Goal: Task Accomplishment & Management: Use online tool/utility

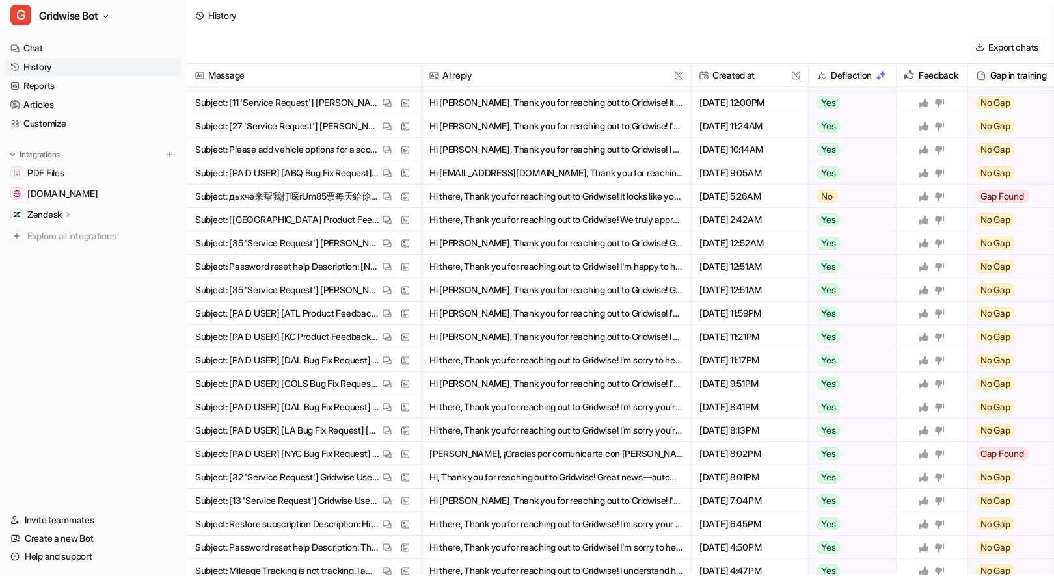
scroll to position [536, 0]
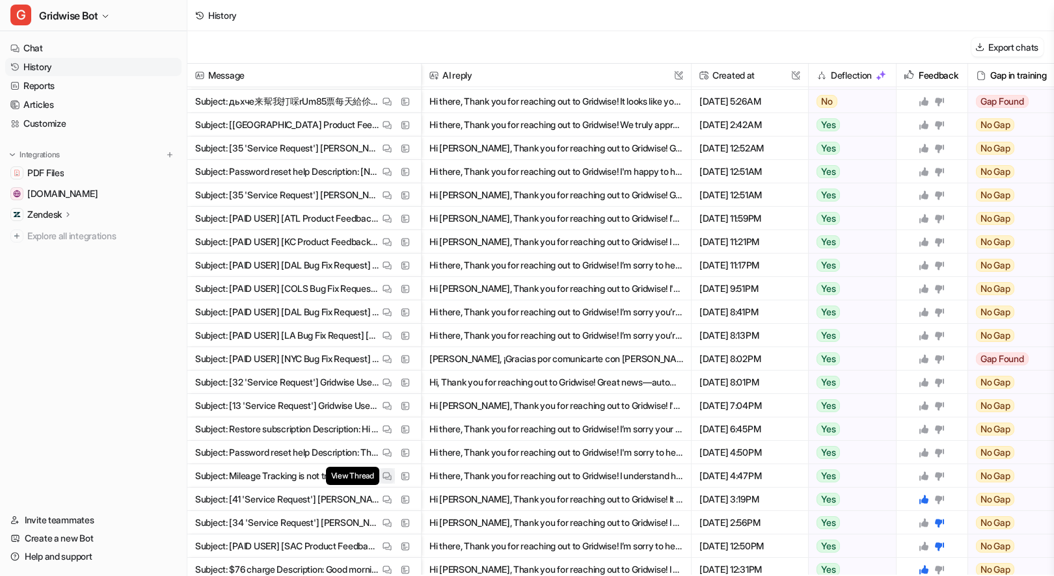
click at [385, 479] on img at bounding box center [386, 477] width 9 height 10
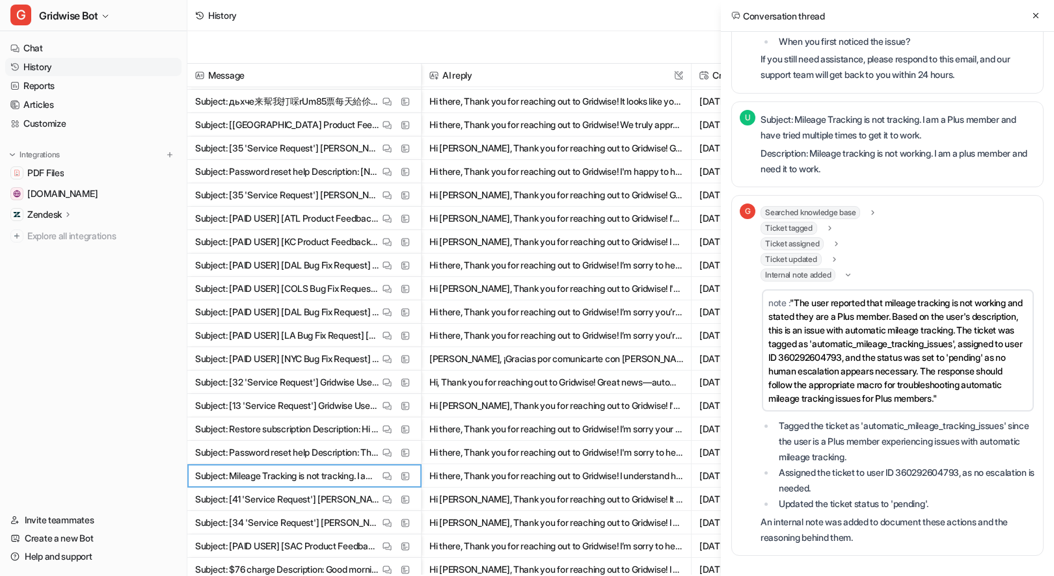
scroll to position [542, 0]
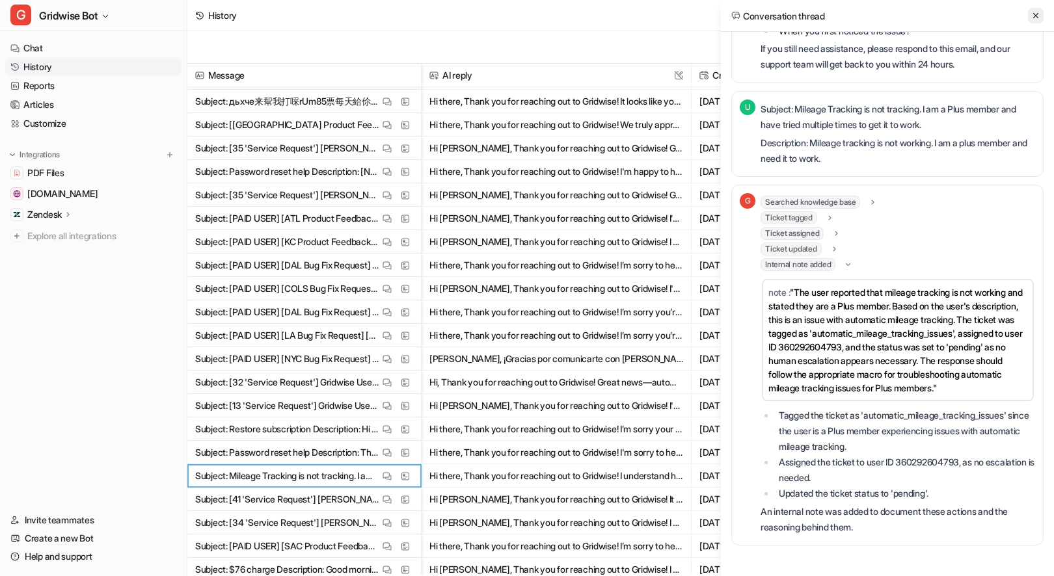
click at [1034, 13] on icon at bounding box center [1035, 15] width 9 height 9
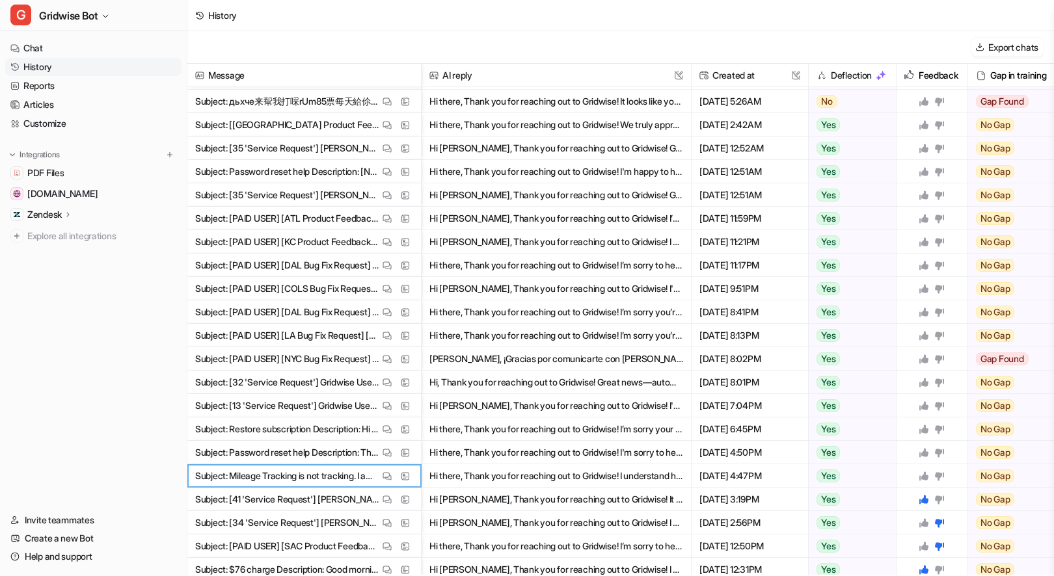
click at [920, 479] on icon at bounding box center [923, 476] width 9 height 9
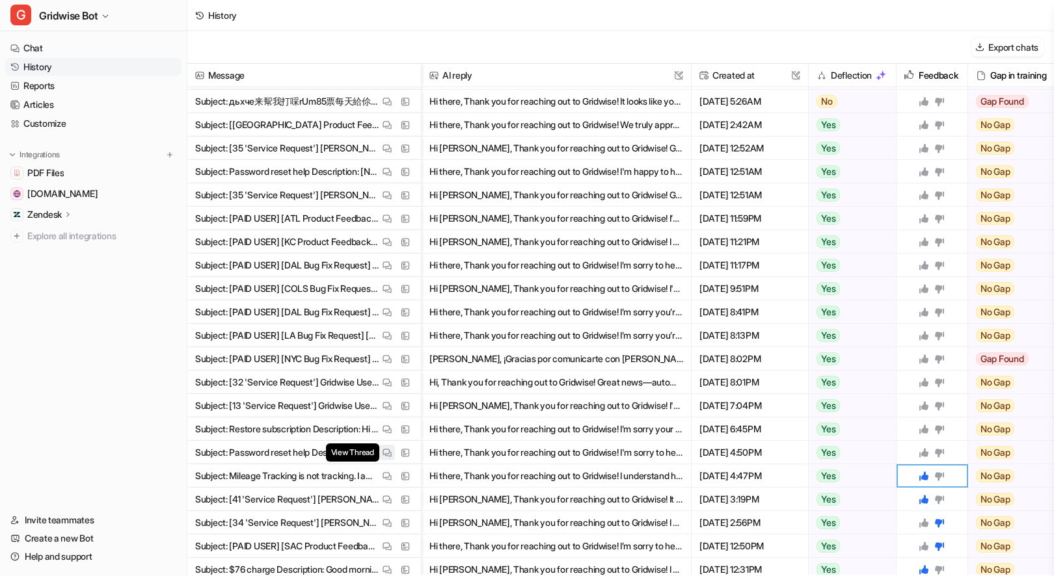
click at [384, 455] on img at bounding box center [386, 453] width 9 height 10
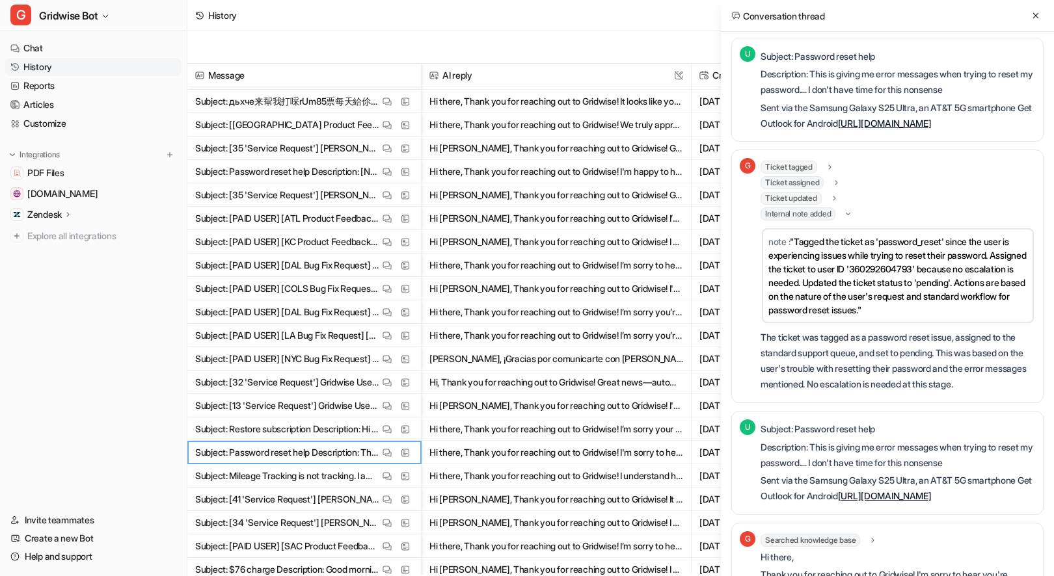
scroll to position [0, 0]
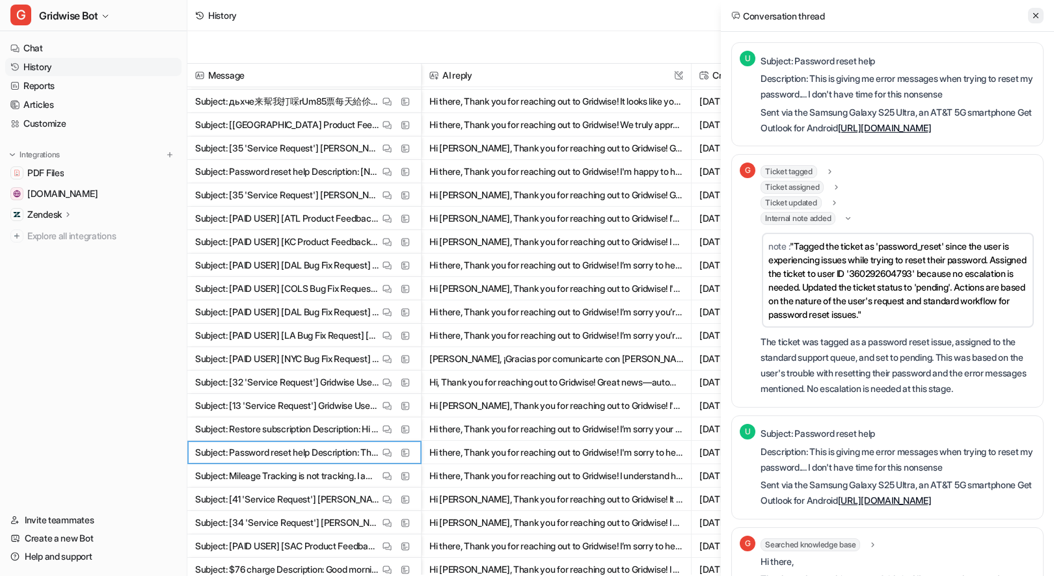
click at [1035, 14] on icon at bounding box center [1035, 15] width 9 height 9
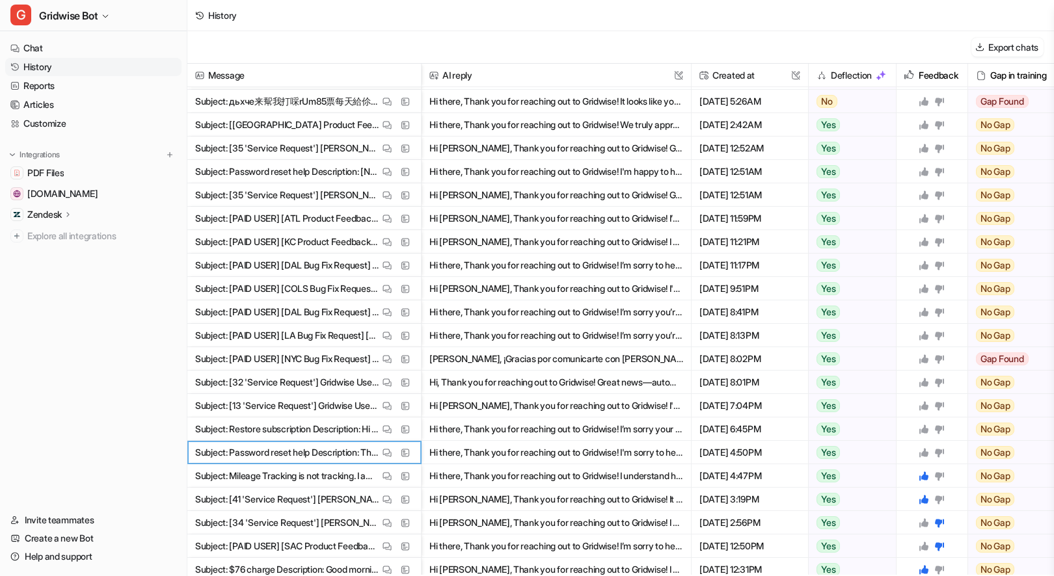
click at [927, 451] on icon at bounding box center [923, 452] width 10 height 10
click at [376, 456] on span "View Thread" at bounding box center [352, 453] width 53 height 18
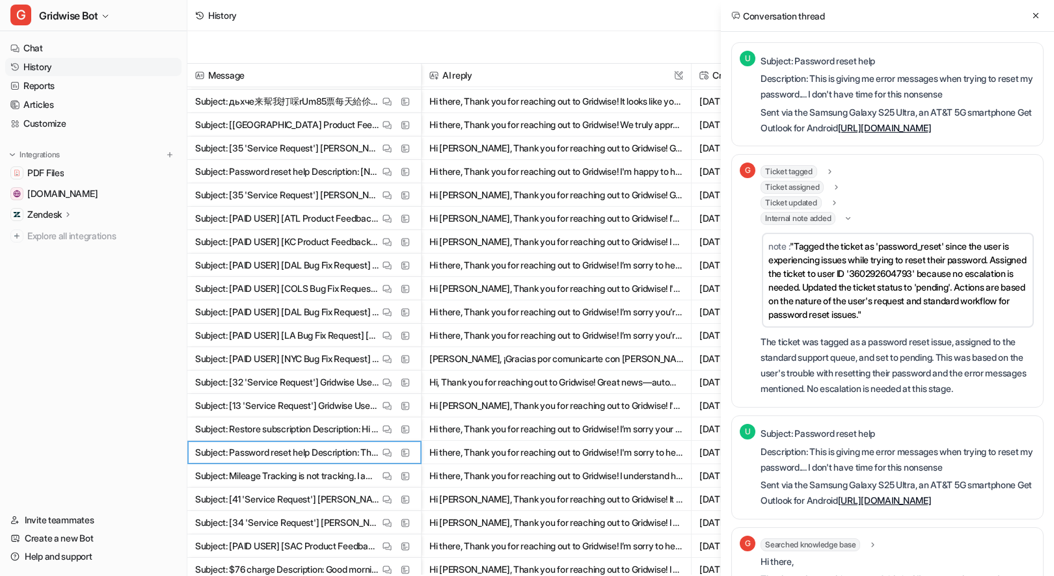
drag, startPoint x: 972, startPoint y: 124, endPoint x: 856, endPoint y: 114, distance: 116.2
click at [857, 118] on p "Sent via the Samsung Galaxy S25 Ultra, an AT&T 5G smartphone Get Outlook for An…" at bounding box center [897, 120] width 274 height 31
click at [831, 82] on p "Description: This is giving me error messages when trying to reset my password.…" at bounding box center [897, 86] width 274 height 31
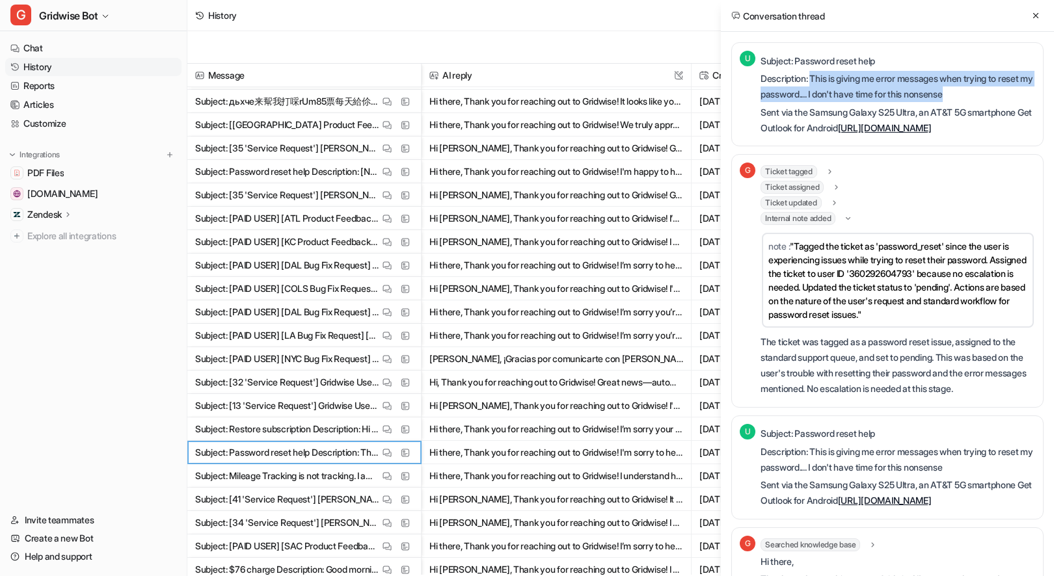
drag, startPoint x: 815, startPoint y: 76, endPoint x: 997, endPoint y: 98, distance: 183.4
click at [997, 98] on p "Description: This is giving me error messages when trying to reset my password.…" at bounding box center [897, 86] width 274 height 31
copy p "This is giving me error messages when trying to reset my password.... I don't h…"
click at [1031, 12] on icon at bounding box center [1035, 15] width 9 height 9
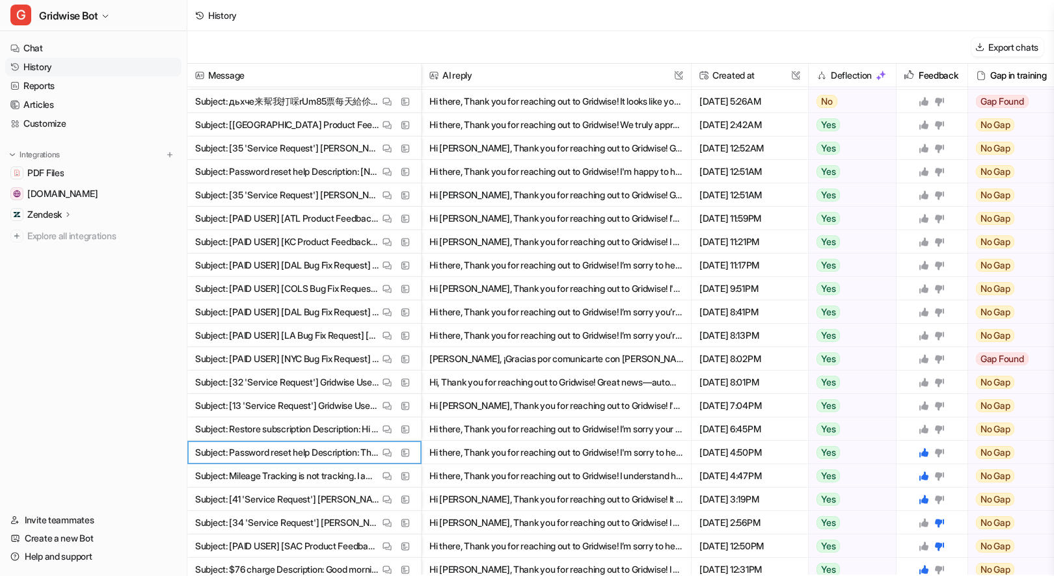
click at [926, 431] on icon at bounding box center [923, 429] width 9 height 9
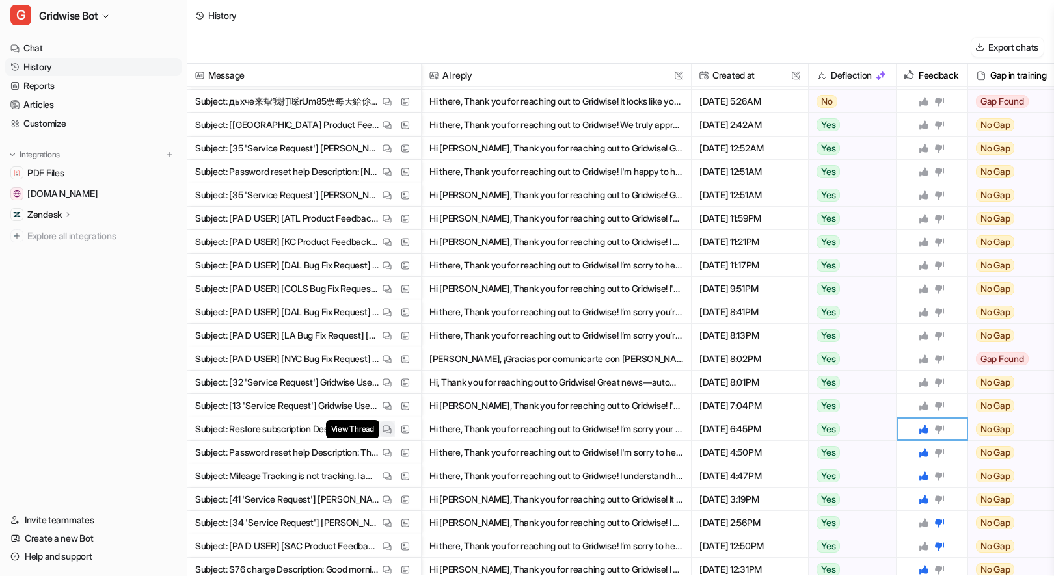
click at [380, 431] on button "View Thread" at bounding box center [387, 429] width 16 height 16
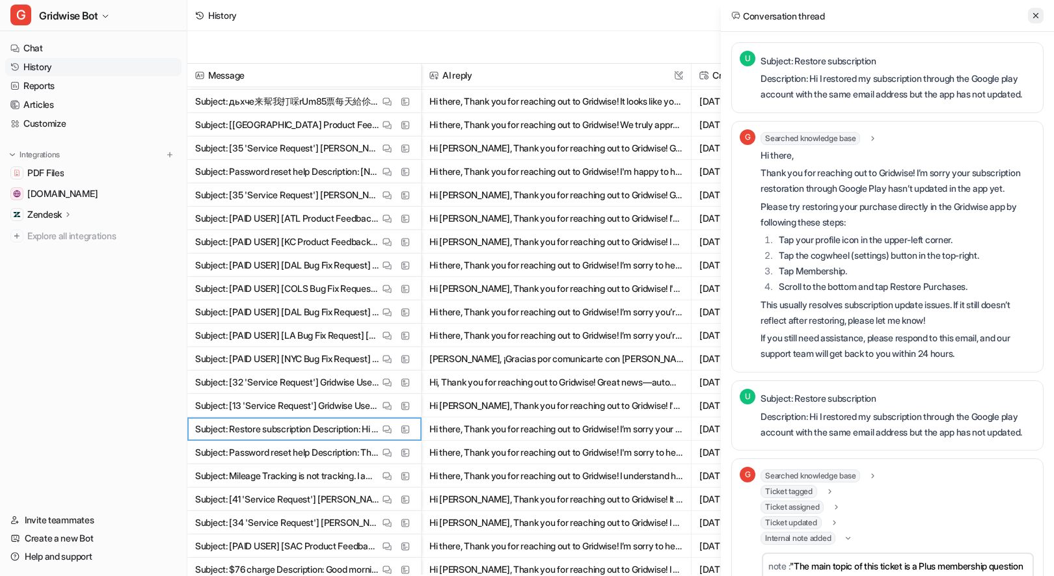
click at [1032, 9] on button at bounding box center [1036, 16] width 16 height 16
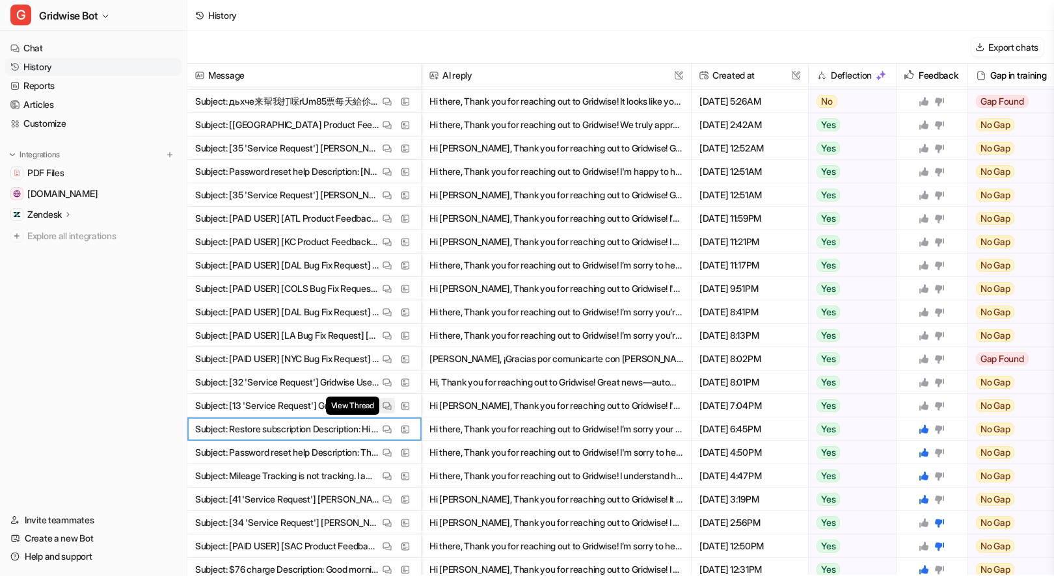
click at [386, 408] on img at bounding box center [386, 406] width 9 height 10
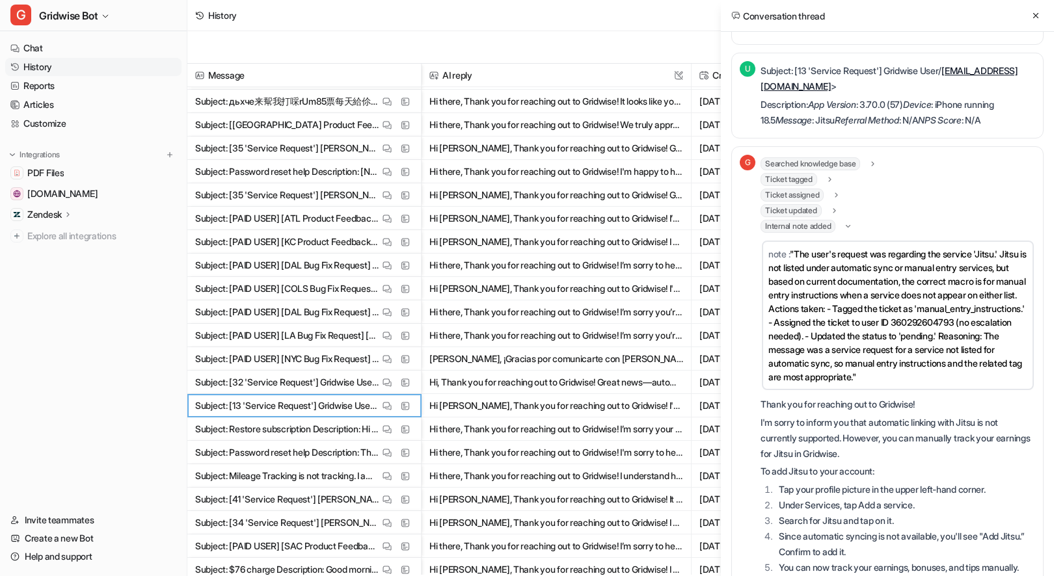
scroll to position [448, 0]
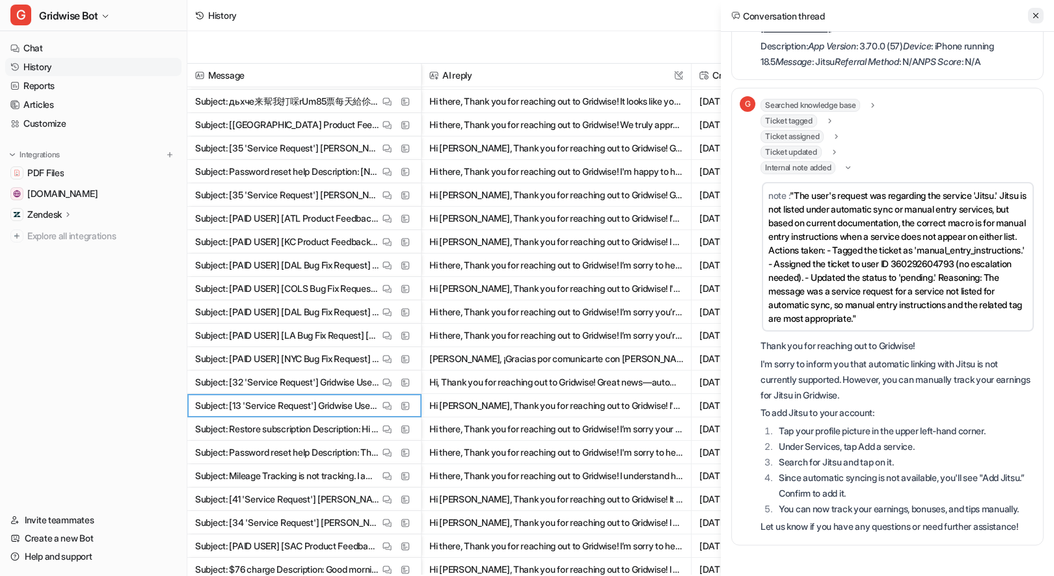
click at [1035, 8] on button at bounding box center [1036, 16] width 16 height 16
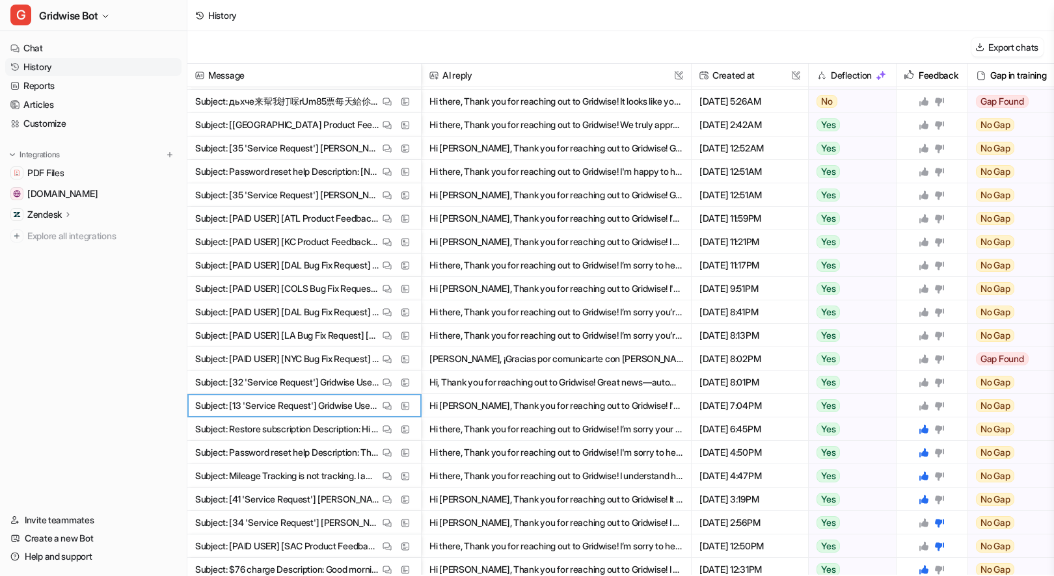
click at [921, 405] on icon at bounding box center [923, 406] width 10 height 10
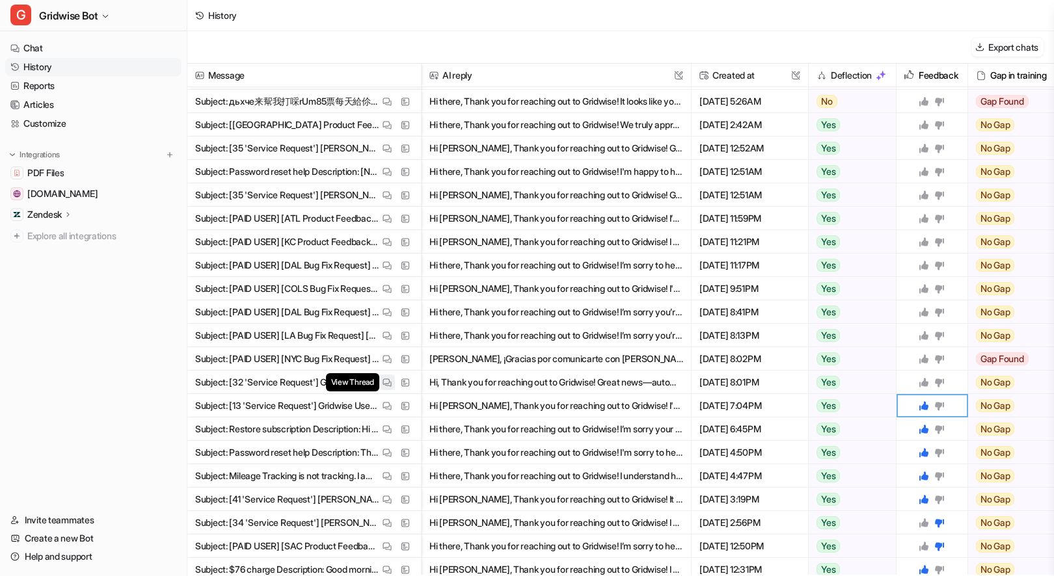
click at [383, 387] on button "View Thread" at bounding box center [387, 383] width 16 height 16
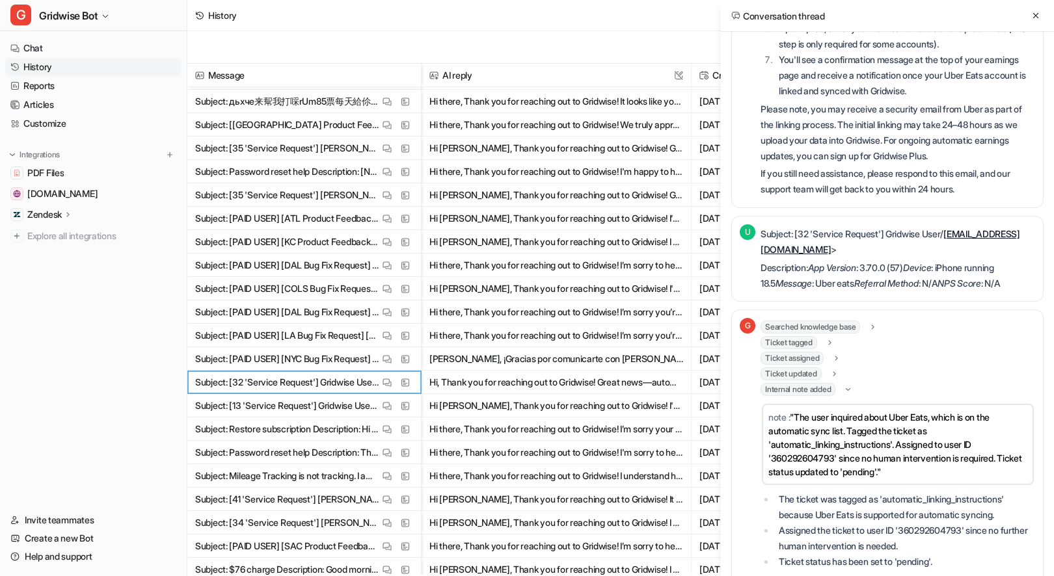
scroll to position [389, 0]
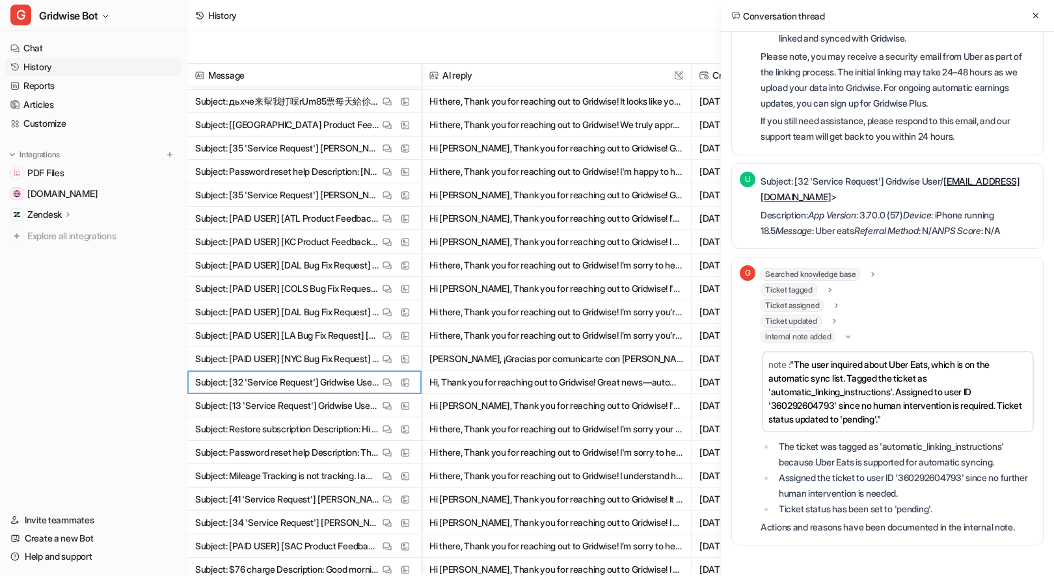
click at [1032, 16] on icon at bounding box center [1035, 15] width 9 height 9
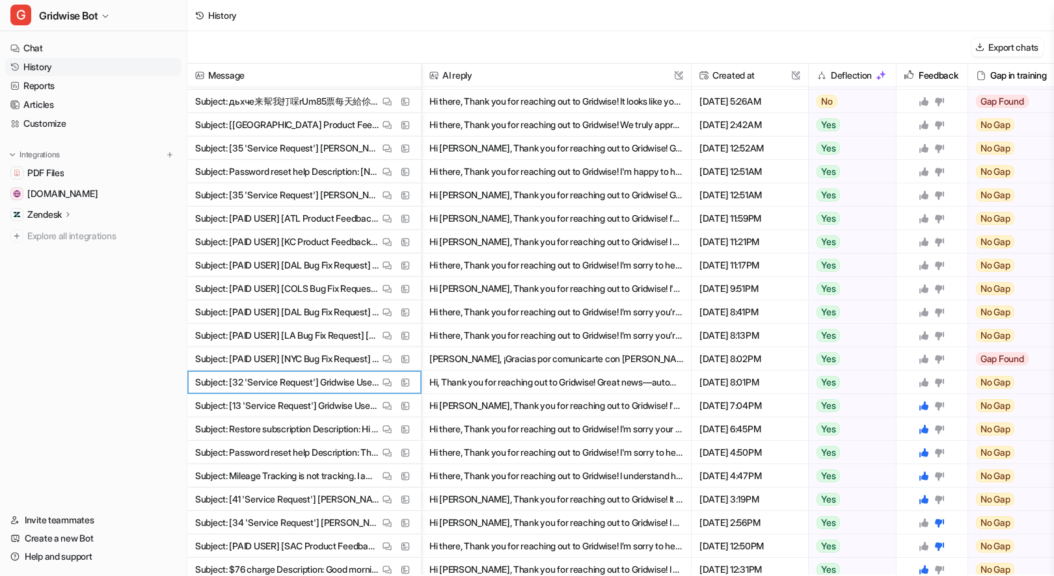
click at [924, 379] on icon at bounding box center [923, 382] width 10 height 10
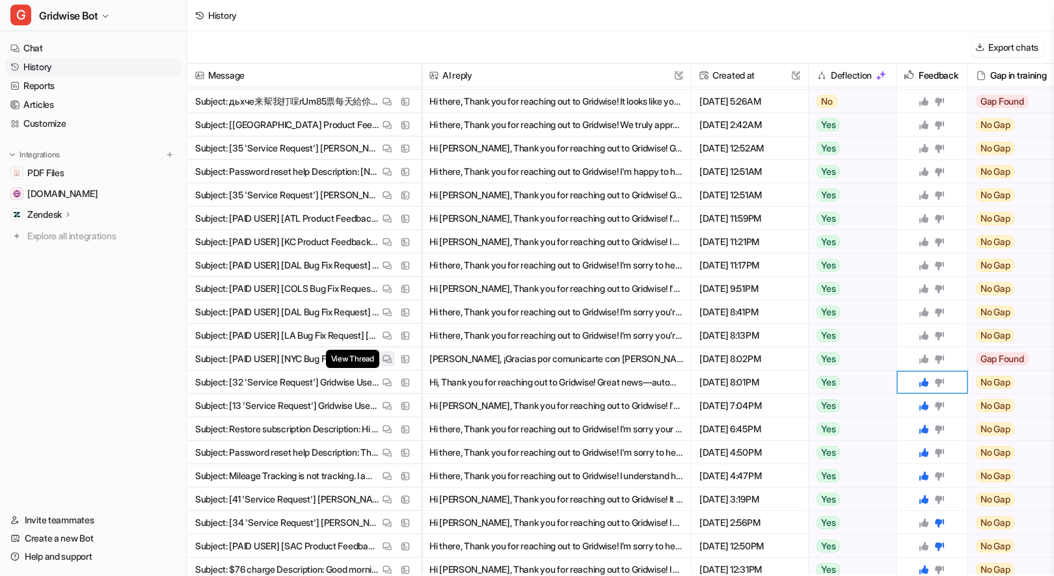
click at [382, 358] on img at bounding box center [386, 359] width 9 height 10
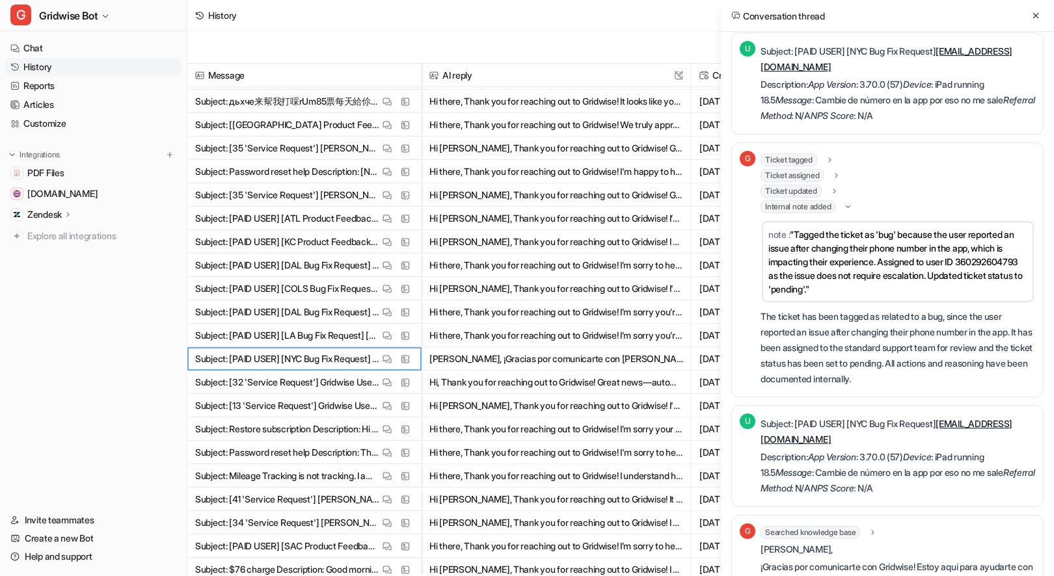
scroll to position [277, 0]
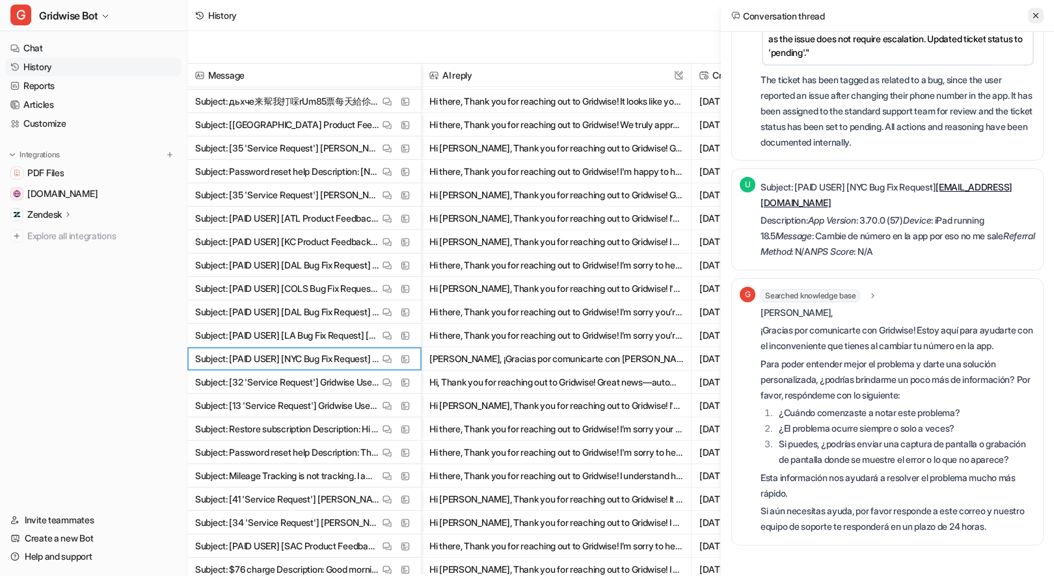
click at [1036, 13] on icon at bounding box center [1035, 15] width 9 height 9
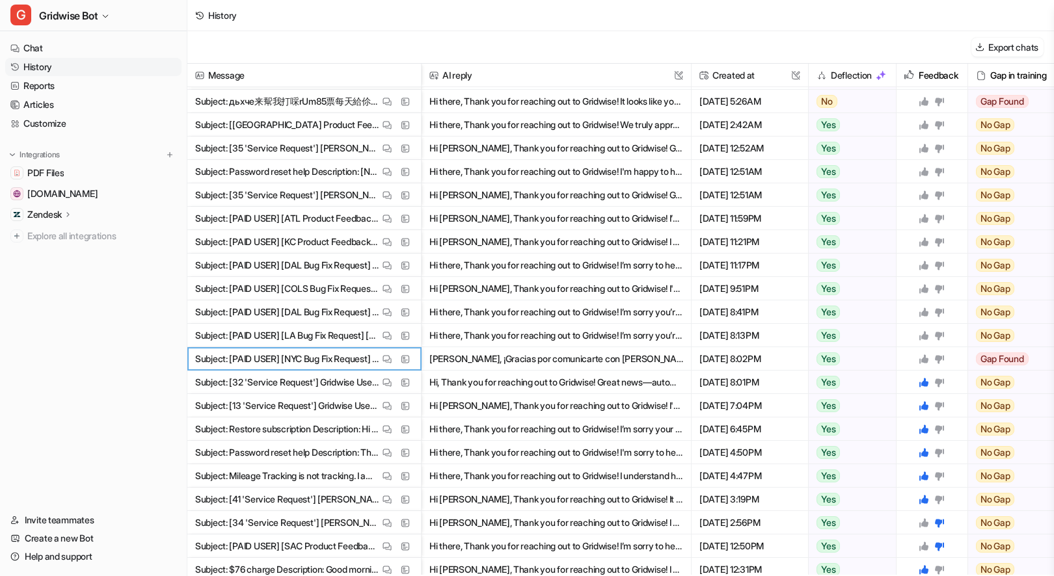
click at [926, 362] on icon at bounding box center [923, 359] width 10 height 10
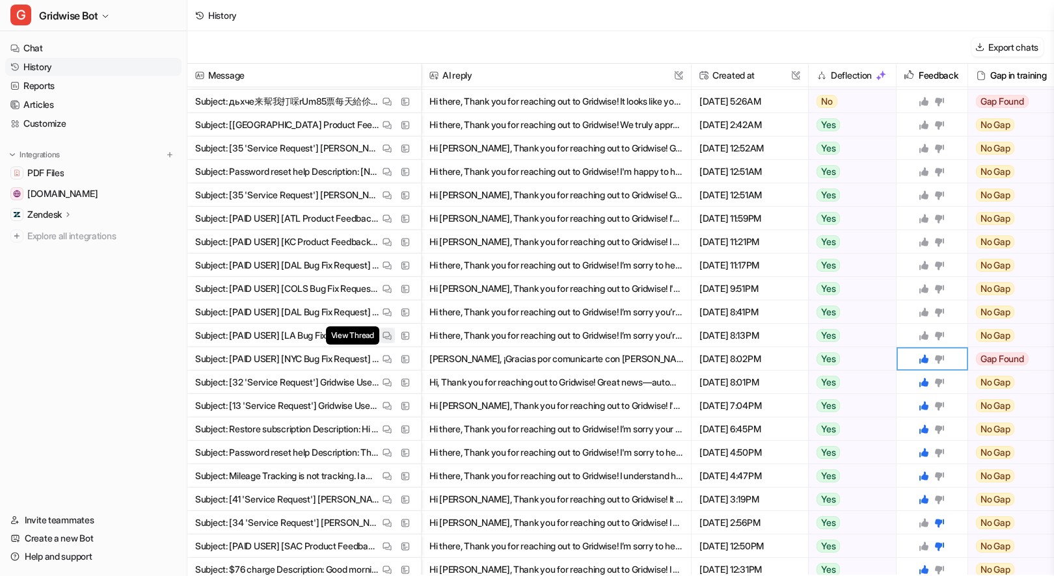
click at [380, 332] on button "View Thread" at bounding box center [387, 336] width 16 height 16
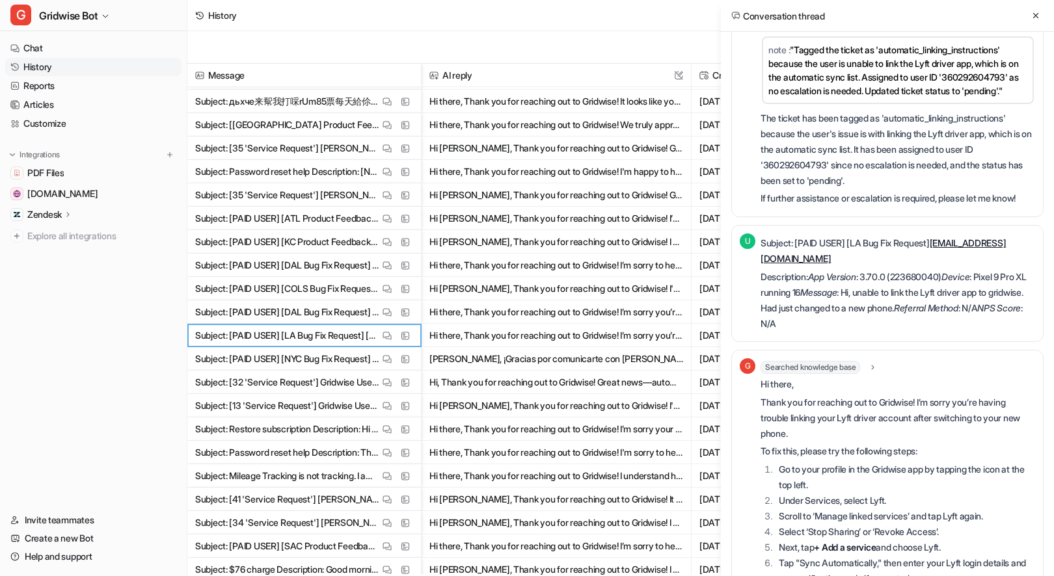
scroll to position [358, 0]
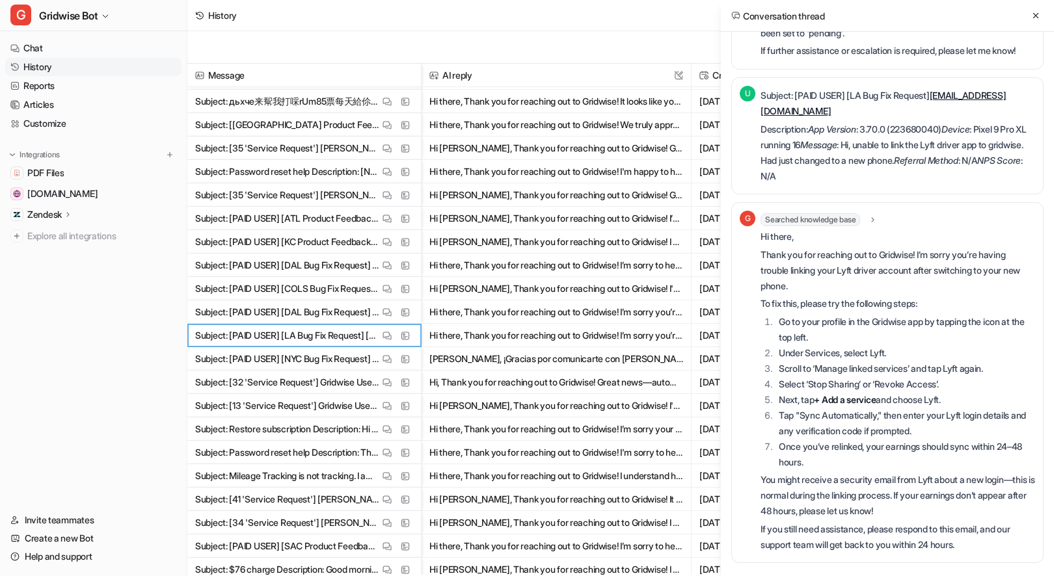
click at [1031, 10] on button at bounding box center [1036, 16] width 16 height 16
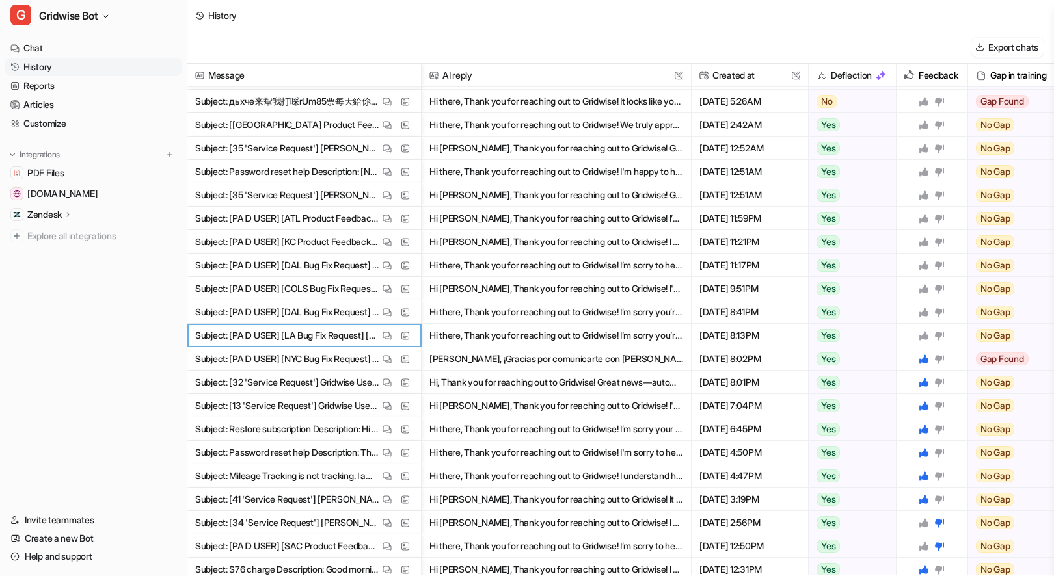
click at [921, 335] on icon at bounding box center [923, 335] width 9 height 9
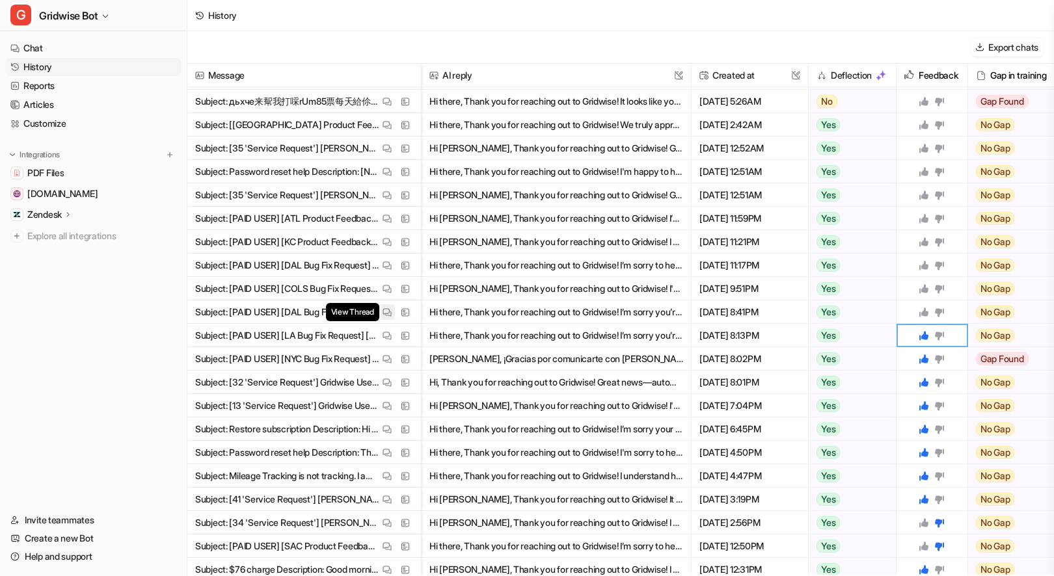
click at [388, 311] on img at bounding box center [386, 313] width 9 height 10
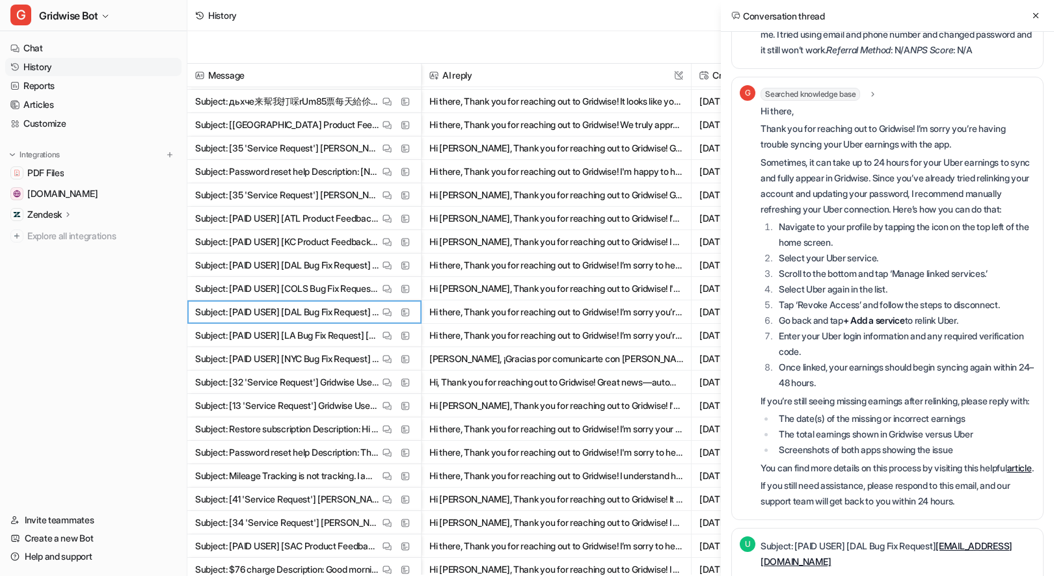
scroll to position [158, 0]
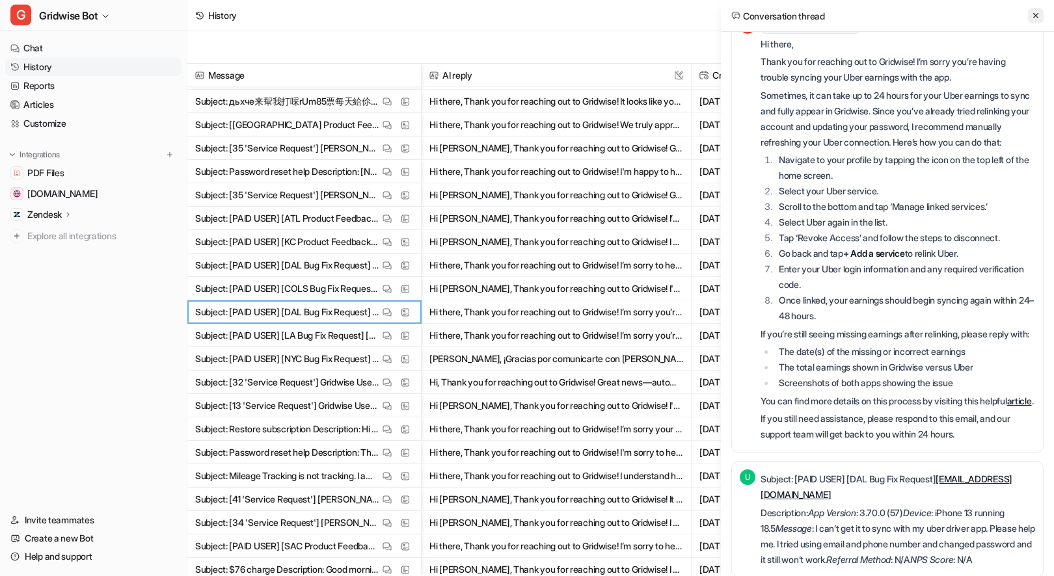
click at [1035, 12] on icon at bounding box center [1035, 15] width 9 height 9
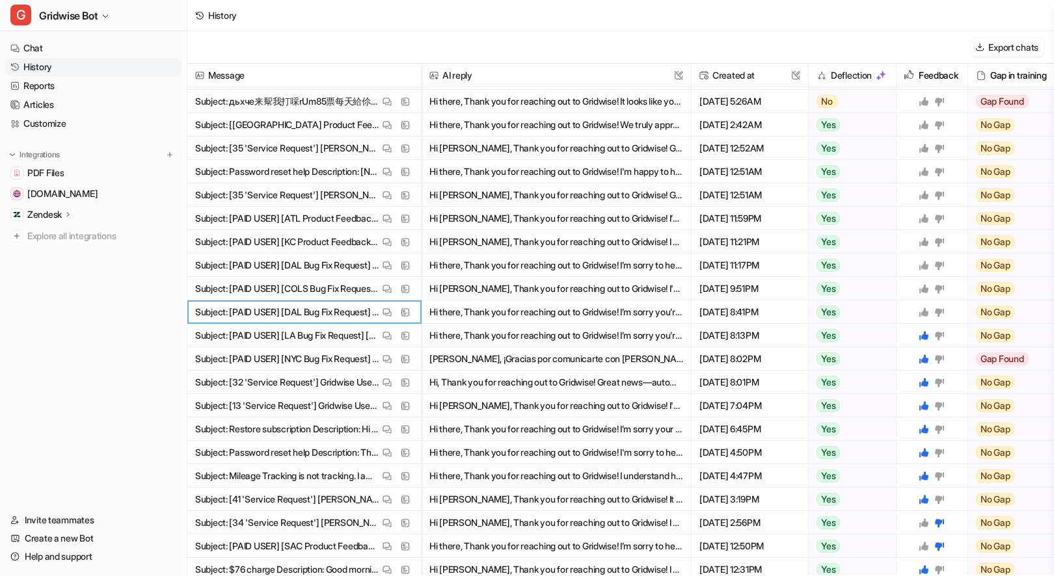
click at [926, 316] on icon at bounding box center [923, 312] width 10 height 10
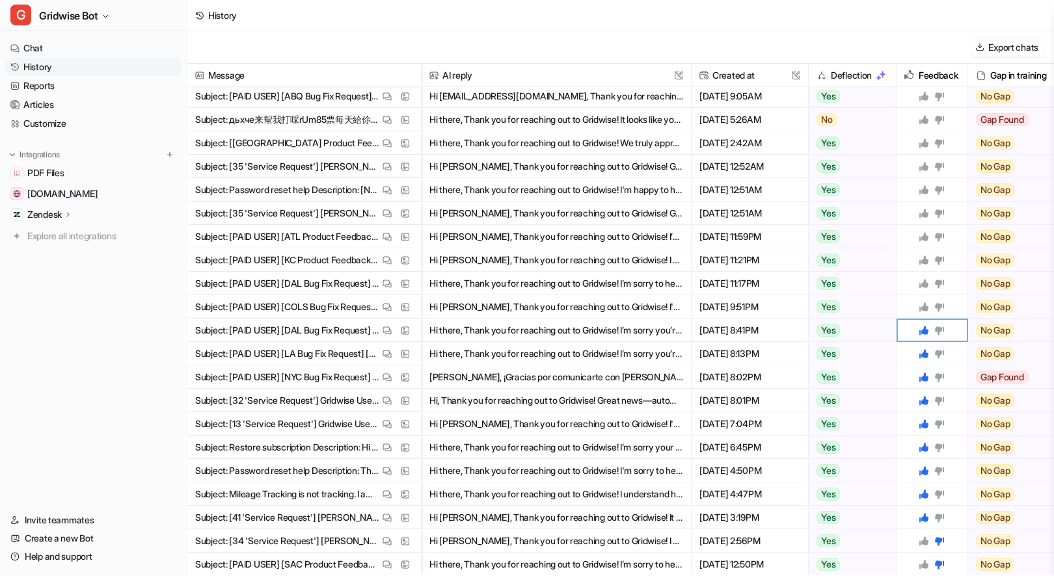
scroll to position [501, 0]
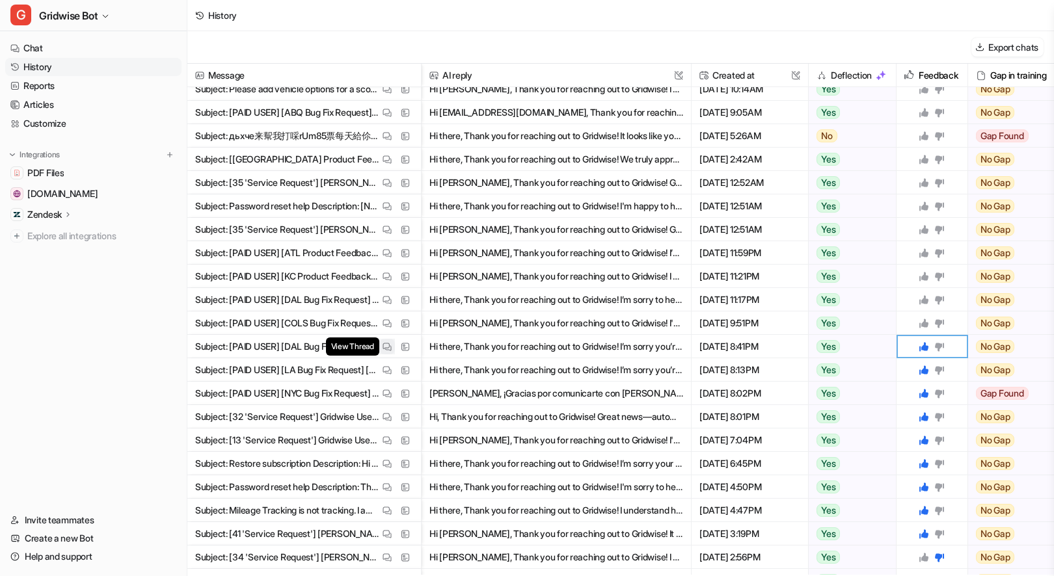
click at [384, 349] on img at bounding box center [386, 347] width 9 height 10
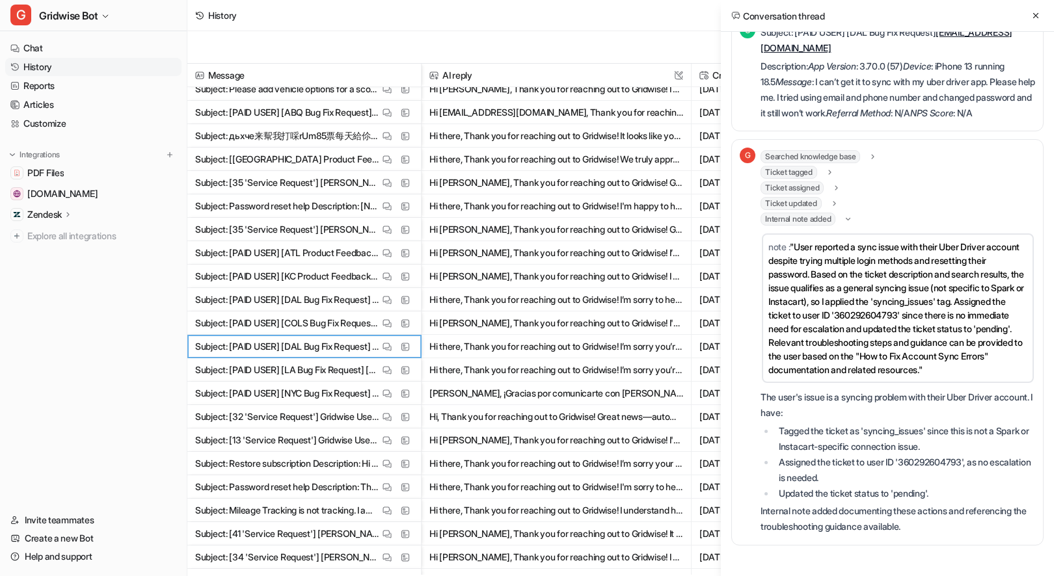
scroll to position [696, 0]
click at [1032, 14] on icon at bounding box center [1035, 15] width 9 height 9
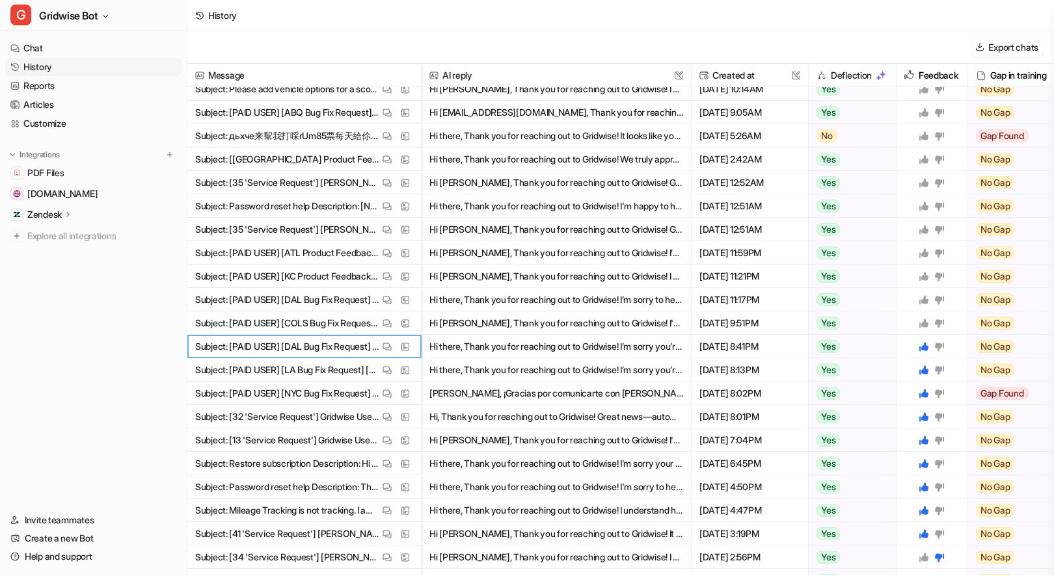
click at [920, 323] on icon at bounding box center [923, 323] width 9 height 9
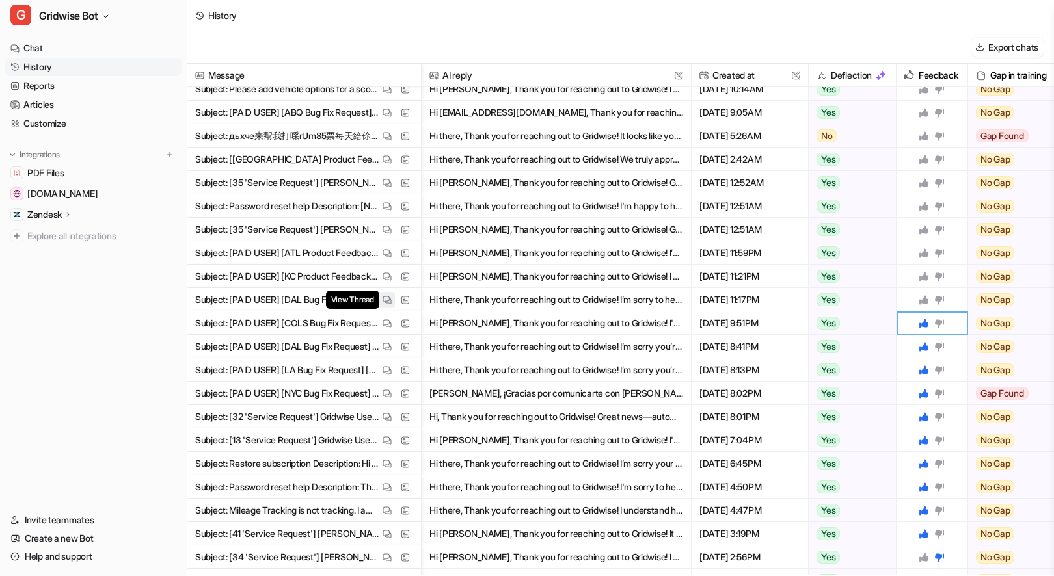
click at [375, 296] on span "View Thread" at bounding box center [352, 300] width 53 height 18
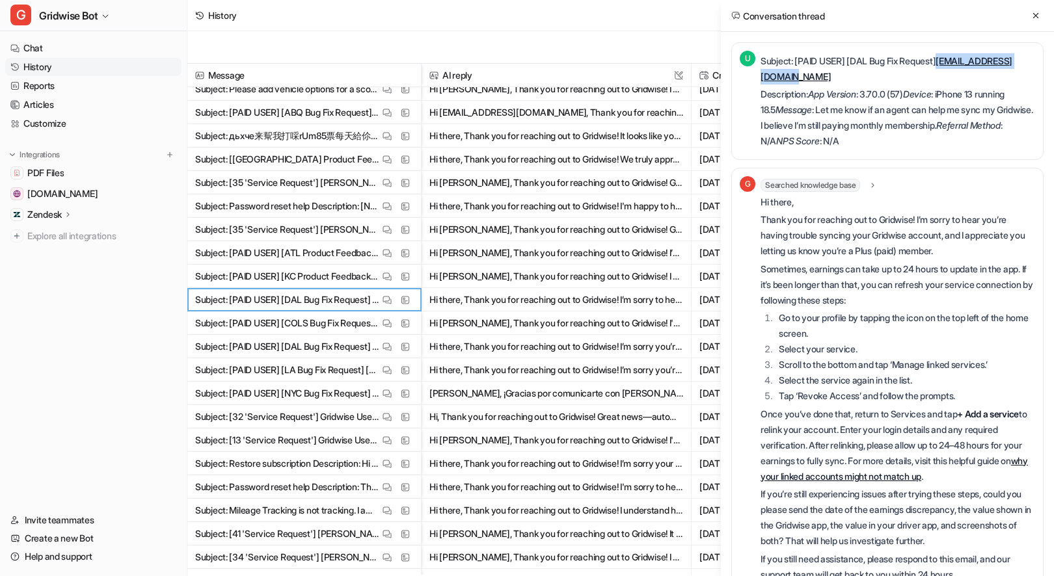
scroll to position [611, 0]
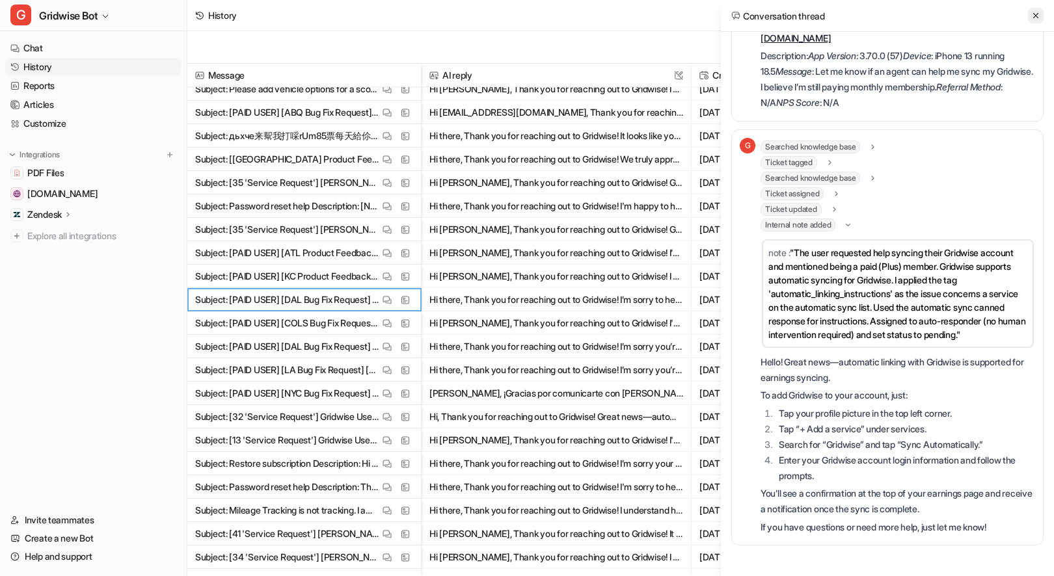
click at [1032, 17] on icon at bounding box center [1035, 15] width 9 height 9
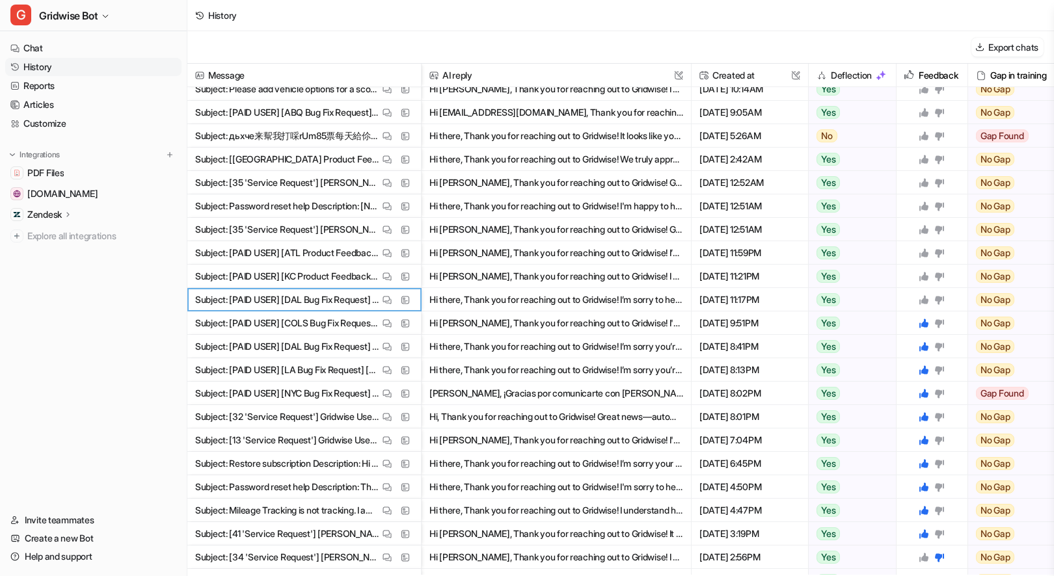
click at [922, 301] on icon at bounding box center [923, 299] width 9 height 9
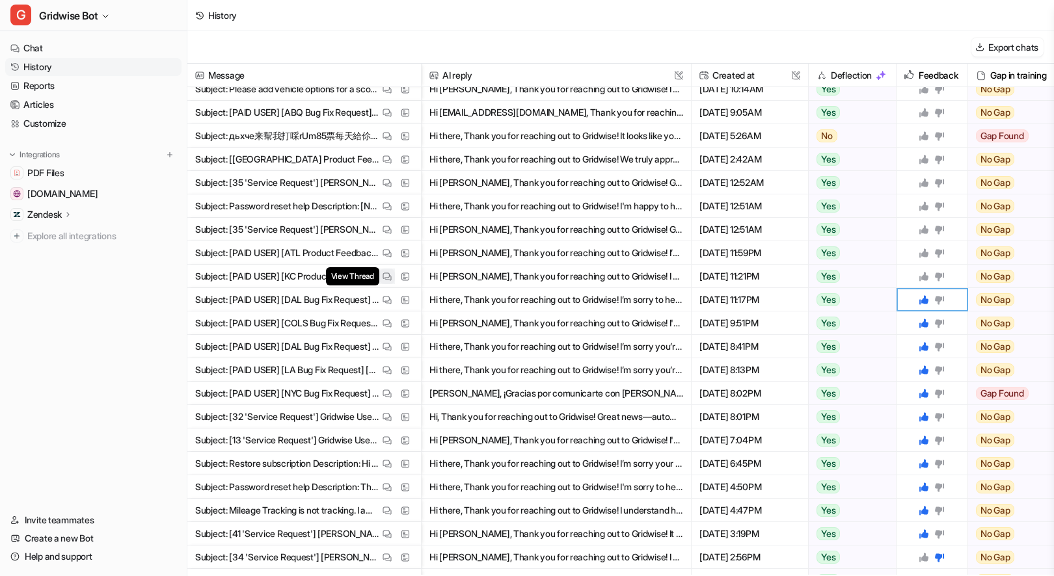
click at [382, 275] on button "View Thread" at bounding box center [387, 277] width 16 height 16
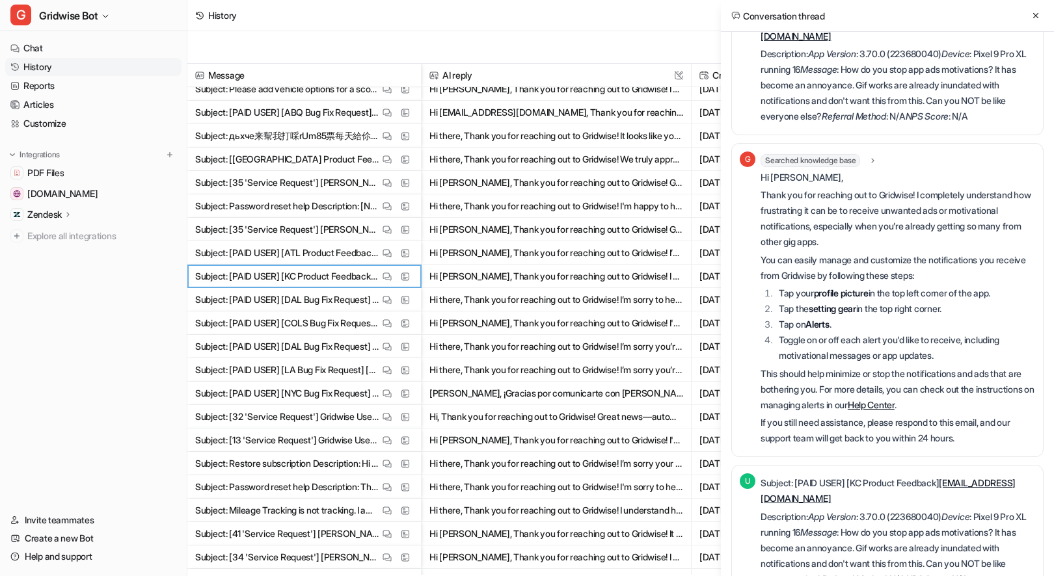
scroll to position [0, 0]
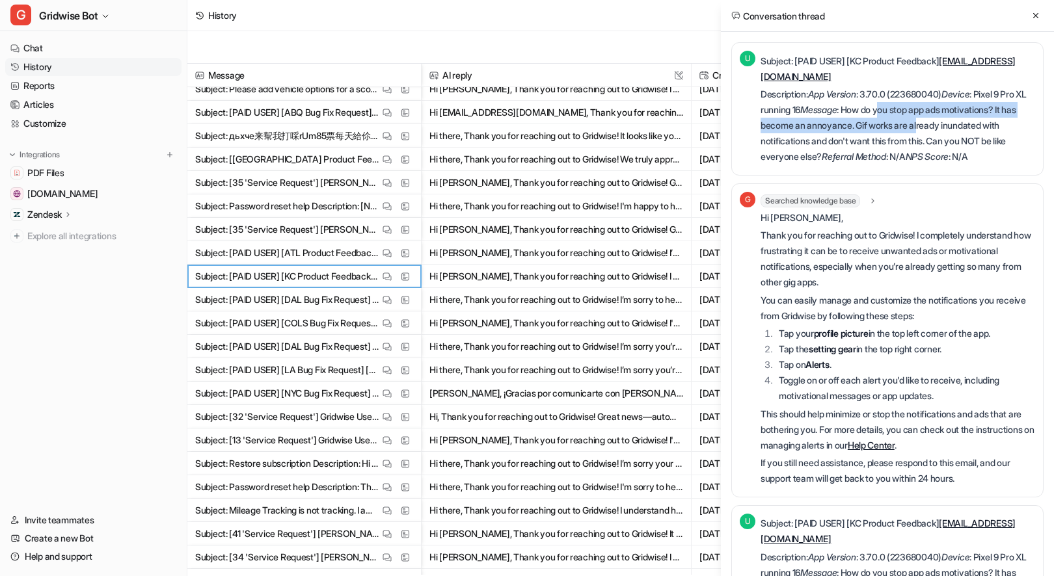
drag, startPoint x: 903, startPoint y: 116, endPoint x: 942, endPoint y: 130, distance: 41.6
click at [942, 130] on p "Description: App Version : 3.70.0 (223680040) Device : Pixel 9 Pro XL running 1…" at bounding box center [897, 126] width 274 height 78
click at [827, 133] on p "Description: App Version : 3.70.0 (223680040) Device : Pixel 9 Pro XL running 1…" at bounding box center [897, 126] width 274 height 78
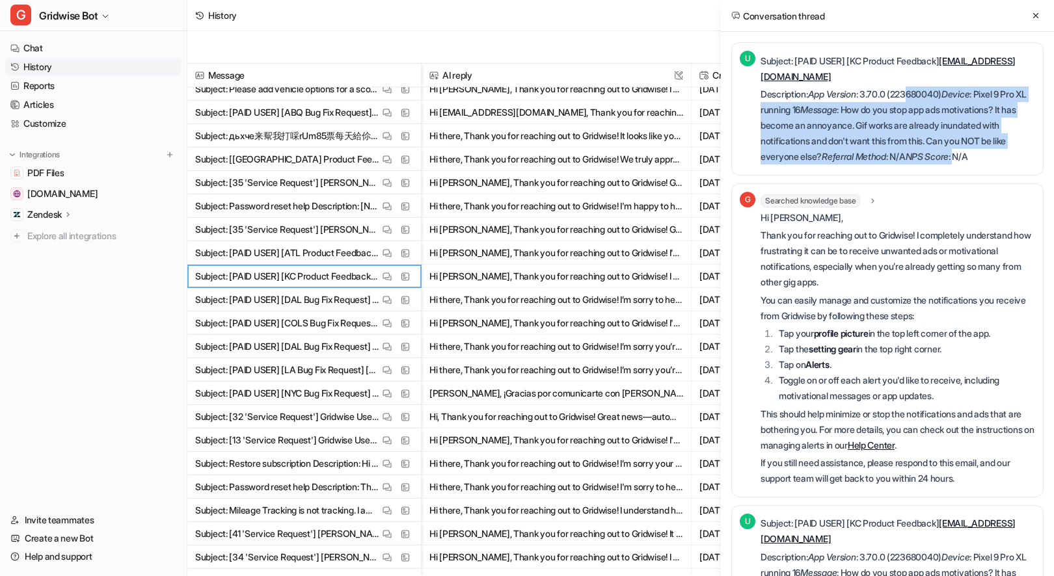
drag, startPoint x: 919, startPoint y: 100, endPoint x: 969, endPoint y: 155, distance: 74.6
click at [969, 155] on p "Description: App Version : 3.70.0 (223680040) Device : Pixel 9 Pro XL running 1…" at bounding box center [897, 126] width 274 height 78
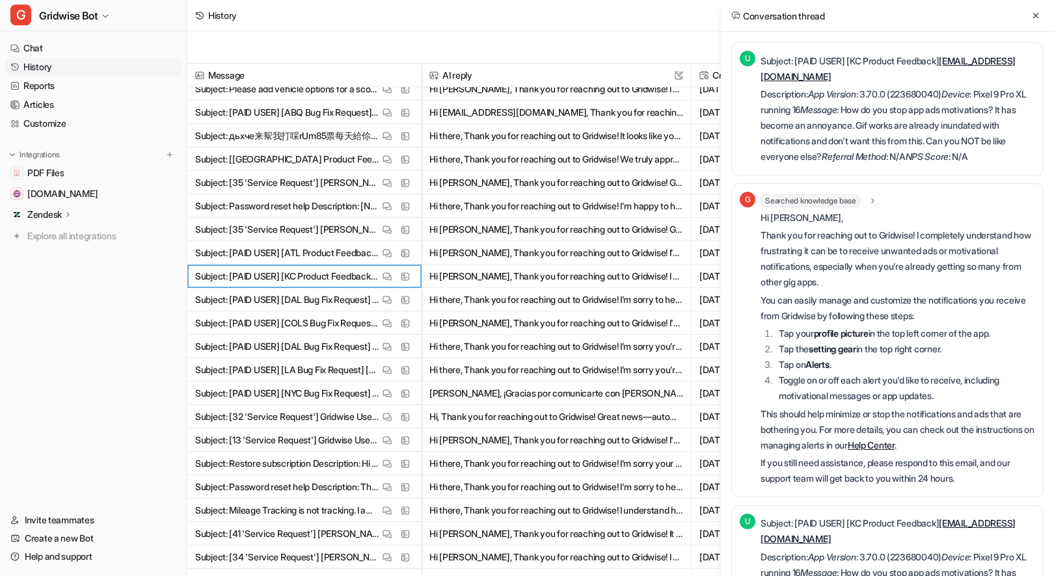
click at [969, 155] on p "Description: App Version : 3.70.0 (223680040) Device : Pixel 9 Pro XL running 1…" at bounding box center [897, 126] width 274 height 78
click at [965, 149] on p "Description: App Version : 3.70.0 (223680040) Device : Pixel 9 Pro XL running 1…" at bounding box center [897, 126] width 274 height 78
click at [958, 451] on p "This should help minimize or stop the notifications and ads that are bothering …" at bounding box center [897, 429] width 274 height 47
click at [1032, 19] on icon at bounding box center [1035, 15] width 9 height 9
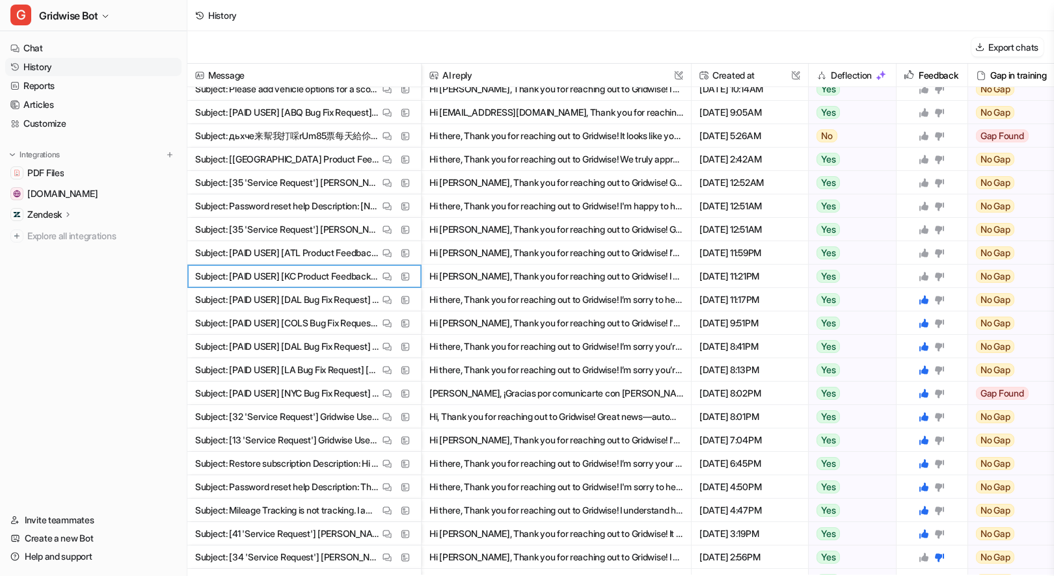
click at [925, 277] on icon at bounding box center [923, 276] width 9 height 9
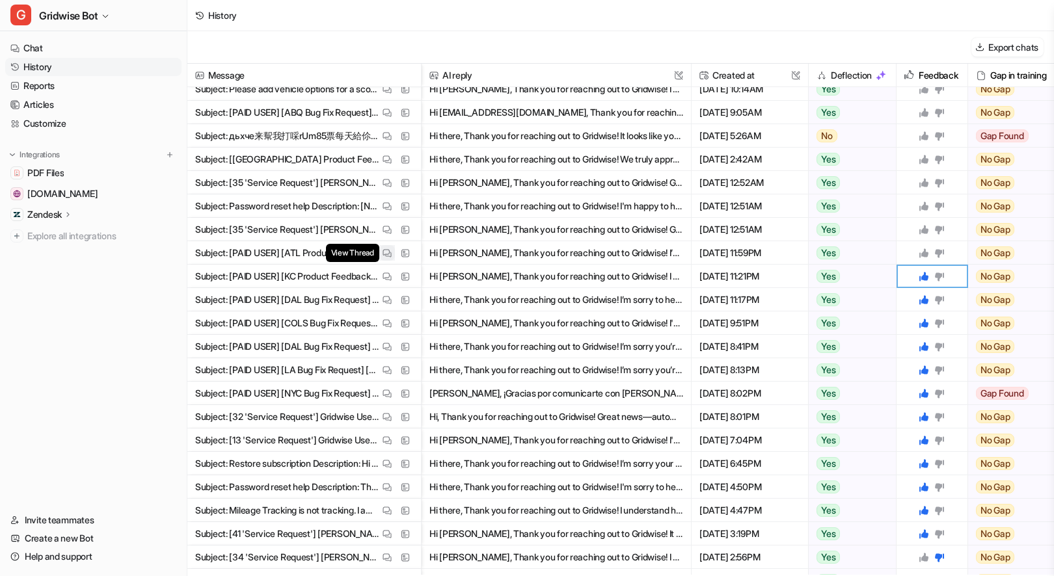
click at [377, 250] on span "View Thread" at bounding box center [352, 253] width 53 height 18
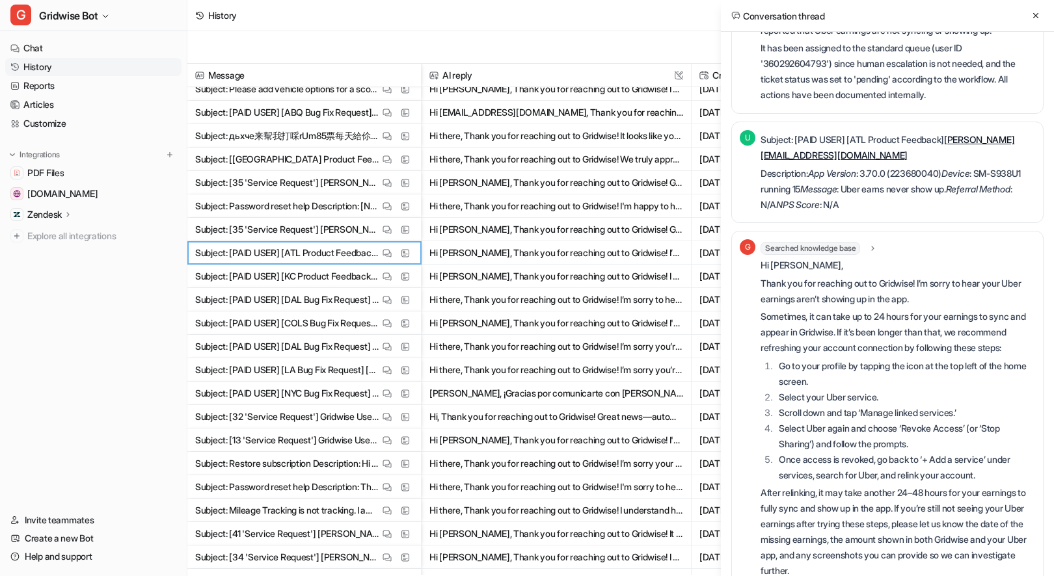
scroll to position [418, 0]
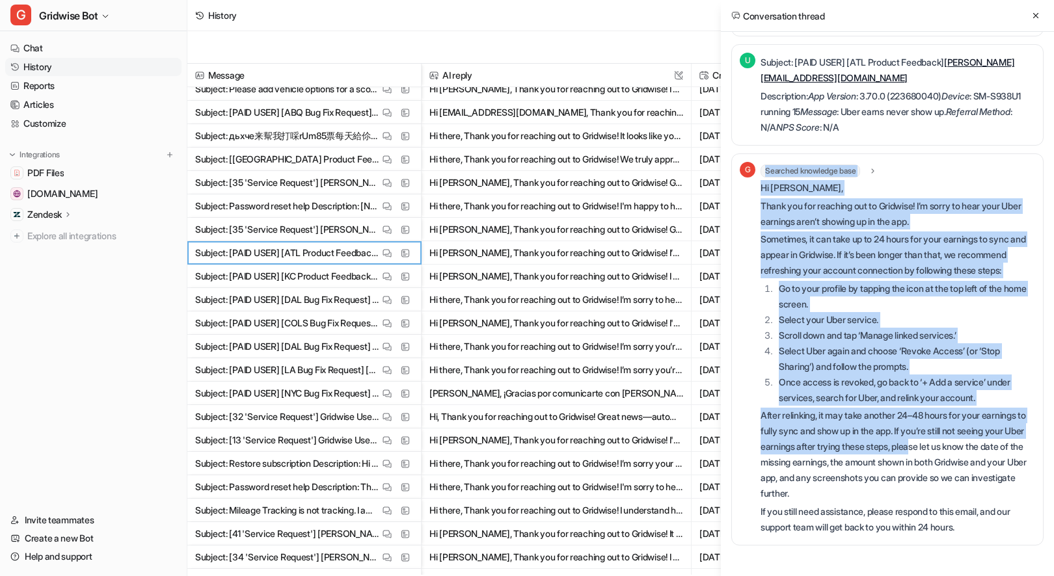
drag, startPoint x: 814, startPoint y: 142, endPoint x: 942, endPoint y: 447, distance: 331.2
click at [942, 447] on div "U Subject: [PAID USER] [ATL Product Feedback] andrew.yen@yengeek.net Descriptio…" at bounding box center [887, 99] width 312 height 892
click at [942, 447] on p "After relinking, it may take another 24–48 hours for your earnings to fully syn…" at bounding box center [897, 455] width 274 height 94
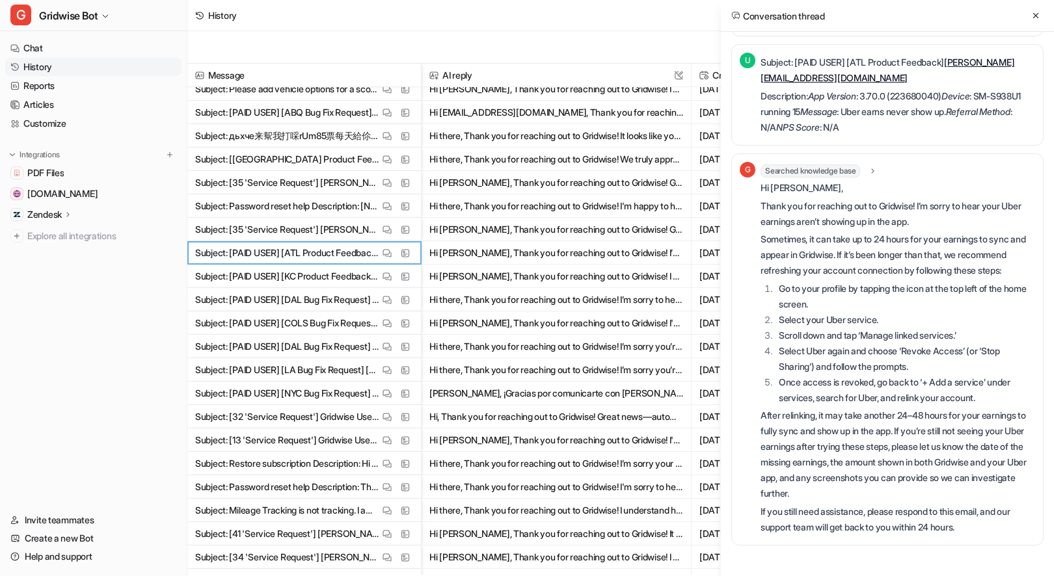
click at [1040, 4] on div "Conversation thread" at bounding box center [887, 16] width 333 height 32
click at [1031, 19] on icon at bounding box center [1035, 15] width 9 height 9
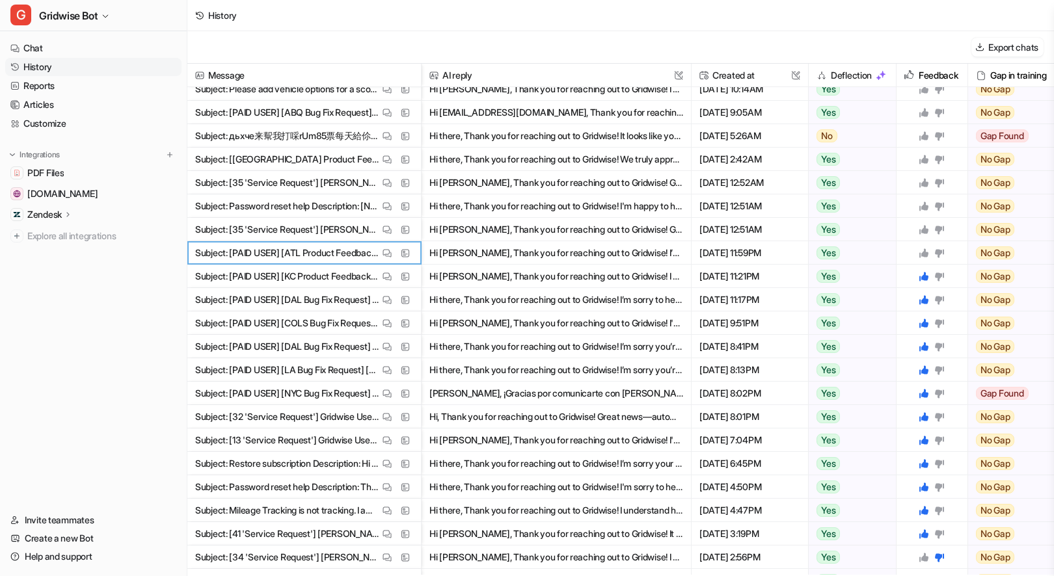
click at [924, 253] on icon at bounding box center [923, 252] width 9 height 9
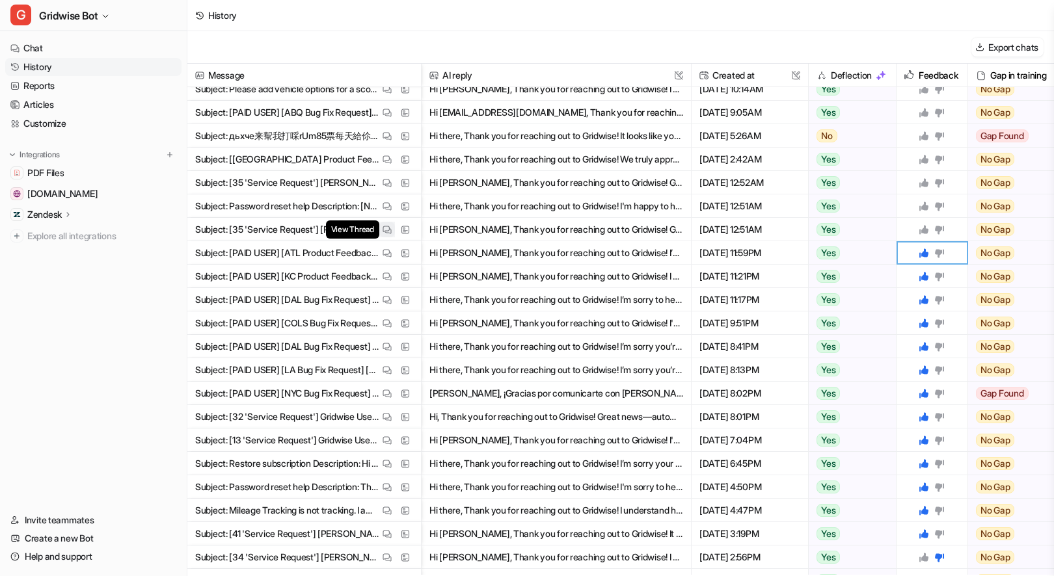
click at [383, 230] on img at bounding box center [386, 230] width 9 height 10
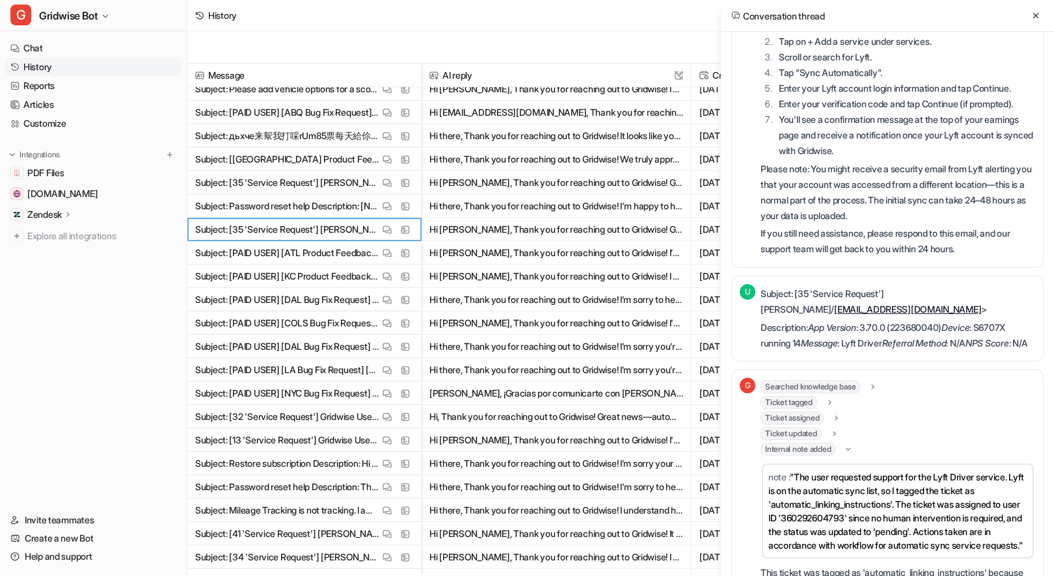
scroll to position [416, 0]
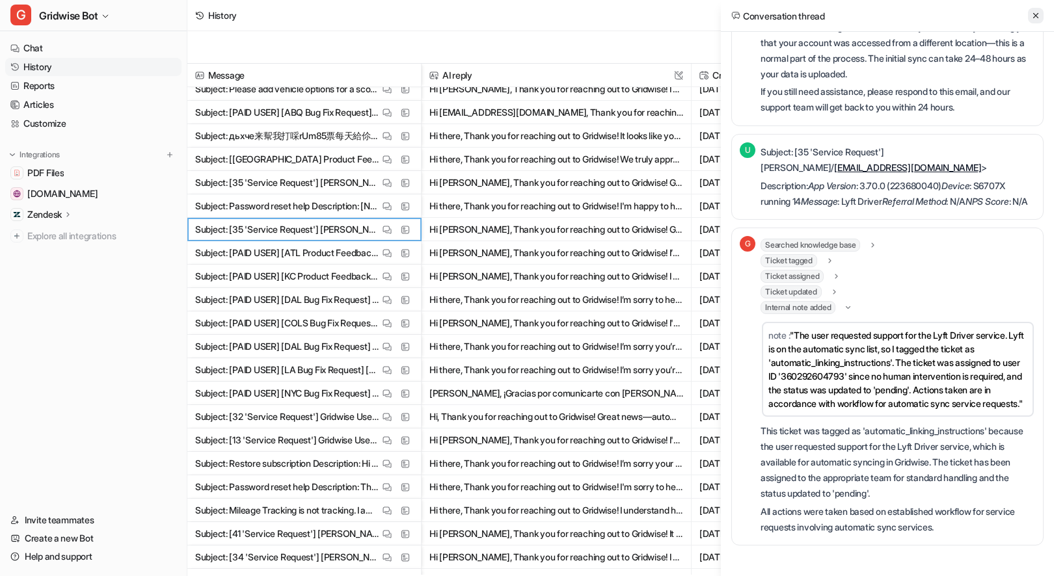
click at [1033, 12] on icon at bounding box center [1035, 15] width 9 height 9
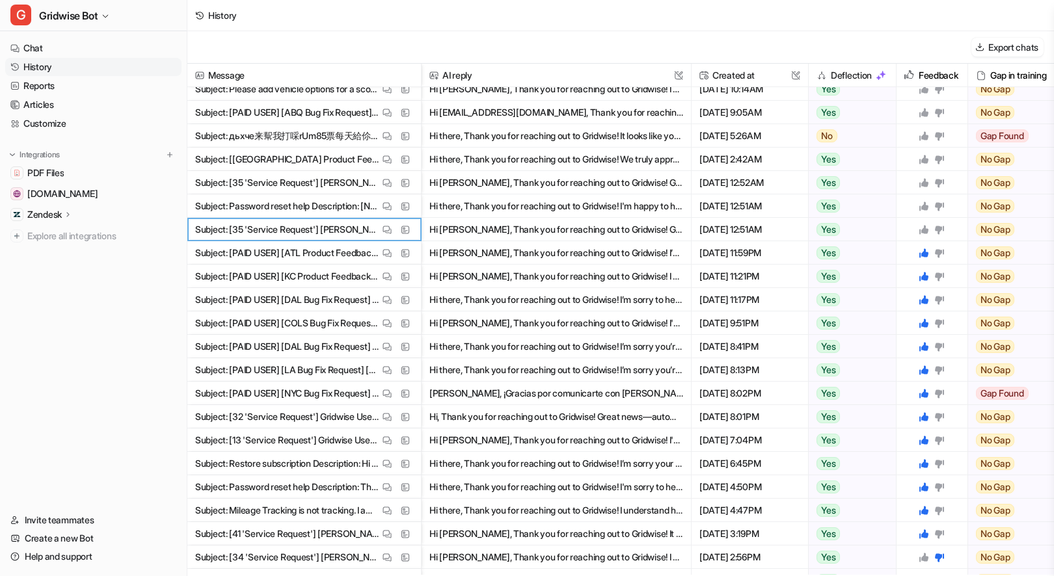
click at [927, 228] on icon at bounding box center [923, 229] width 9 height 9
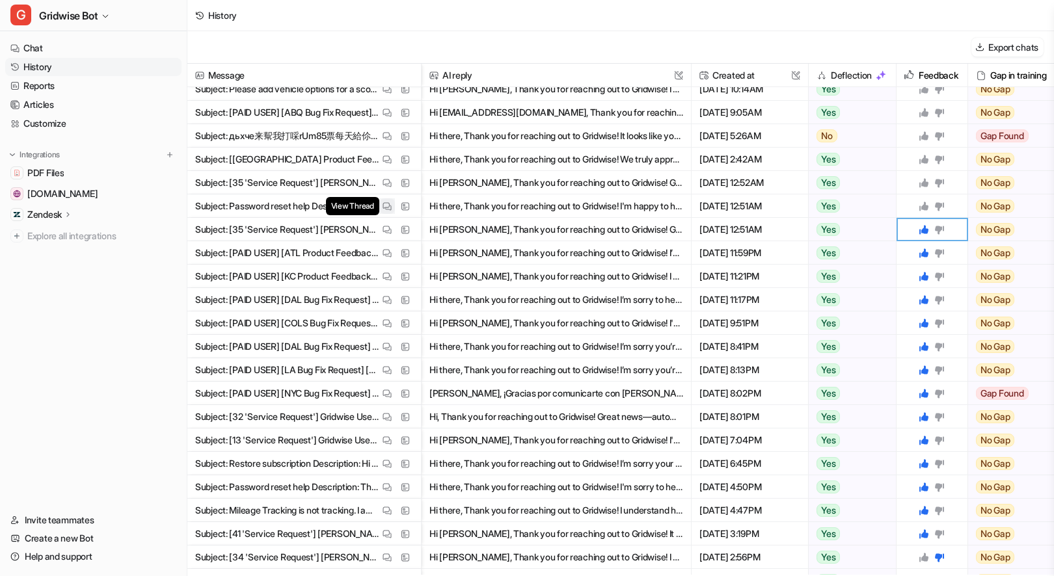
click at [387, 209] on img at bounding box center [386, 207] width 9 height 10
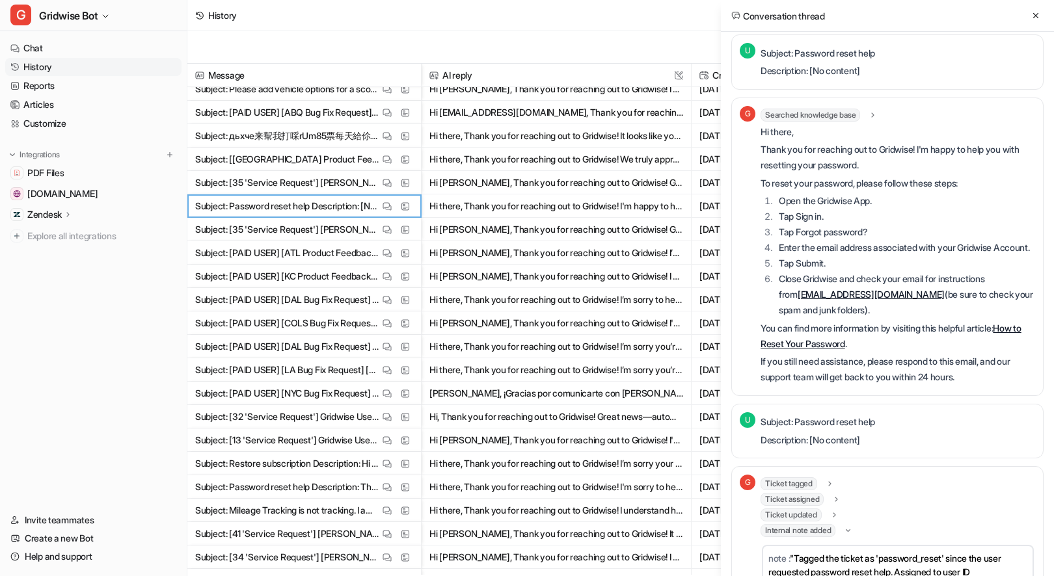
scroll to position [0, 0]
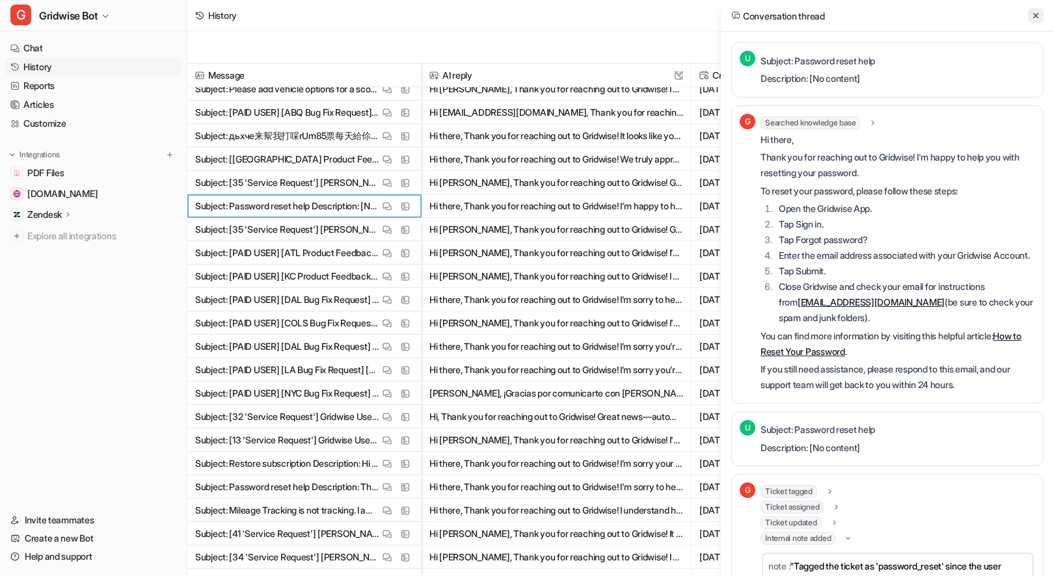
click at [1033, 12] on icon at bounding box center [1035, 15] width 9 height 9
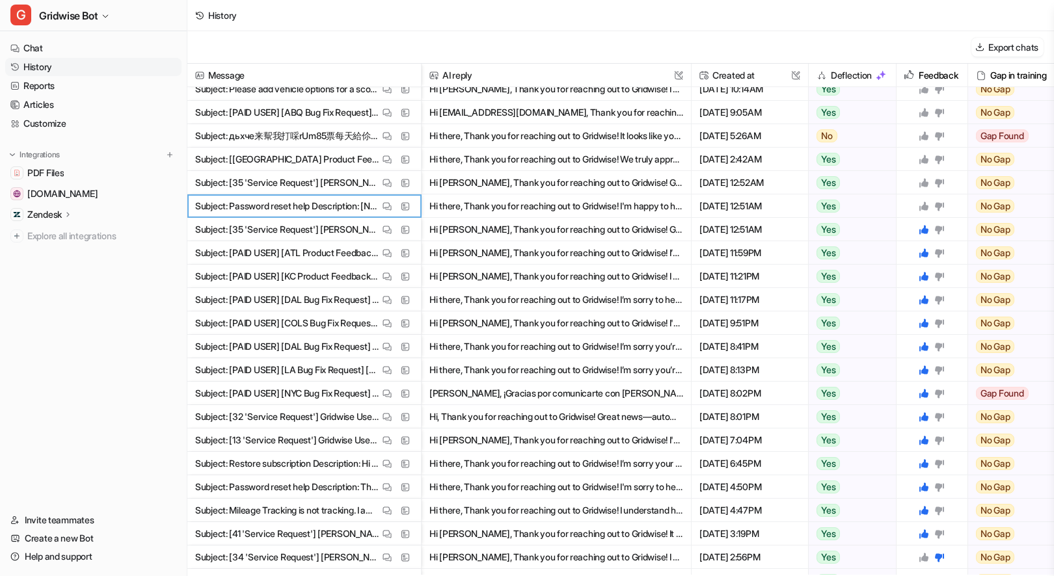
click at [925, 205] on icon at bounding box center [923, 206] width 9 height 9
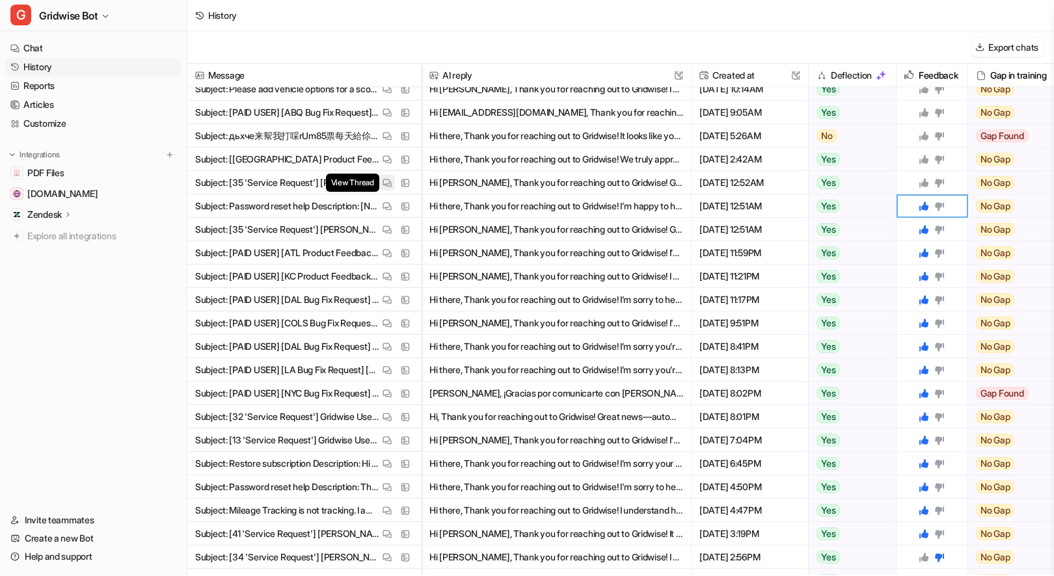
click at [390, 181] on img at bounding box center [386, 183] width 9 height 10
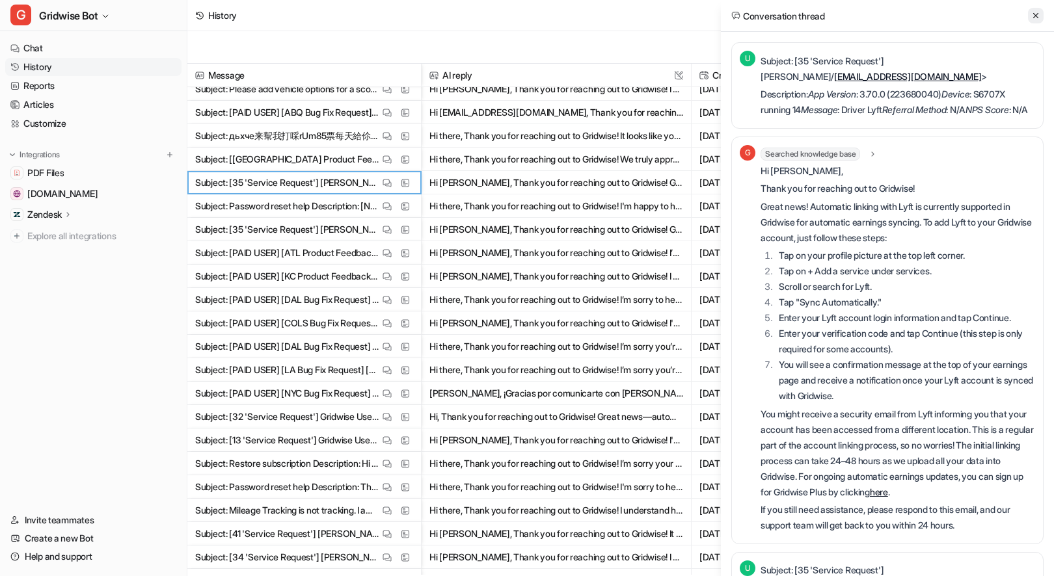
click at [1036, 20] on button at bounding box center [1036, 16] width 16 height 16
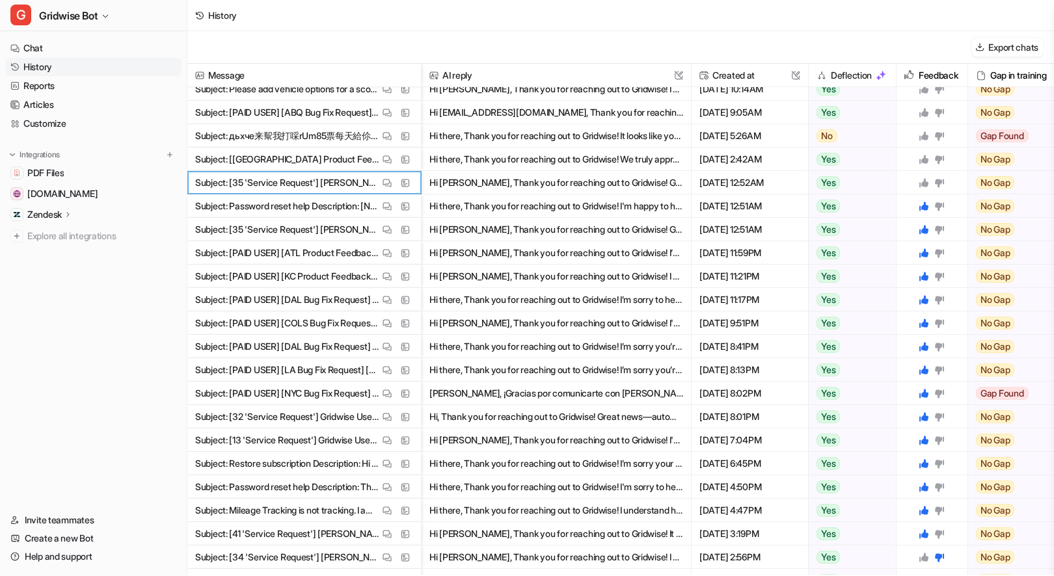
click at [921, 184] on icon at bounding box center [923, 182] width 9 height 9
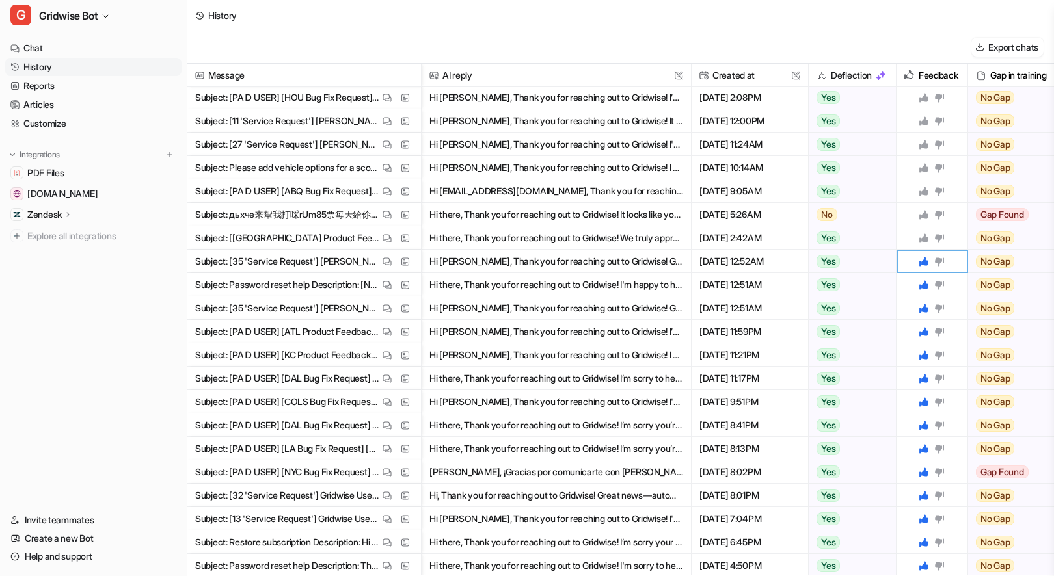
scroll to position [351, 0]
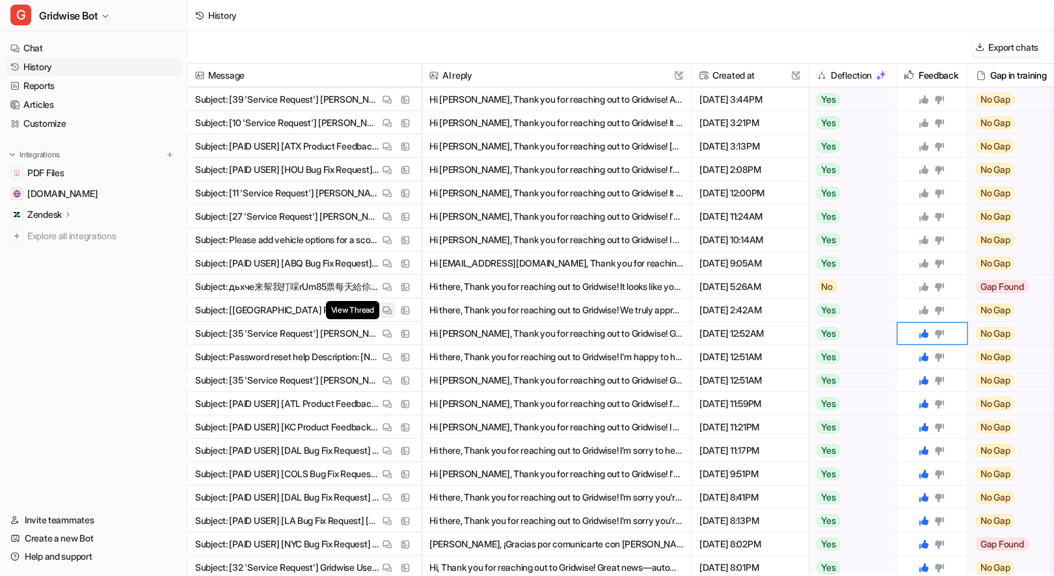
click at [380, 308] on button "View Thread" at bounding box center [387, 310] width 16 height 16
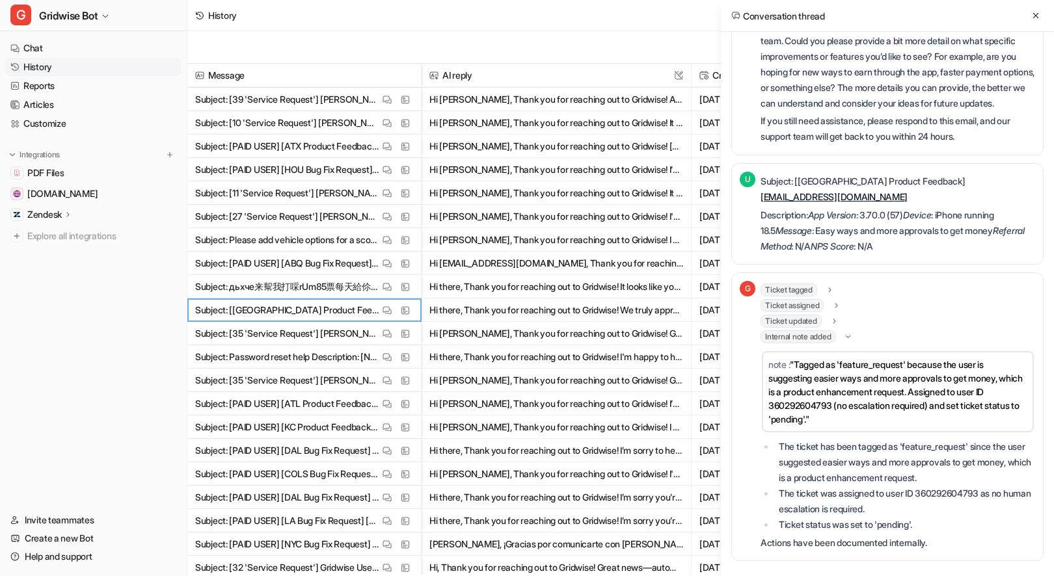
scroll to position [49, 0]
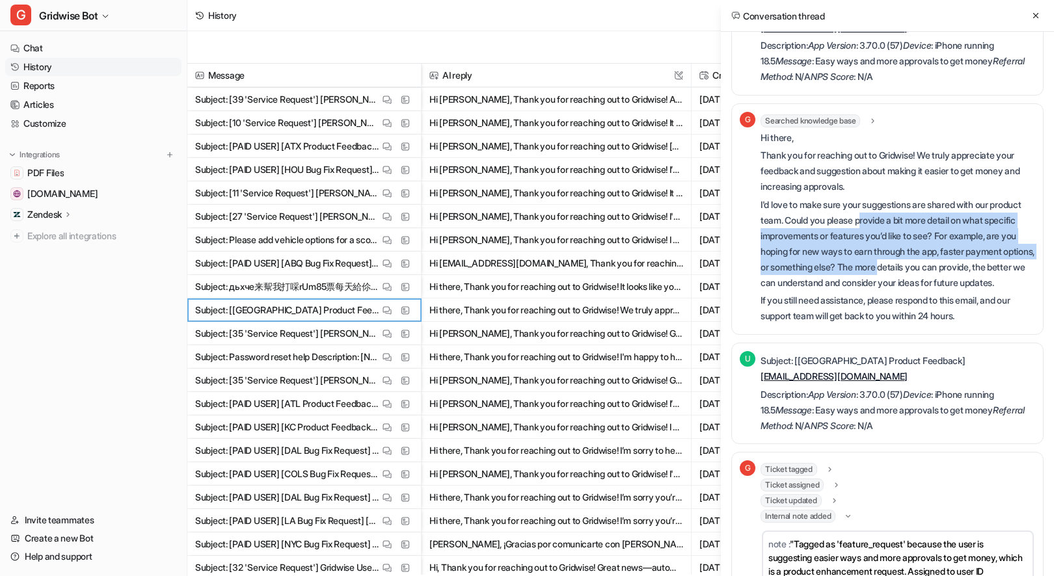
drag, startPoint x: 899, startPoint y: 211, endPoint x: 962, endPoint y: 256, distance: 77.3
click at [961, 256] on p "I'd love to make sure your suggestions are shared with our product team. Could …" at bounding box center [897, 244] width 274 height 94
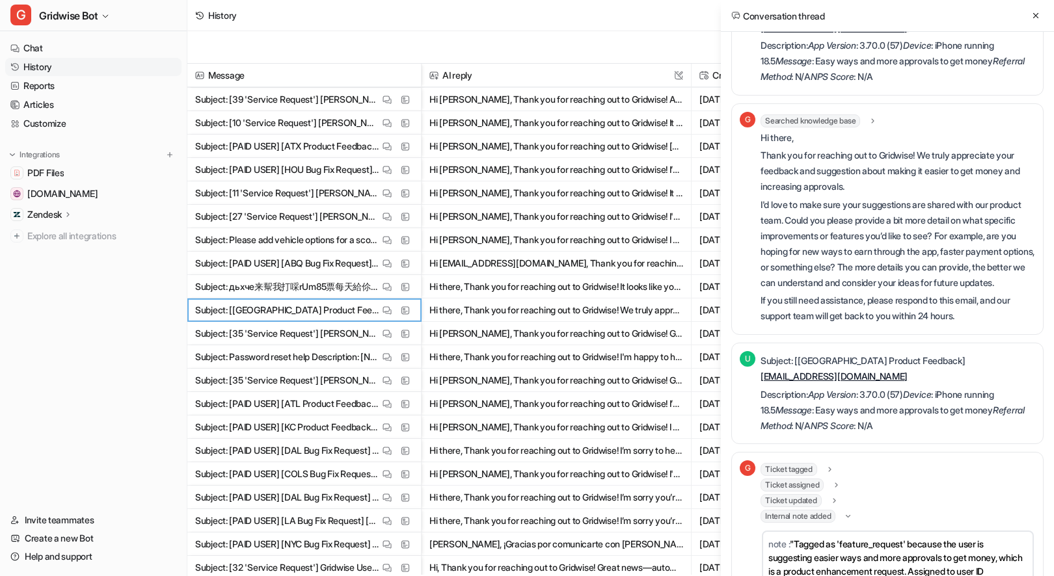
click at [962, 256] on p "I'd love to make sure your suggestions are shared with our product team. Could …" at bounding box center [897, 244] width 274 height 94
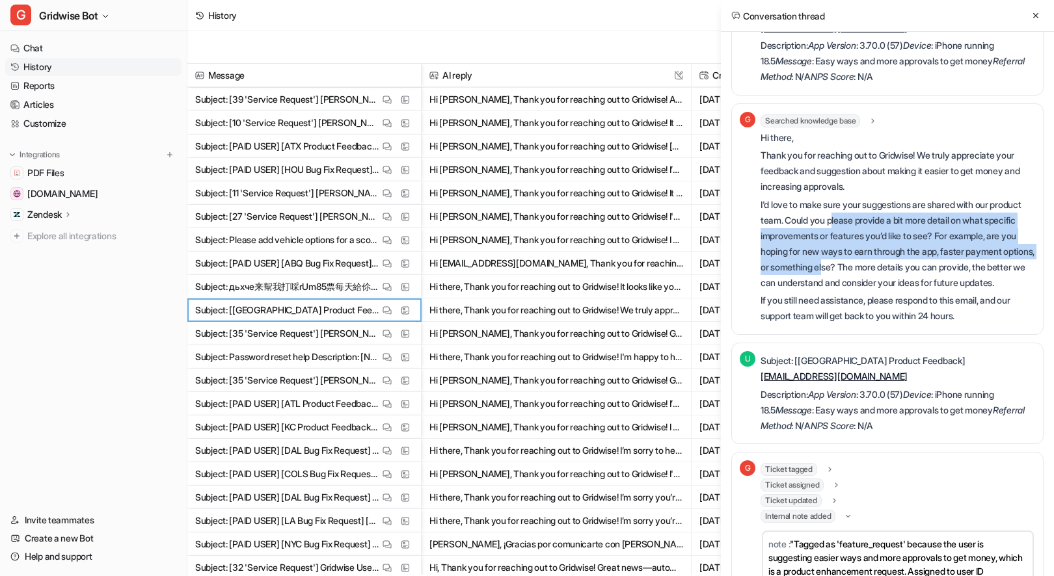
drag, startPoint x: 846, startPoint y: 200, endPoint x: 899, endPoint y: 257, distance: 77.8
click at [899, 257] on p "I'd love to make sure your suggestions are shared with our product team. Could …" at bounding box center [897, 244] width 274 height 94
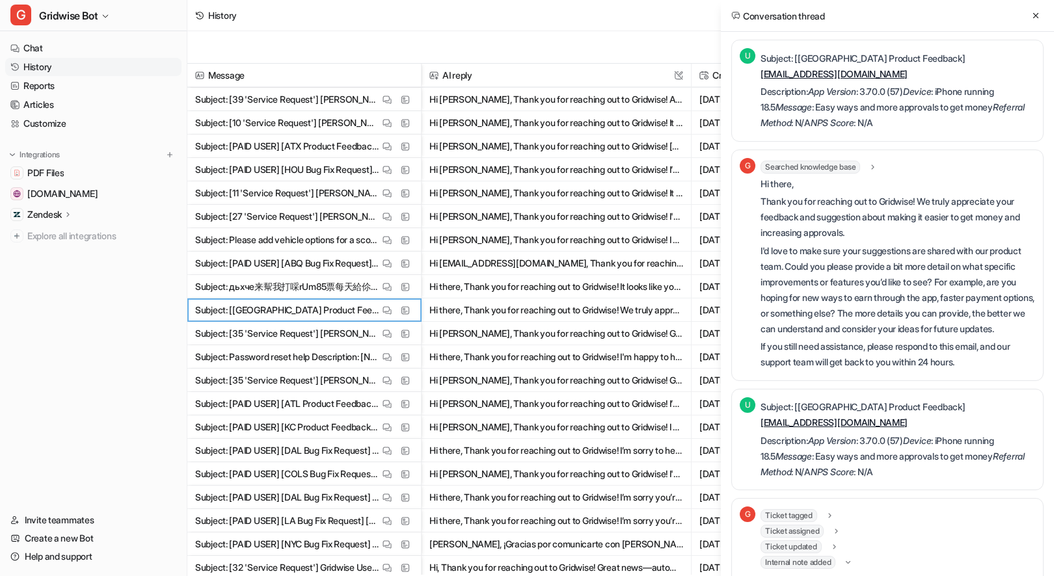
scroll to position [0, 0]
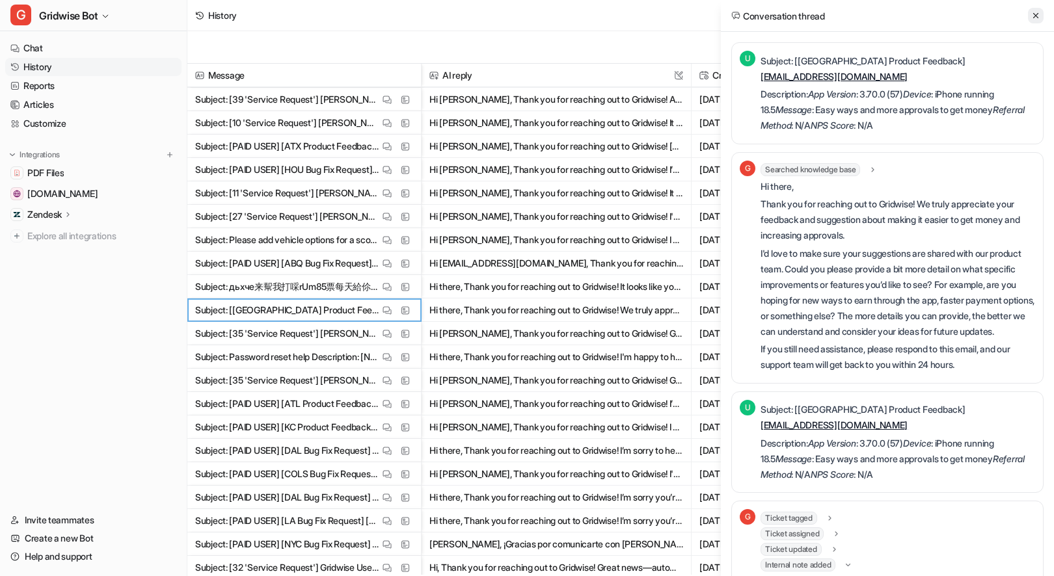
click at [1039, 8] on button at bounding box center [1036, 16] width 16 height 16
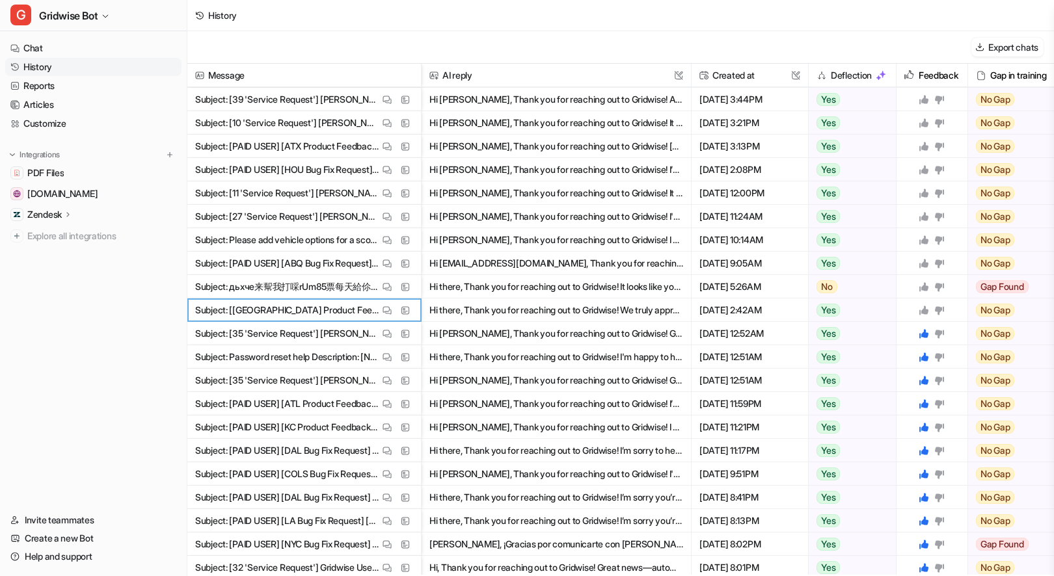
click at [923, 308] on icon at bounding box center [923, 310] width 9 height 9
click at [632, 290] on button "Hi there, Thank you for reaching out to Gridwise! It looks like your message ma…" at bounding box center [556, 286] width 254 height 23
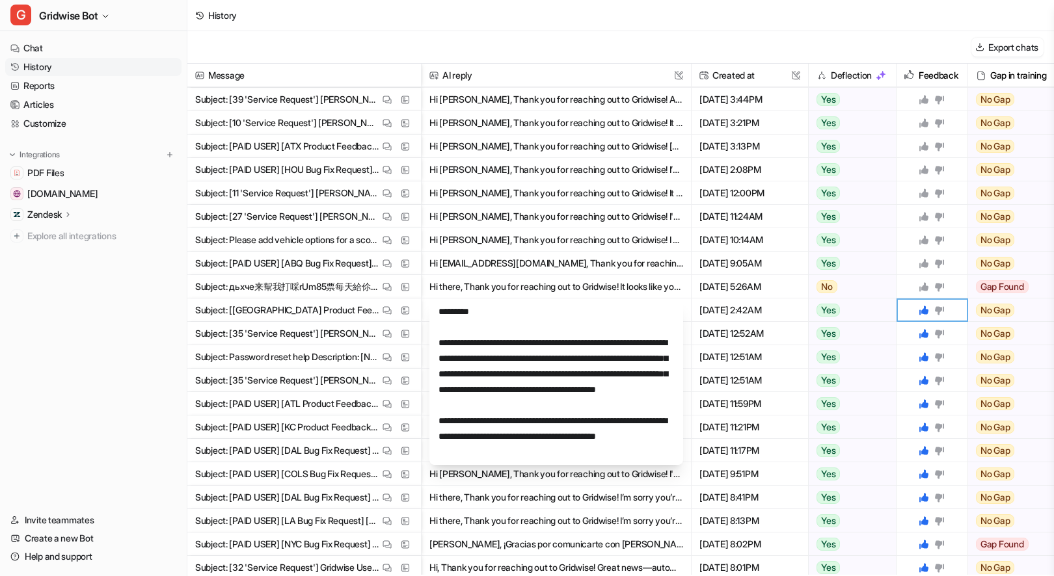
scroll to position [16, 0]
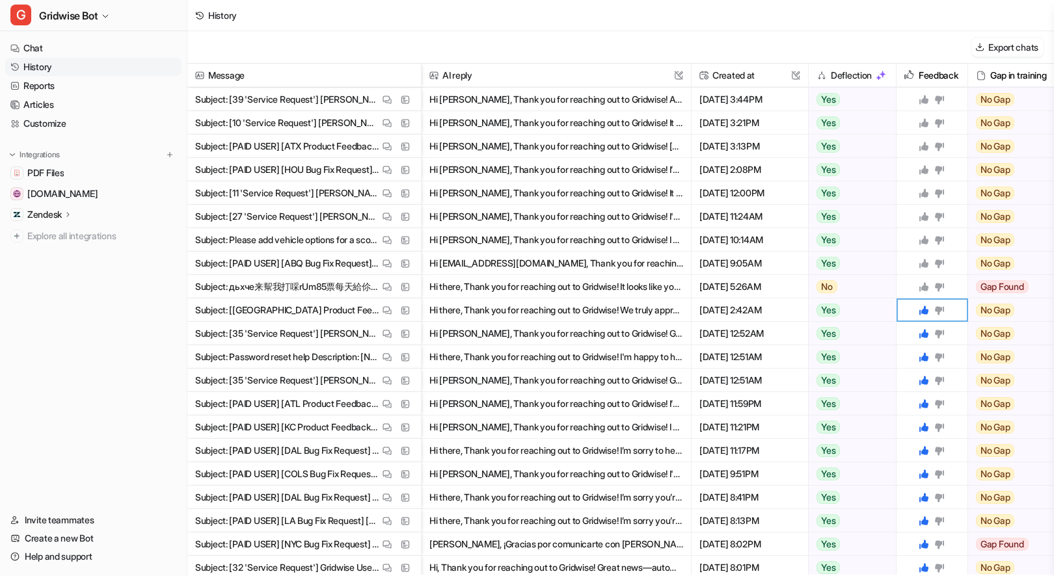
click at [923, 287] on icon at bounding box center [923, 286] width 9 height 9
click at [392, 266] on button "View Thread" at bounding box center [387, 264] width 16 height 16
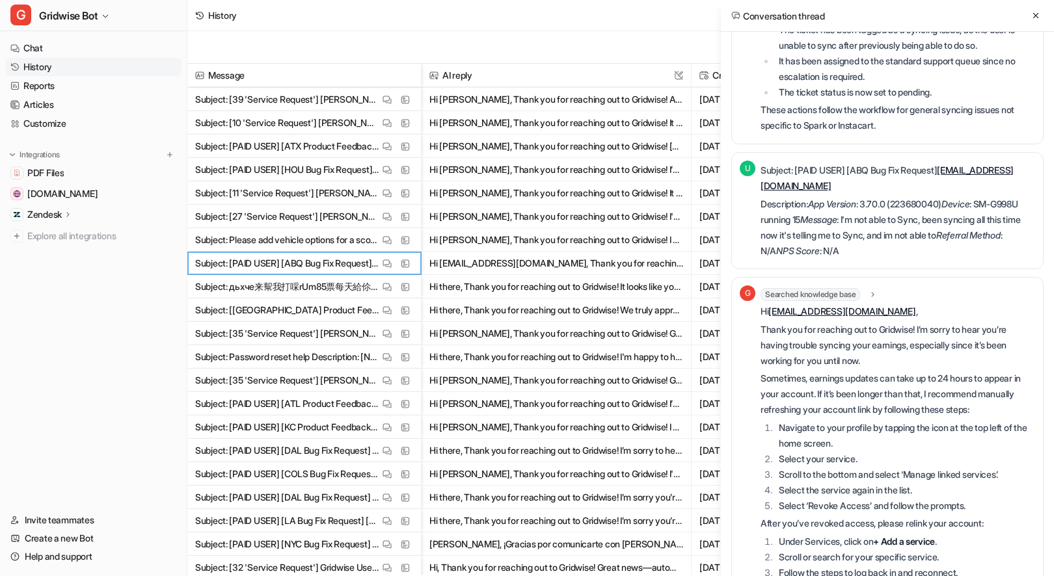
scroll to position [454, 0]
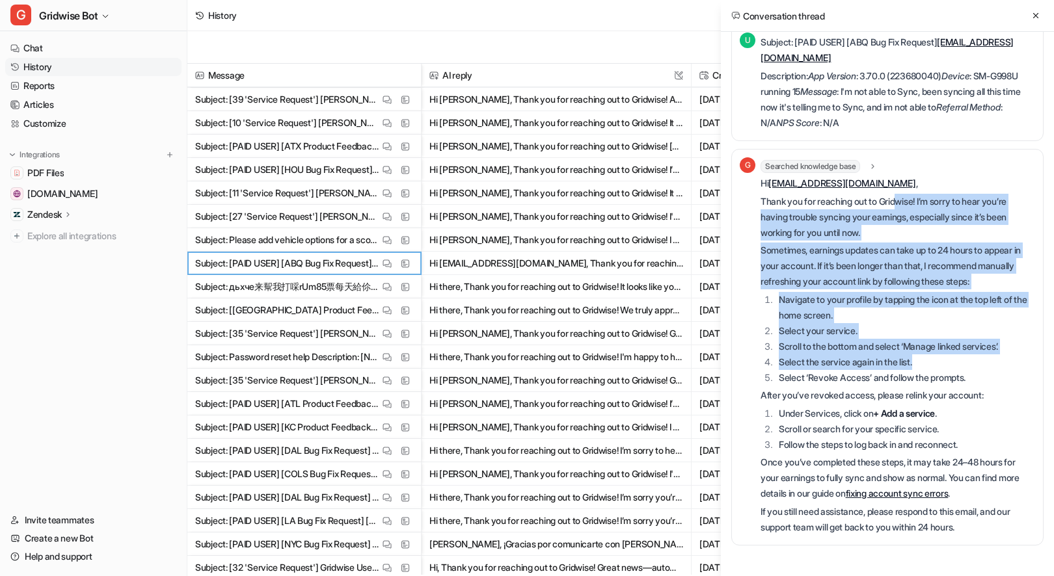
drag, startPoint x: 906, startPoint y: 202, endPoint x: 953, endPoint y: 363, distance: 168.0
click at [953, 363] on div "Hi avigil060874@gmail.com , Thank you for reaching out to Gridwise! I’m sorry t…" at bounding box center [897, 356] width 274 height 360
click at [952, 363] on li "Select the service again in the list." at bounding box center [905, 362] width 260 height 16
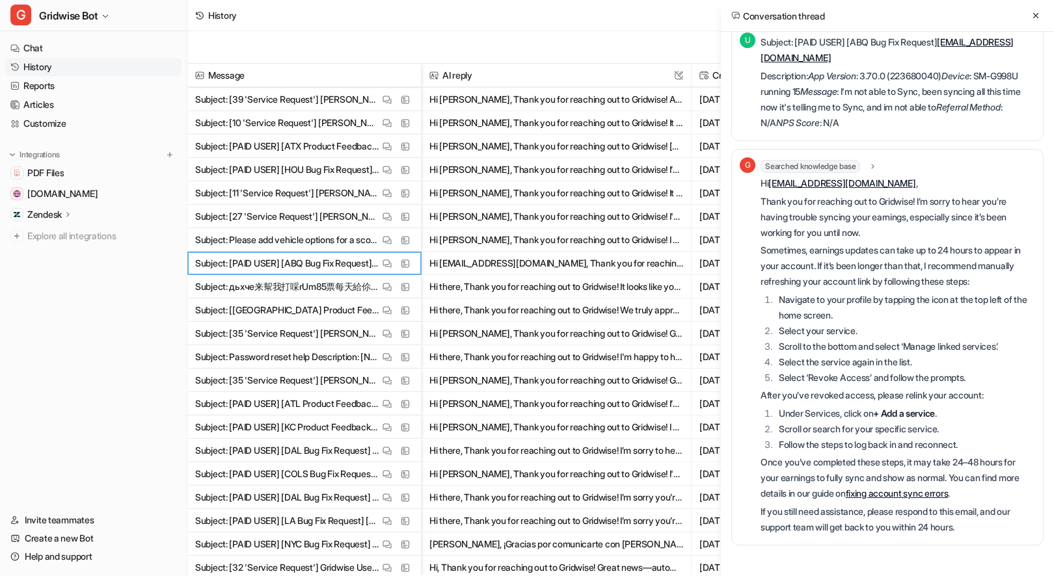
click at [892, 253] on p "Sometimes, earnings updates can take up to 24 hours to appear in your account. …" at bounding box center [897, 266] width 274 height 47
click at [1035, 14] on icon at bounding box center [1035, 15] width 9 height 9
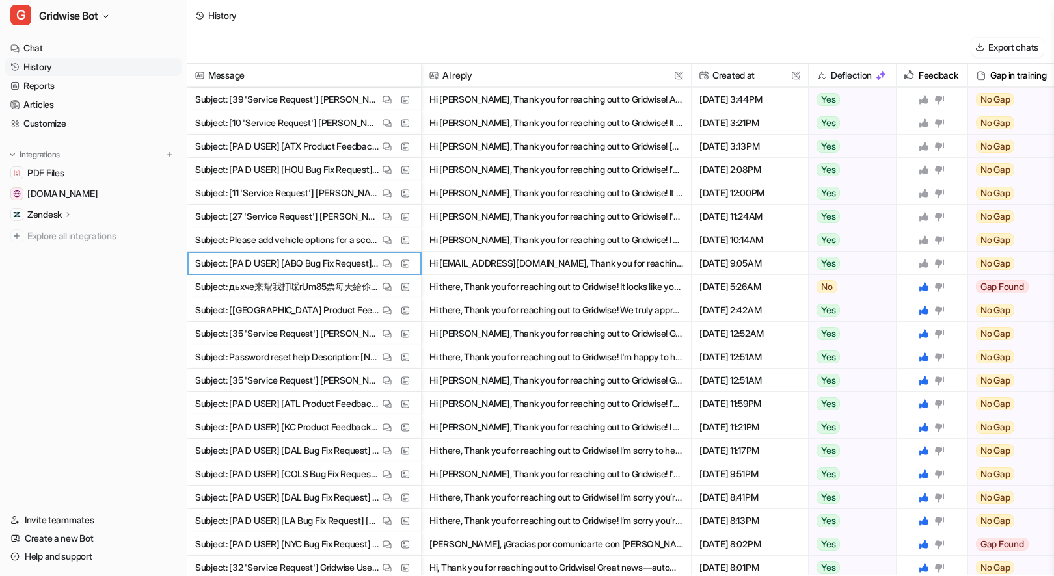
click at [926, 261] on icon at bounding box center [923, 263] width 10 height 10
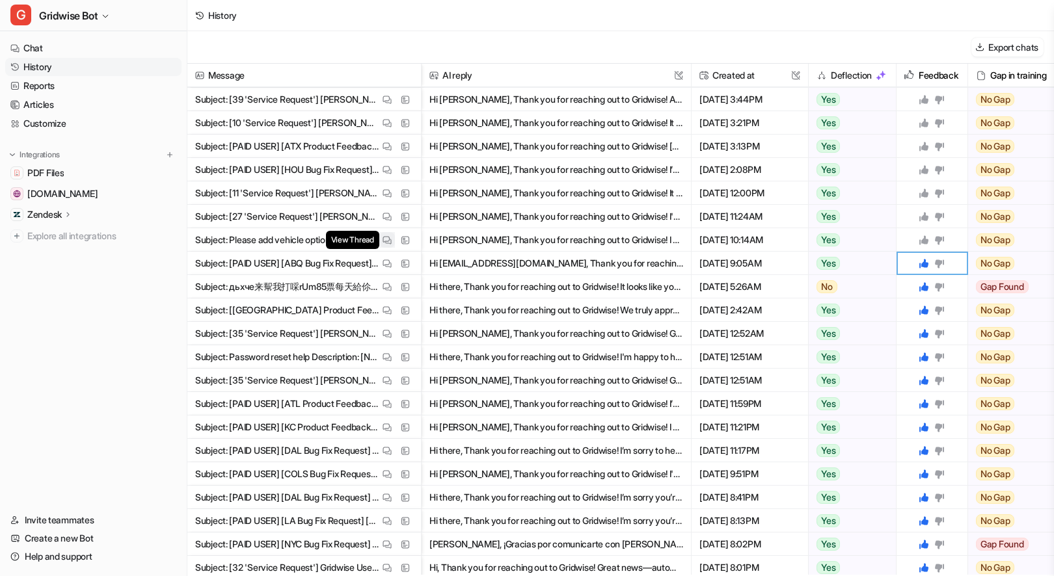
click at [388, 243] on img at bounding box center [386, 240] width 9 height 10
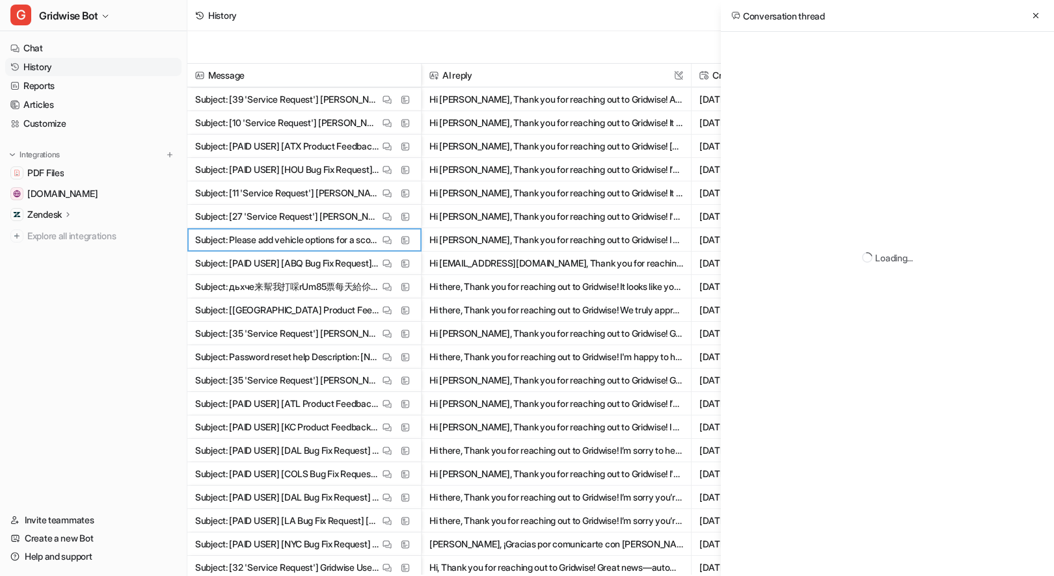
scroll to position [73, 0]
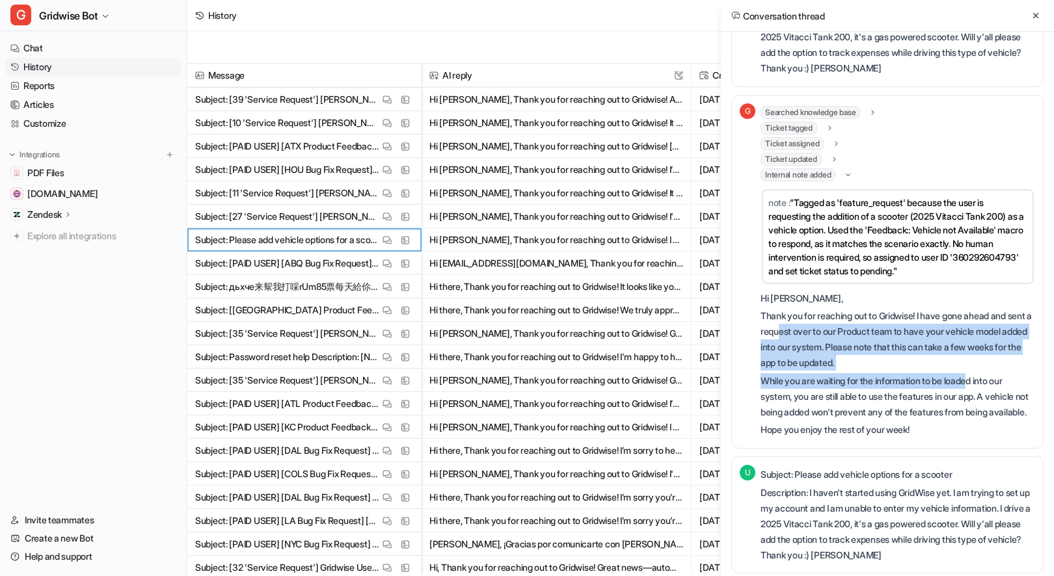
drag, startPoint x: 909, startPoint y: 368, endPoint x: 976, endPoint y: 384, distance: 68.3
click at [976, 384] on div "Hi Michelle, Thank you for reaching out to Gridwise! I have gone ahead and sent…" at bounding box center [897, 365] width 274 height 148
click at [976, 384] on p "While you are waiting for the information to be loaded into our system, you are…" at bounding box center [897, 396] width 274 height 47
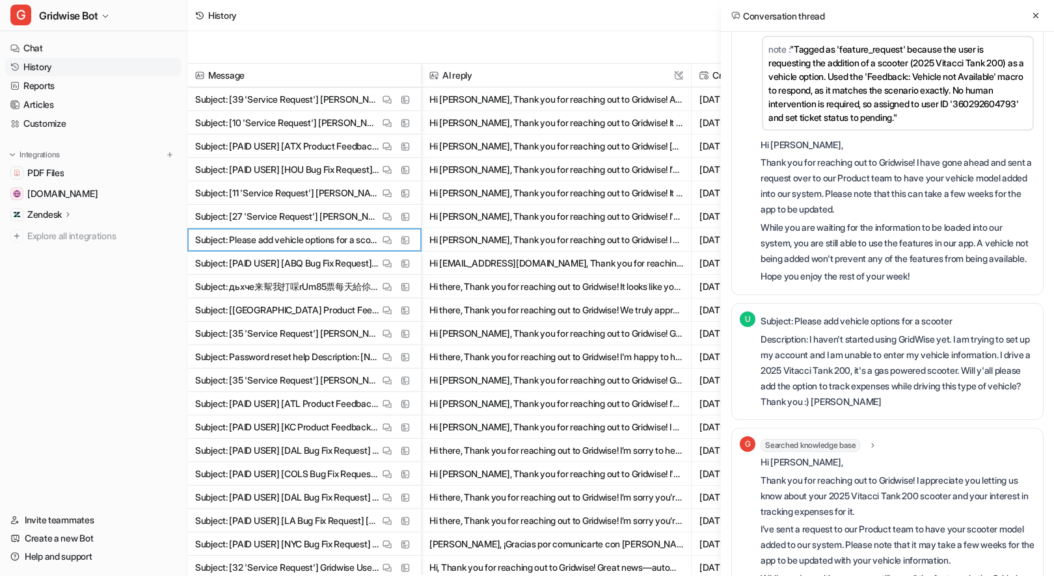
scroll to position [0, 0]
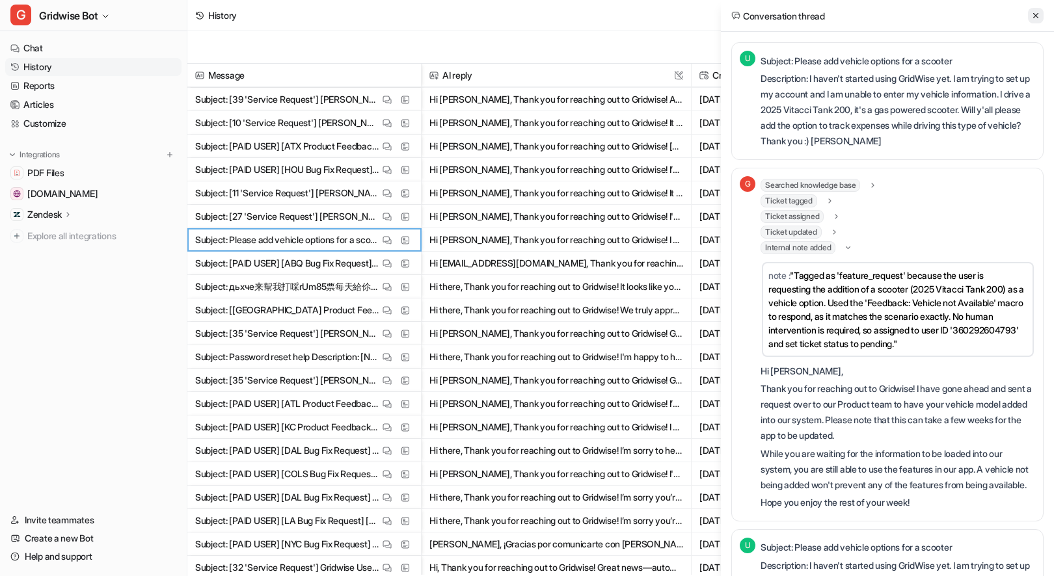
click at [1037, 14] on icon at bounding box center [1035, 15] width 9 height 9
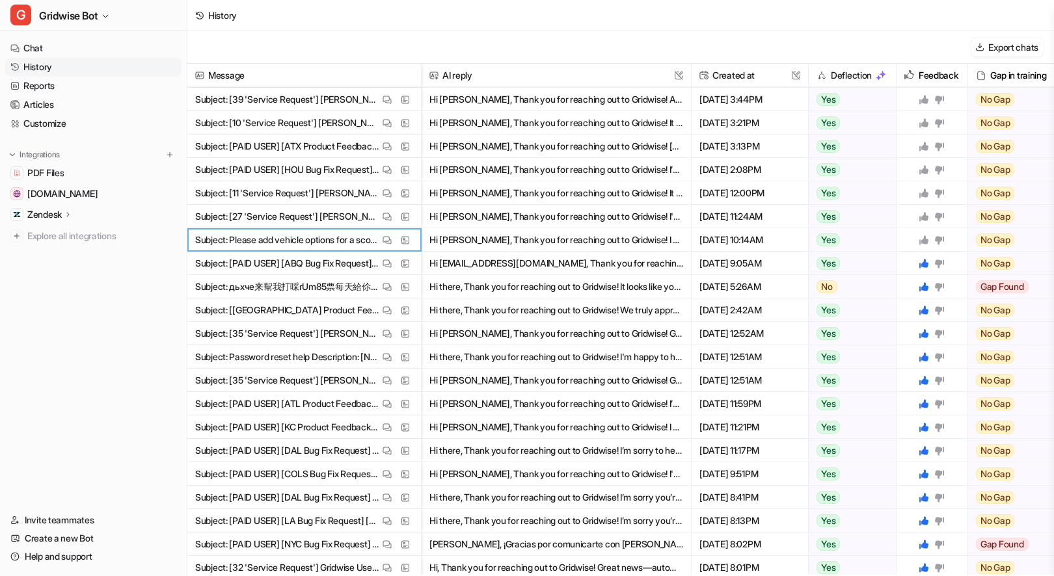
click at [922, 239] on icon at bounding box center [923, 240] width 10 height 10
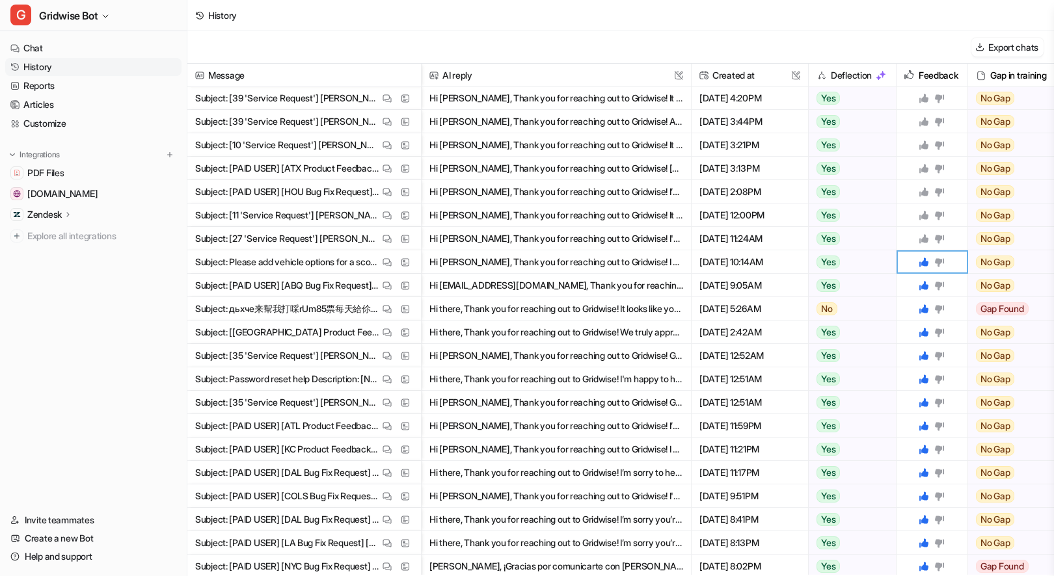
scroll to position [317, 0]
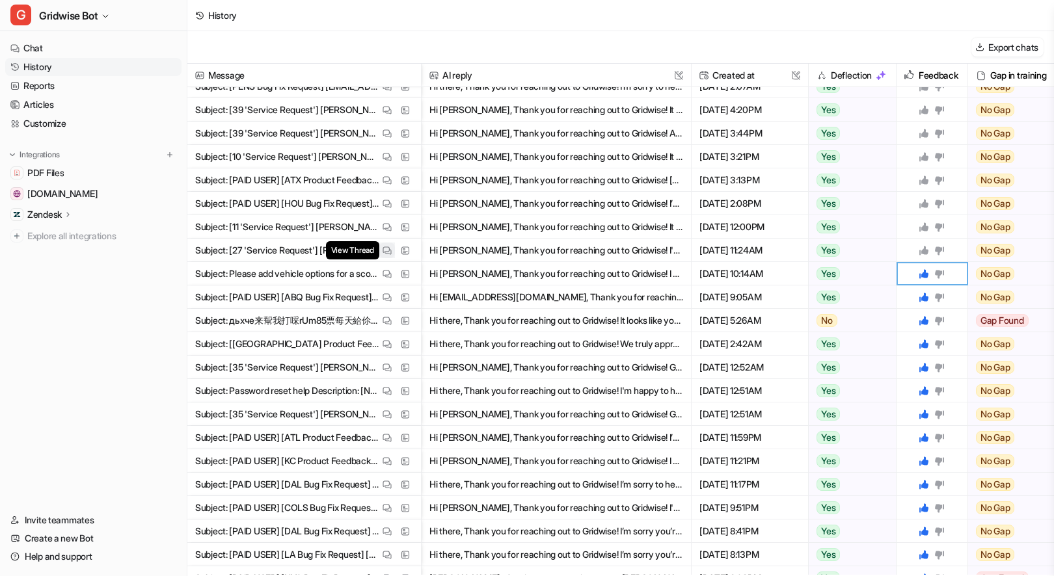
click at [385, 254] on img at bounding box center [386, 251] width 9 height 10
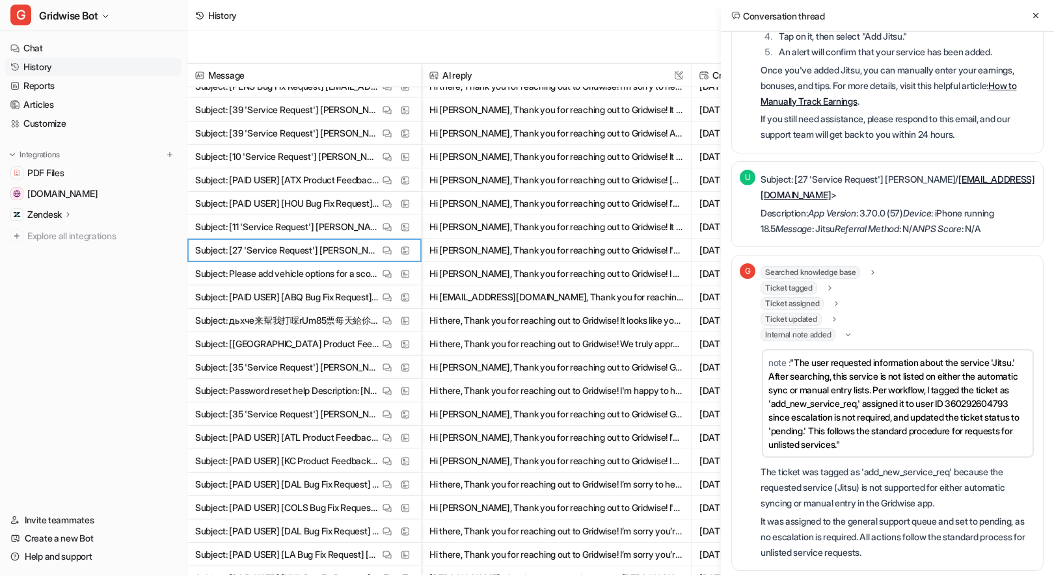
scroll to position [260, 0]
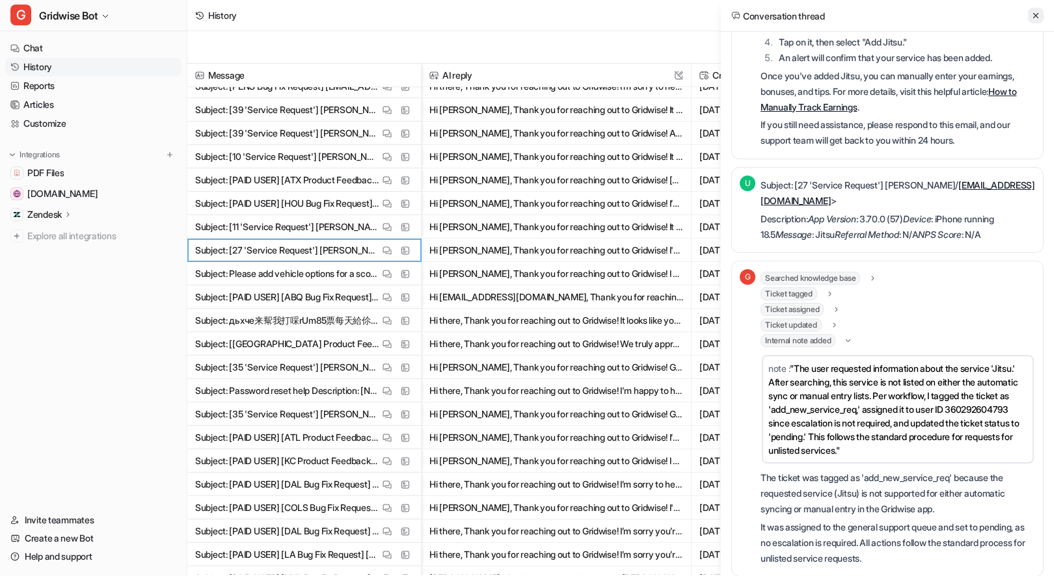
click at [1034, 13] on icon at bounding box center [1035, 15] width 9 height 9
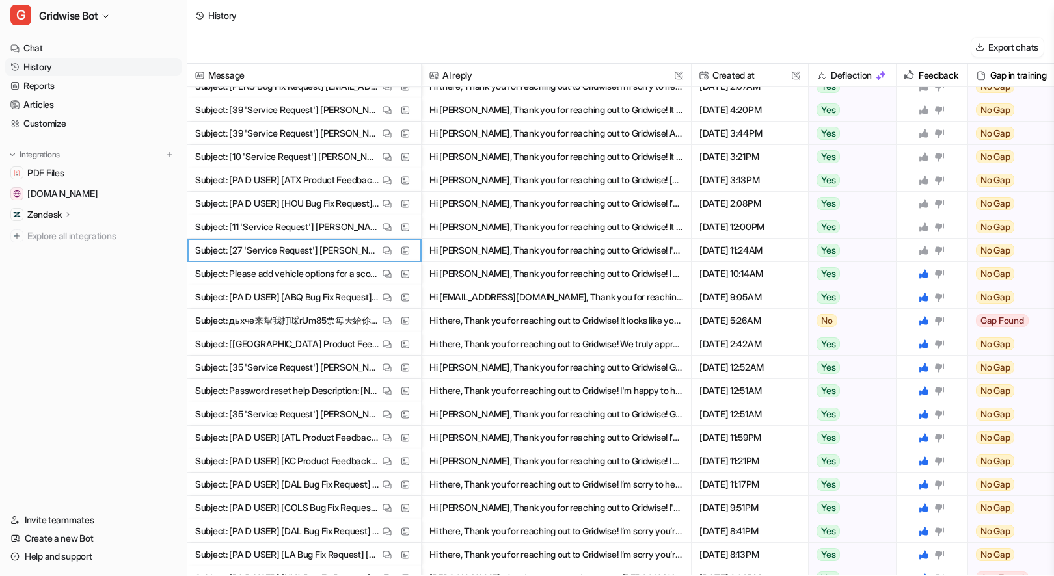
click at [925, 252] on icon at bounding box center [923, 250] width 9 height 9
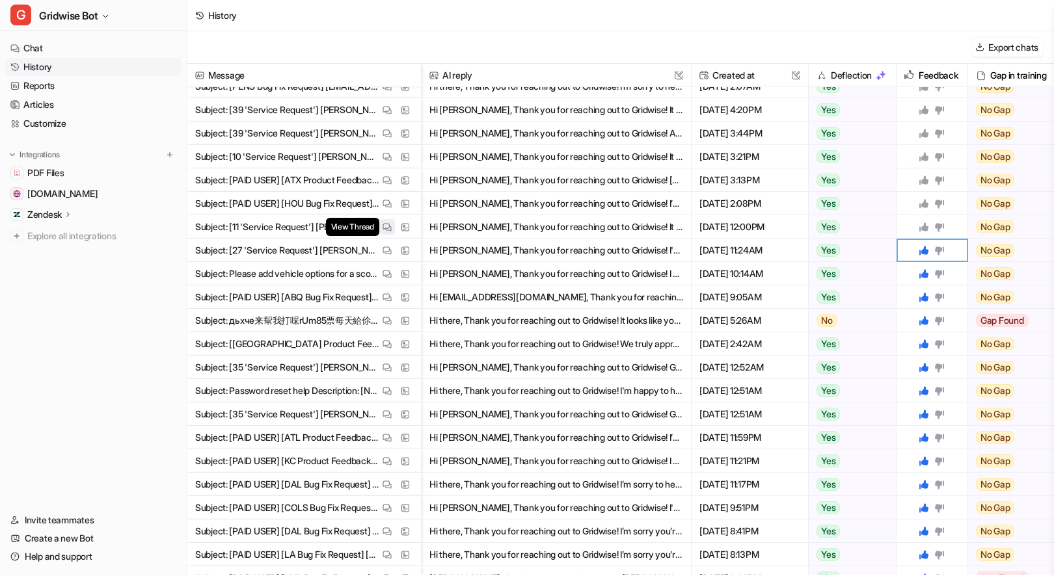
click at [380, 226] on button "View Thread" at bounding box center [387, 227] width 16 height 16
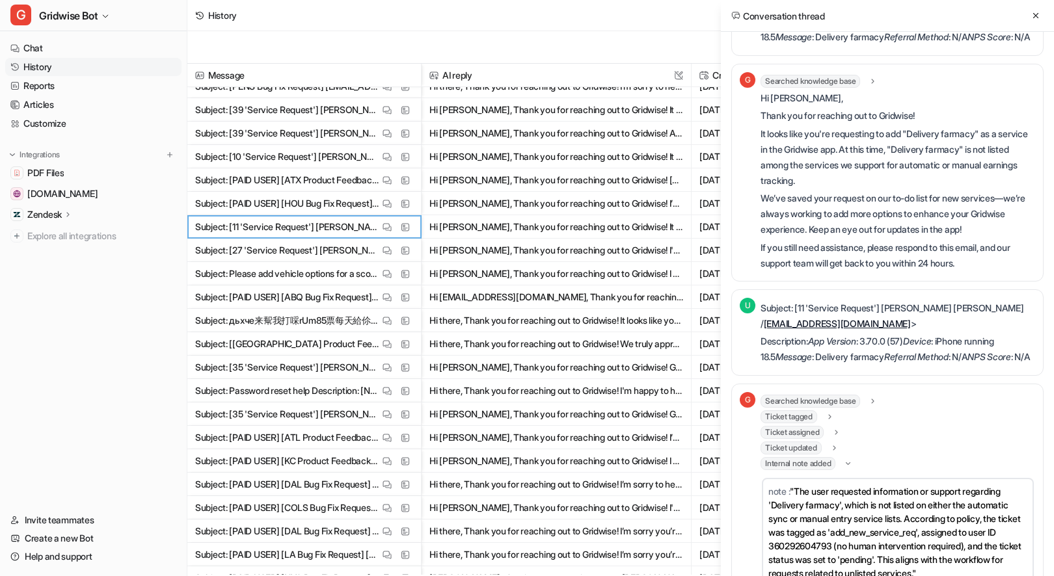
scroll to position [242, 0]
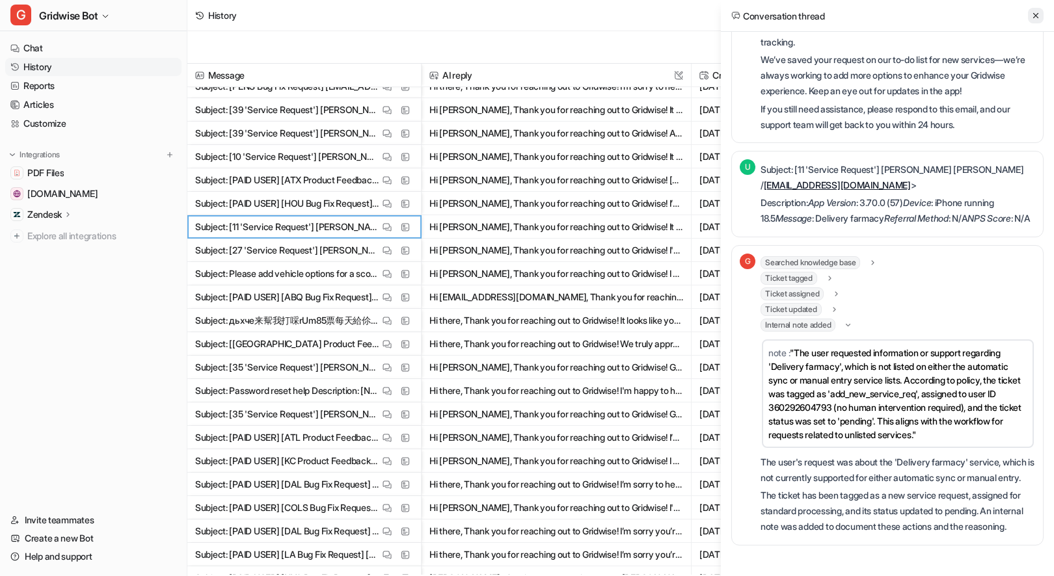
click at [1038, 12] on icon at bounding box center [1035, 15] width 9 height 9
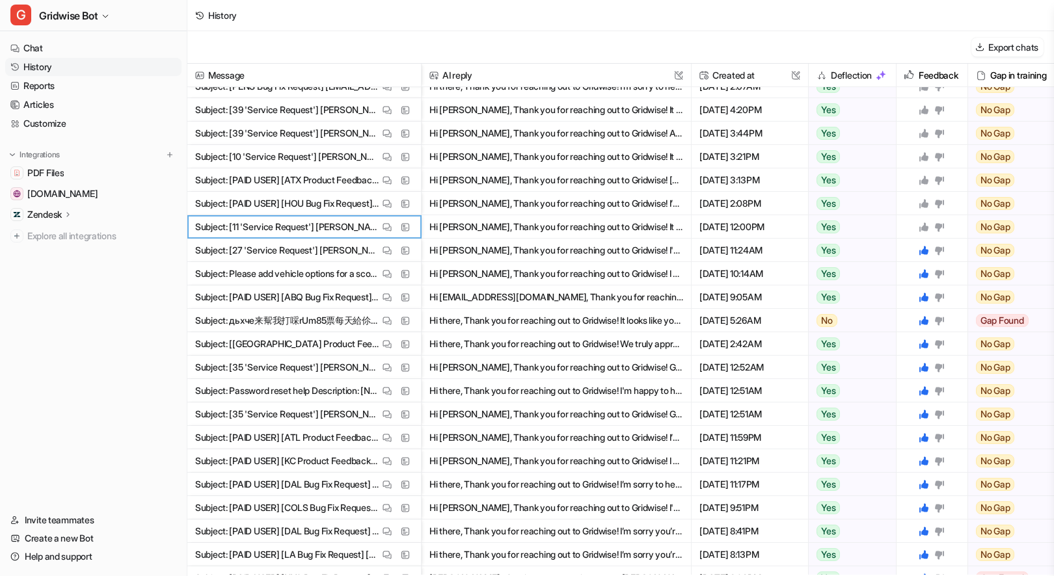
click at [922, 228] on icon at bounding box center [923, 226] width 9 height 9
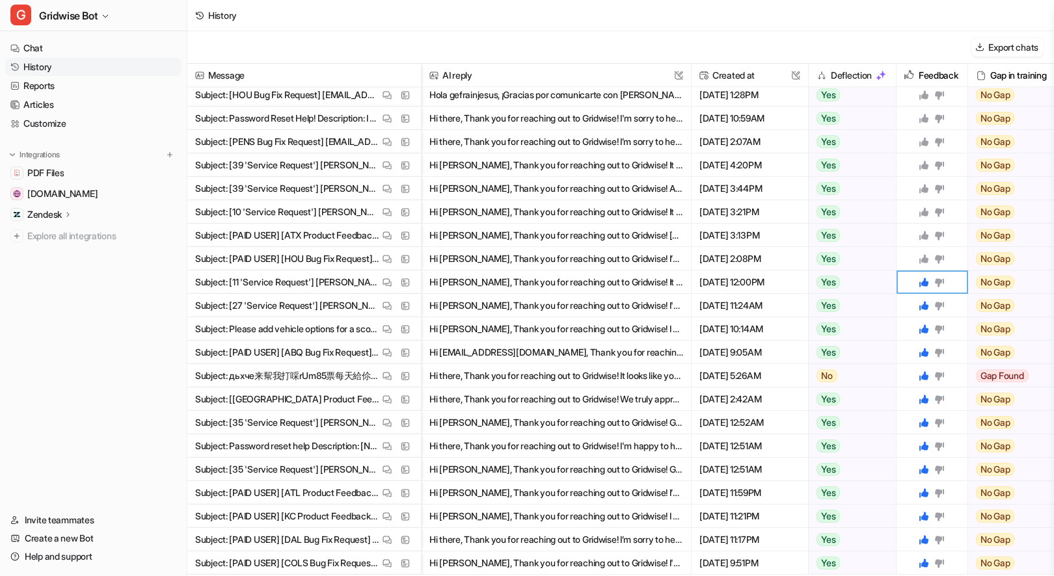
scroll to position [261, 0]
click at [382, 263] on button "View Thread" at bounding box center [387, 259] width 16 height 16
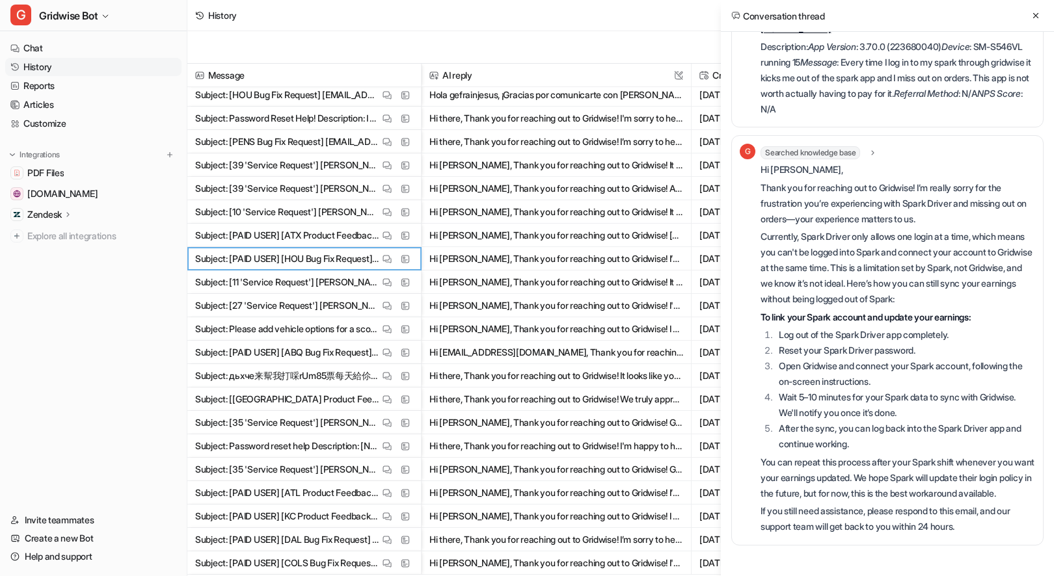
scroll to position [0, 0]
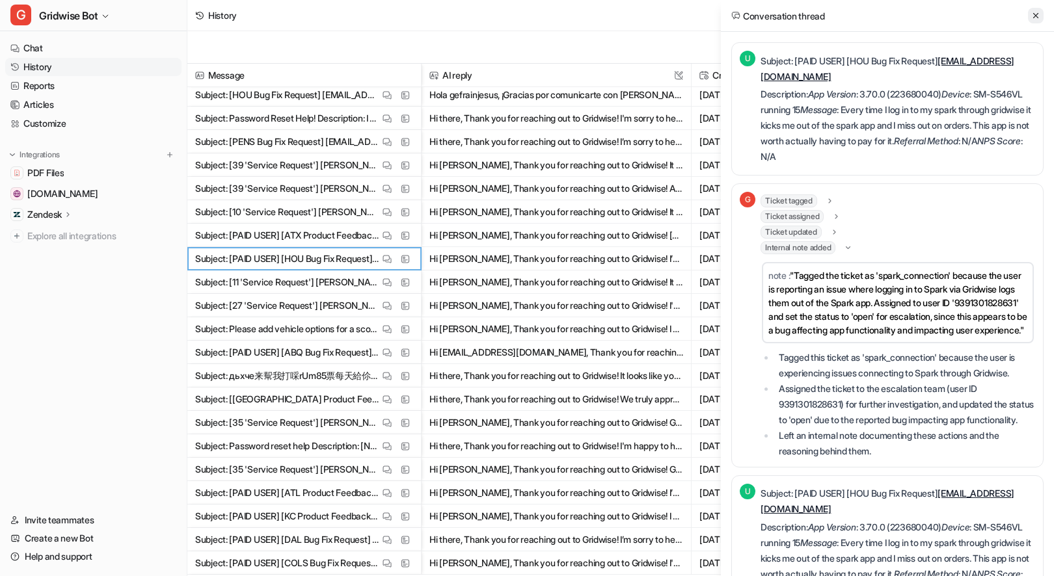
click at [1031, 13] on icon at bounding box center [1035, 15] width 9 height 9
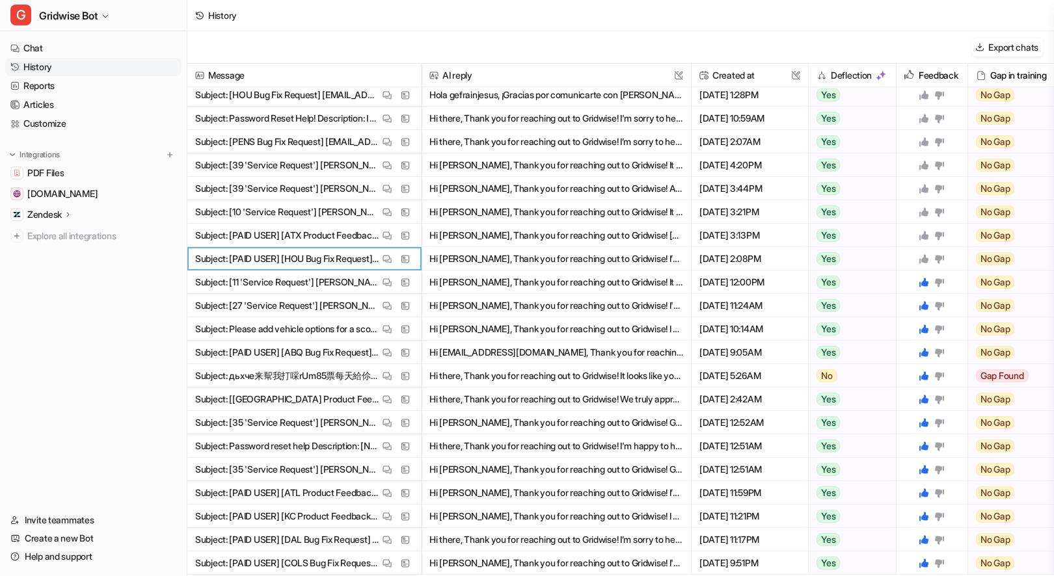
click at [926, 259] on icon at bounding box center [923, 258] width 9 height 9
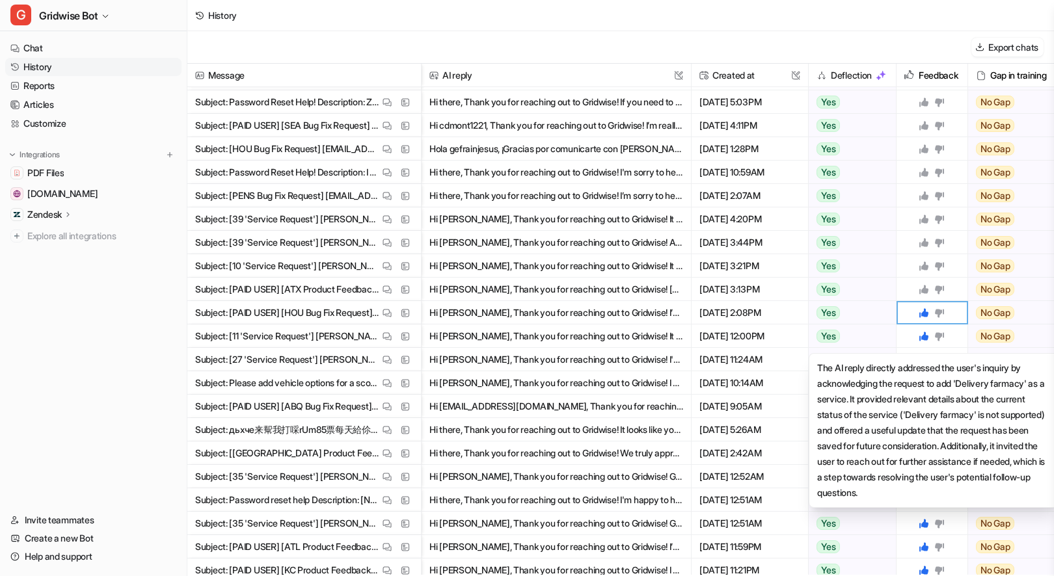
scroll to position [204, 0]
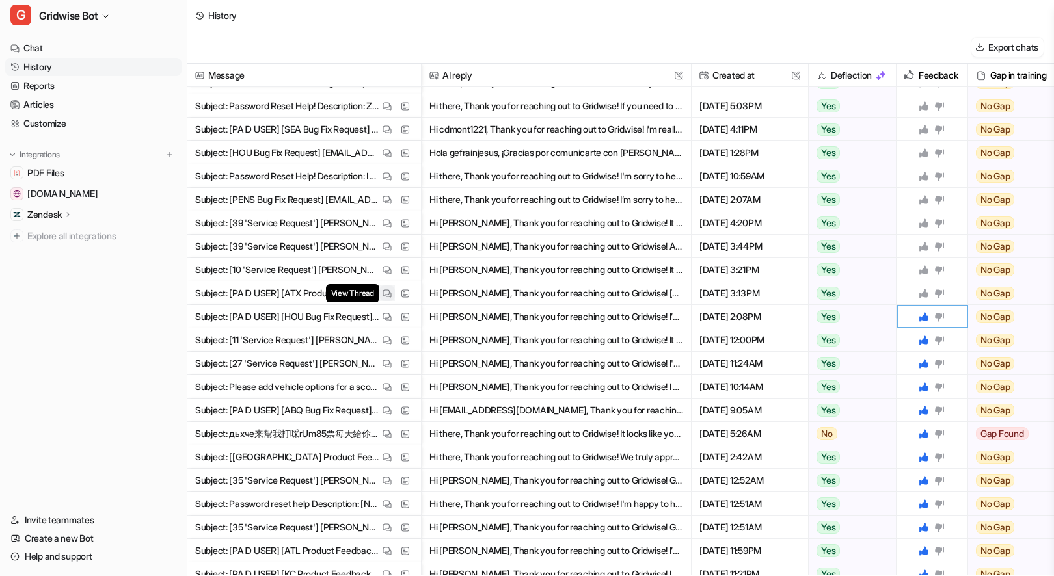
click at [385, 289] on img at bounding box center [386, 294] width 9 height 10
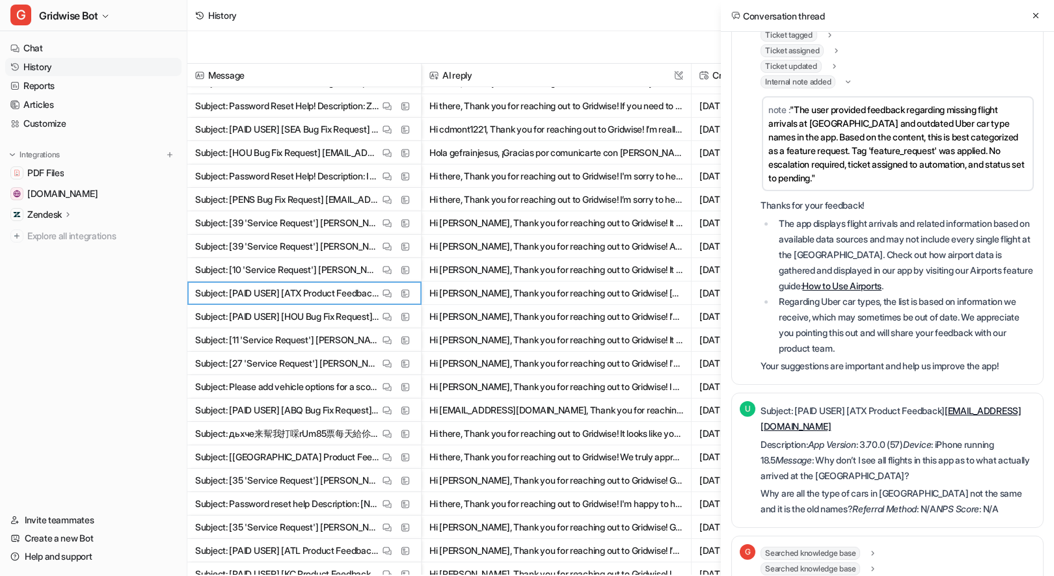
scroll to position [326, 0]
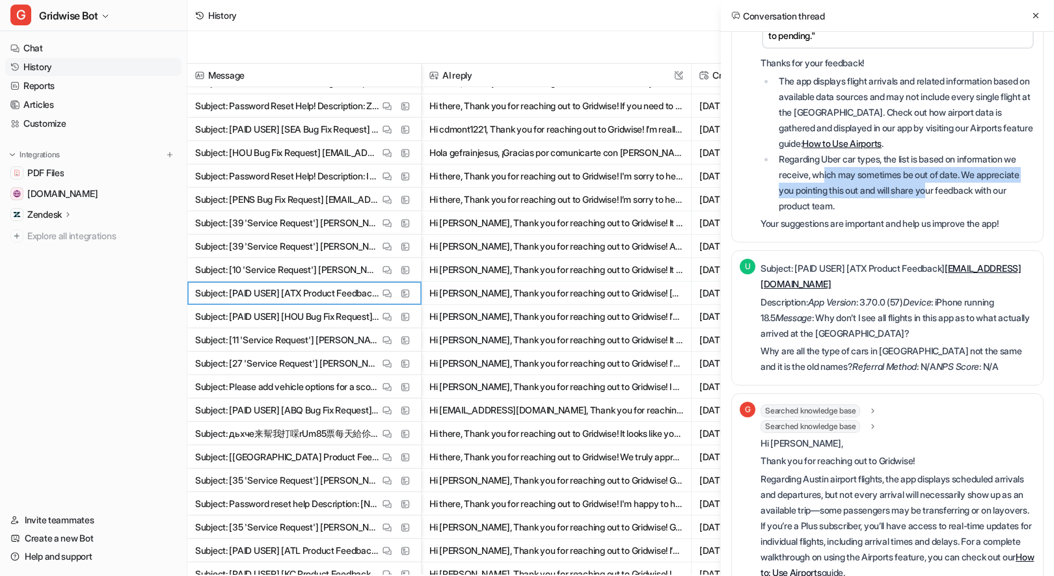
drag, startPoint x: 830, startPoint y: 178, endPoint x: 938, endPoint y: 195, distance: 109.3
click at [938, 195] on li "Regarding Uber car types, the list is based on information we receive, which ma…" at bounding box center [905, 183] width 260 height 62
click at [937, 195] on li "Regarding Uber car types, the list is based on information we receive, which ma…" at bounding box center [905, 183] width 260 height 62
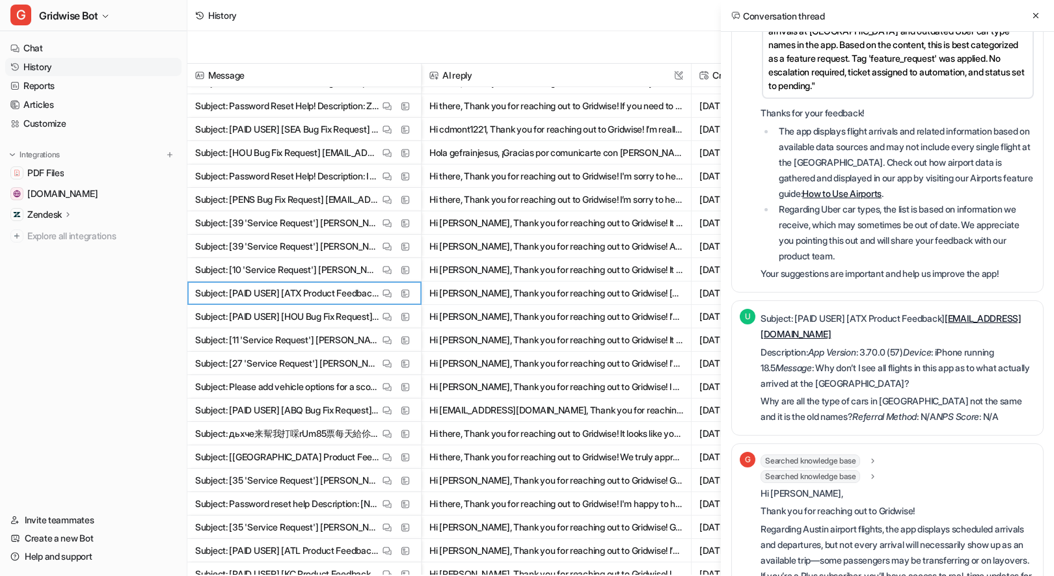
scroll to position [0, 0]
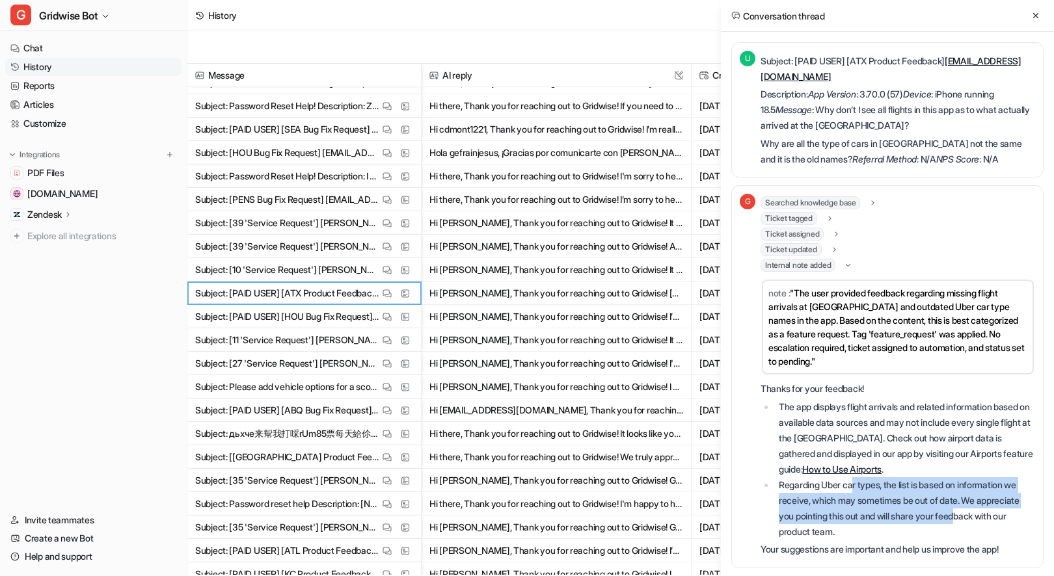
drag, startPoint x: 855, startPoint y: 483, endPoint x: 964, endPoint y: 520, distance: 114.6
click at [964, 520] on li "Regarding Uber car types, the list is based on information we receive, which ma…" at bounding box center [905, 508] width 260 height 62
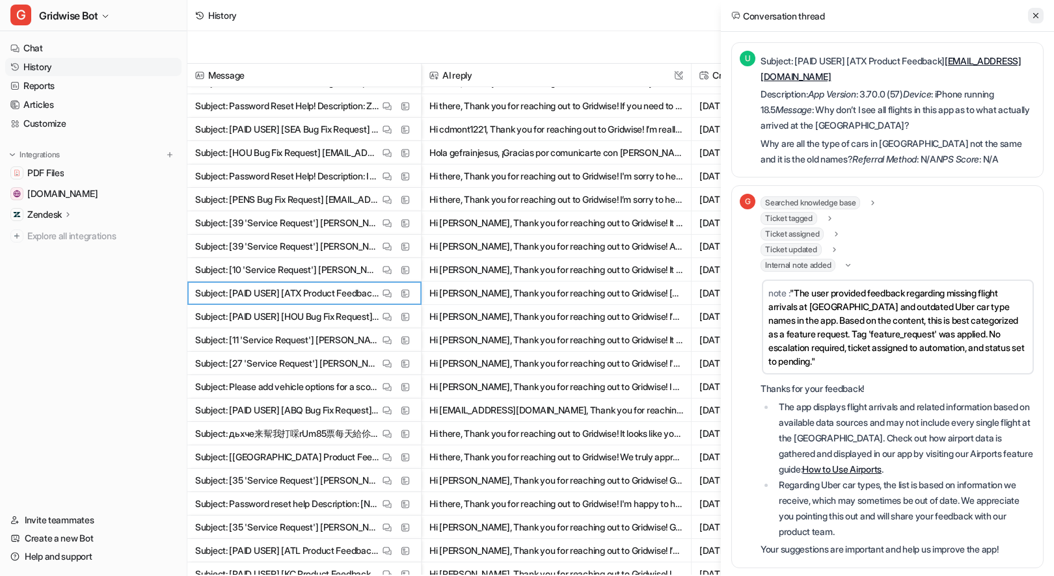
click at [1036, 8] on button at bounding box center [1036, 16] width 16 height 16
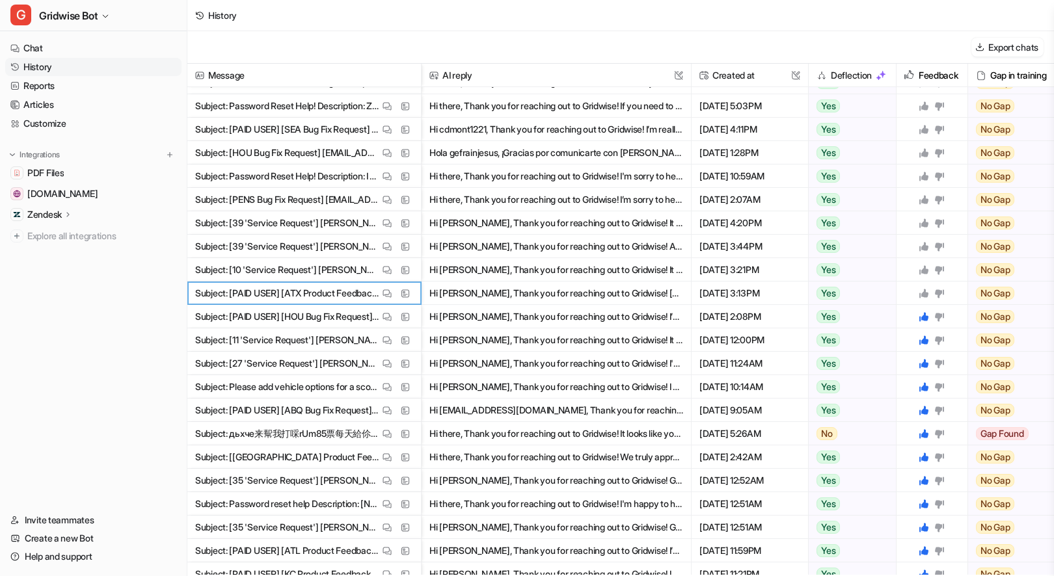
click at [926, 289] on icon at bounding box center [923, 293] width 10 height 10
click at [388, 272] on img at bounding box center [386, 270] width 9 height 10
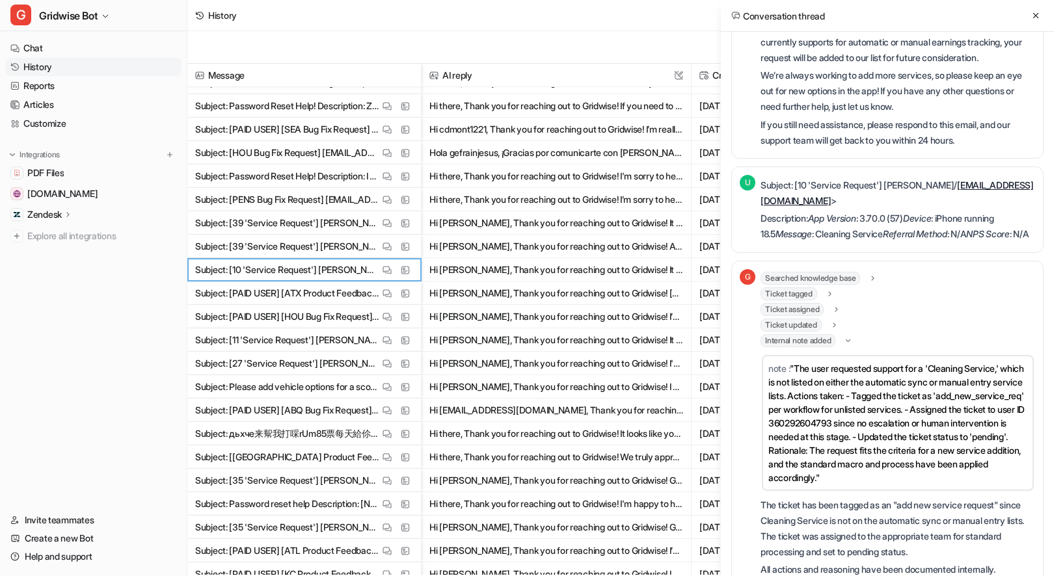
scroll to position [254, 0]
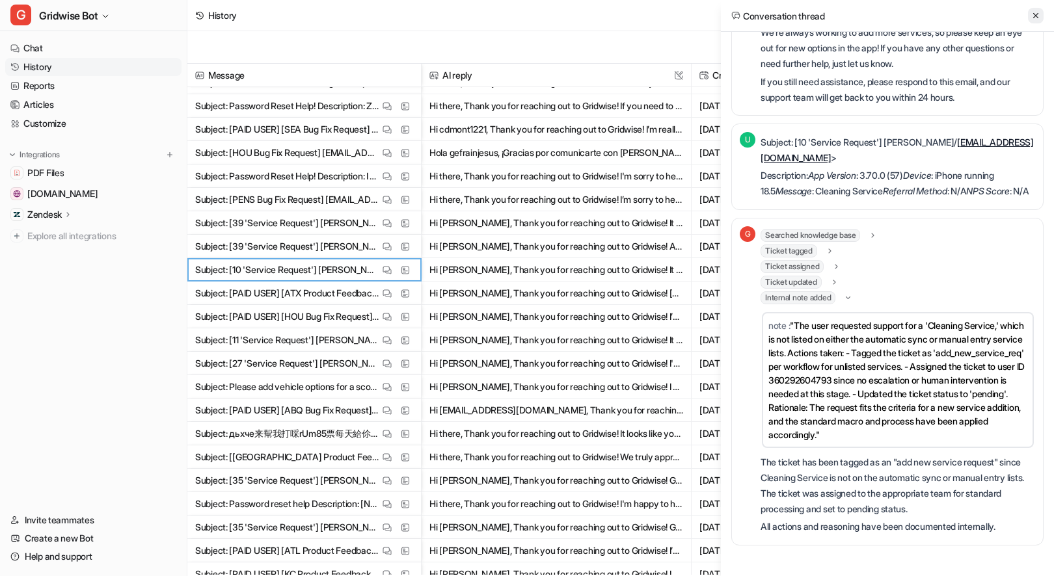
click at [1028, 19] on button at bounding box center [1036, 16] width 16 height 16
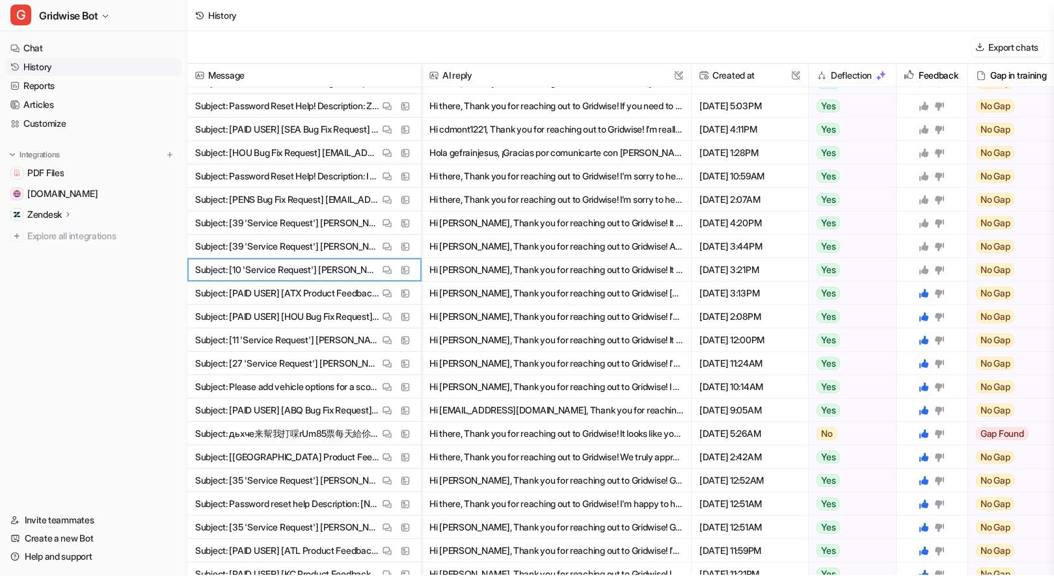
click at [928, 267] on icon at bounding box center [923, 270] width 10 height 10
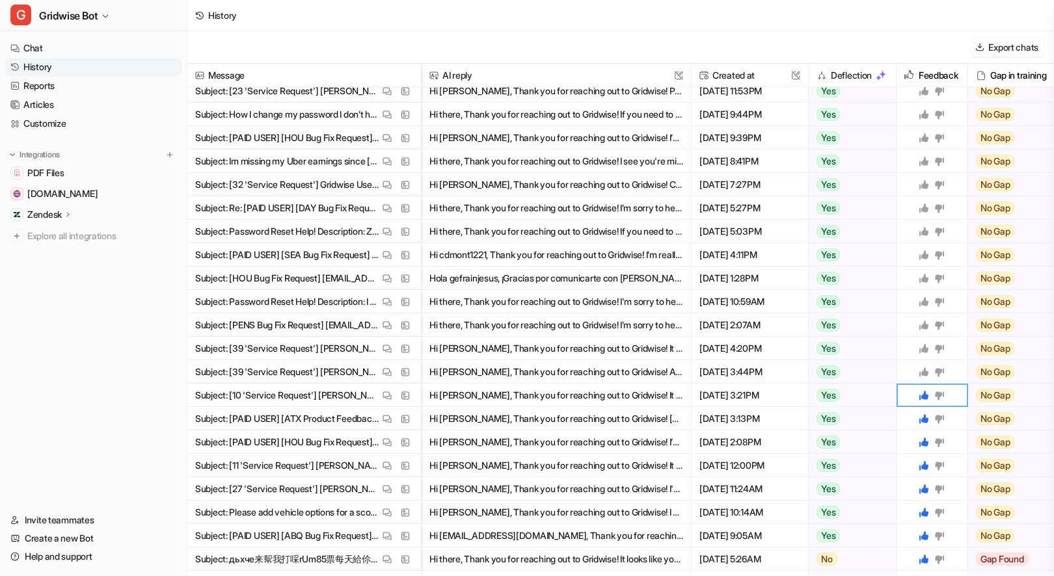
scroll to position [95, 0]
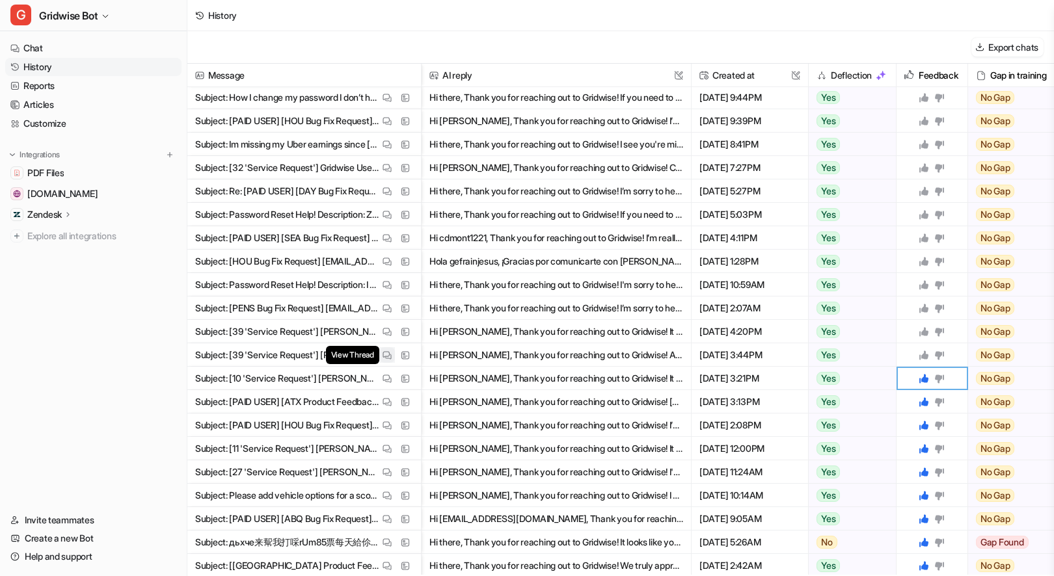
click at [384, 354] on img at bounding box center [386, 356] width 9 height 10
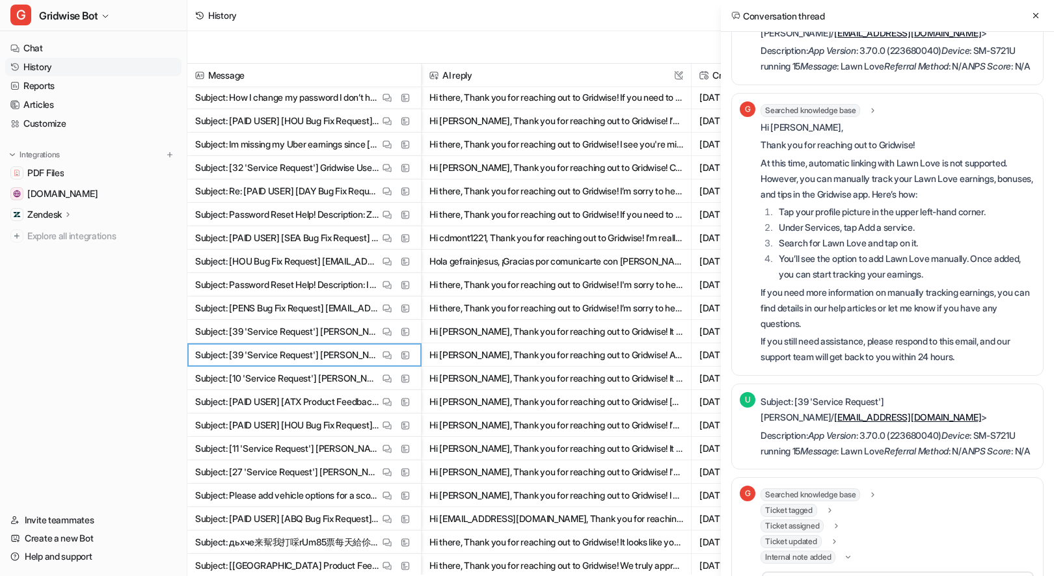
scroll to position [0, 0]
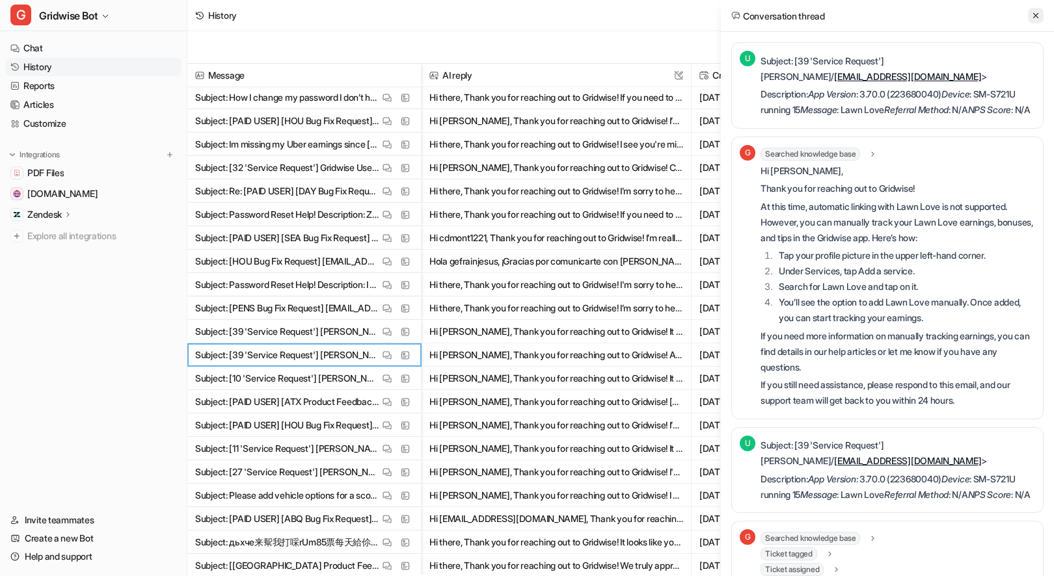
click at [1038, 10] on button at bounding box center [1036, 16] width 16 height 16
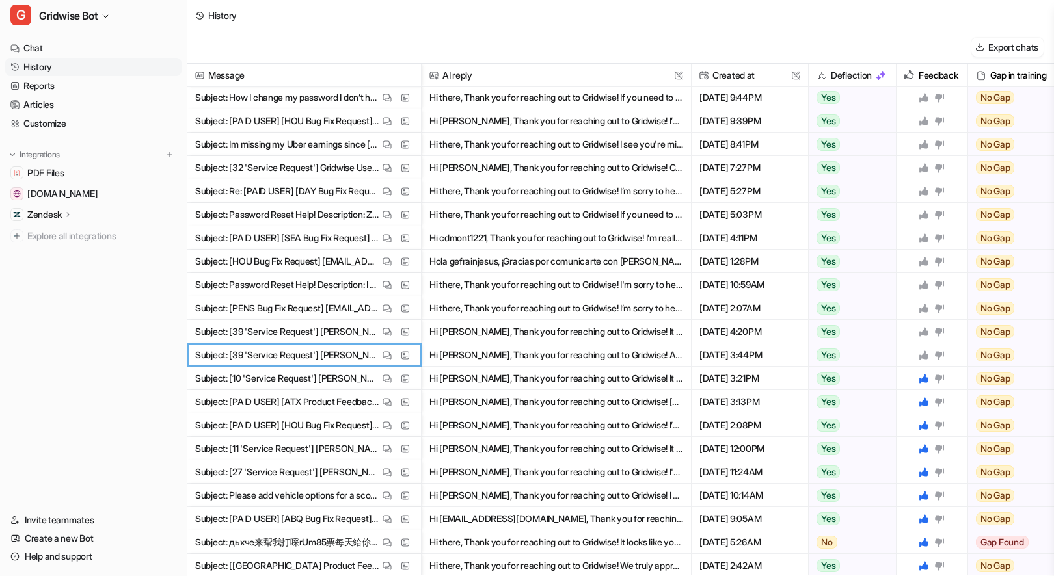
click at [939, 352] on icon at bounding box center [939, 355] width 9 height 8
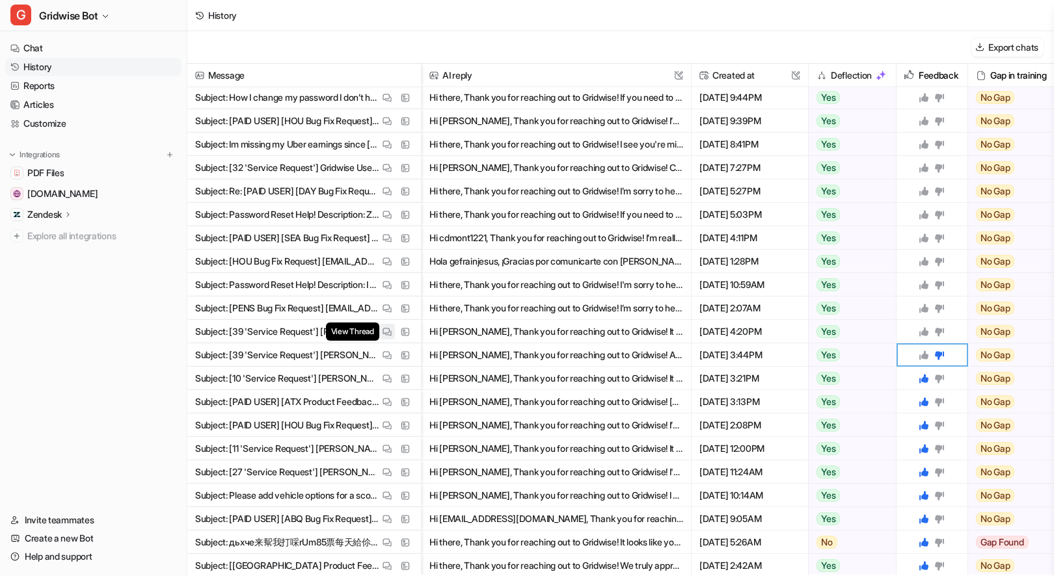
click at [380, 336] on button "View Thread" at bounding box center [387, 332] width 16 height 16
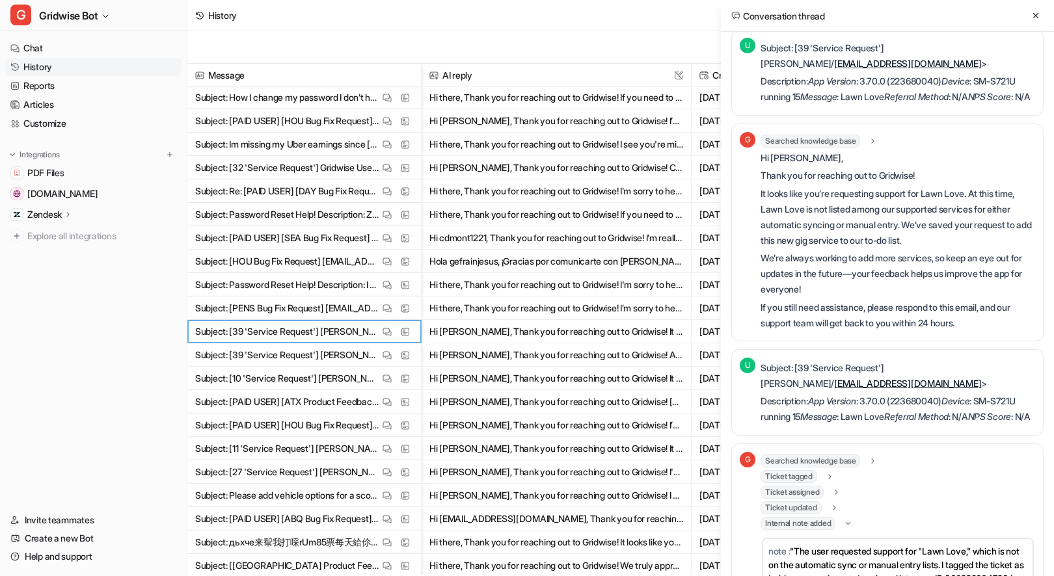
scroll to position [29, 0]
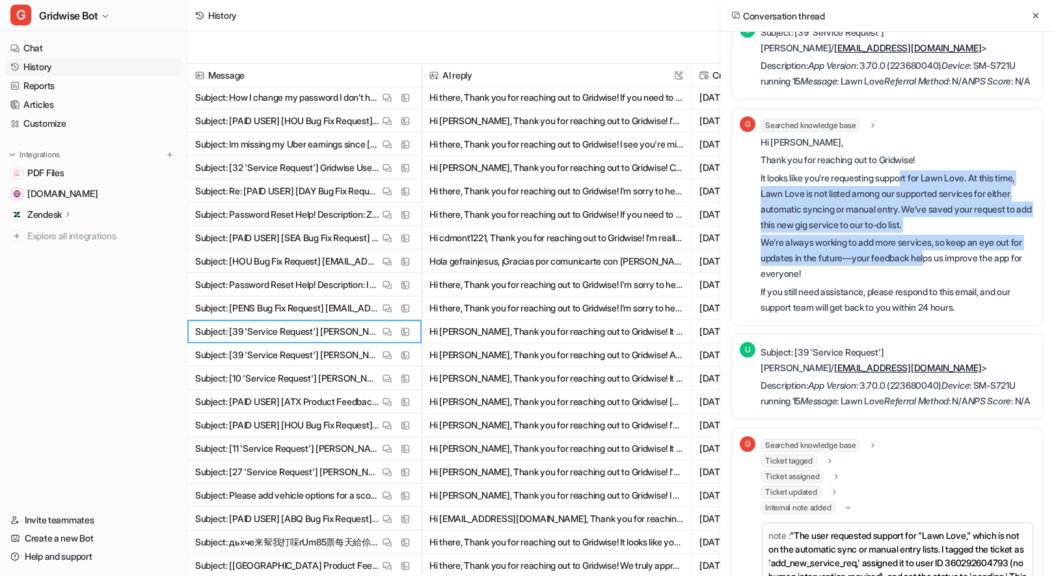
drag, startPoint x: 914, startPoint y: 206, endPoint x: 944, endPoint y: 279, distance: 79.0
click at [944, 279] on div "Hi Patrick, Thank you for reaching out to Gridwise! It looks like you’re reques…" at bounding box center [897, 225] width 274 height 181
click at [944, 279] on p "We’re always working to add more services, so keep an eye out for updates in th…" at bounding box center [897, 258] width 274 height 47
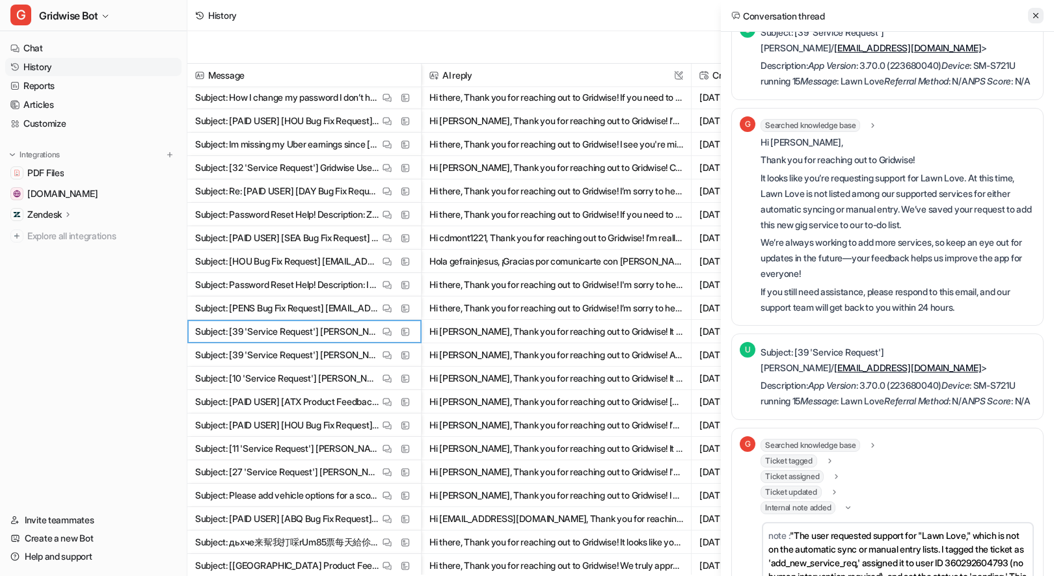
click at [1035, 12] on icon at bounding box center [1035, 15] width 9 height 9
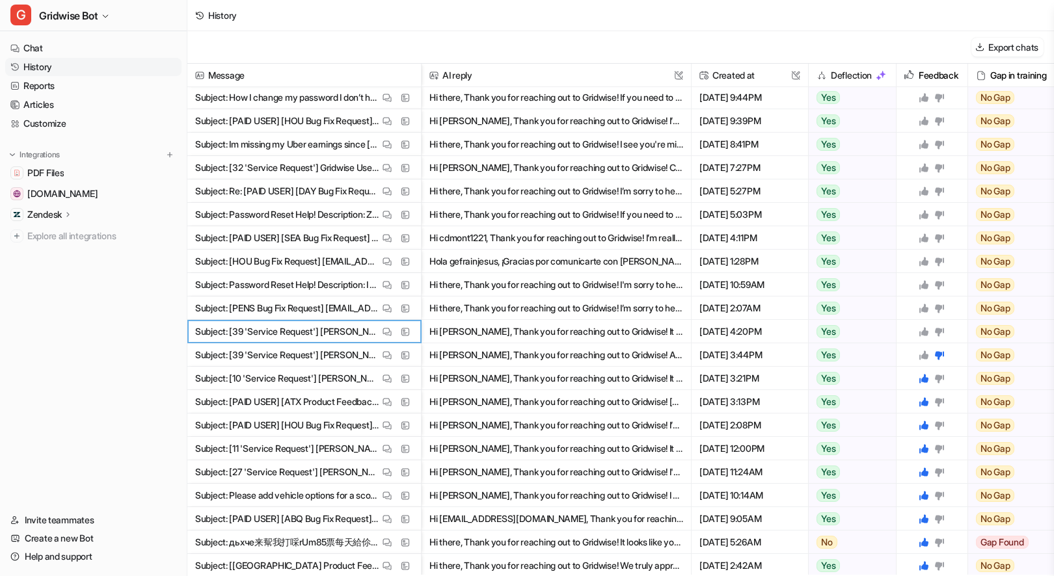
click at [920, 336] on div at bounding box center [931, 331] width 60 height 23
click at [920, 331] on icon at bounding box center [923, 331] width 10 height 10
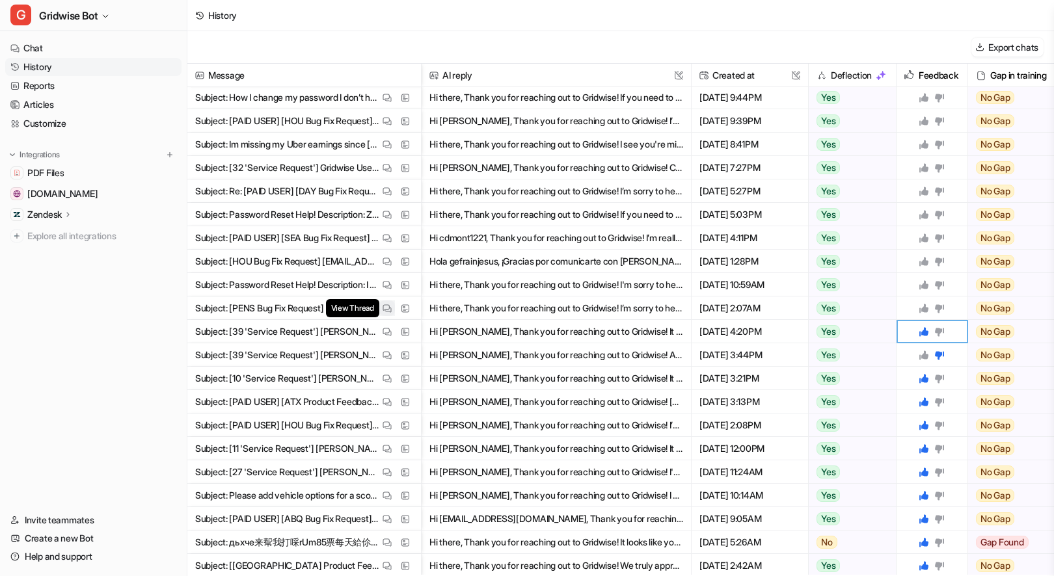
click at [383, 309] on img at bounding box center [386, 309] width 9 height 10
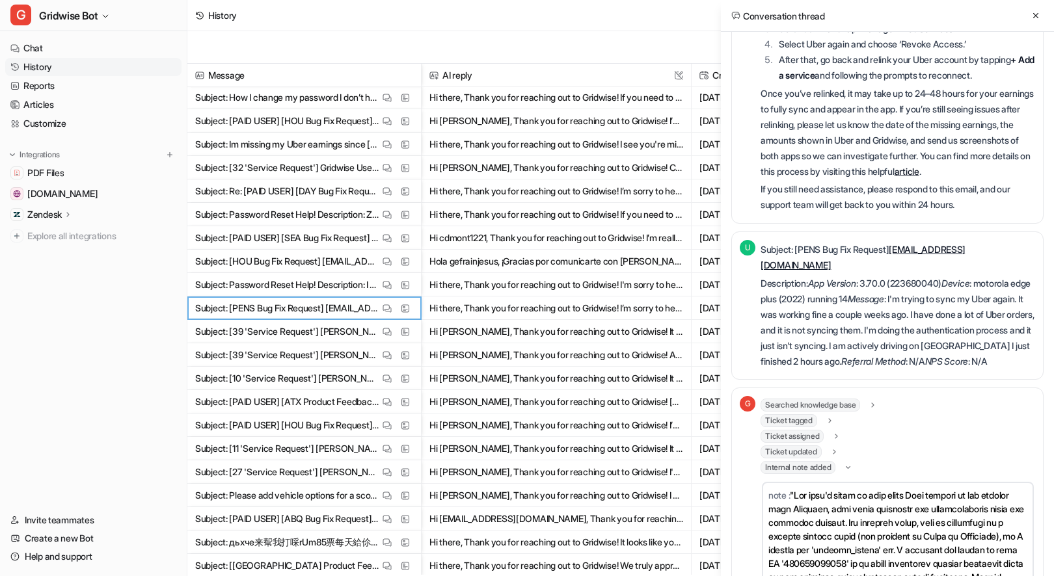
scroll to position [98, 0]
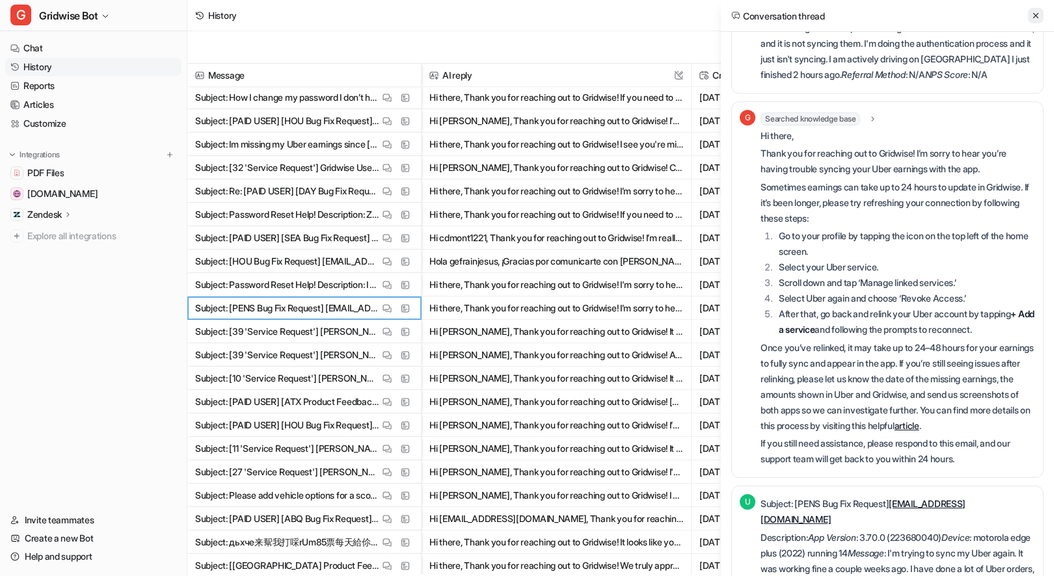
click at [1039, 12] on icon at bounding box center [1035, 15] width 9 height 9
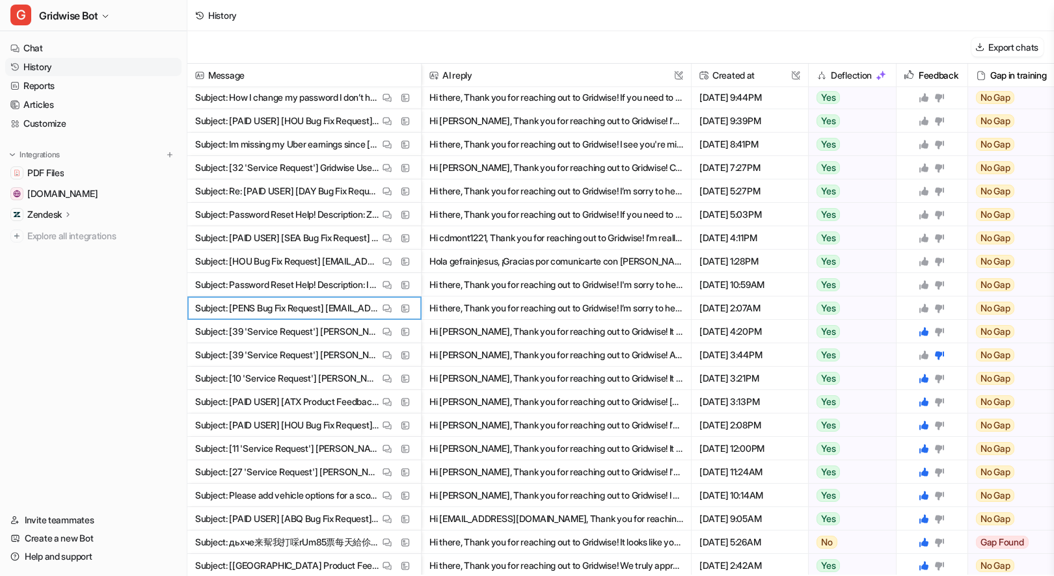
click at [926, 310] on icon at bounding box center [923, 308] width 9 height 9
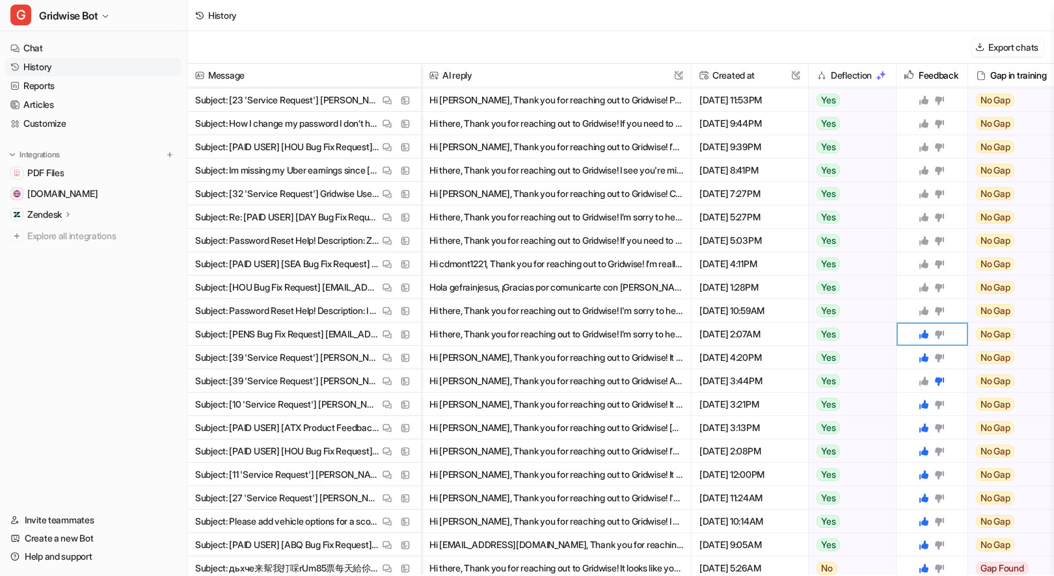
scroll to position [66, 0]
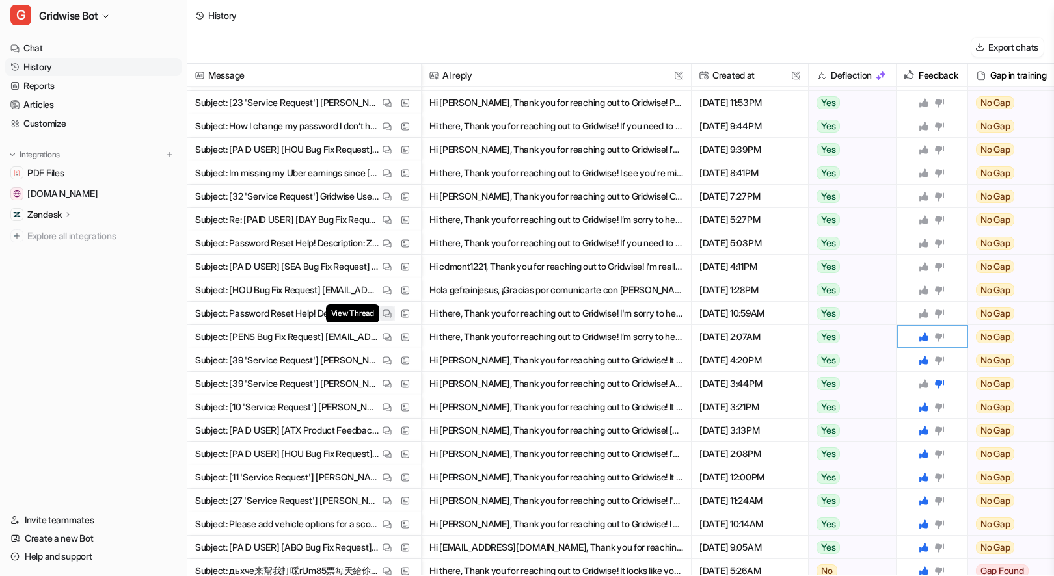
click at [385, 317] on img at bounding box center [386, 314] width 9 height 10
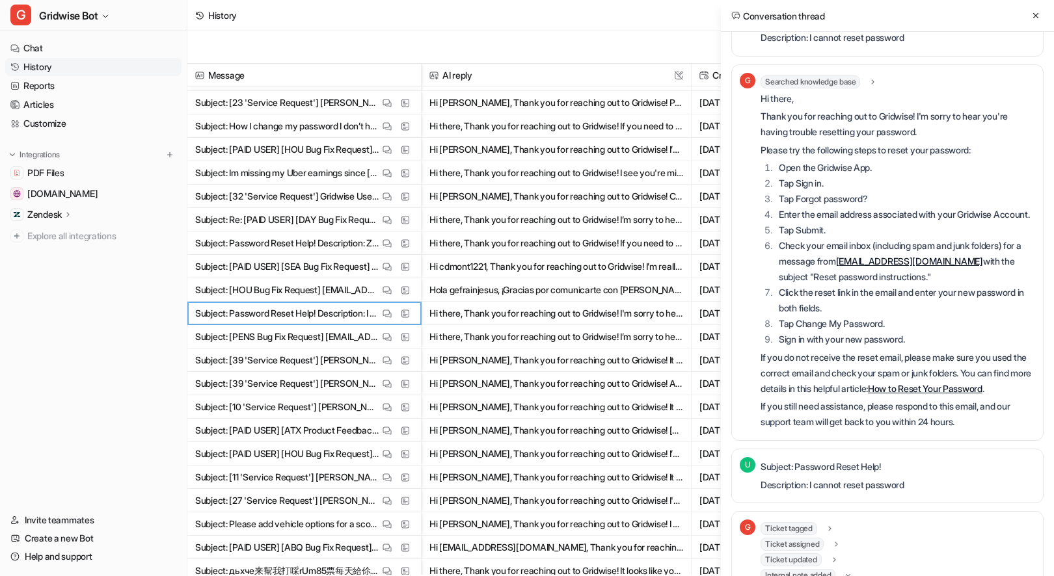
scroll to position [0, 0]
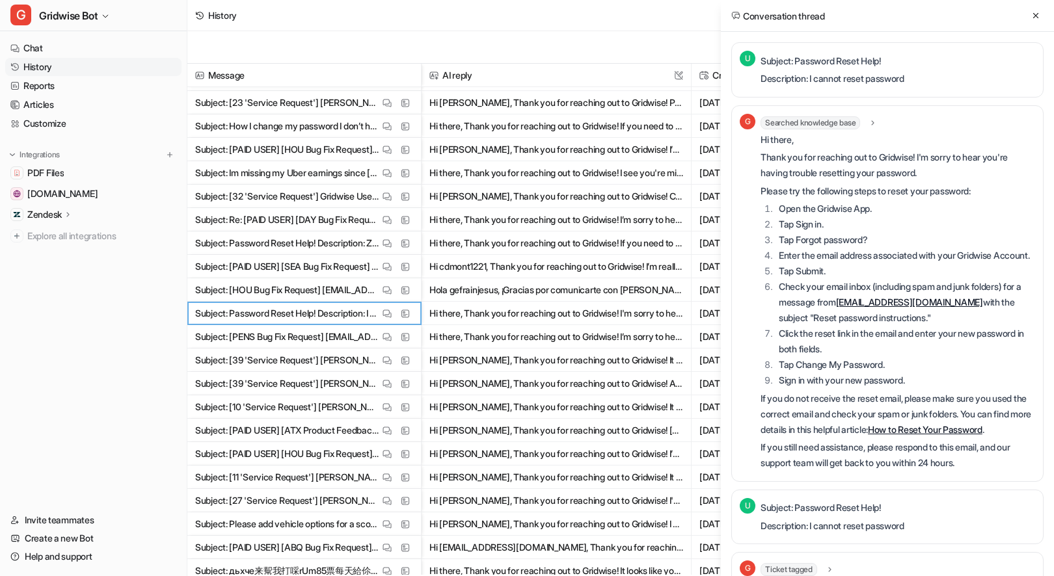
click at [1021, 20] on div "Conversation thread" at bounding box center [887, 16] width 333 height 32
drag, startPoint x: 1026, startPoint y: 18, endPoint x: 1042, endPoint y: 14, distance: 16.6
click at [1025, 18] on div "Conversation thread" at bounding box center [887, 16] width 333 height 32
click at [1041, 14] on button at bounding box center [1036, 16] width 16 height 16
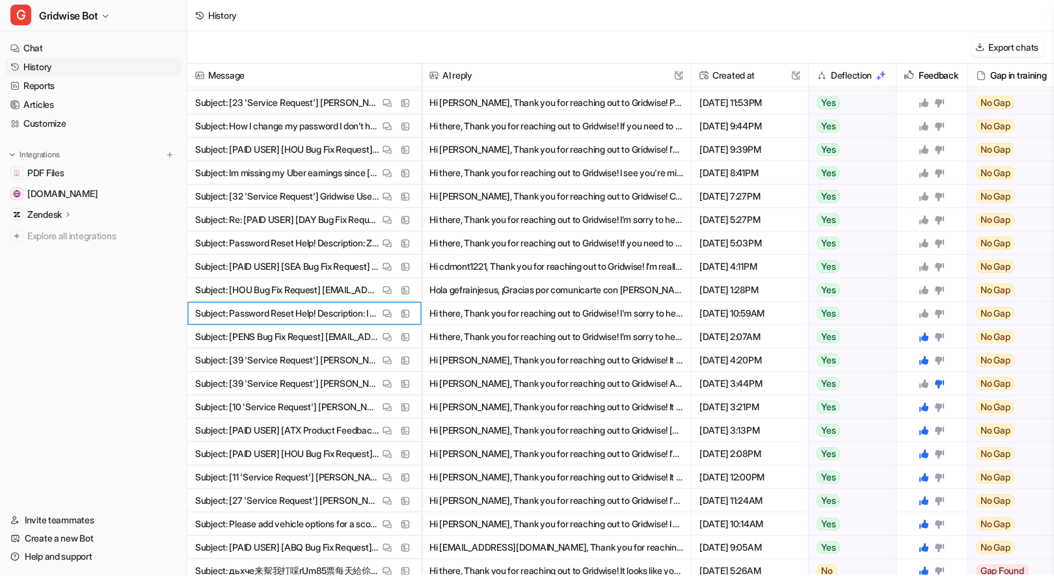
click at [926, 313] on icon at bounding box center [923, 313] width 9 height 9
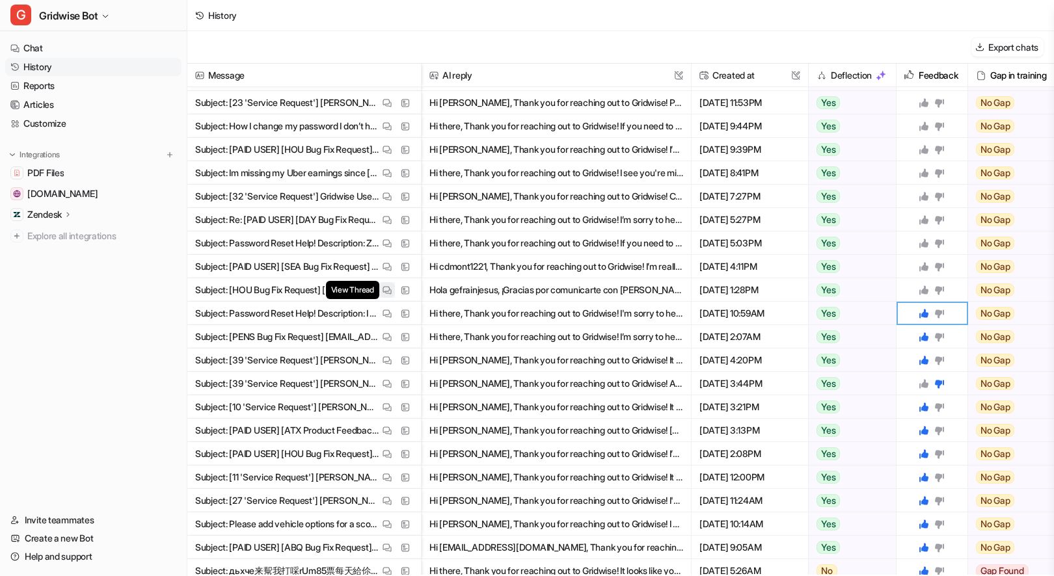
click at [385, 290] on img at bounding box center [386, 291] width 9 height 10
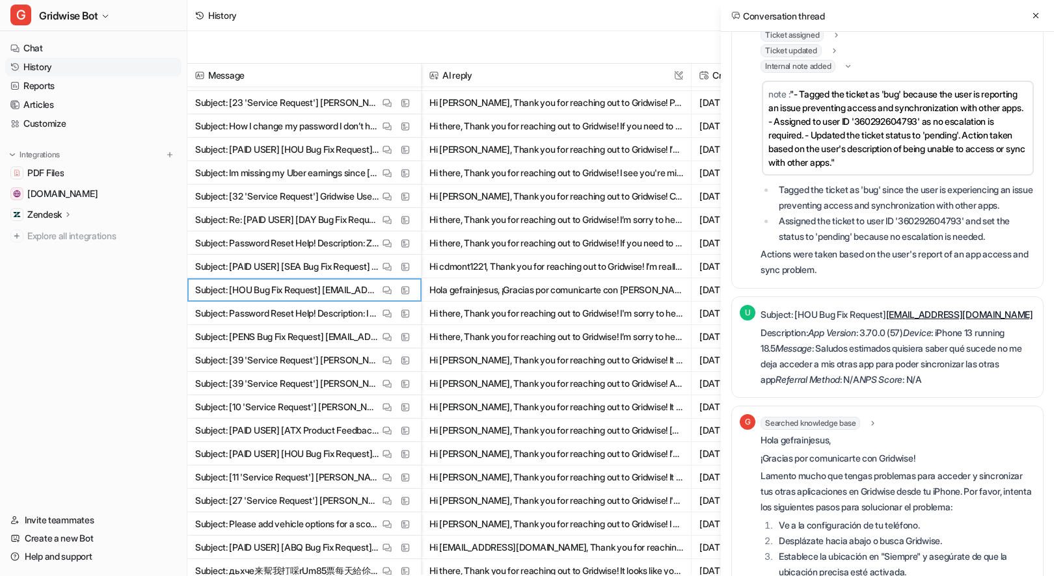
scroll to position [167, 0]
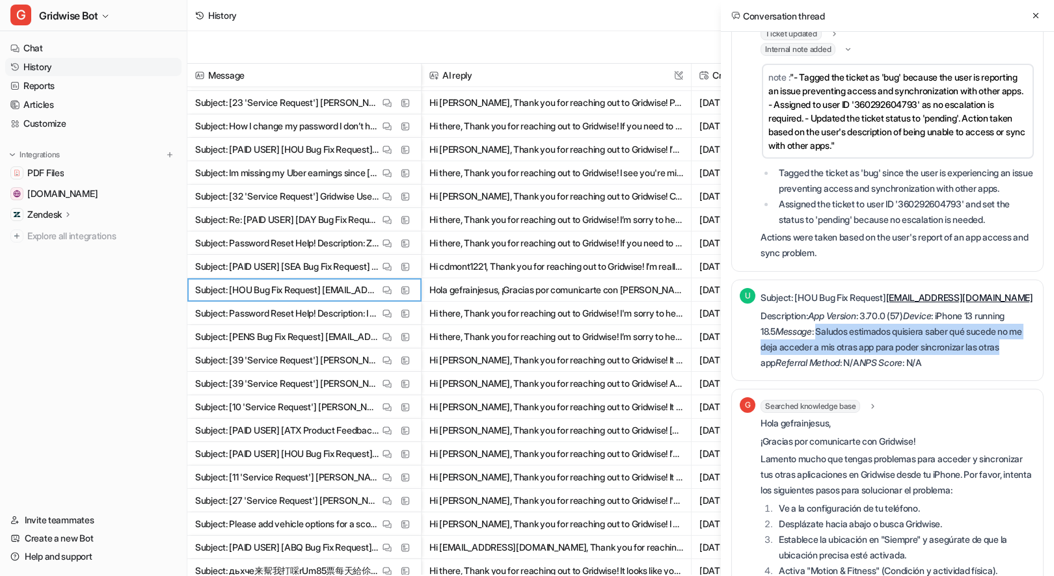
drag, startPoint x: 1032, startPoint y: 360, endPoint x: 823, endPoint y: 346, distance: 209.2
click at [823, 346] on p "Description: App Version : 3.70.0 (57) Device : iPhone 13 running 18.5 Message …" at bounding box center [897, 339] width 274 height 62
copy p "Saludos estimados quisiera saber qué sucede no me deja acceder a mis otras app …"
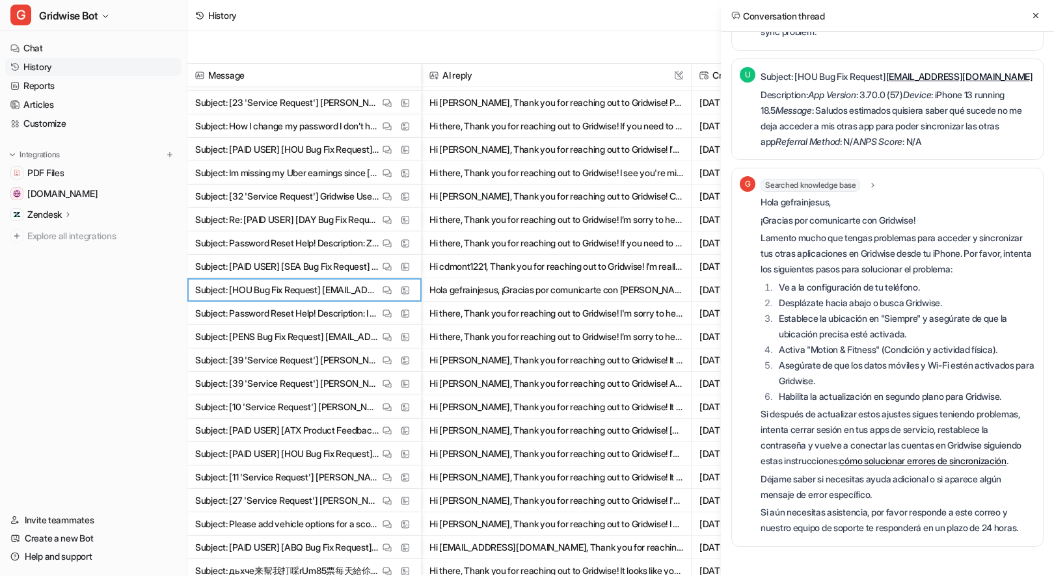
click at [860, 358] on li "Activa "Motion & Fitness" (Condición y actividad física)." at bounding box center [905, 350] width 260 height 16
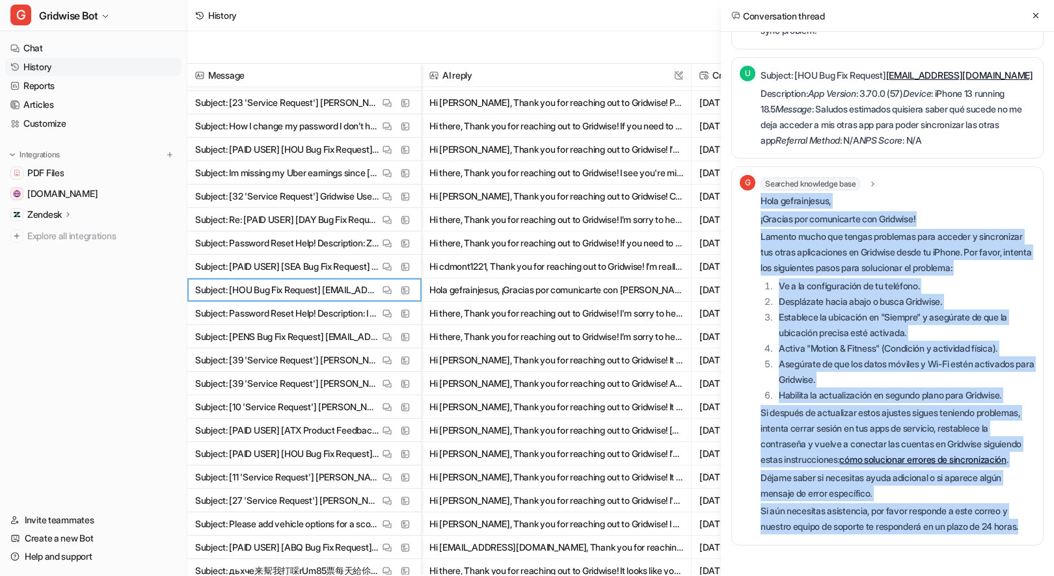
drag, startPoint x: 848, startPoint y: 522, endPoint x: 763, endPoint y: 157, distance: 374.7
click at [763, 193] on div "Hola gefrainjesus, ¡Gracias por comunicarte con Gridwise! Lamento mucho que ten…" at bounding box center [897, 363] width 274 height 341
copy div "Hola gefrainjesus, ¡Gracias por comunicarte con Gridwise! Lamento mucho que ten…"
click at [1032, 18] on icon at bounding box center [1035, 15] width 9 height 9
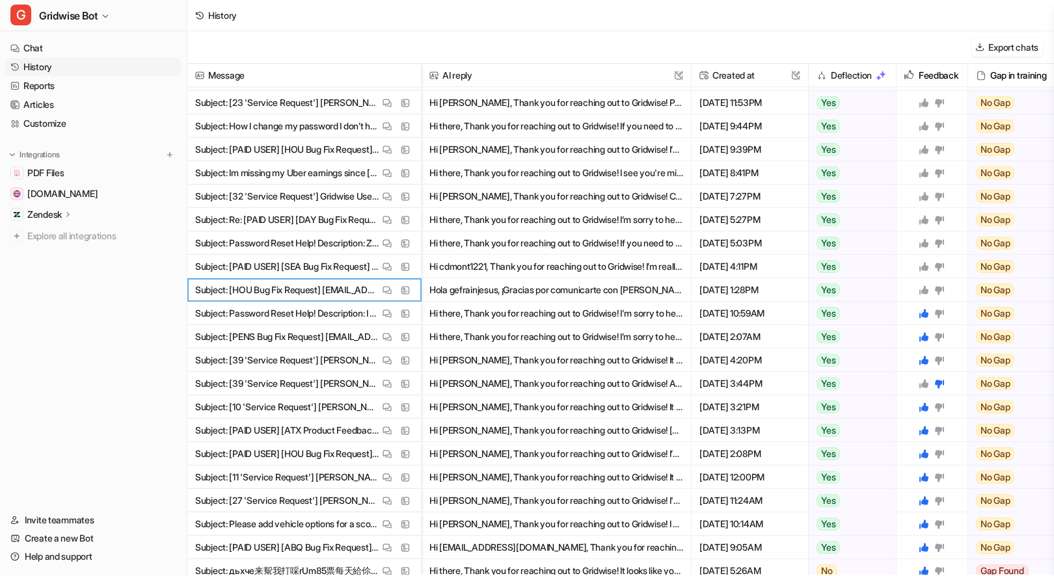
click at [920, 286] on icon at bounding box center [923, 290] width 10 height 10
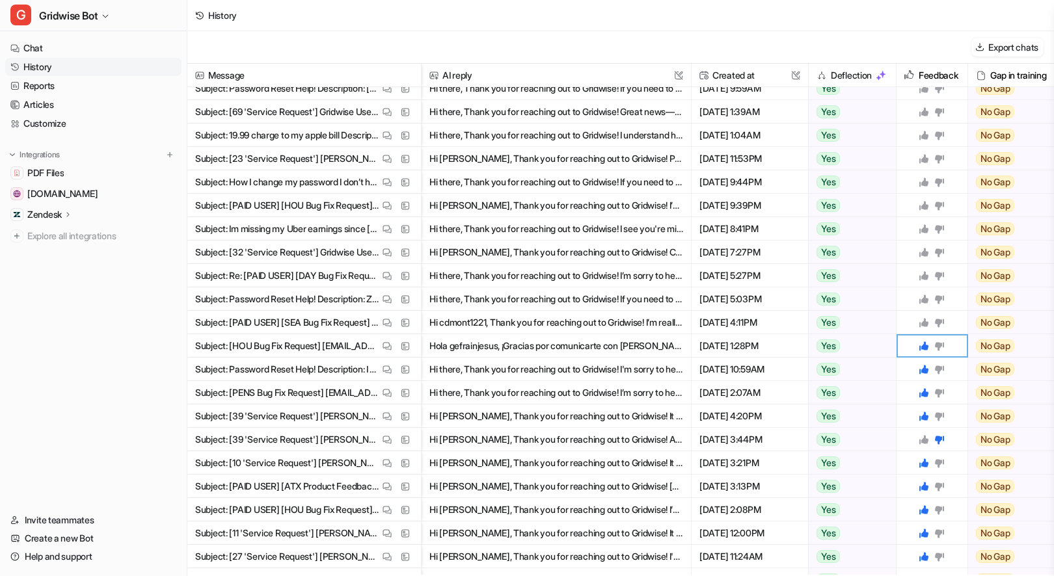
scroll to position [9, 0]
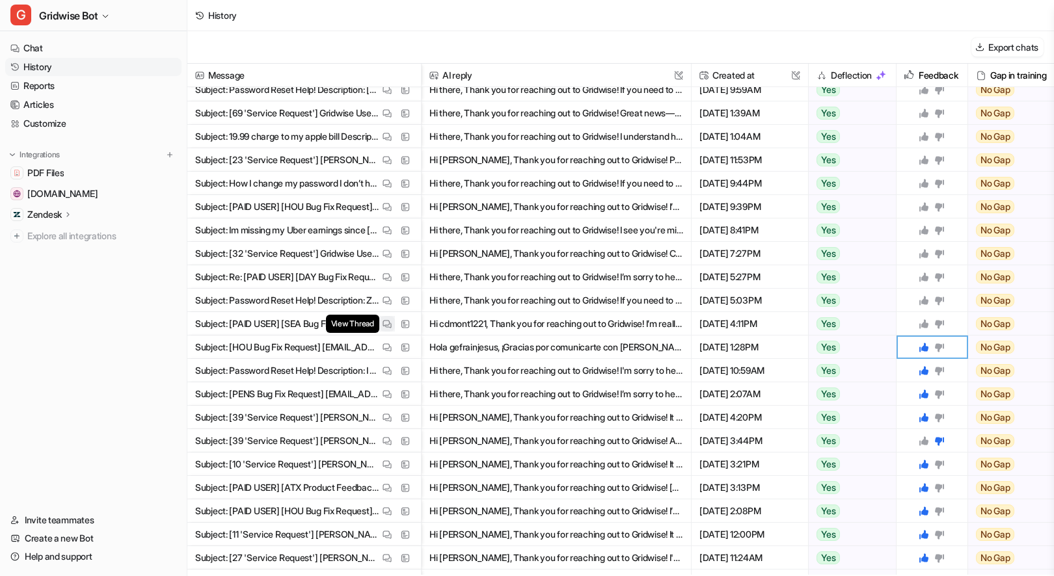
drag, startPoint x: 381, startPoint y: 319, endPoint x: 380, endPoint y: 329, distance: 9.8
click at [380, 325] on button "View Thread" at bounding box center [387, 324] width 16 height 16
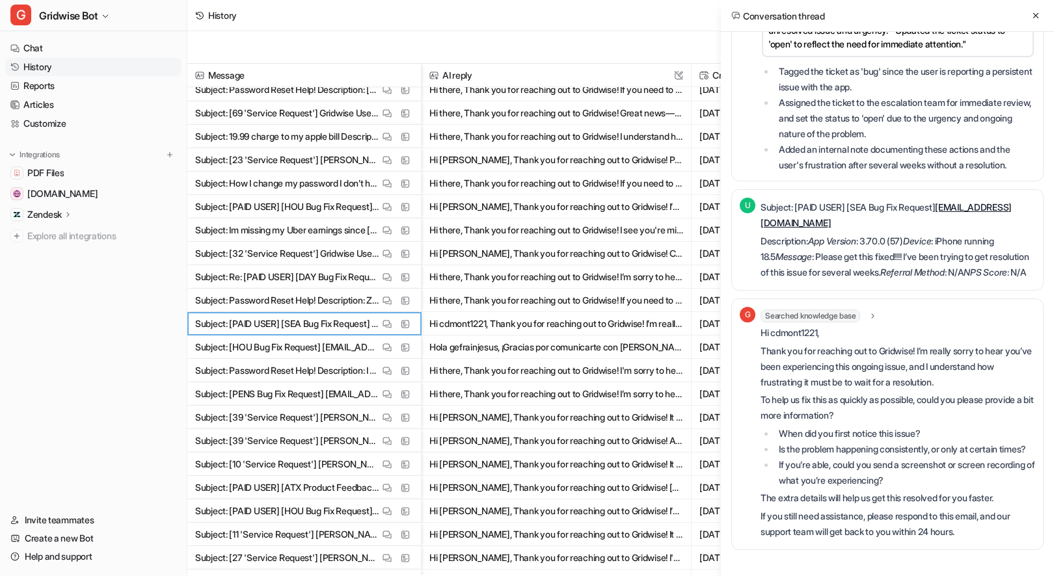
scroll to position [320, 0]
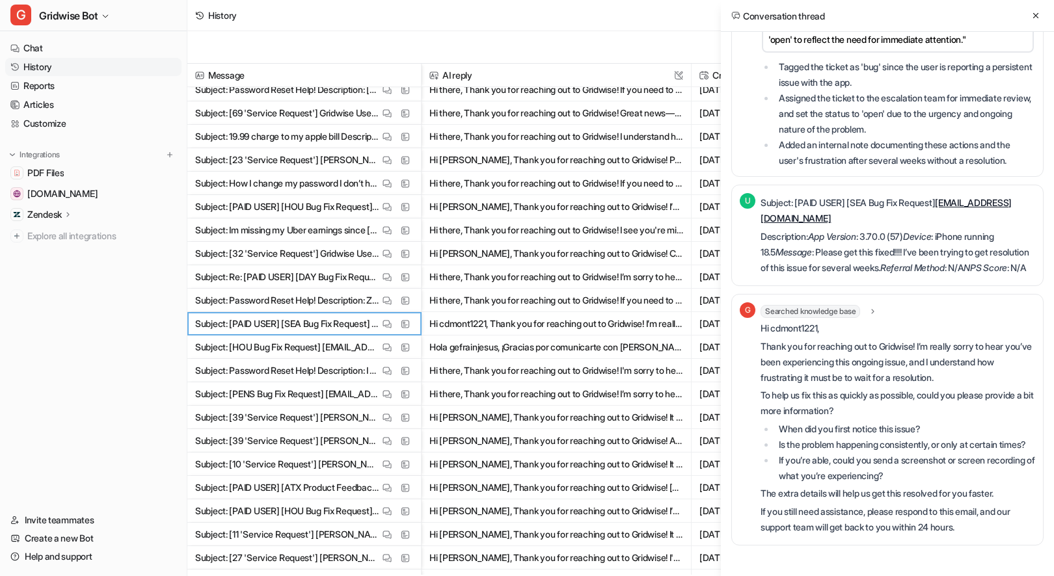
click at [1031, 7] on div "Conversation thread" at bounding box center [887, 16] width 333 height 32
click at [1033, 12] on icon at bounding box center [1035, 15] width 9 height 9
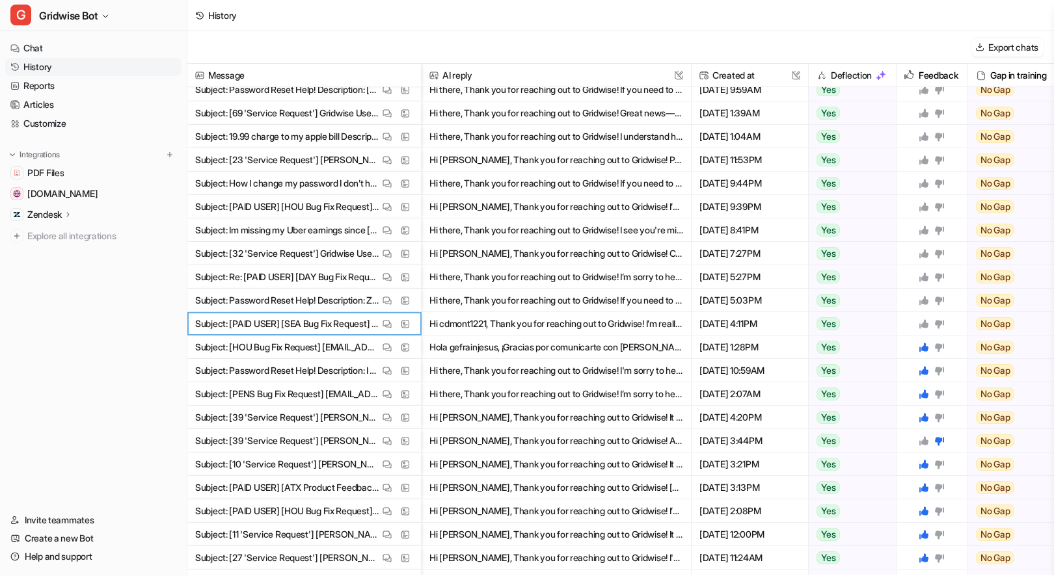
click at [924, 325] on icon at bounding box center [923, 323] width 9 height 9
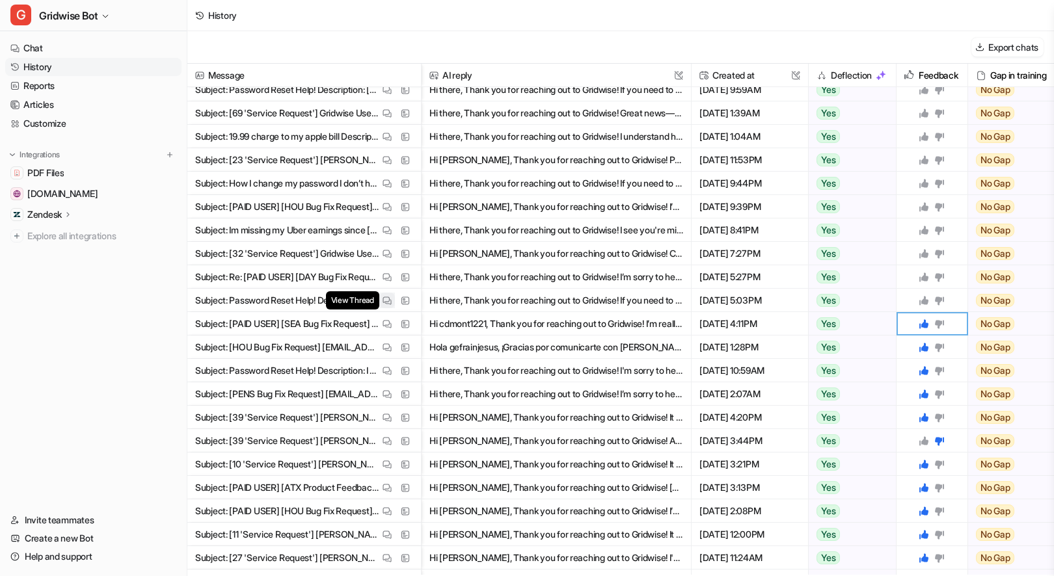
click at [391, 298] on button "View Thread" at bounding box center [387, 301] width 16 height 16
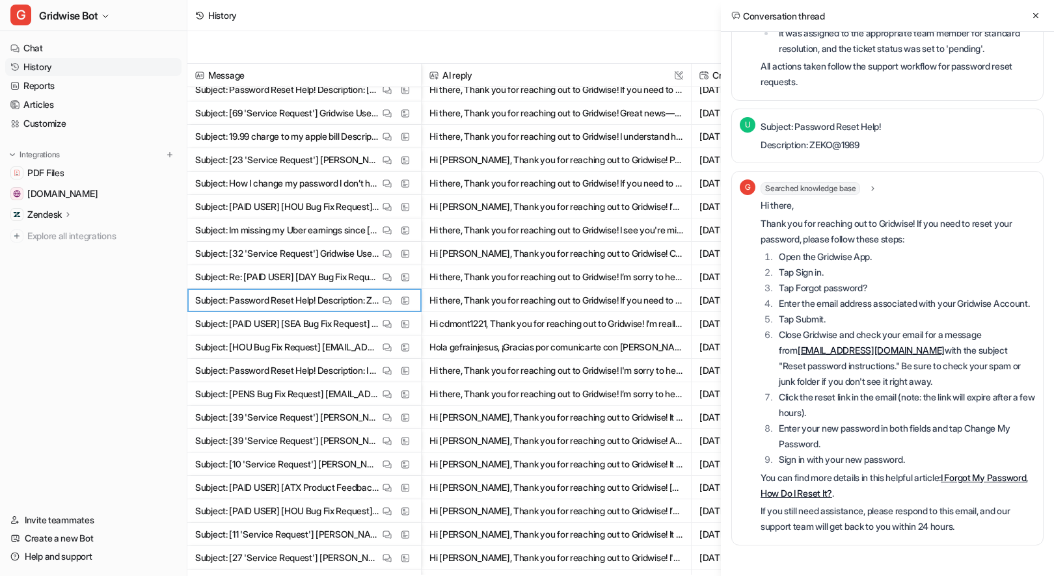
scroll to position [293, 0]
click at [1037, 16] on icon at bounding box center [1035, 15] width 9 height 9
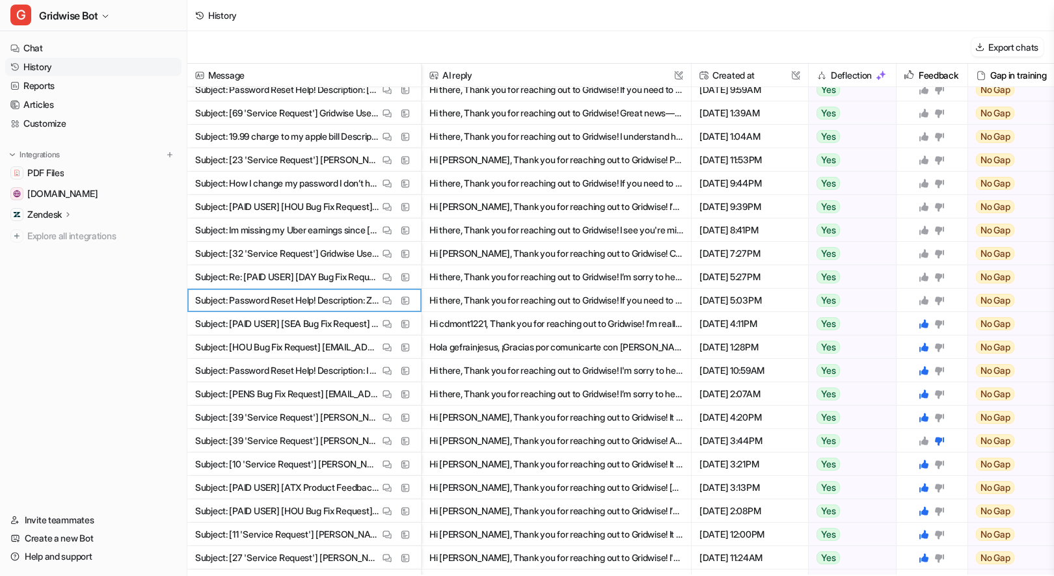
click at [925, 303] on icon at bounding box center [923, 300] width 9 height 9
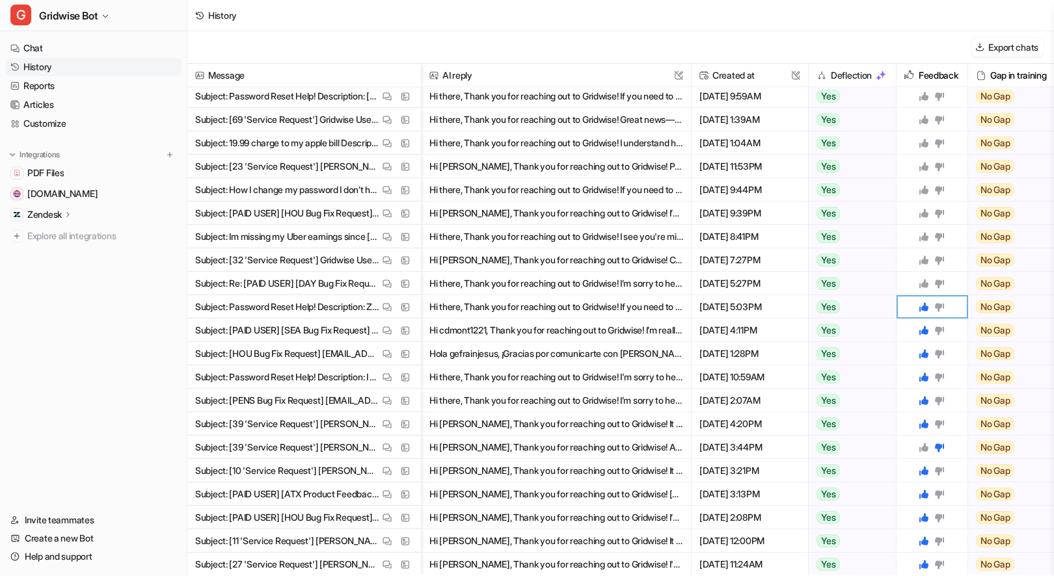
scroll to position [0, 0]
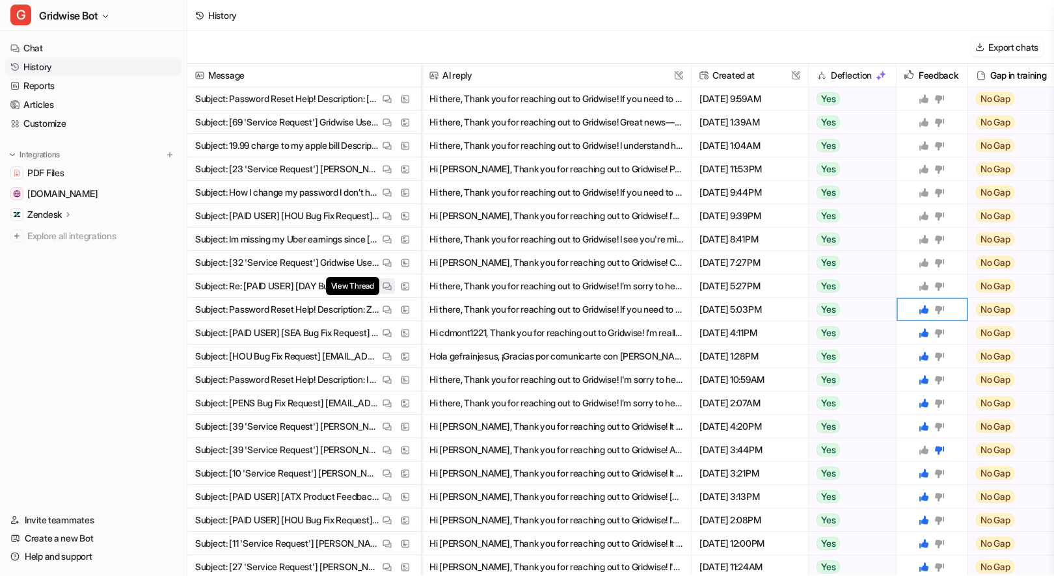
click at [385, 286] on img at bounding box center [386, 287] width 9 height 10
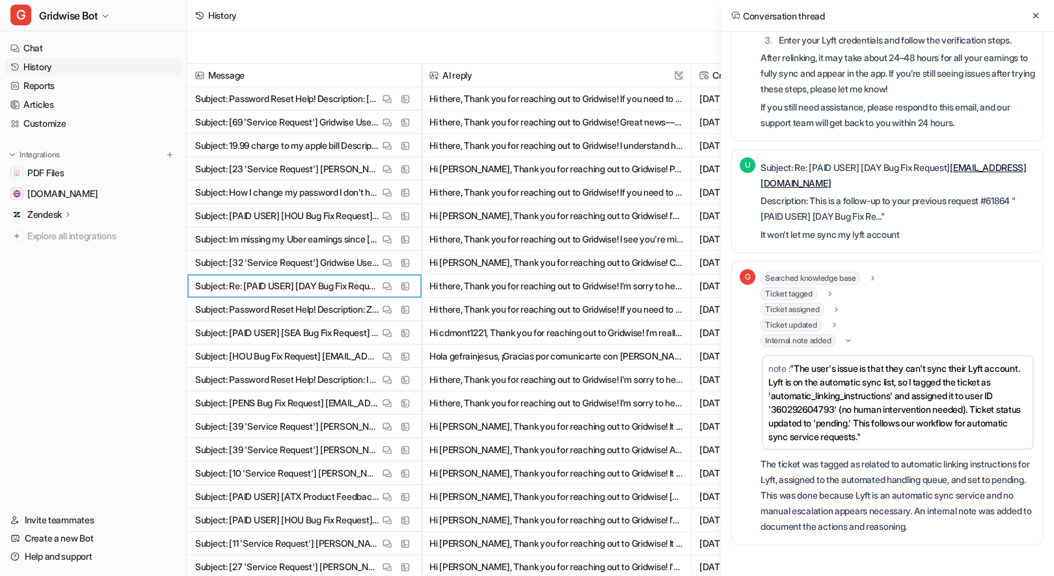
scroll to position [425, 0]
click at [1032, 12] on icon at bounding box center [1035, 15] width 9 height 9
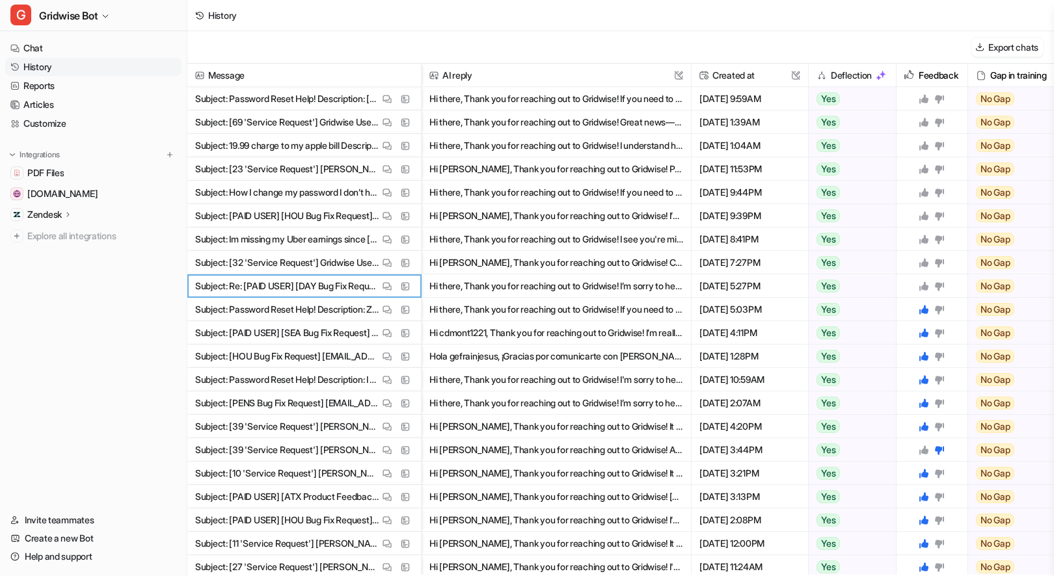
click at [920, 291] on icon at bounding box center [923, 286] width 10 height 10
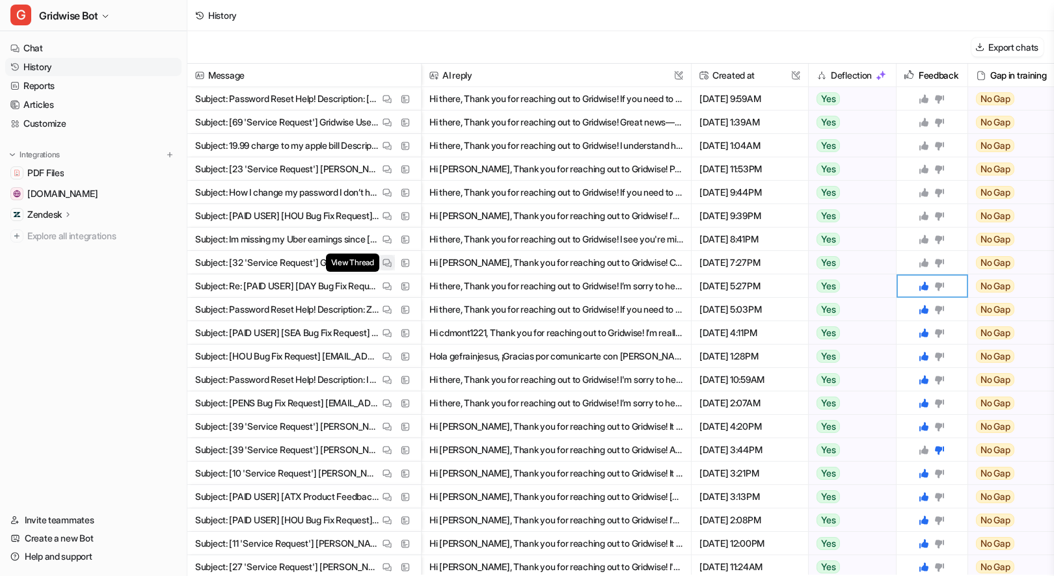
click at [377, 263] on span "View Thread" at bounding box center [352, 263] width 53 height 18
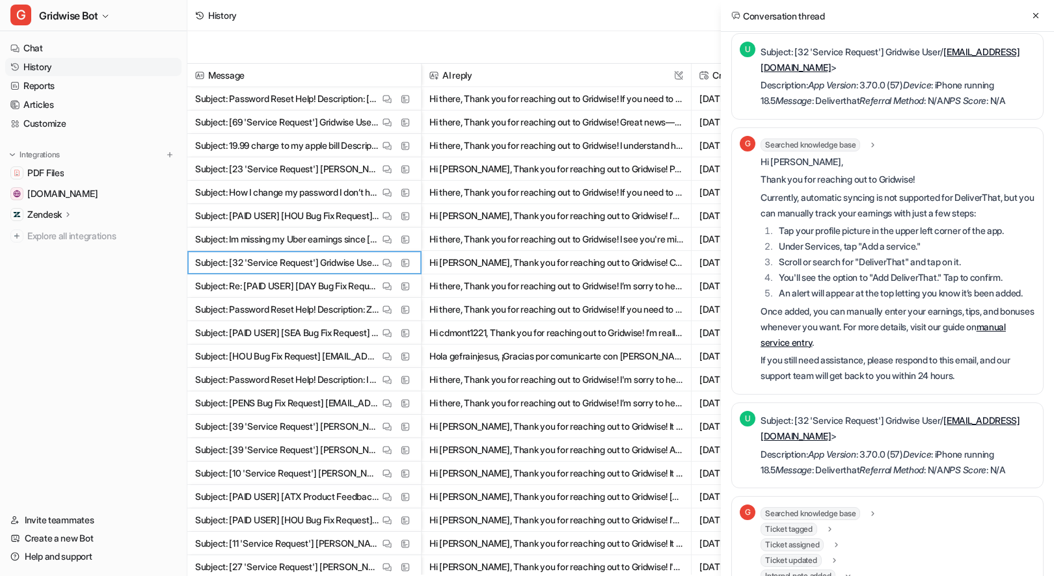
scroll to position [0, 0]
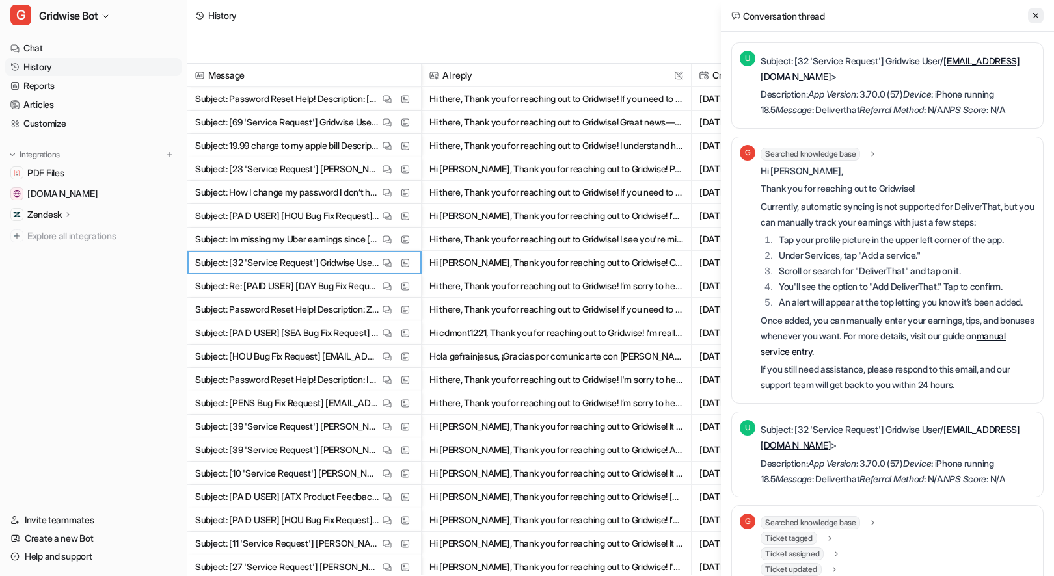
click at [1034, 16] on icon at bounding box center [1035, 15] width 5 height 5
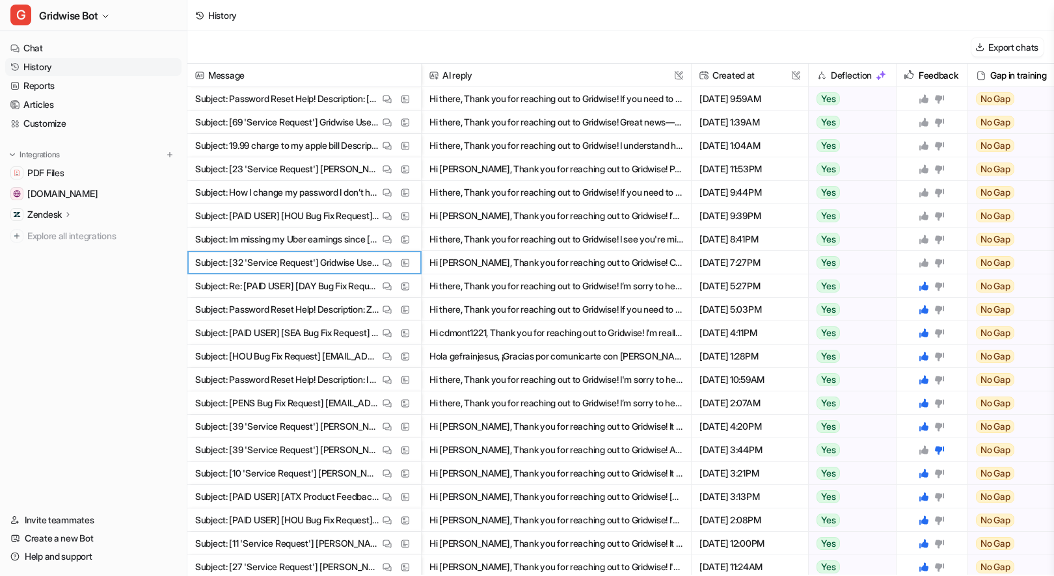
click at [922, 264] on icon at bounding box center [923, 262] width 9 height 9
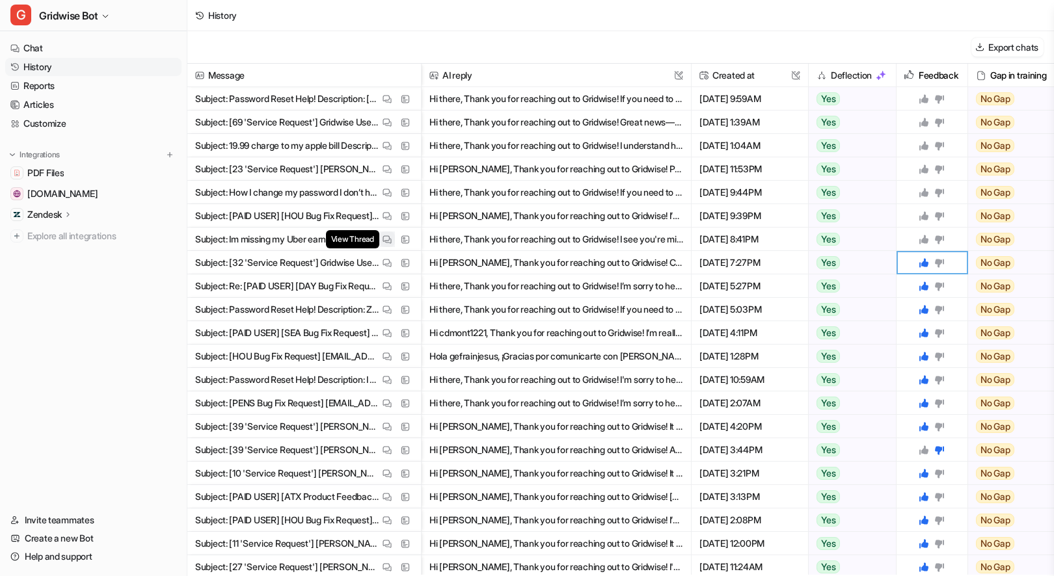
click at [386, 235] on img at bounding box center [386, 240] width 9 height 10
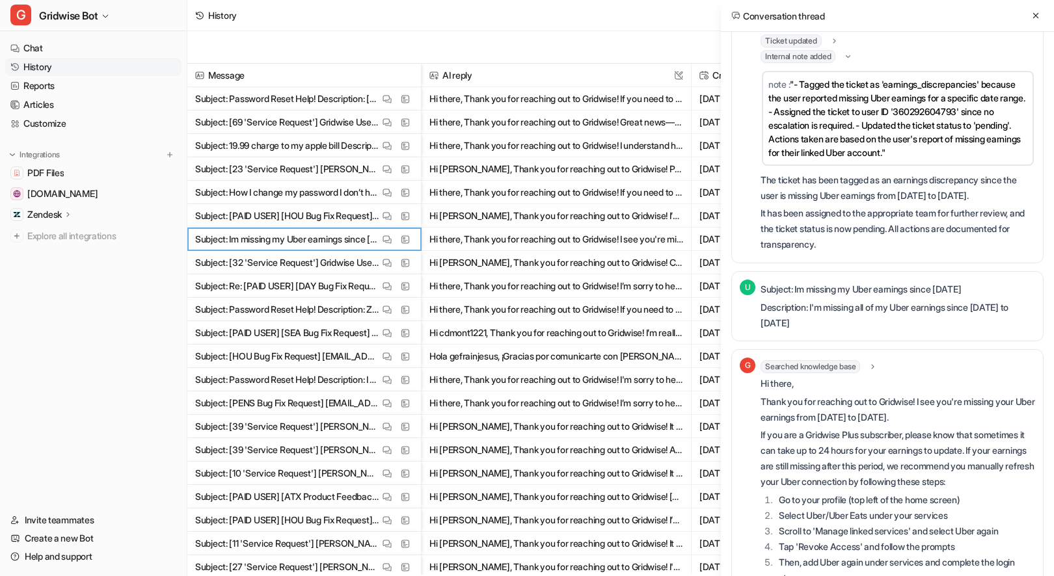
scroll to position [126, 0]
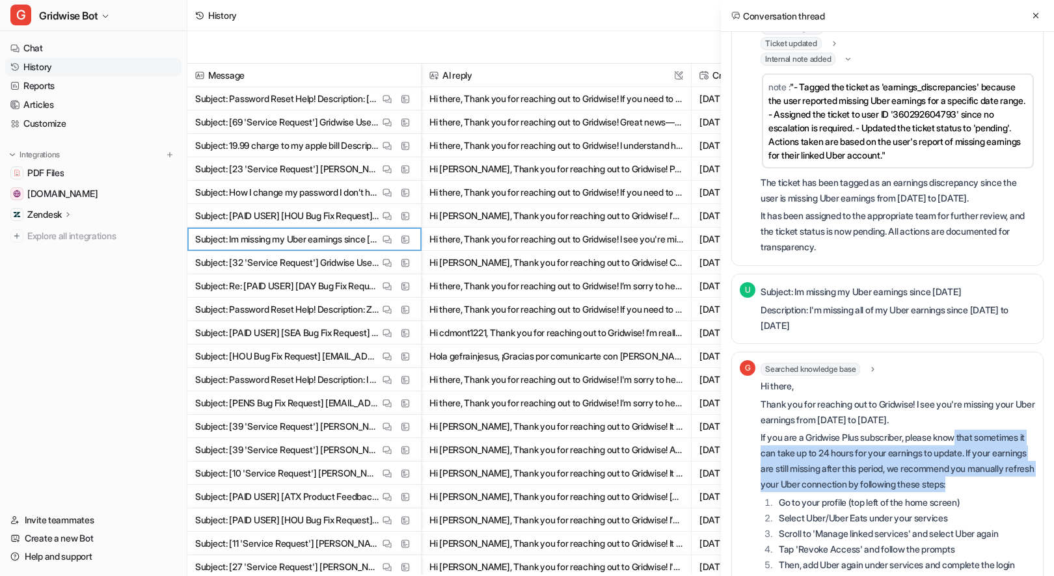
drag, startPoint x: 969, startPoint y: 456, endPoint x: 980, endPoint y: 506, distance: 51.3
click at [980, 492] on p "If you are a Gridwise Plus subscriber, please know that sometimes it can take u…" at bounding box center [897, 461] width 274 height 62
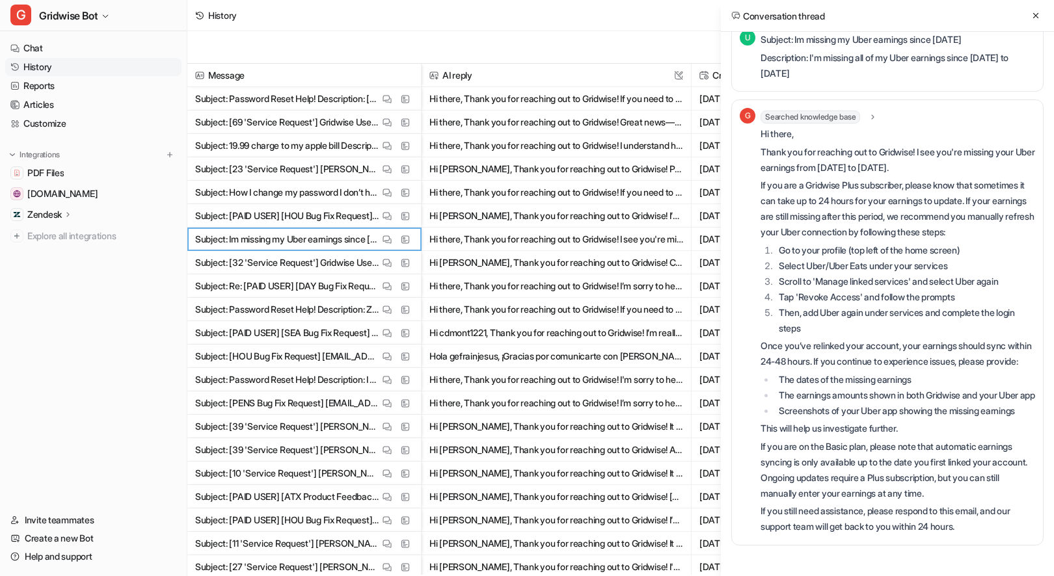
scroll to position [438, 0]
click at [1031, 12] on icon at bounding box center [1035, 15] width 9 height 9
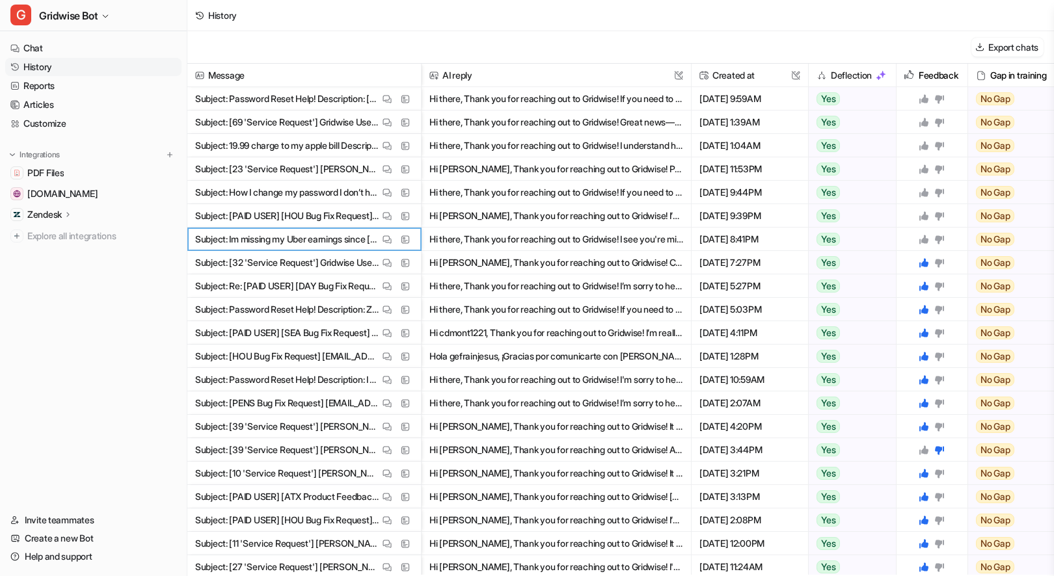
click at [924, 235] on icon at bounding box center [923, 239] width 9 height 9
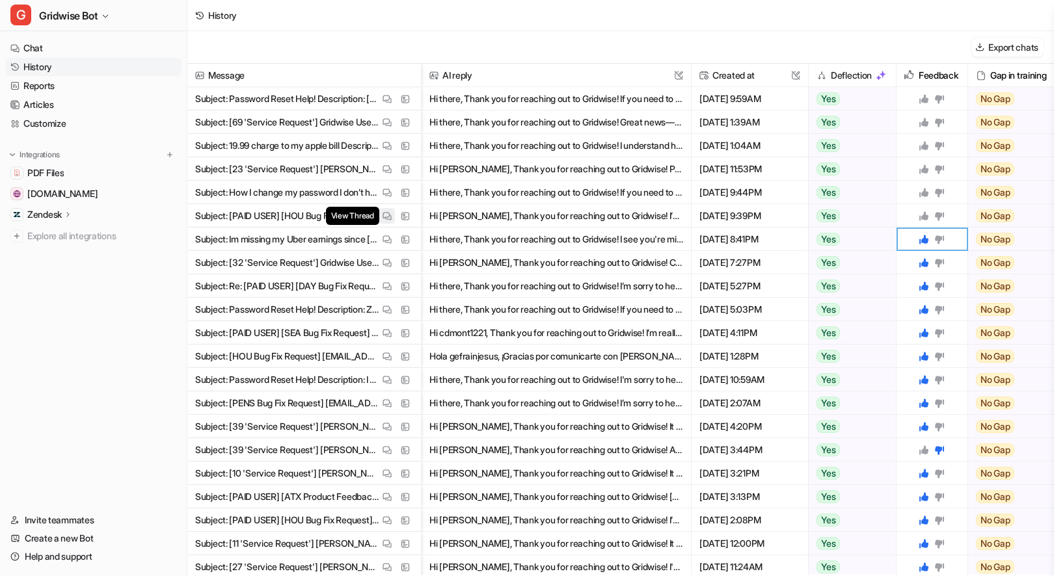
click at [380, 218] on button "View Thread" at bounding box center [387, 216] width 16 height 16
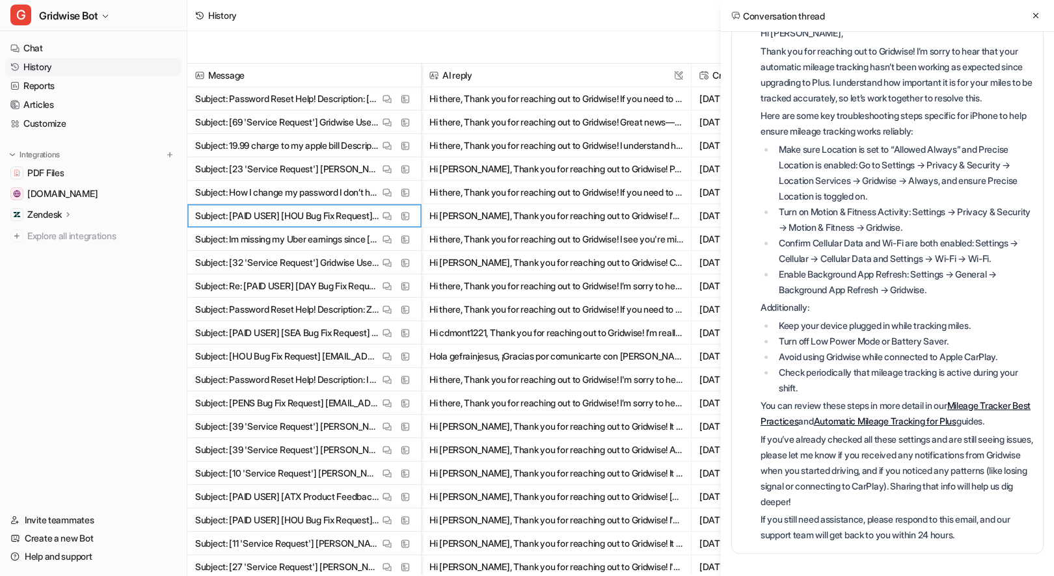
scroll to position [922, 0]
click at [1031, 16] on icon at bounding box center [1035, 15] width 9 height 9
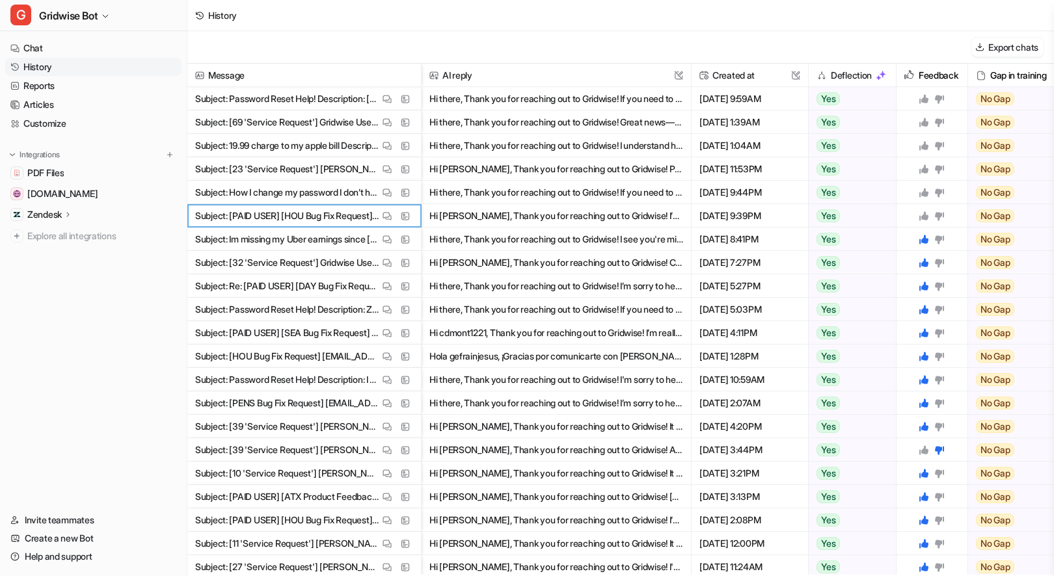
click at [921, 214] on icon at bounding box center [923, 216] width 10 height 10
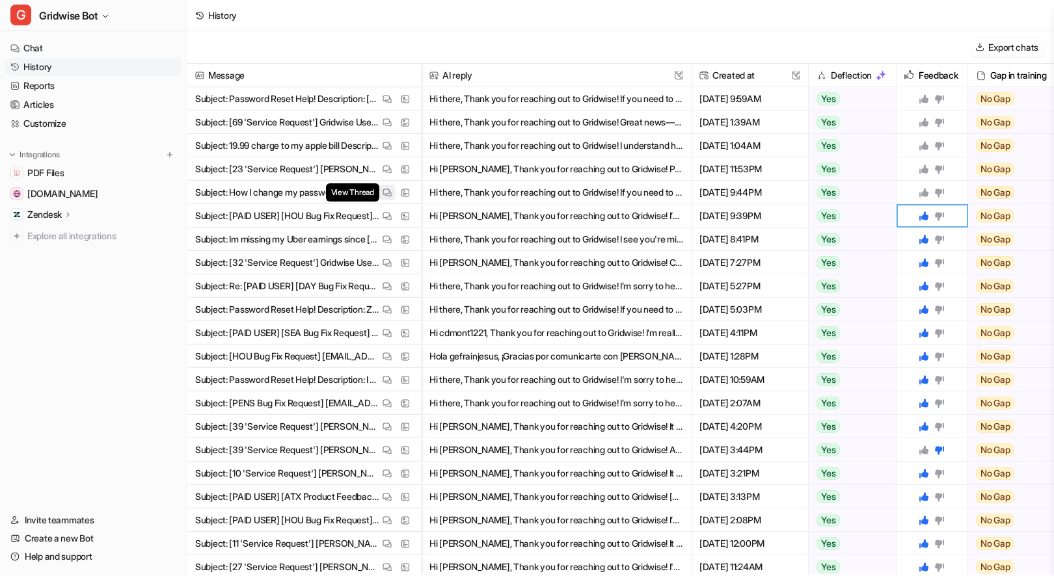
click at [393, 192] on button "View Thread" at bounding box center [387, 193] width 16 height 16
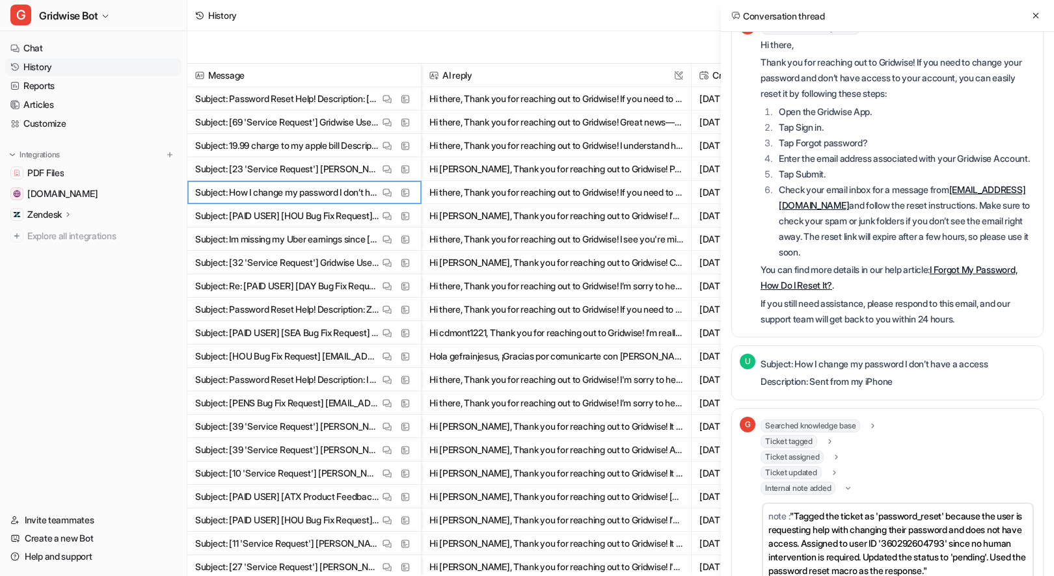
scroll to position [0, 0]
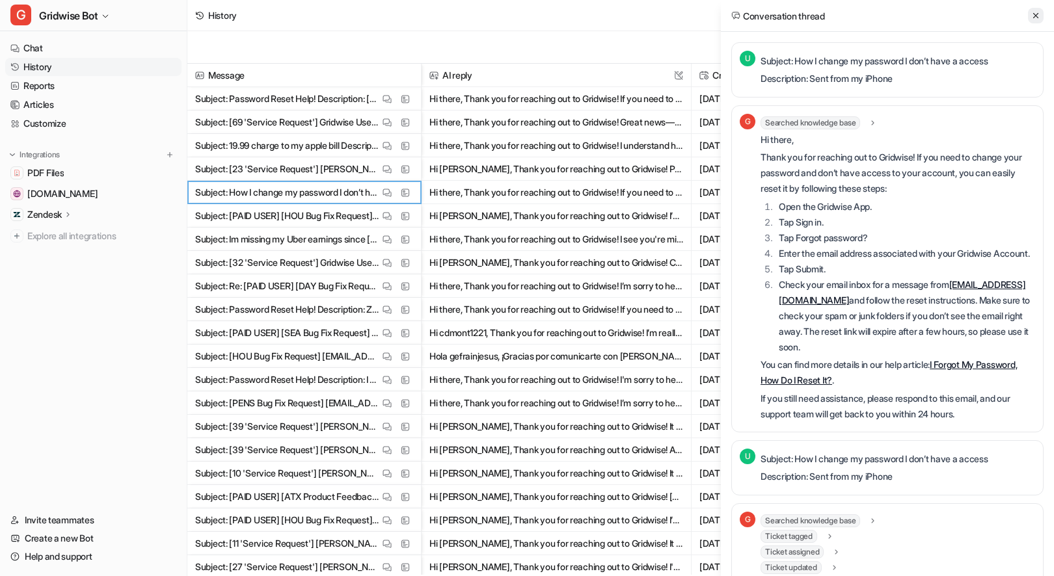
click at [1036, 8] on button at bounding box center [1036, 16] width 16 height 16
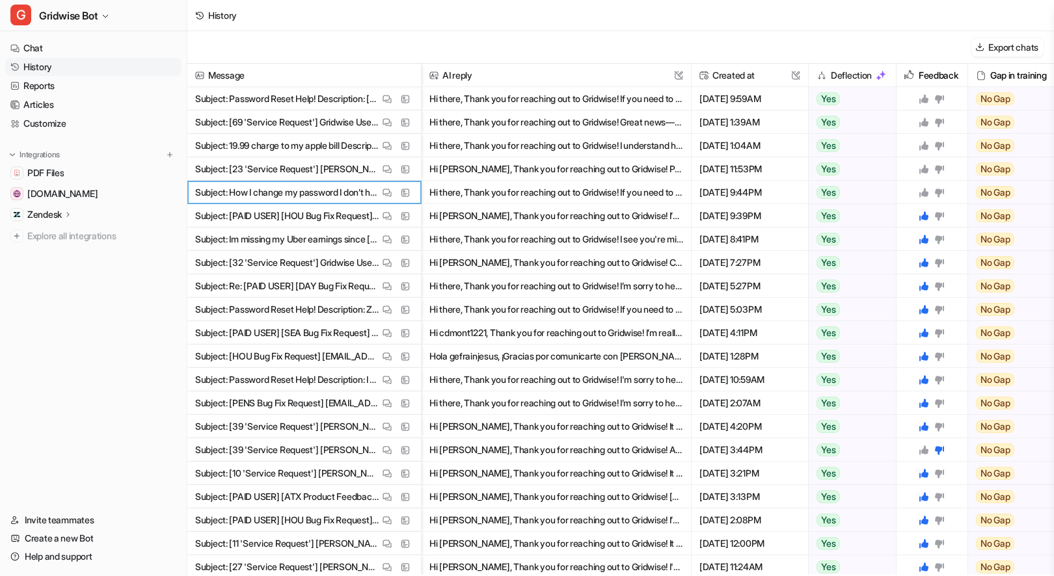
click at [922, 187] on icon at bounding box center [923, 192] width 10 height 10
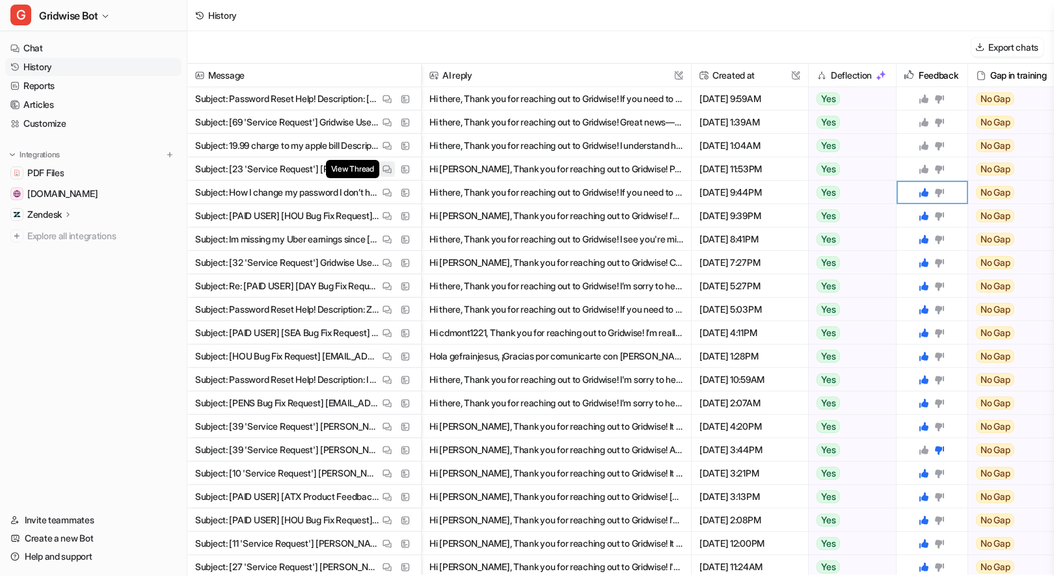
click at [389, 170] on img at bounding box center [386, 170] width 9 height 10
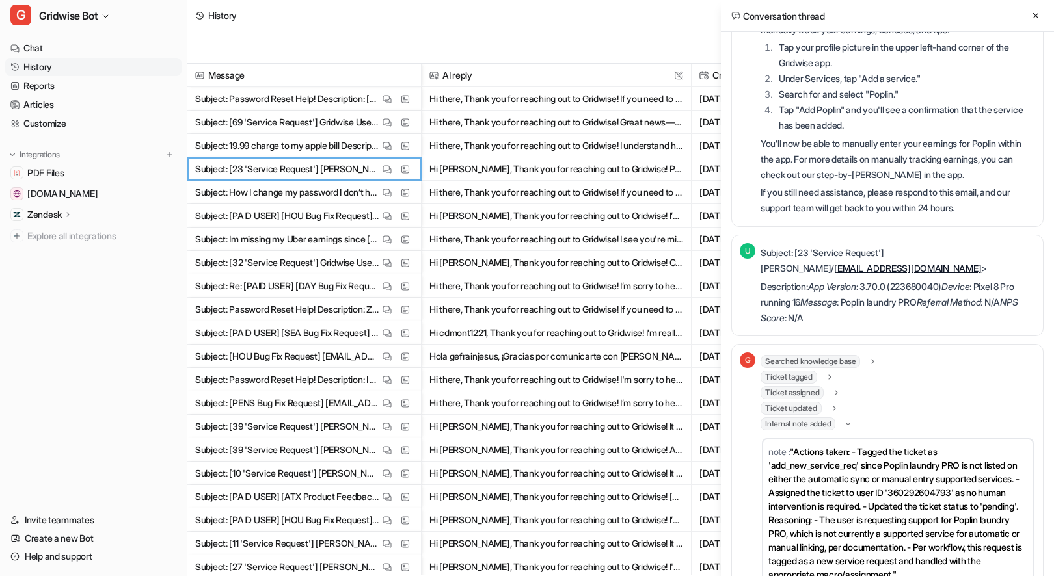
scroll to position [377, 0]
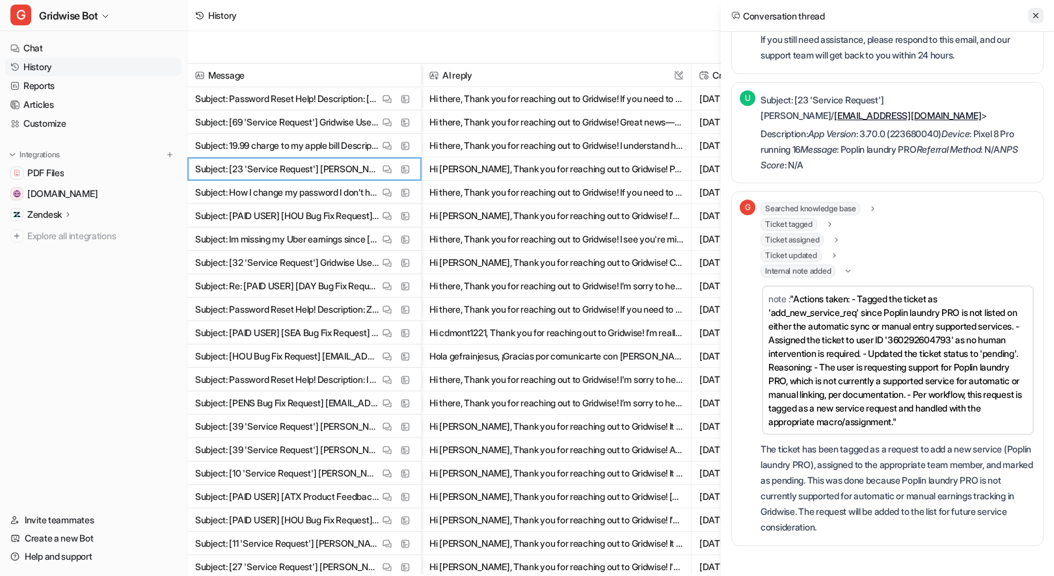
click at [1042, 14] on button at bounding box center [1036, 16] width 16 height 16
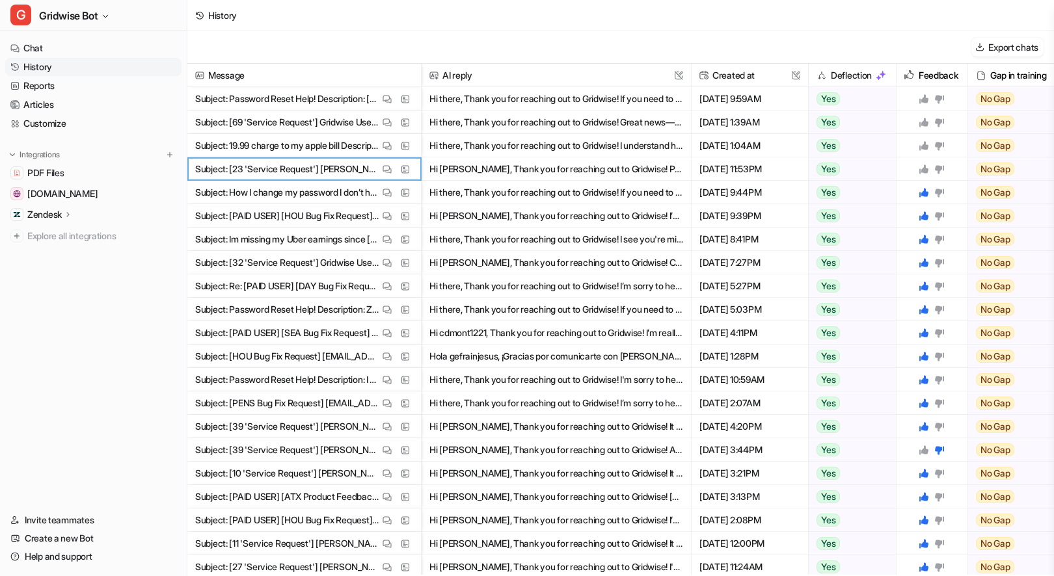
click at [922, 168] on icon at bounding box center [923, 169] width 9 height 9
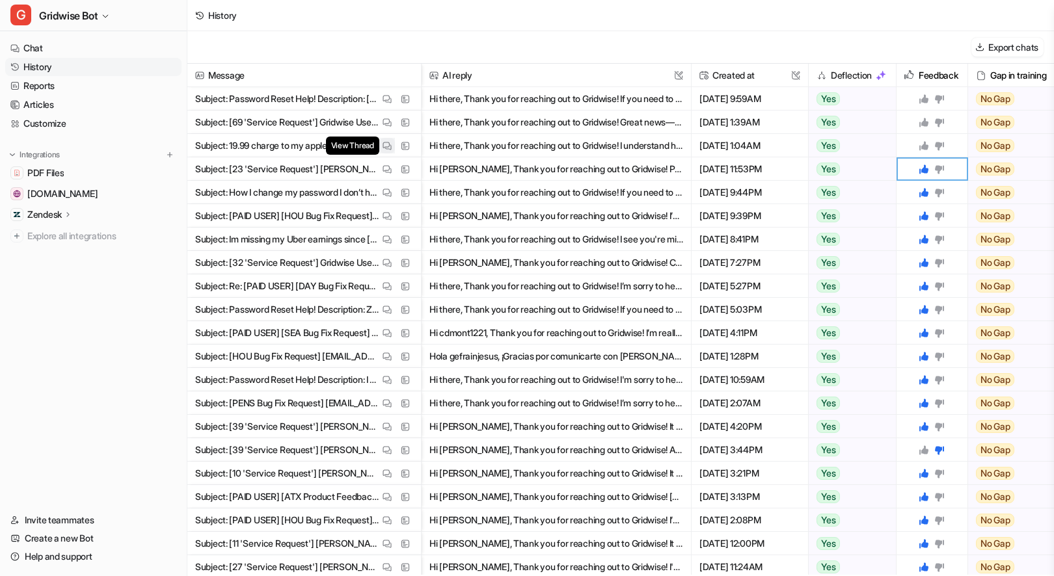
click at [386, 149] on img at bounding box center [386, 146] width 9 height 10
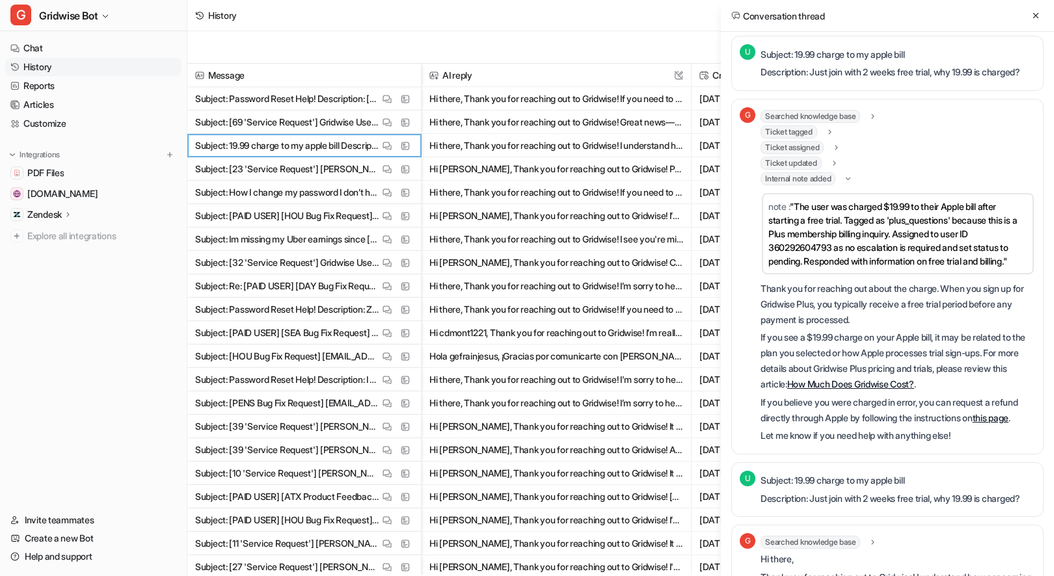
scroll to position [0, 0]
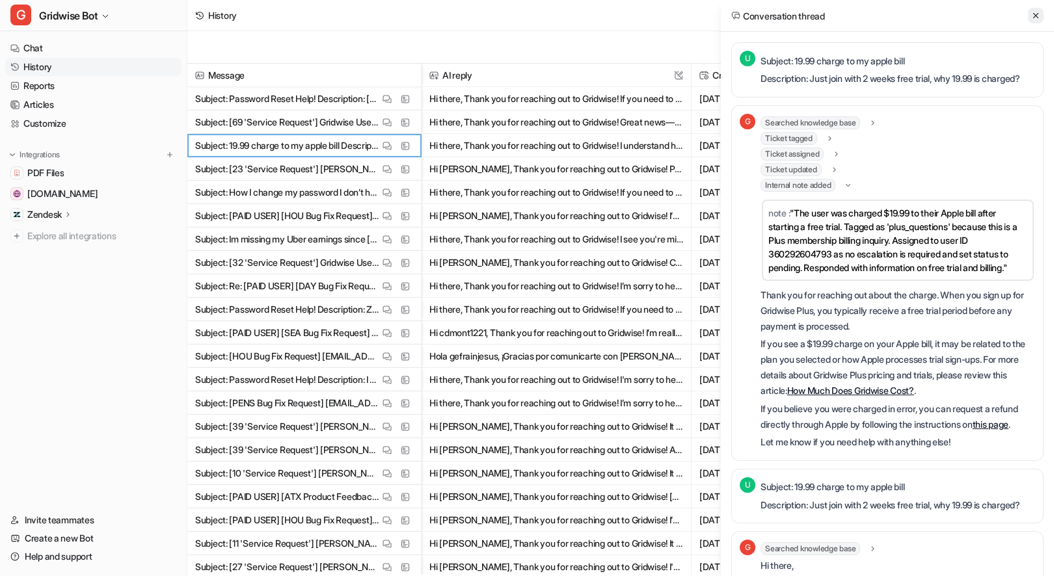
click at [1037, 16] on icon at bounding box center [1035, 15] width 9 height 9
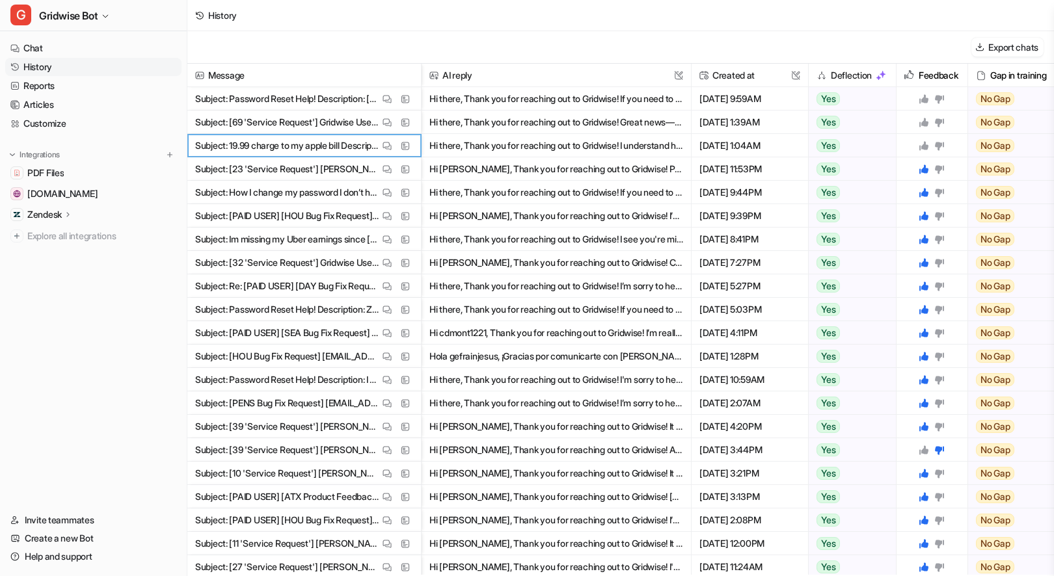
click at [922, 139] on div at bounding box center [931, 145] width 60 height 23
click at [922, 144] on icon at bounding box center [923, 145] width 10 height 10
click at [388, 118] on img at bounding box center [386, 123] width 9 height 10
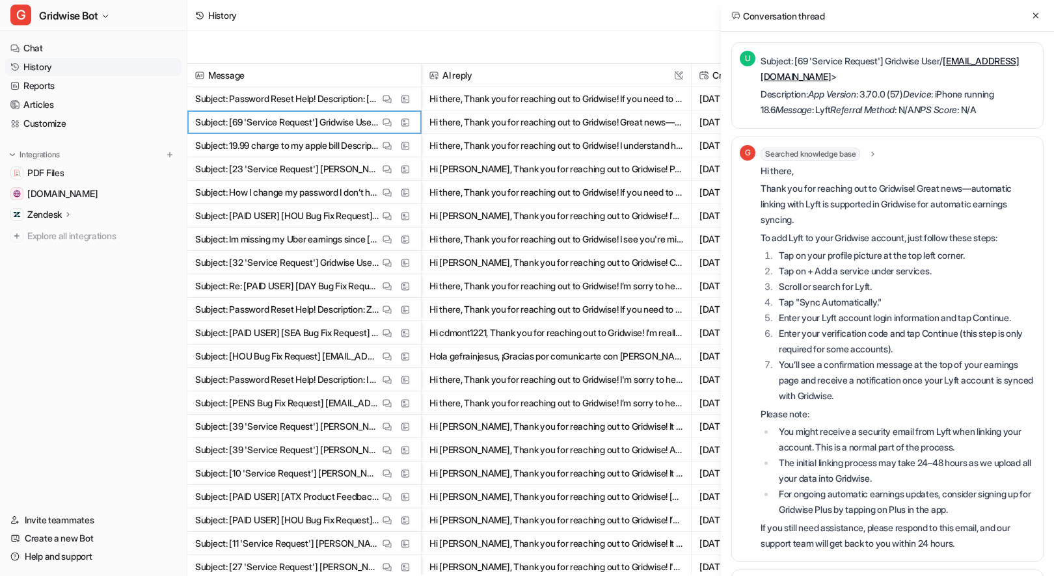
click at [1039, 16] on icon at bounding box center [1035, 15] width 9 height 9
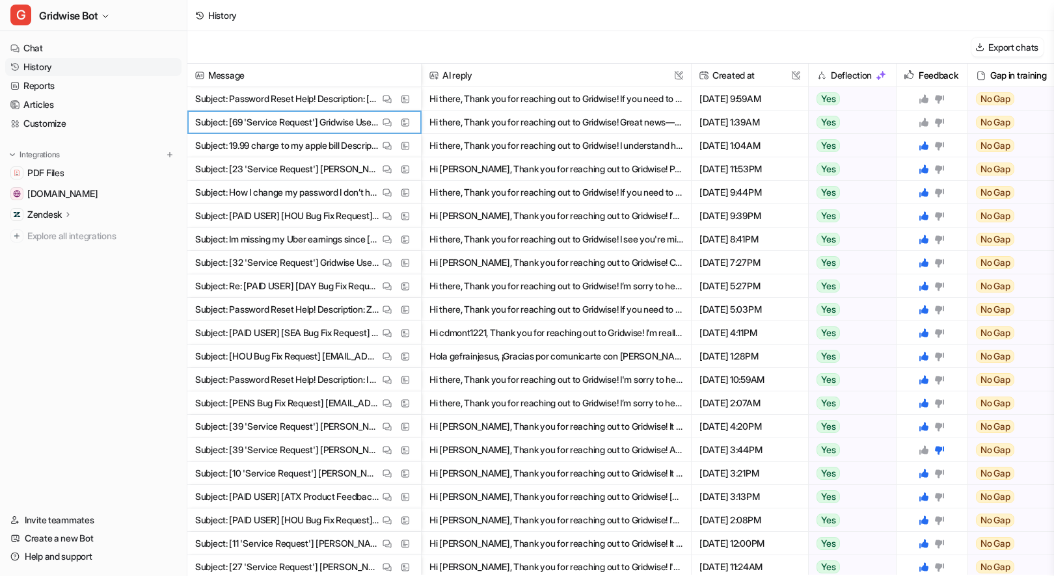
click at [927, 122] on icon at bounding box center [923, 122] width 9 height 9
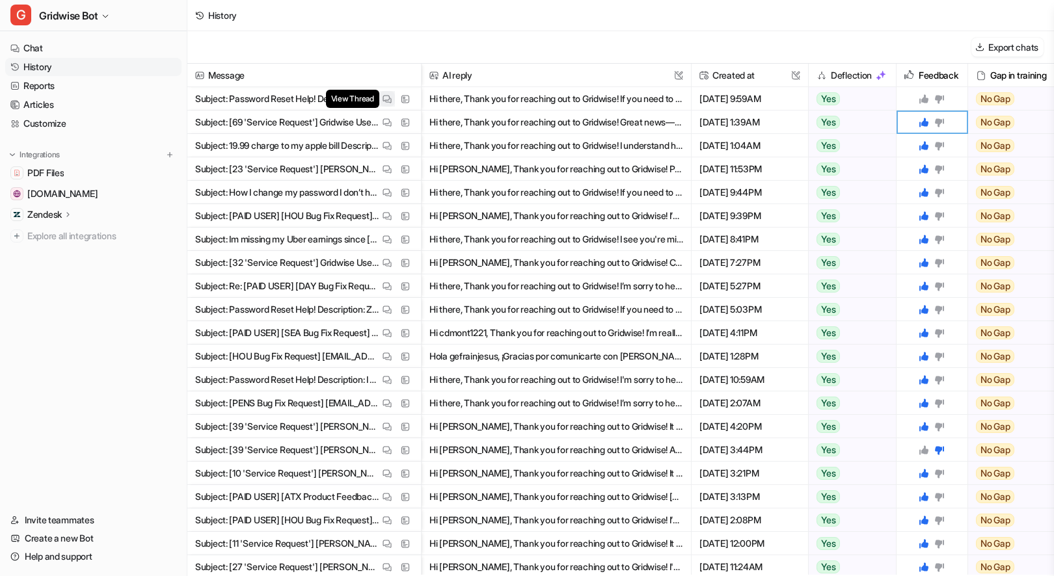
click at [384, 98] on img at bounding box center [386, 99] width 9 height 10
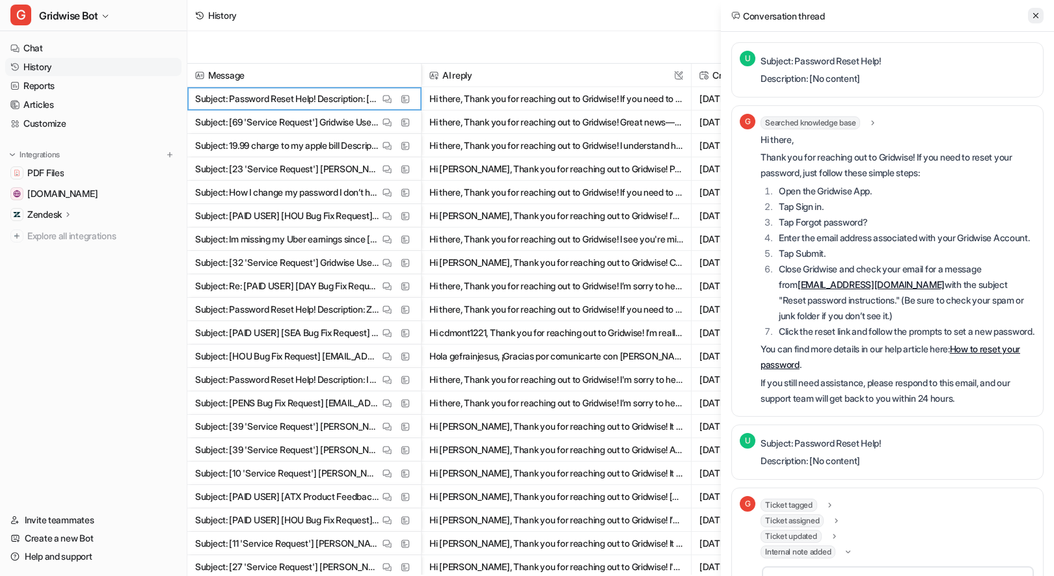
click at [1034, 15] on icon at bounding box center [1035, 15] width 9 height 9
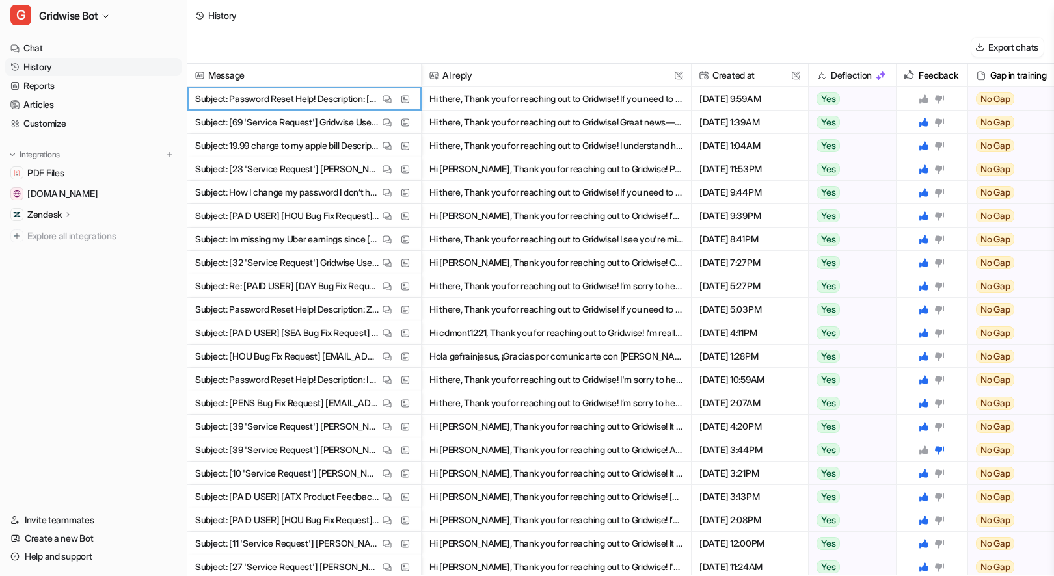
drag, startPoint x: 925, startPoint y: 99, endPoint x: 940, endPoint y: 185, distance: 87.9
click at [925, 99] on icon at bounding box center [923, 98] width 9 height 9
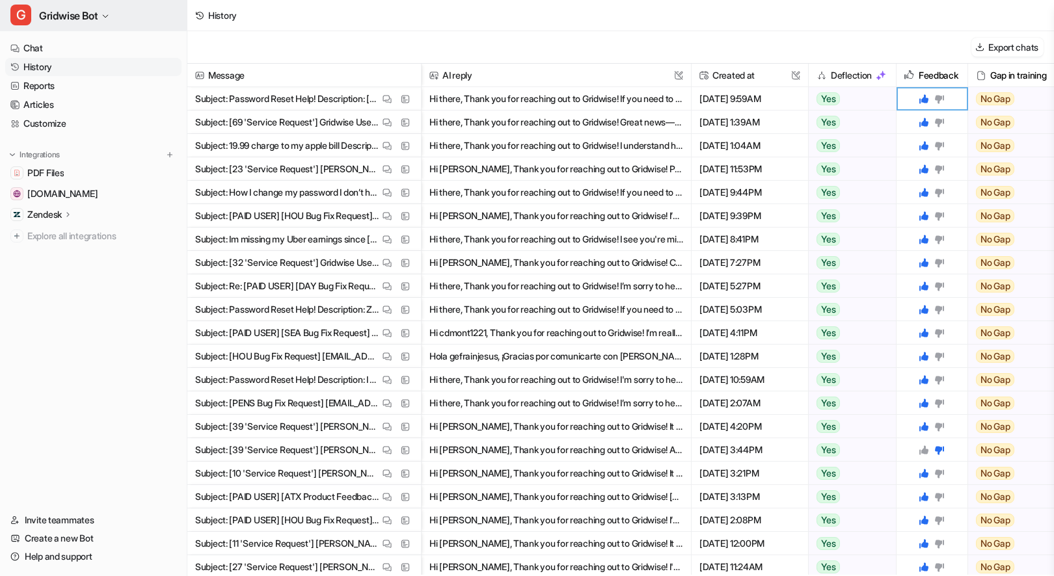
click at [92, 9] on span "Gridwise Bot" at bounding box center [68, 16] width 59 height 18
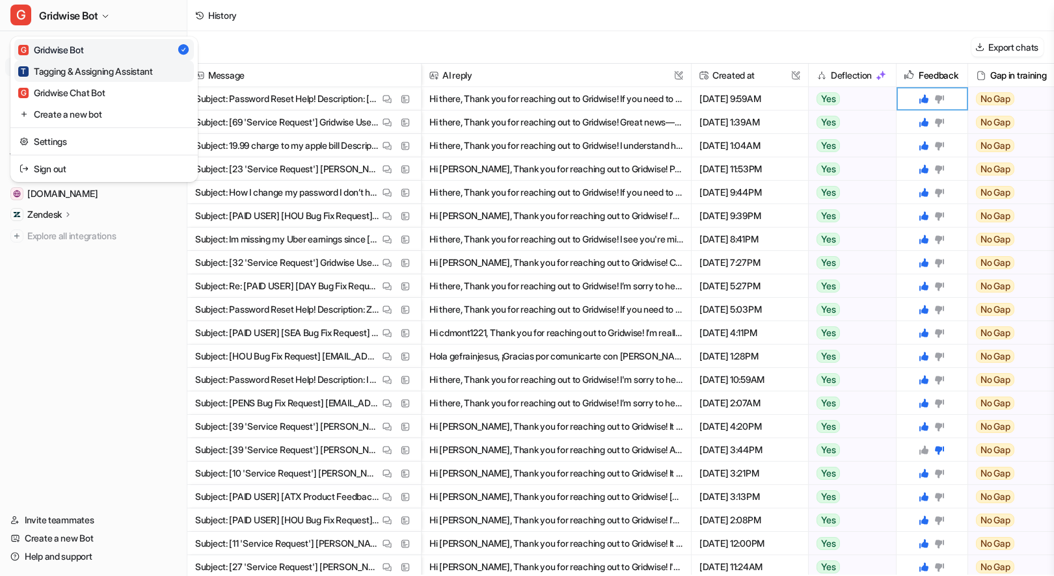
click at [87, 74] on div "T Tagging & Assigning Assistant" at bounding box center [85, 71] width 135 height 14
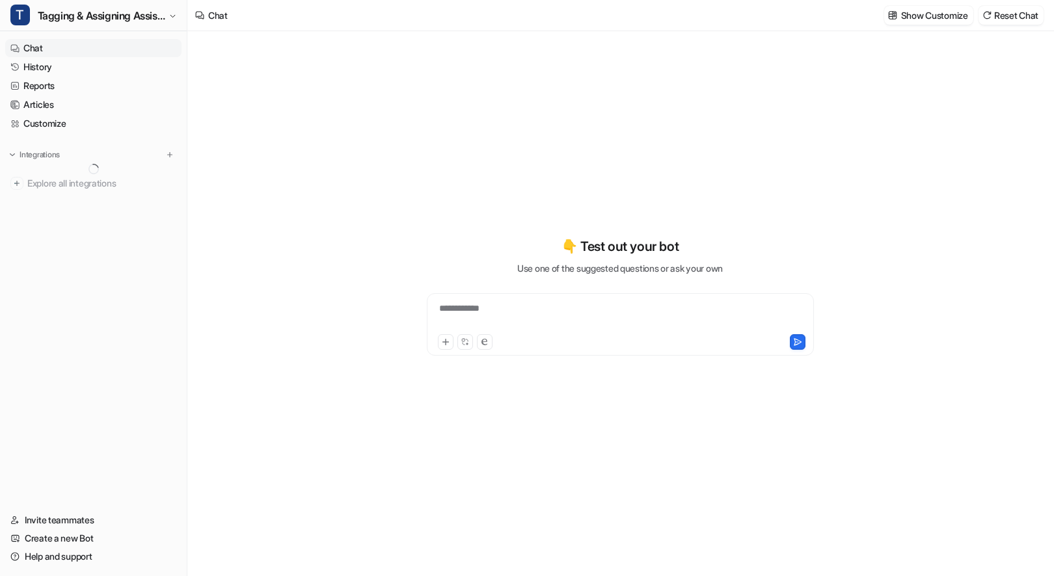
type textarea "**********"
click at [54, 72] on link "History" at bounding box center [93, 67] width 176 height 18
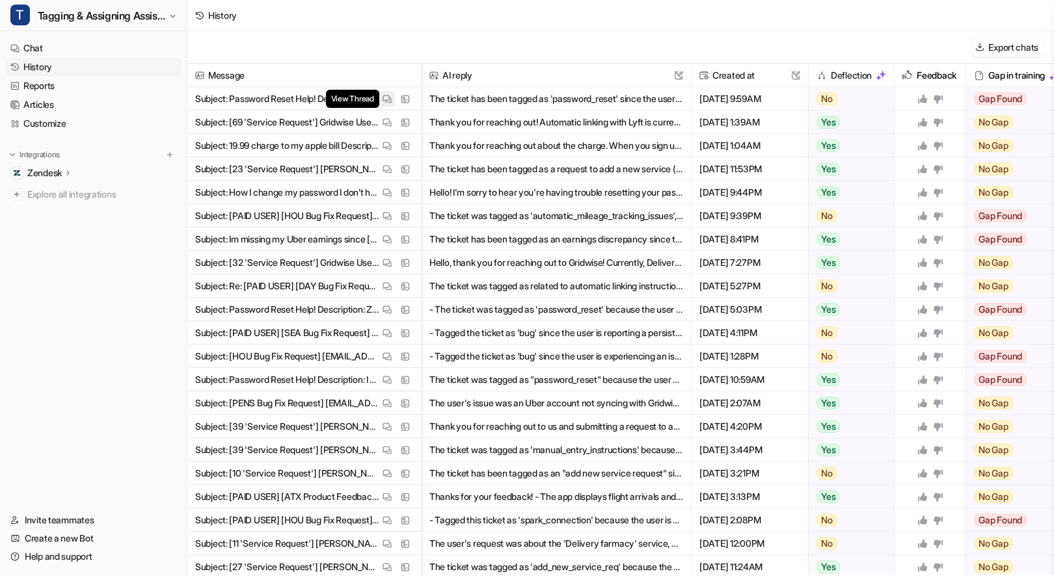
click at [382, 96] on img at bounding box center [386, 99] width 9 height 10
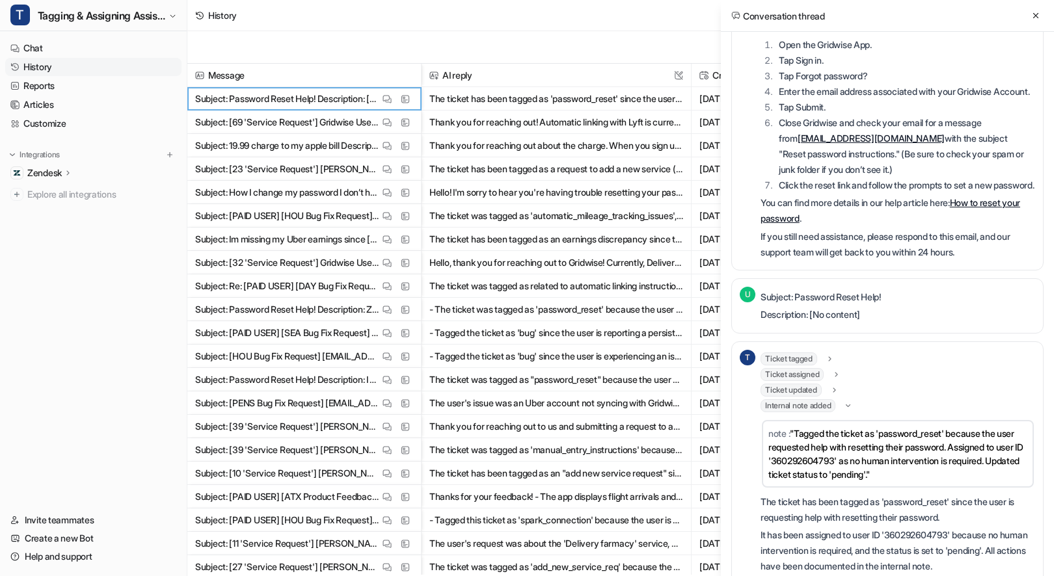
scroll to position [217, 0]
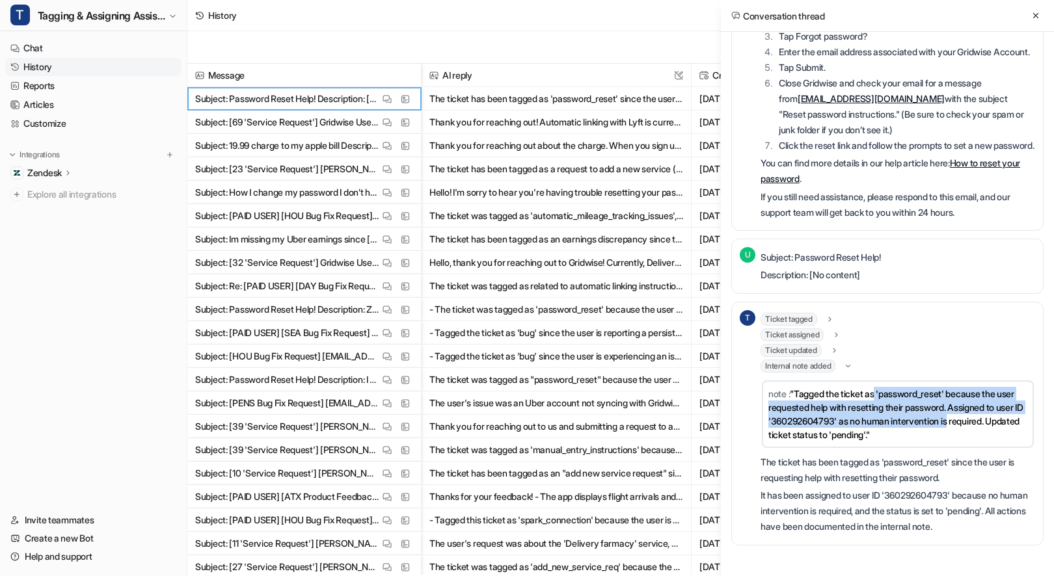
drag, startPoint x: 955, startPoint y: 401, endPoint x: 1004, endPoint y: 429, distance: 56.2
click at [1011, 425] on td "note : "Tagged the ticket as 'password_reset' because the user requested help w…" at bounding box center [898, 414] width 272 height 68
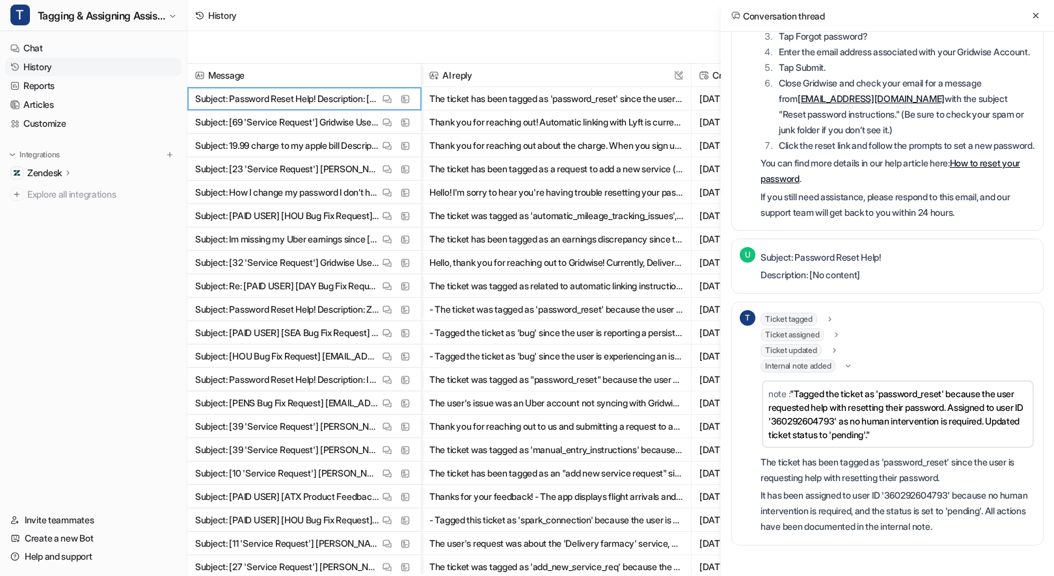
drag, startPoint x: 982, startPoint y: 447, endPoint x: 987, endPoint y: 373, distance: 73.6
click at [982, 446] on td "note : "Tagged the ticket as 'password_reset' because the user requested help w…" at bounding box center [898, 414] width 272 height 68
click at [1037, 5] on div "Conversation thread" at bounding box center [887, 16] width 333 height 32
click at [1038, 12] on icon at bounding box center [1035, 15] width 9 height 9
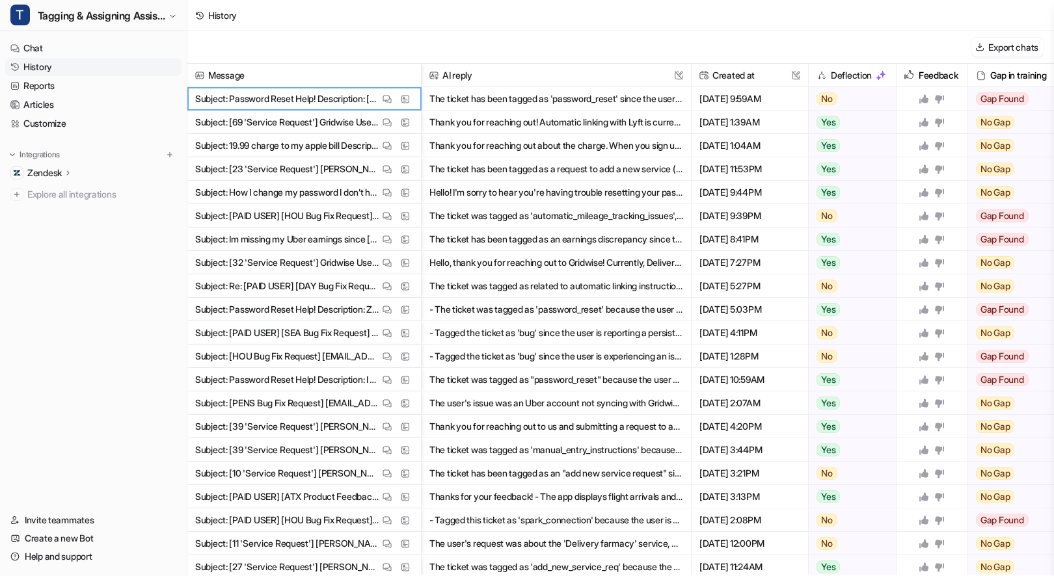
click at [924, 94] on icon at bounding box center [923, 99] width 10 height 10
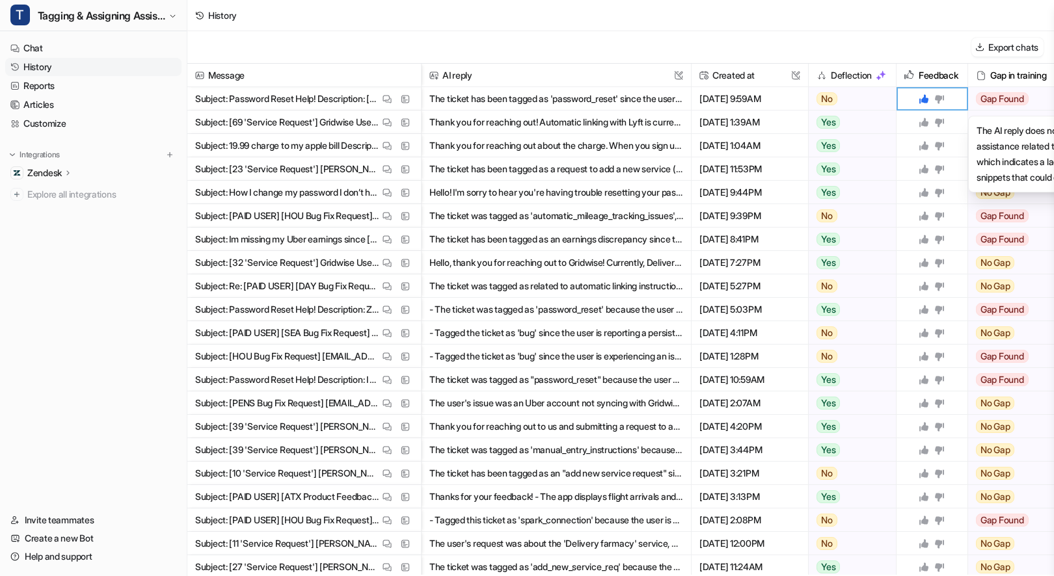
click at [998, 103] on span "Gap Found" at bounding box center [1002, 98] width 53 height 13
click at [795, 15] on div "History" at bounding box center [620, 15] width 866 height 31
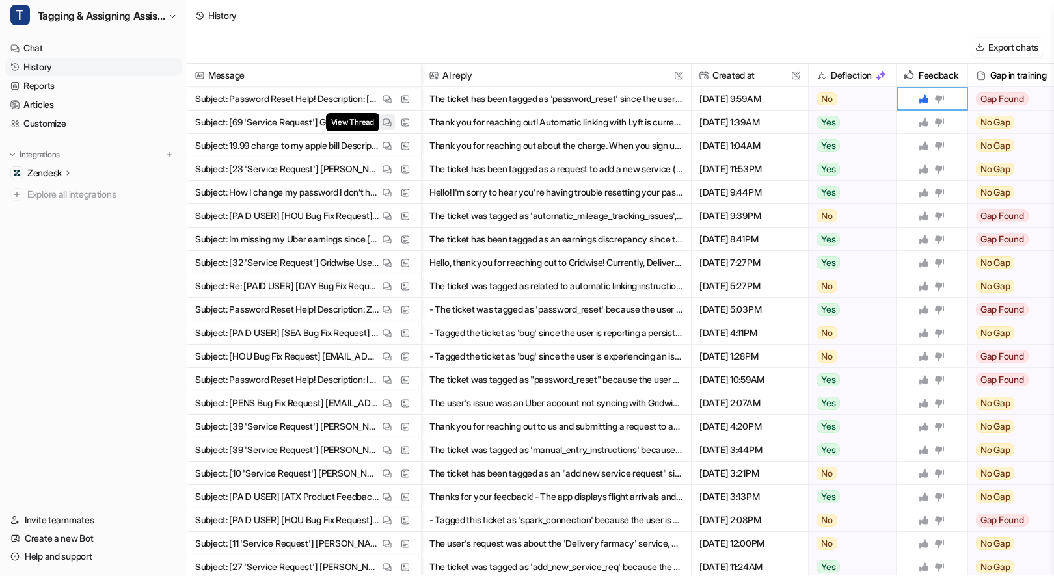
click at [381, 124] on button "View Thread" at bounding box center [387, 122] width 16 height 16
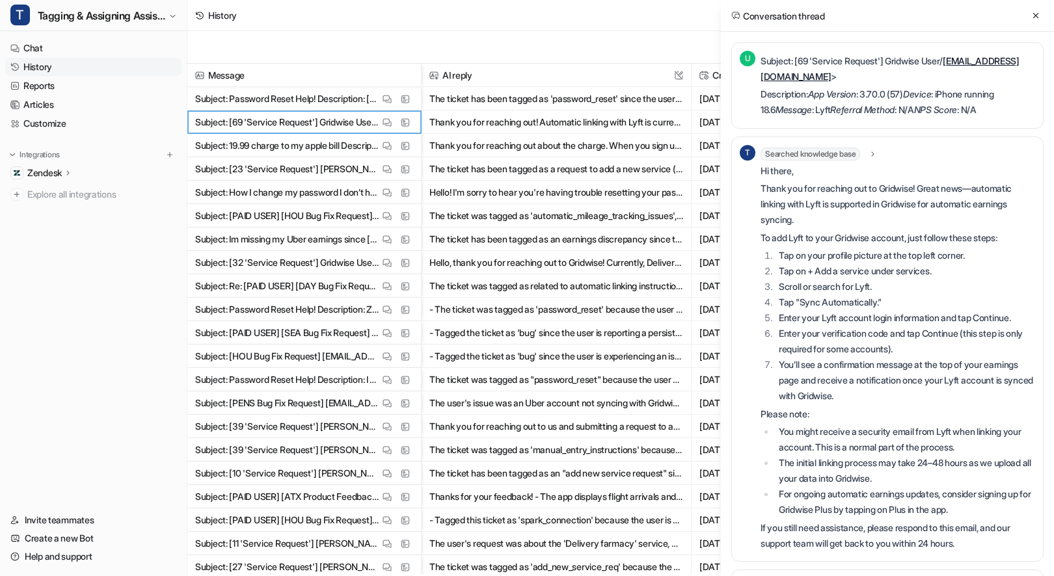
scroll to position [534, 0]
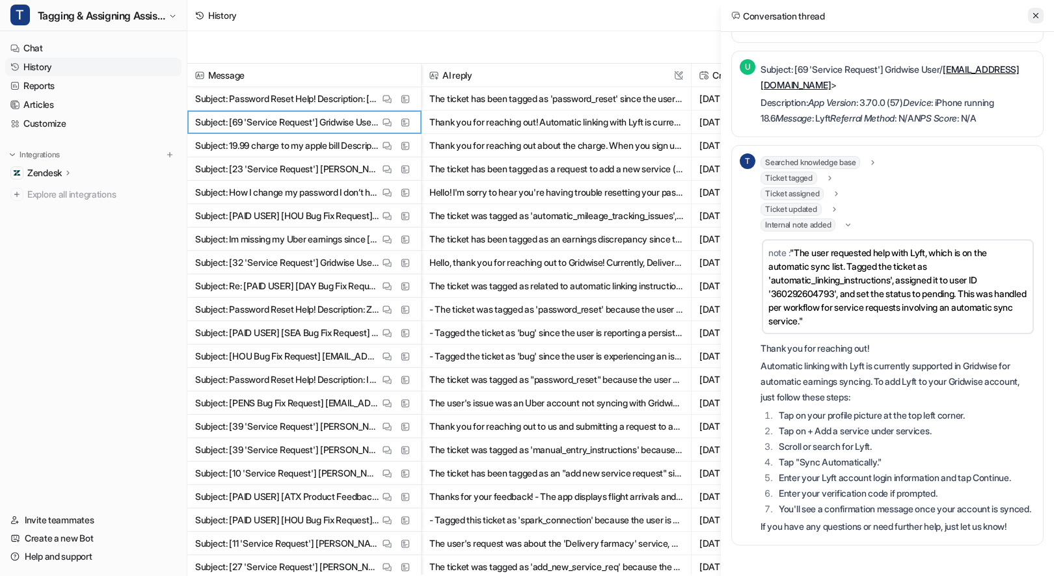
click at [1035, 8] on button at bounding box center [1036, 16] width 16 height 16
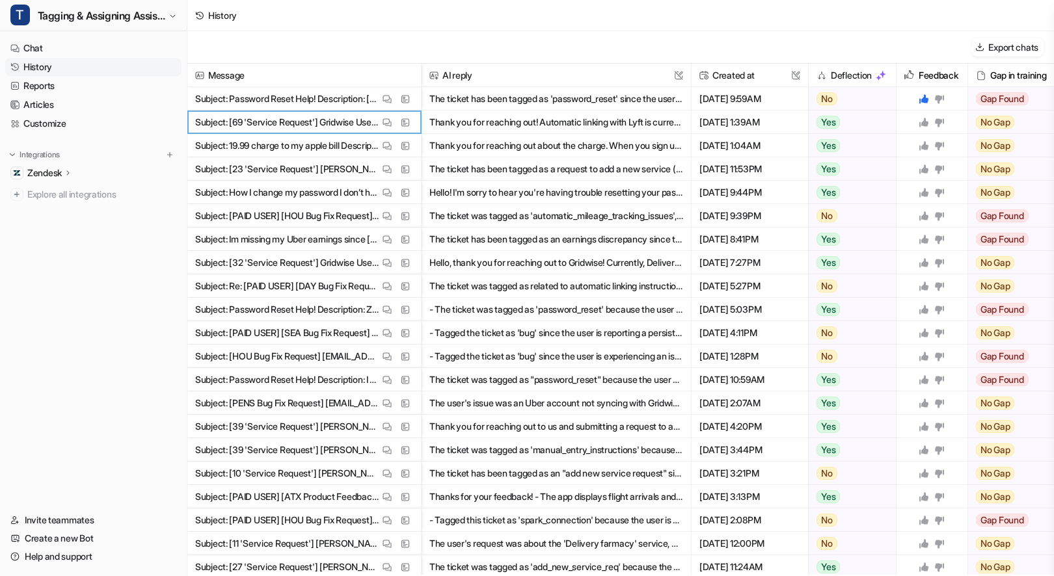
click at [921, 123] on icon at bounding box center [923, 122] width 9 height 9
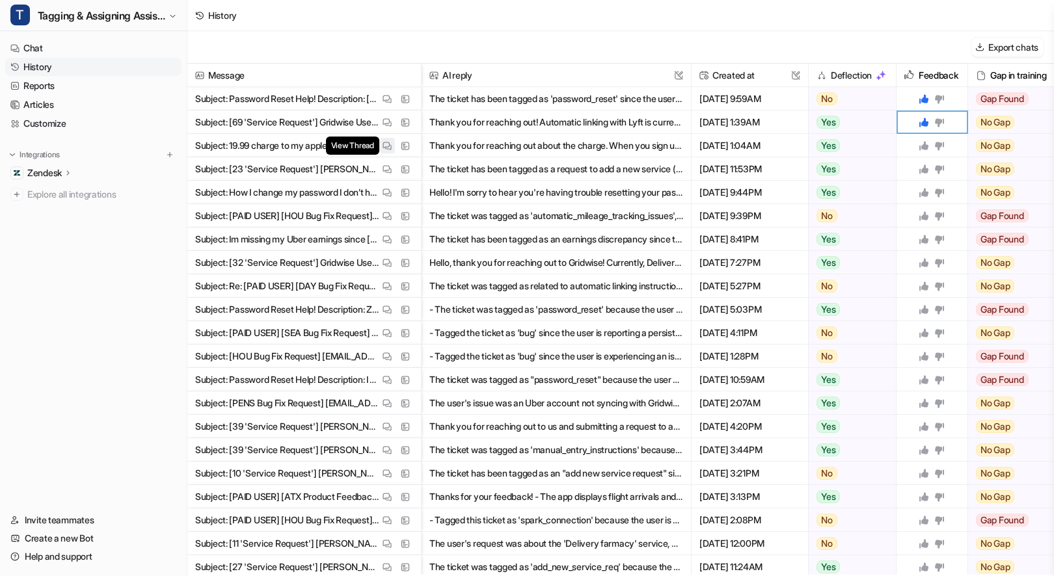
click at [380, 146] on button "View Thread" at bounding box center [387, 146] width 16 height 16
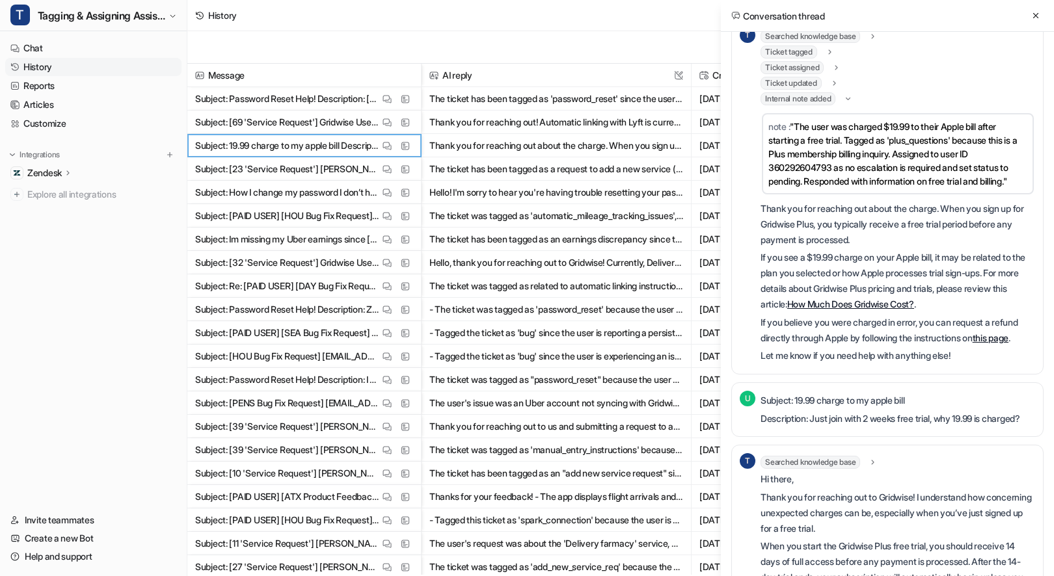
scroll to position [0, 0]
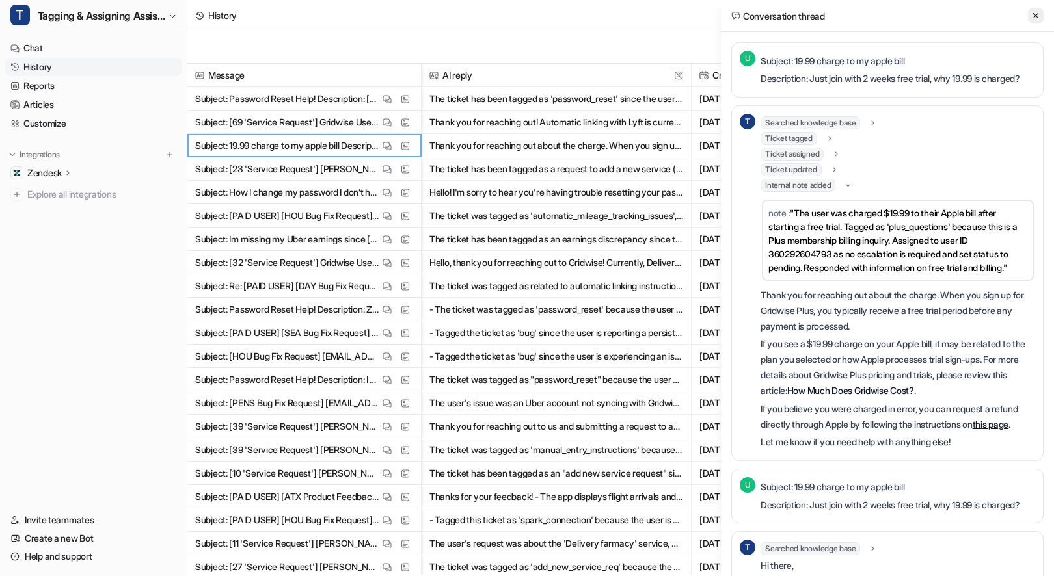
click at [1035, 14] on icon at bounding box center [1035, 15] width 5 height 5
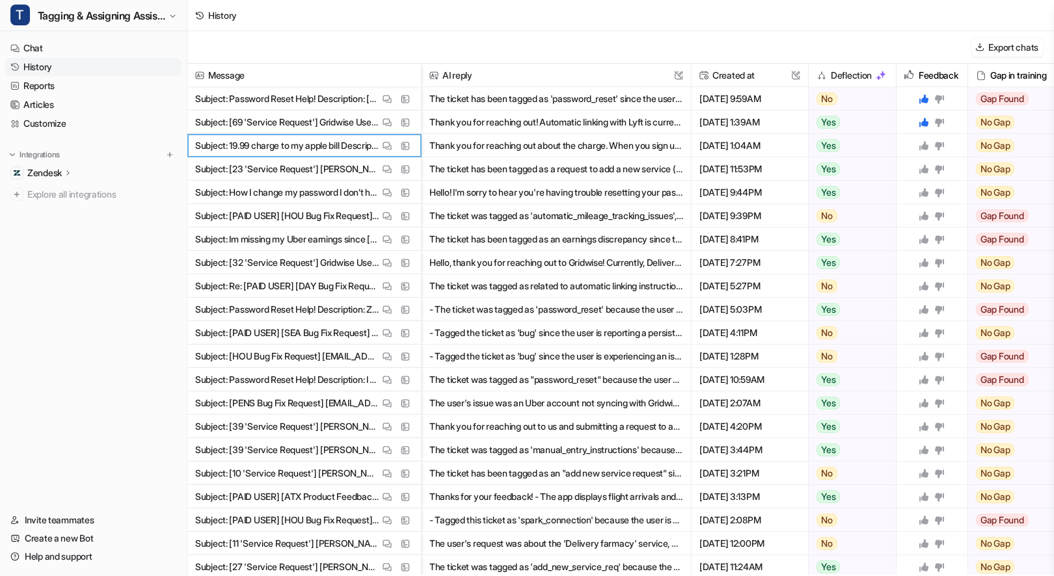
click at [923, 144] on icon at bounding box center [923, 145] width 9 height 9
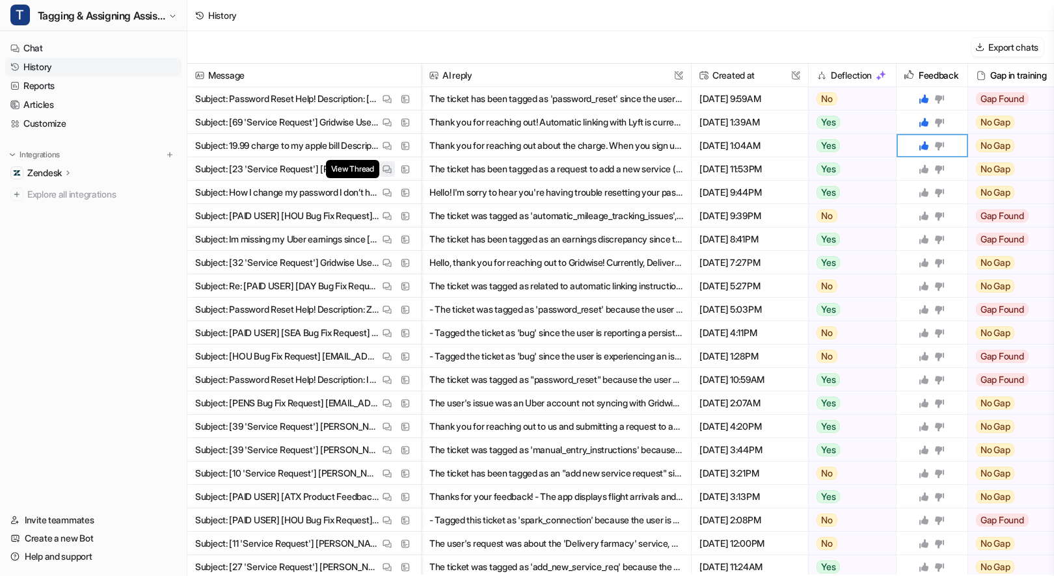
click at [387, 176] on button "View Thread" at bounding box center [387, 169] width 16 height 16
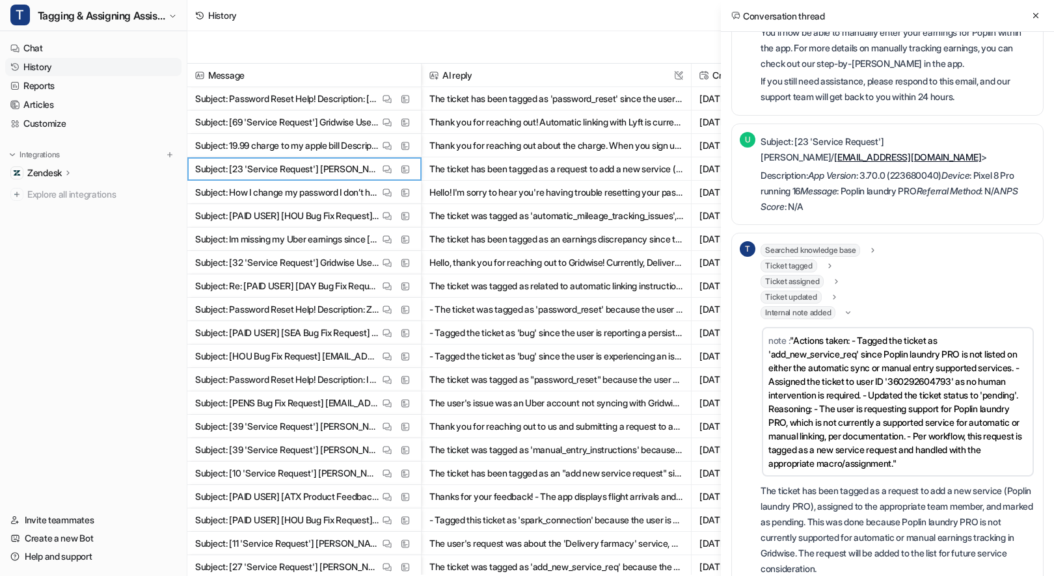
scroll to position [377, 0]
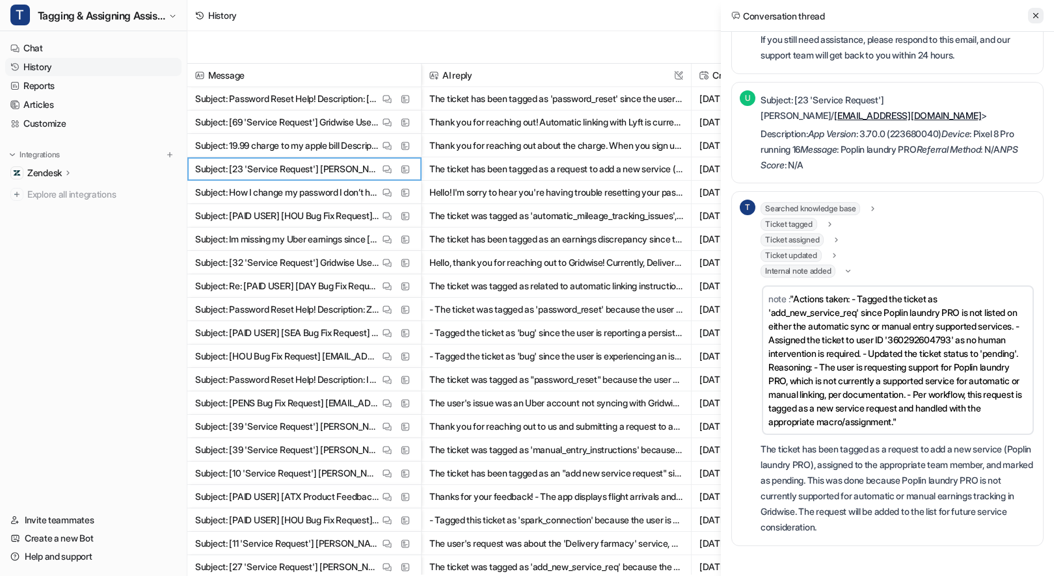
click at [1040, 10] on button at bounding box center [1036, 16] width 16 height 16
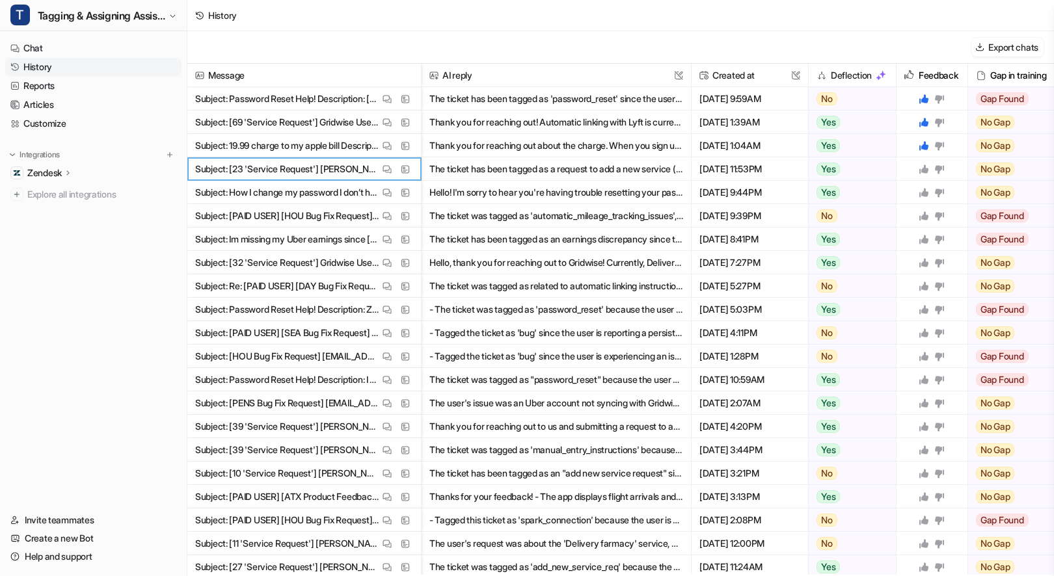
click at [937, 168] on icon at bounding box center [939, 169] width 9 height 8
click at [380, 194] on button "View Thread" at bounding box center [387, 193] width 16 height 16
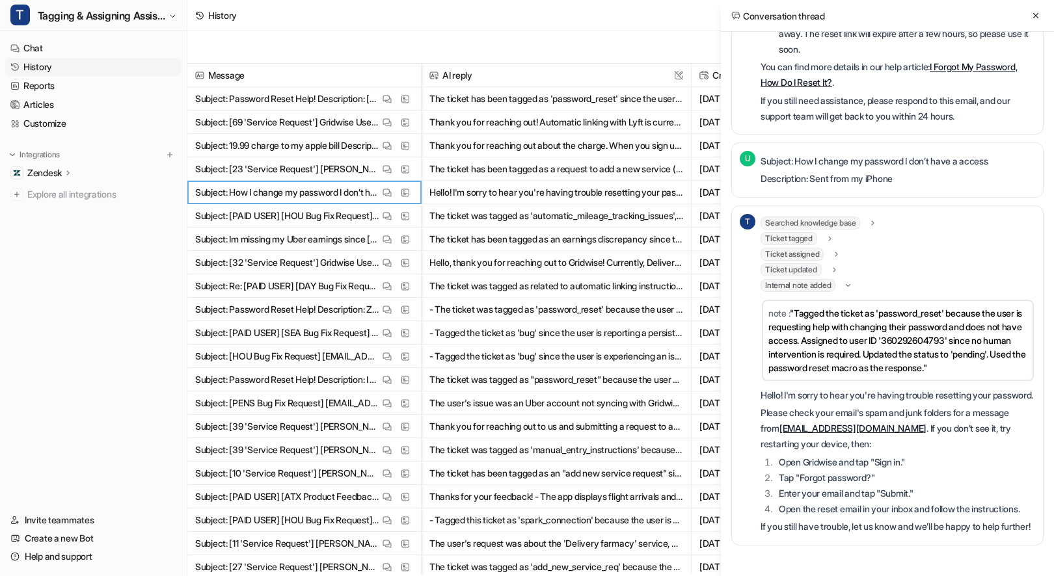
scroll to position [373, 0]
click at [1034, 16] on icon at bounding box center [1035, 15] width 9 height 9
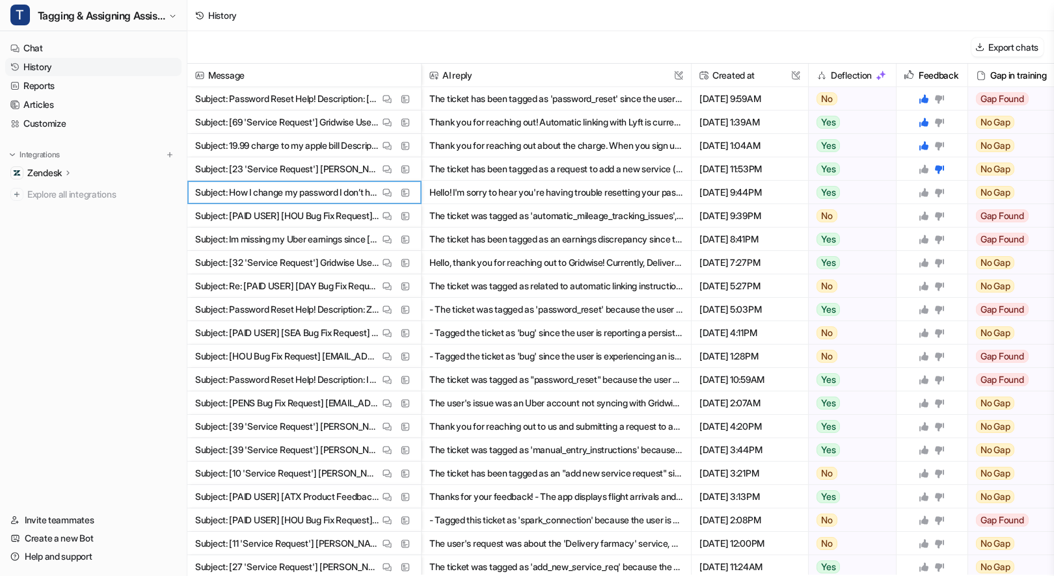
click at [922, 189] on icon at bounding box center [923, 192] width 10 height 10
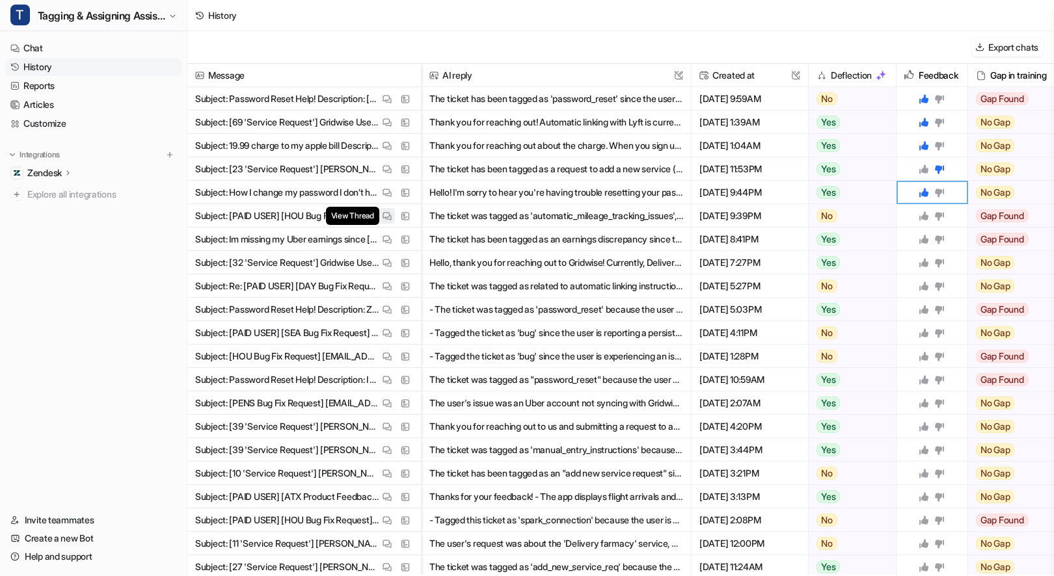
click at [391, 211] on img at bounding box center [386, 216] width 9 height 10
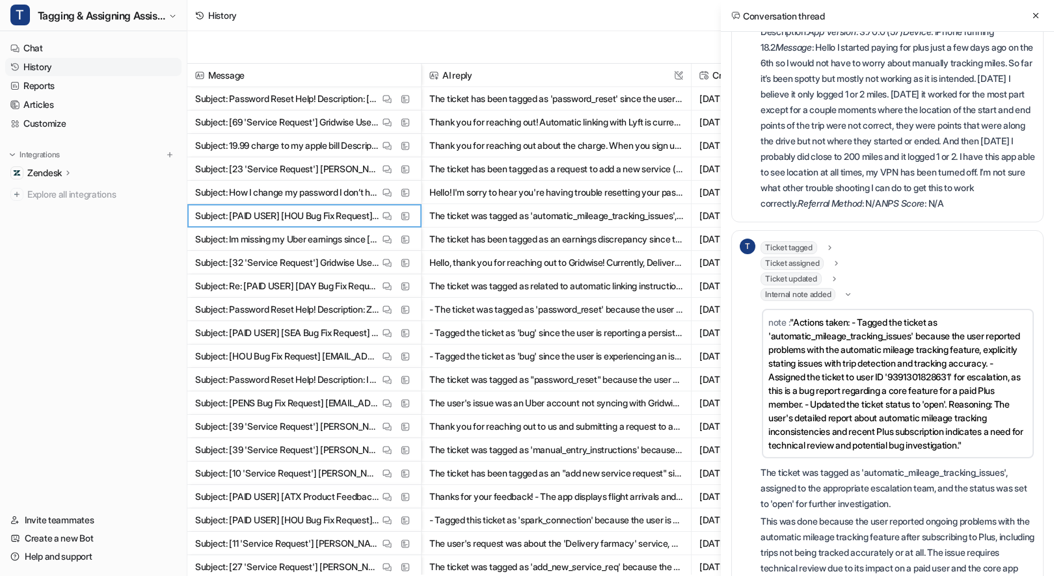
scroll to position [87, 0]
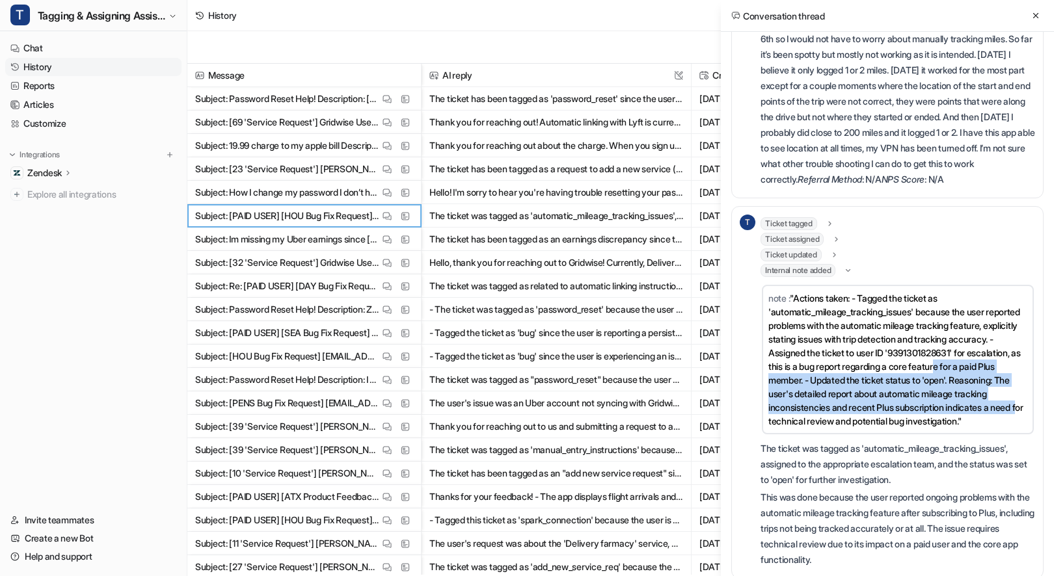
drag, startPoint x: 897, startPoint y: 415, endPoint x: 868, endPoint y: 402, distance: 32.0
click at [864, 399] on span ""Actions taken: - Tagged the ticket as 'automatic_mileage_tracking_issues' beca…" at bounding box center [895, 360] width 255 height 134
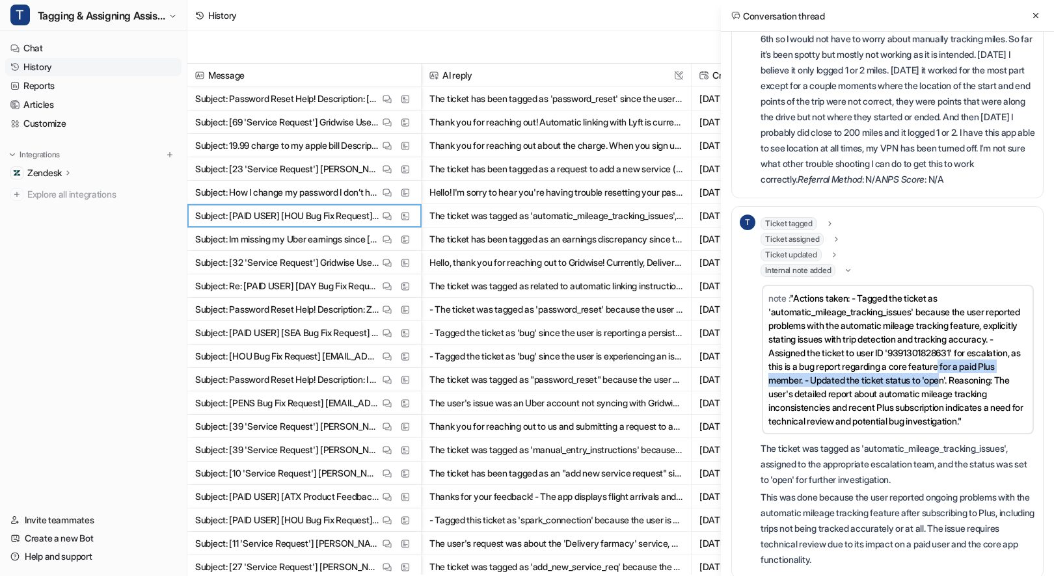
click at [866, 401] on td "note : "Actions taken: - Tagged the ticket as 'automatic_mileage_tracking_issue…" at bounding box center [898, 360] width 272 height 150
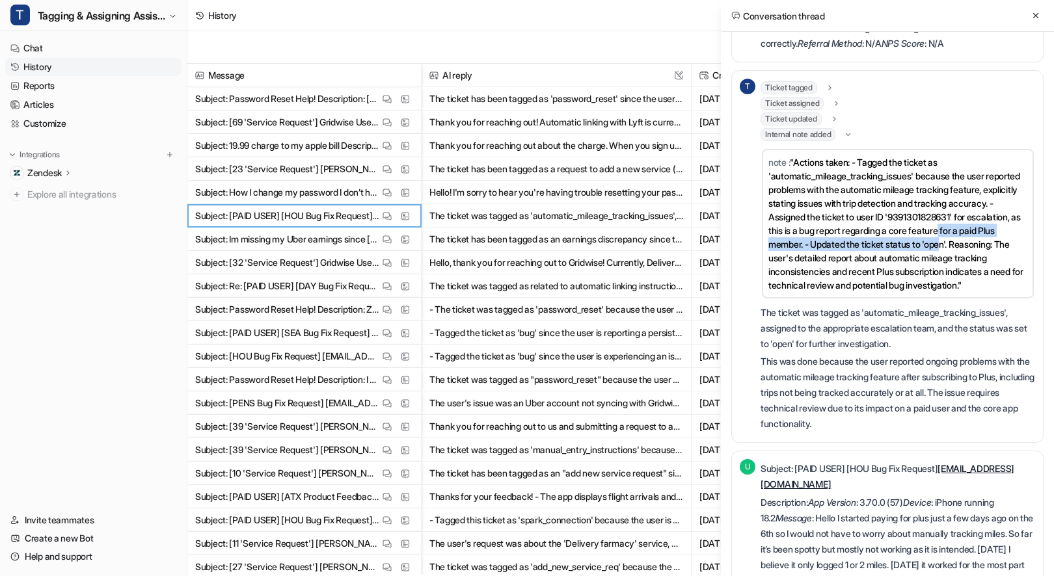
scroll to position [457, 0]
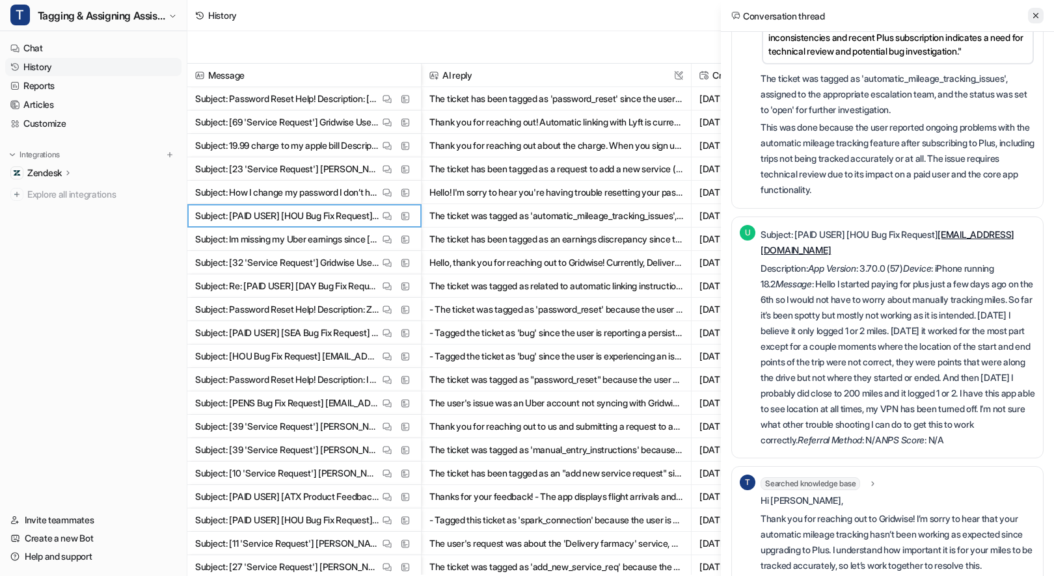
click at [1029, 15] on button at bounding box center [1036, 16] width 16 height 16
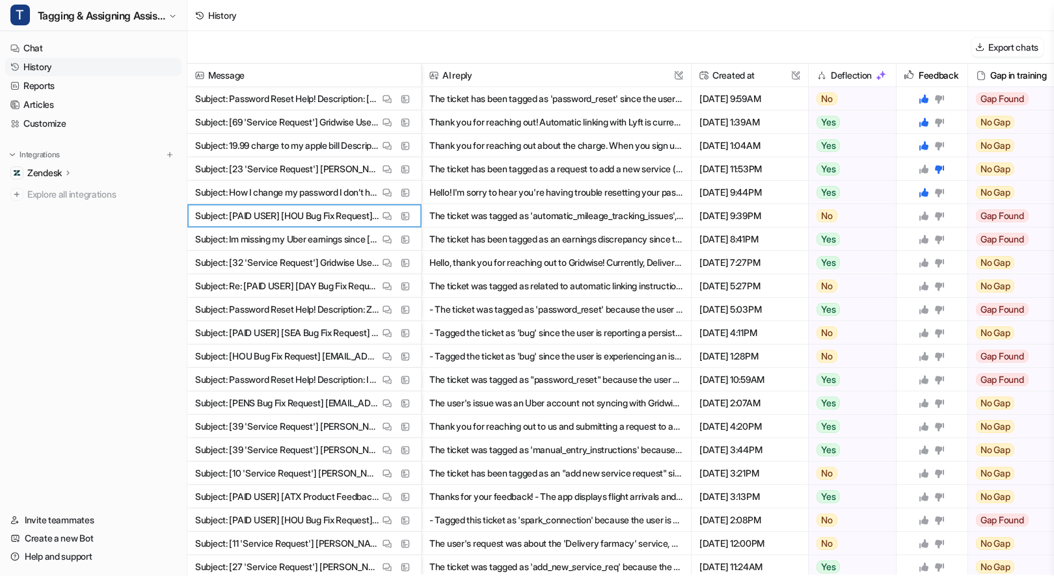
click at [924, 213] on icon at bounding box center [923, 216] width 10 height 10
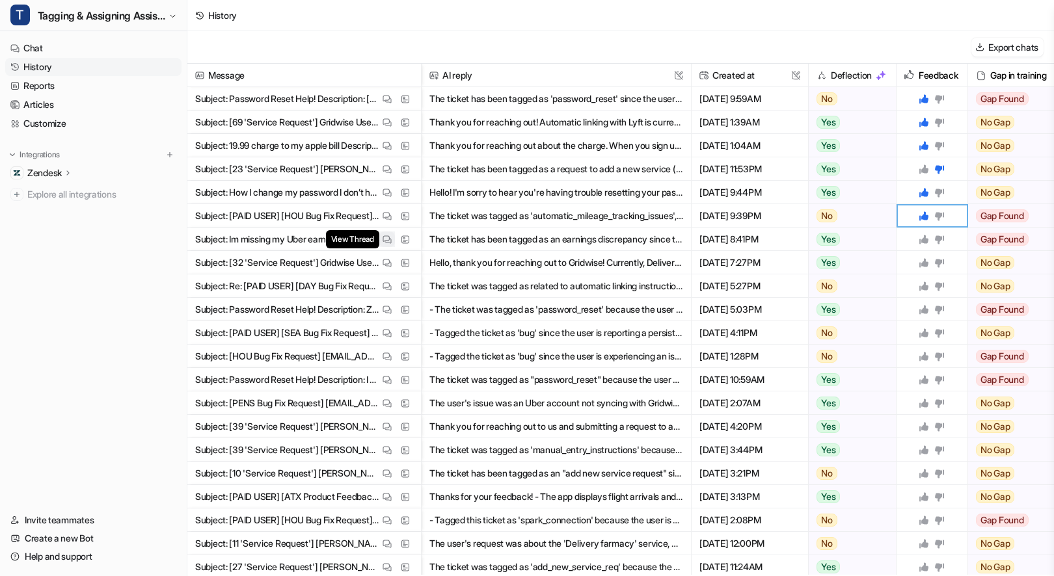
click at [377, 239] on span "View Thread" at bounding box center [352, 239] width 53 height 18
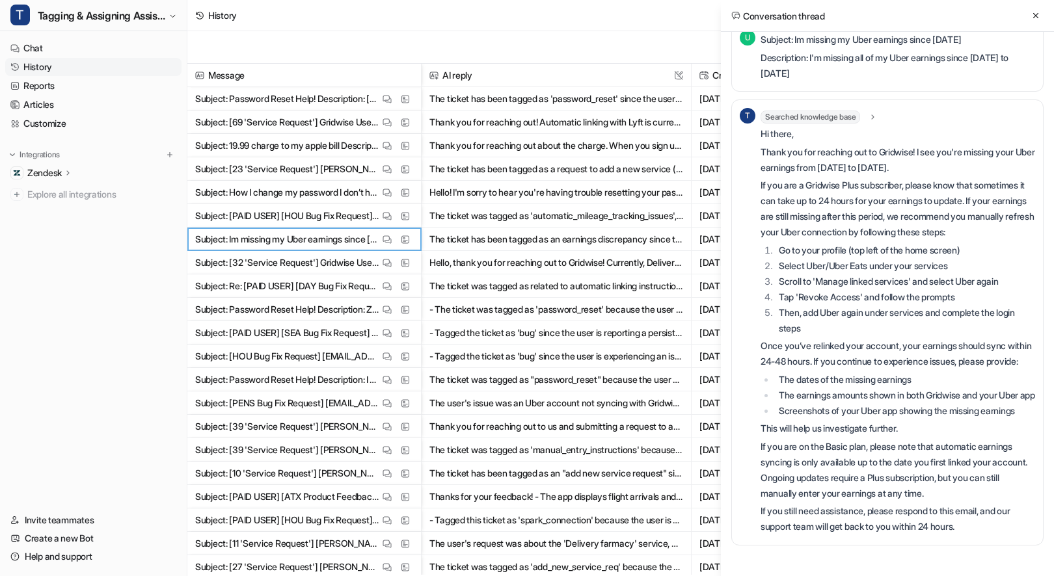
scroll to position [438, 0]
click at [1032, 19] on icon at bounding box center [1035, 15] width 9 height 9
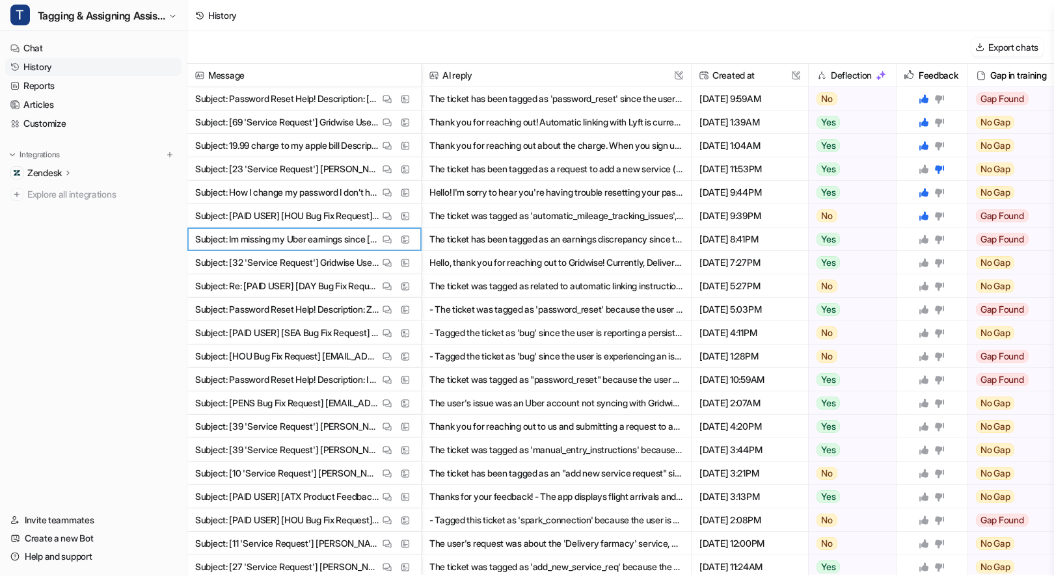
click at [921, 243] on icon at bounding box center [923, 239] width 10 height 10
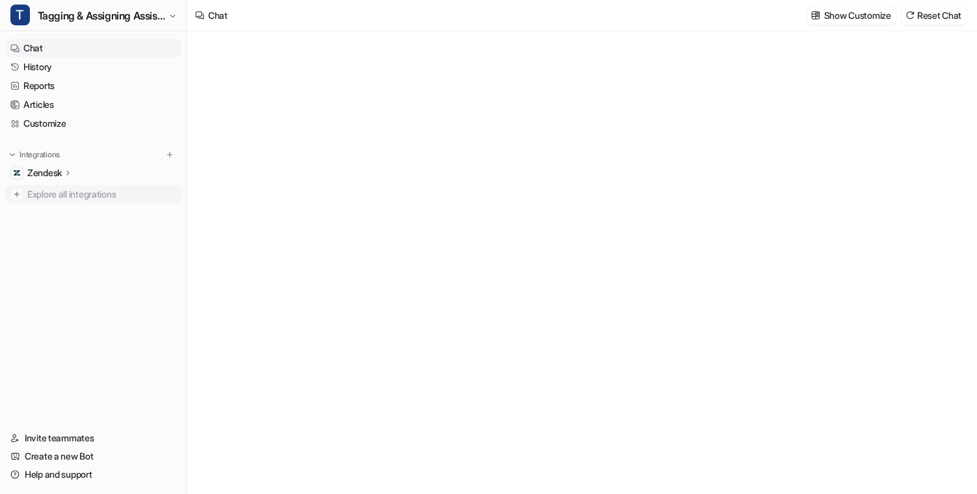
type textarea "**********"
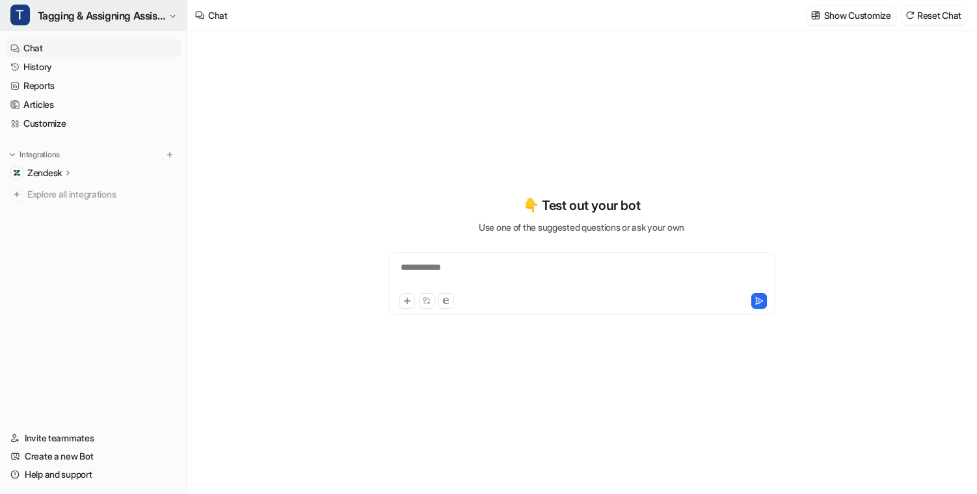
click at [109, 25] on button "T Tagging & Assigning Assistant" at bounding box center [93, 15] width 187 height 31
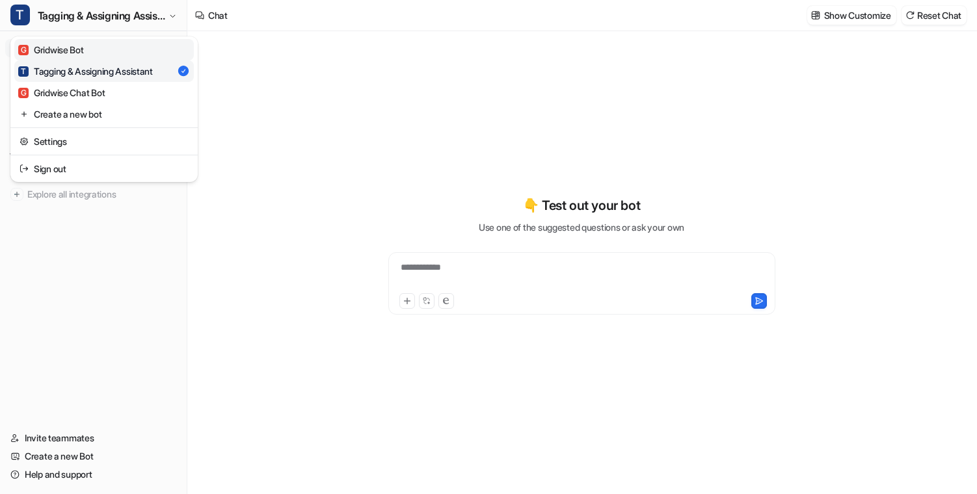
click at [128, 43] on link "G Gridwise Bot" at bounding box center [104, 49] width 180 height 21
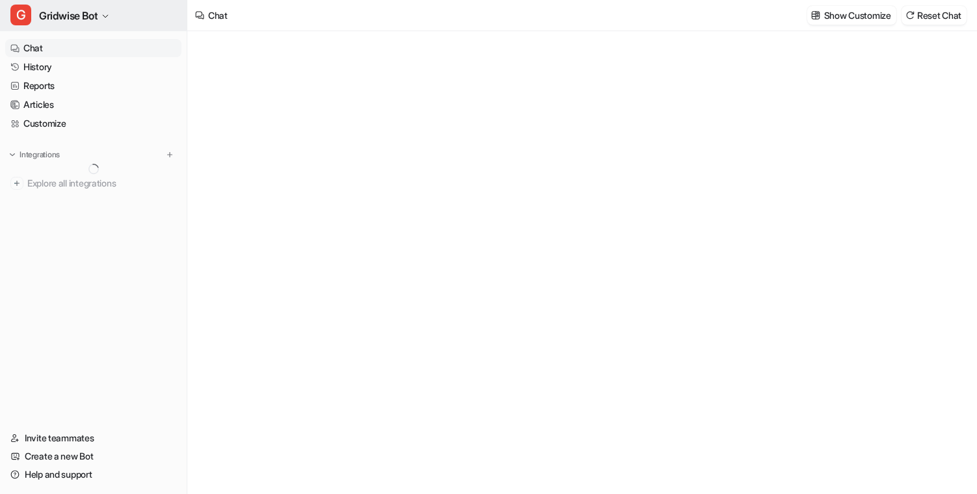
type textarea "**********"
click at [101, 12] on button "G Gridwise Bot" at bounding box center [93, 15] width 187 height 31
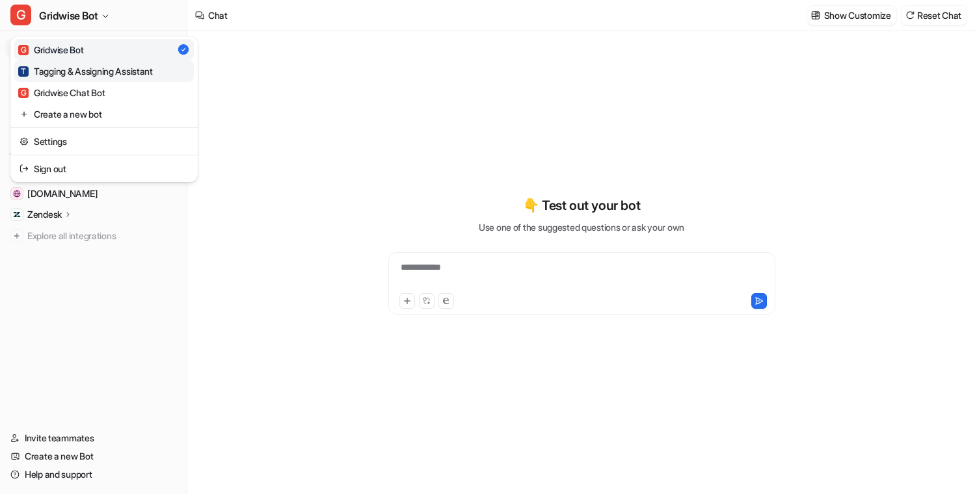
click at [103, 69] on div "T Tagging & Assigning Assistant" at bounding box center [85, 71] width 135 height 14
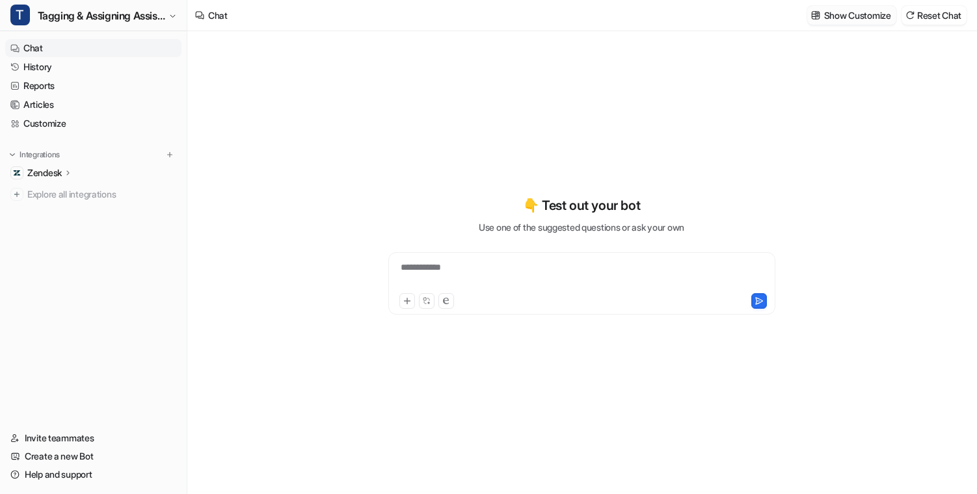
click at [874, 16] on p "Show Customize" at bounding box center [857, 15] width 67 height 14
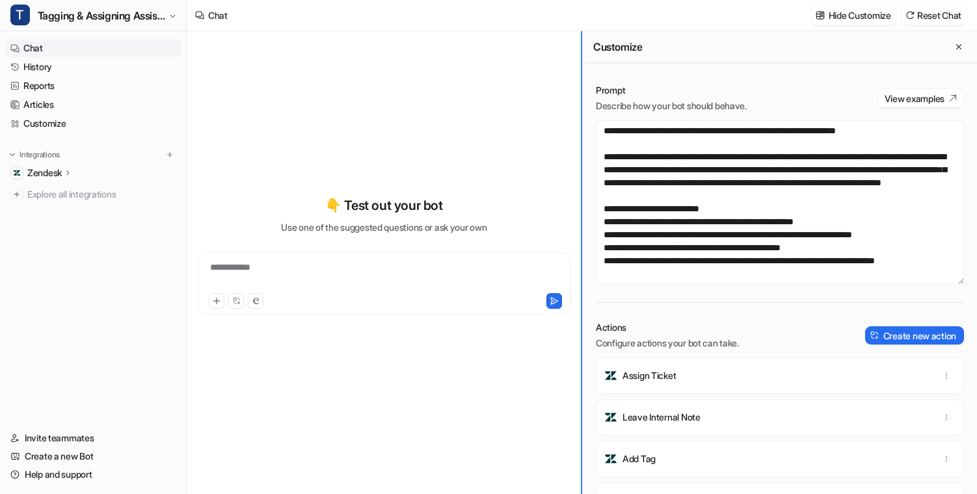
click at [157, 252] on div "**********" at bounding box center [488, 247] width 977 height 494
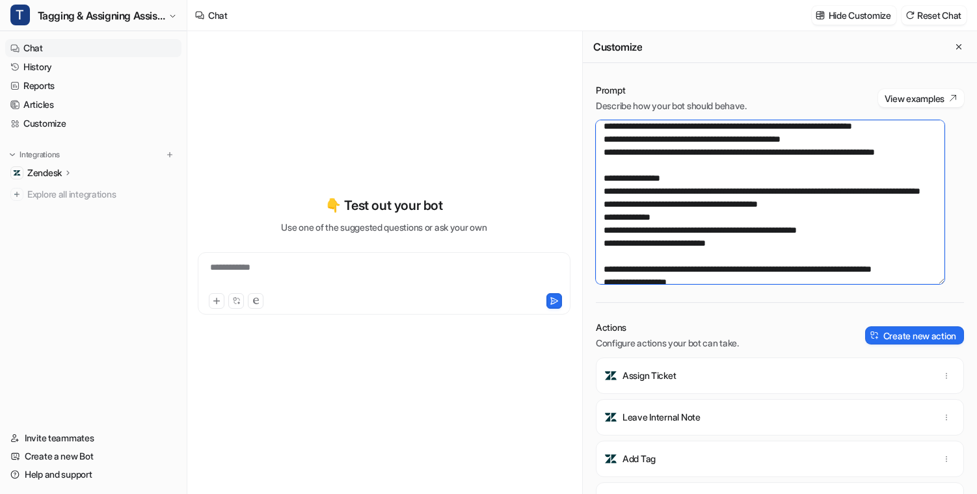
click at [806, 205] on textarea at bounding box center [770, 202] width 349 height 164
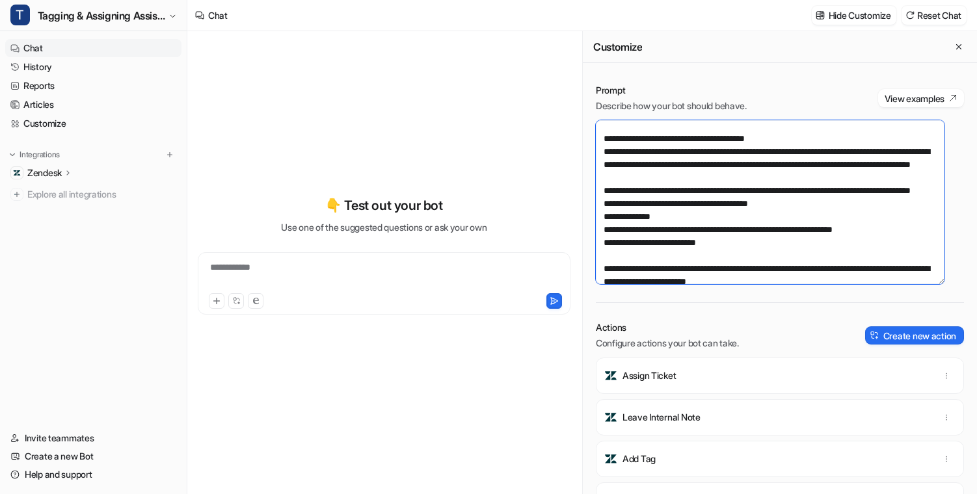
click at [806, 211] on textarea at bounding box center [770, 202] width 349 height 164
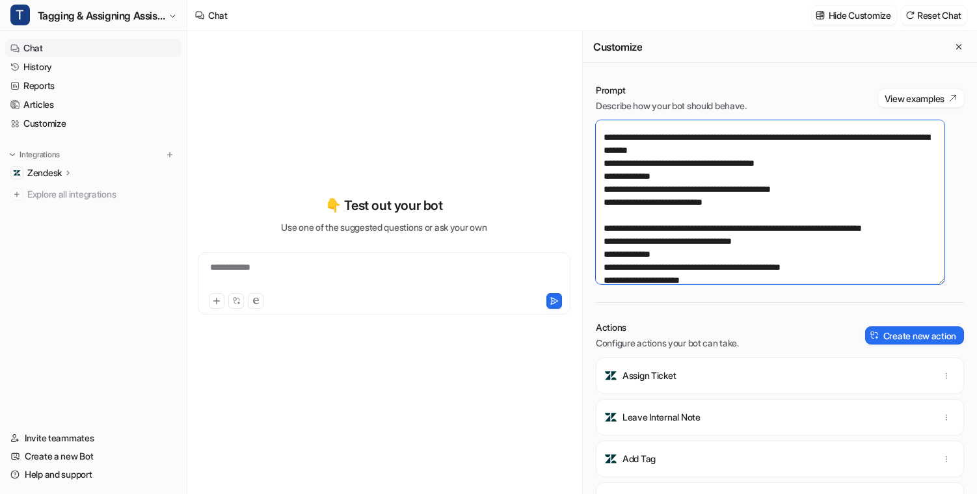
scroll to position [939, 0]
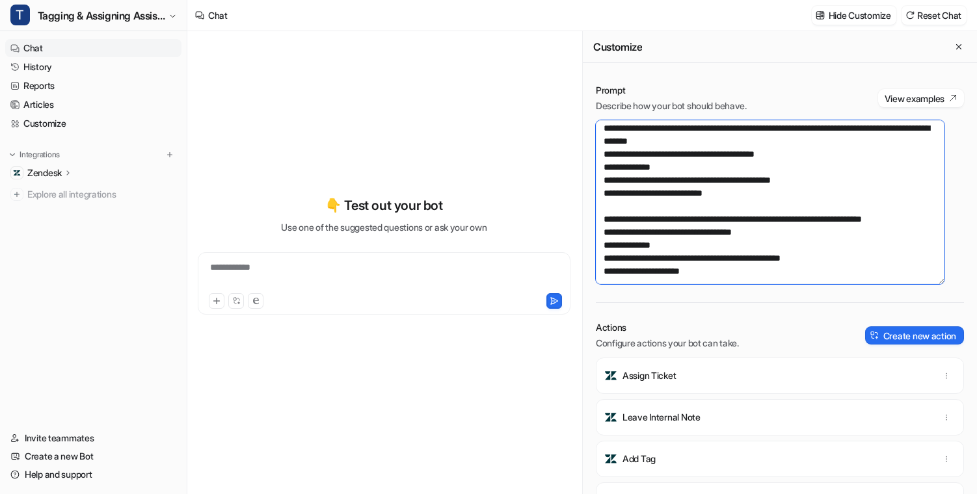
click at [818, 222] on textarea at bounding box center [770, 202] width 349 height 164
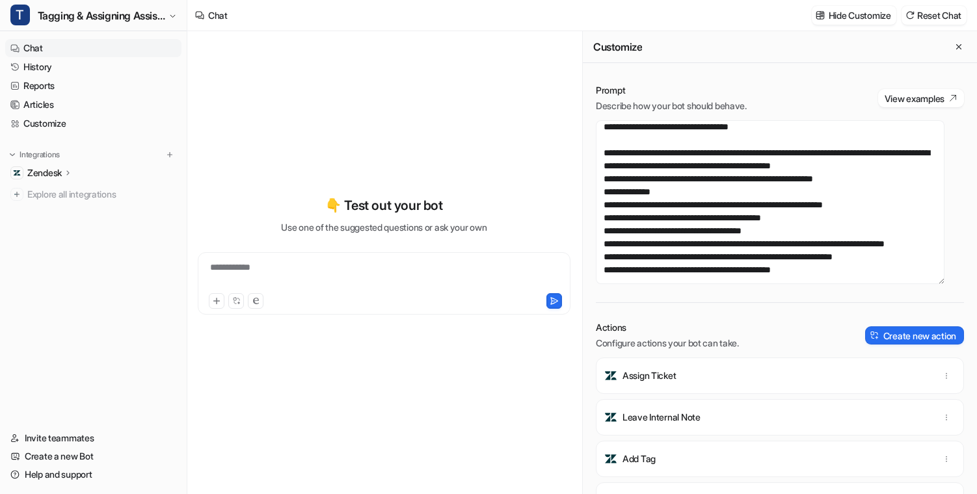
scroll to position [1497, 0]
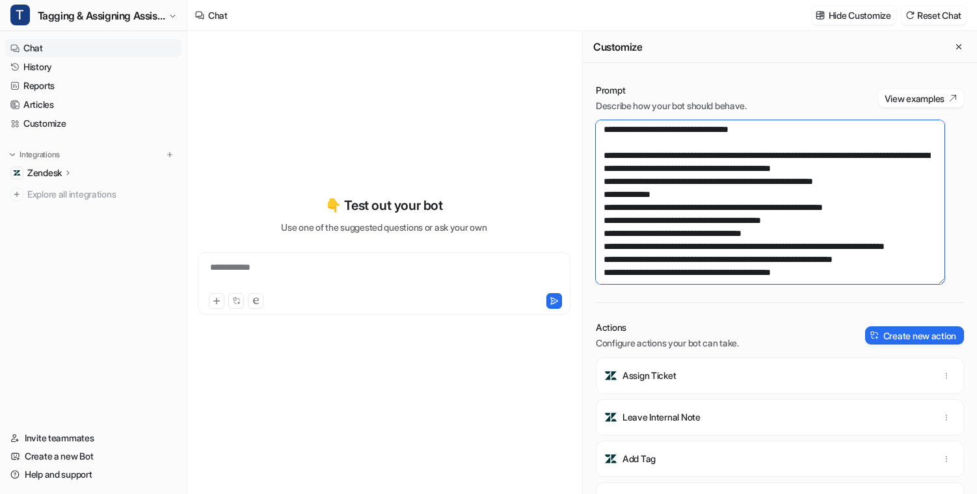
click at [842, 187] on textarea at bounding box center [770, 202] width 349 height 164
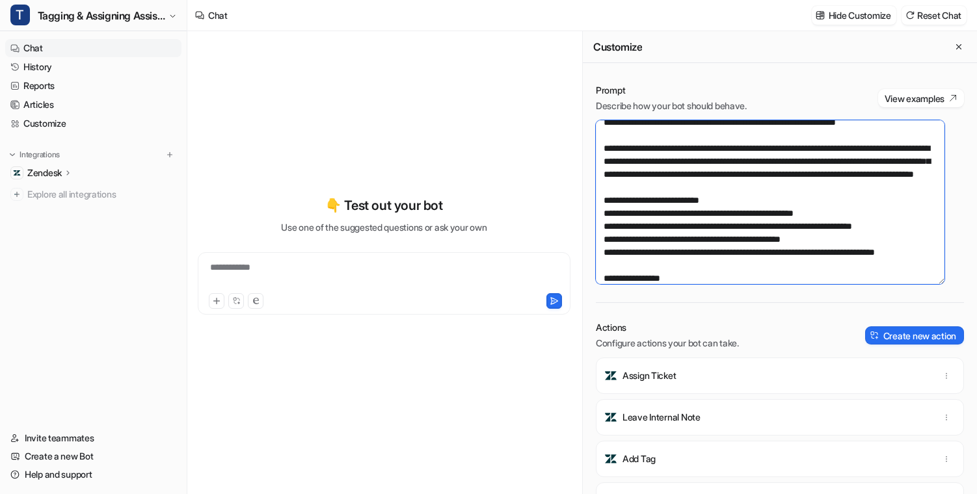
scroll to position [0, 0]
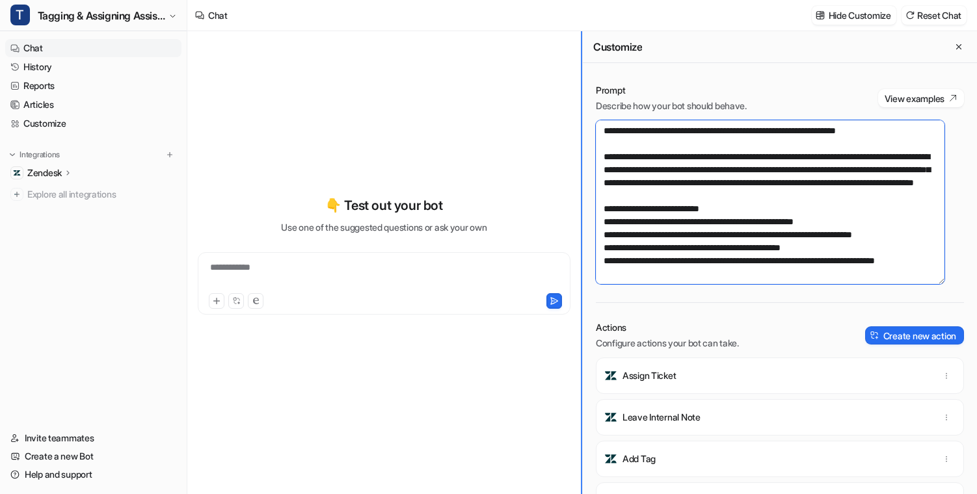
click at [278, 217] on div "**********" at bounding box center [582, 262] width 790 height 463
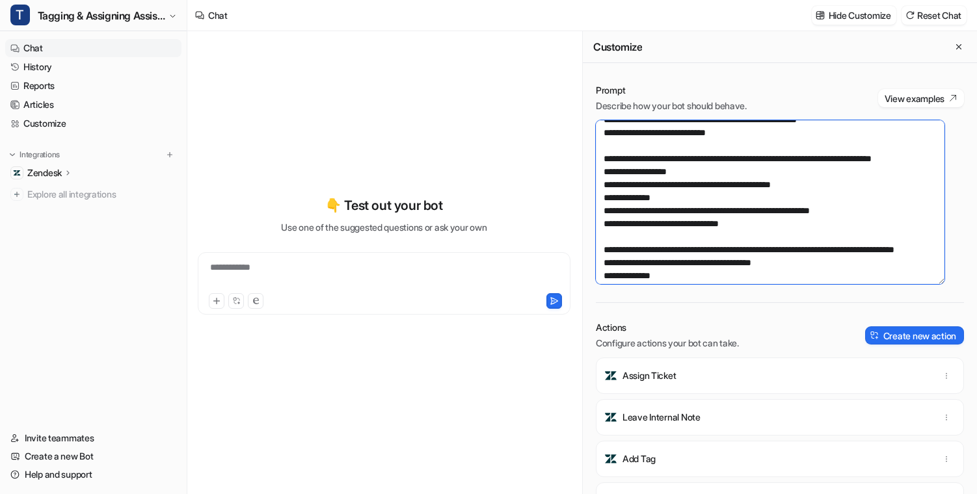
scroll to position [196, 0]
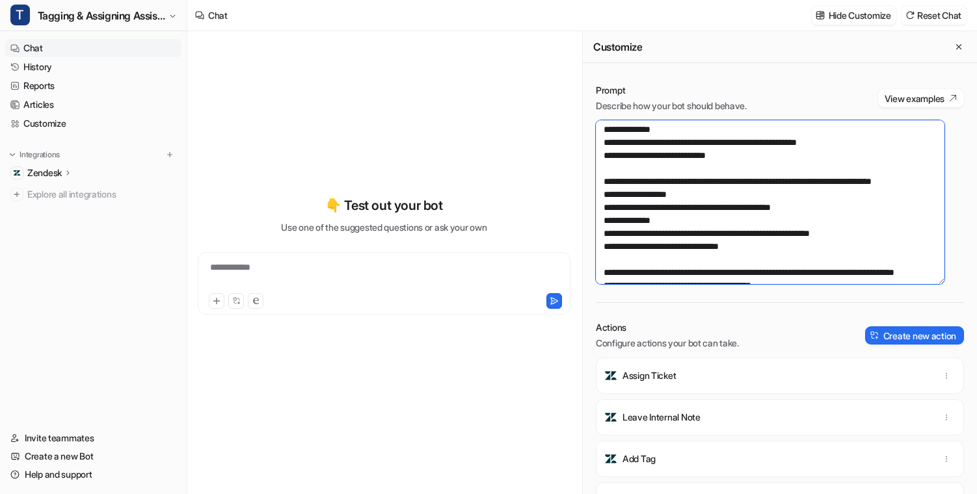
click at [805, 219] on textarea at bounding box center [770, 202] width 349 height 164
click at [740, 87] on p "Prompt" at bounding box center [671, 90] width 151 height 13
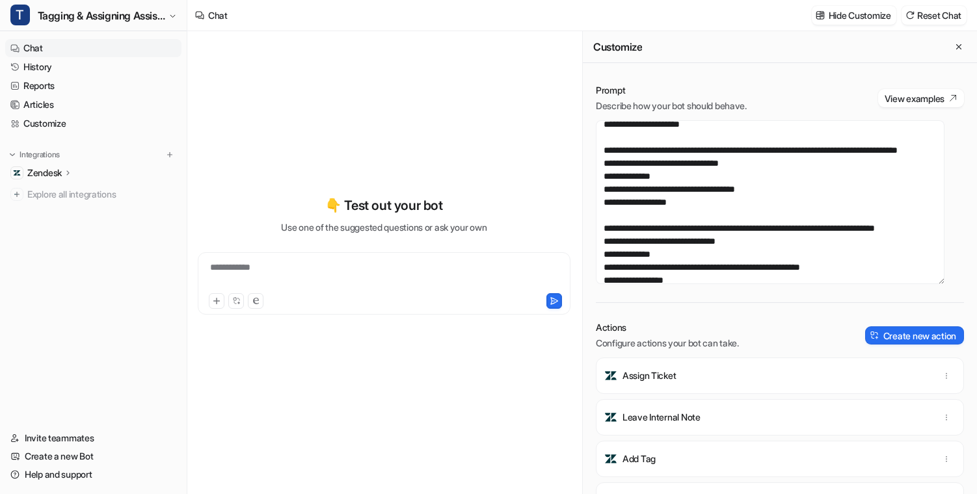
scroll to position [1073, 0]
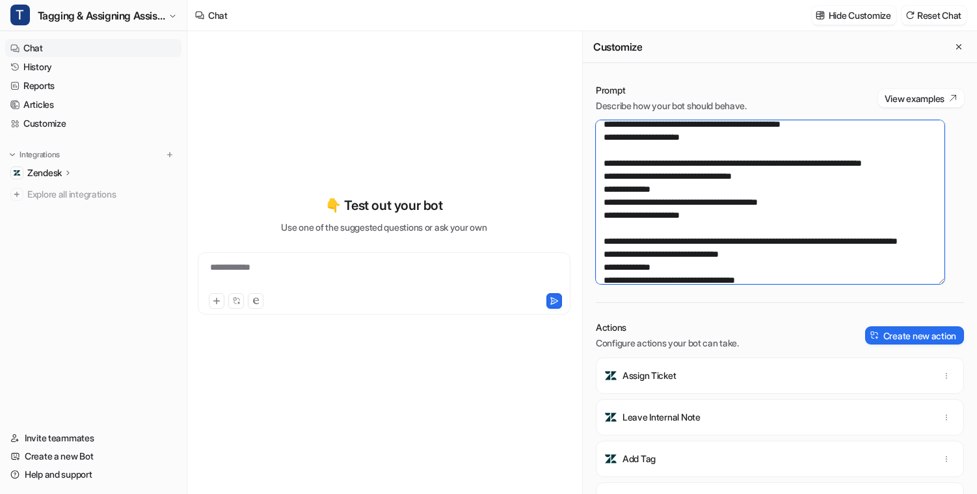
click at [823, 200] on textarea at bounding box center [770, 202] width 349 height 164
click at [738, 225] on textarea at bounding box center [770, 202] width 349 height 164
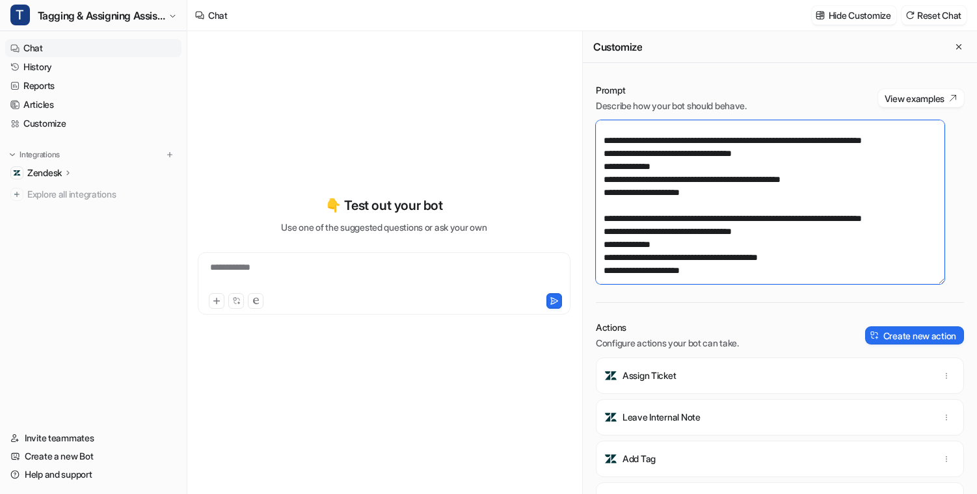
click at [754, 206] on textarea at bounding box center [770, 202] width 349 height 164
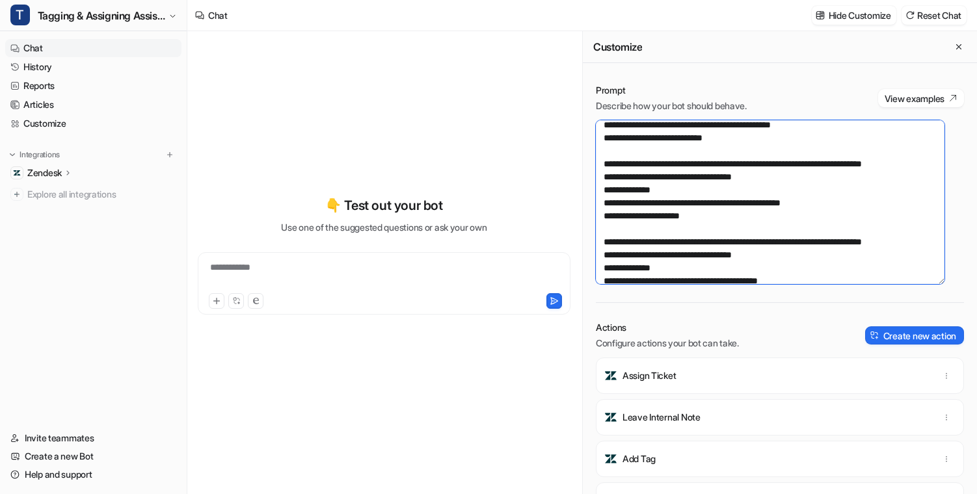
scroll to position [1000, 0]
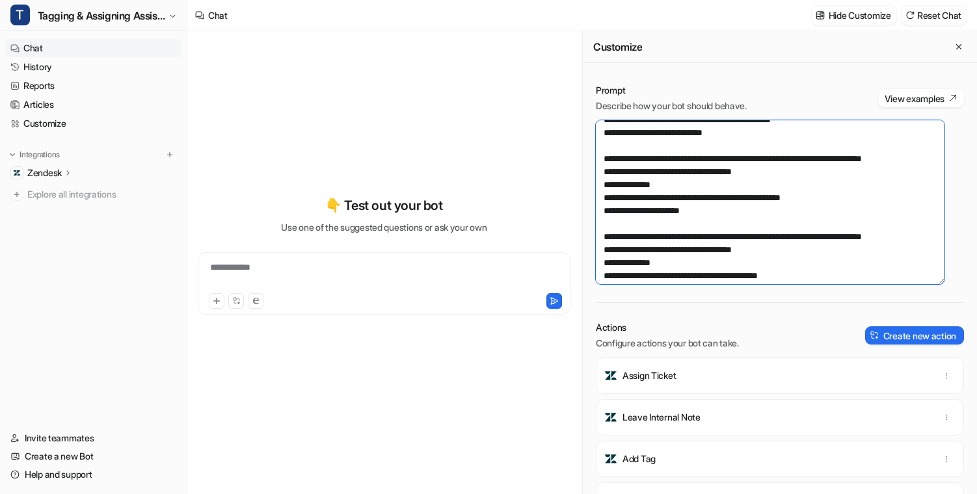
click at [791, 235] on textarea at bounding box center [770, 202] width 349 height 164
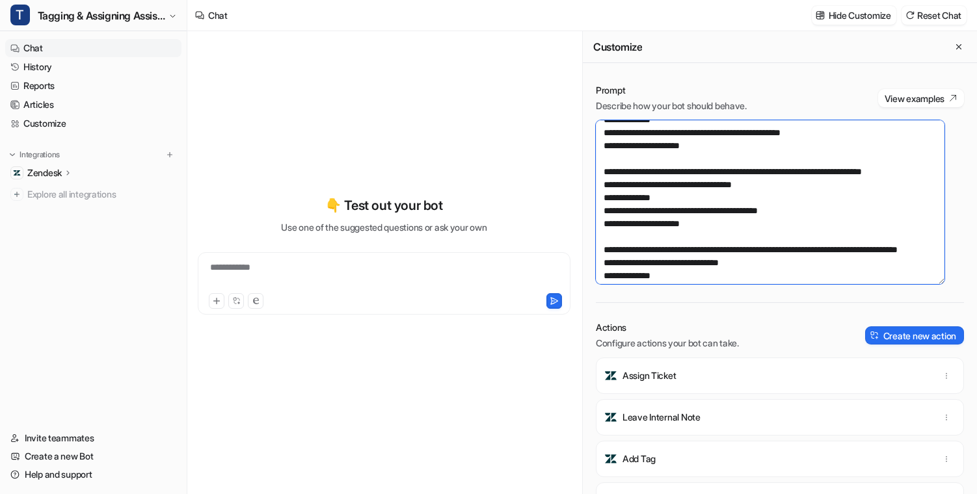
click at [739, 226] on textarea at bounding box center [770, 202] width 349 height 164
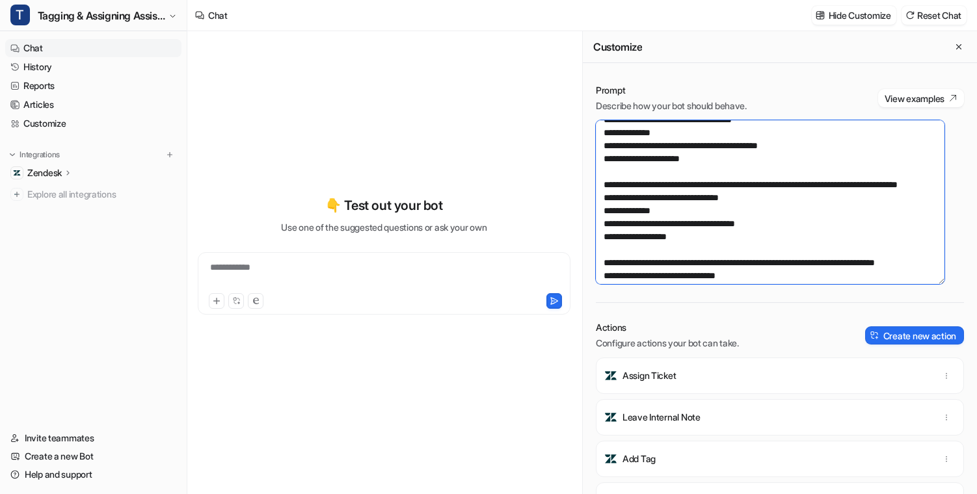
scroll to position [1135, 0]
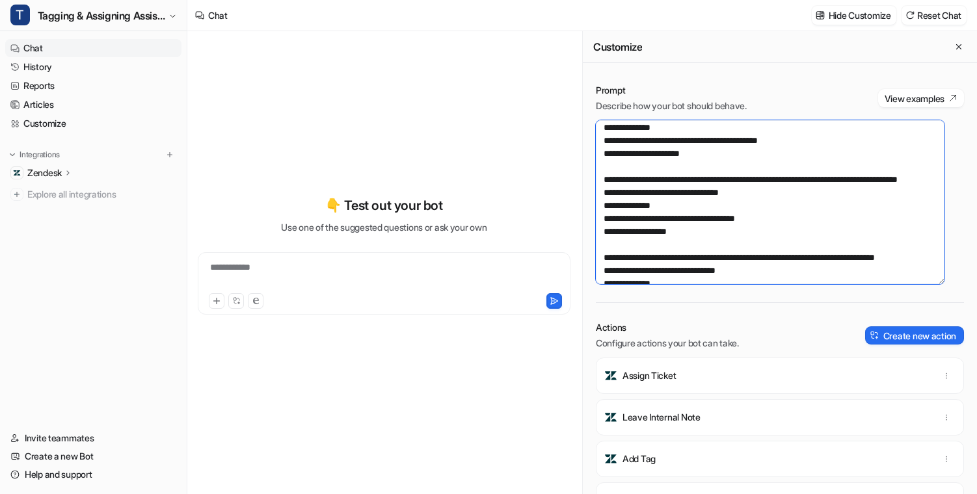
click at [761, 160] on textarea at bounding box center [770, 202] width 349 height 164
drag, startPoint x: 657, startPoint y: 207, endPoint x: 689, endPoint y: 205, distance: 31.9
click at [689, 205] on textarea at bounding box center [770, 202] width 349 height 164
paste textarea "*********"
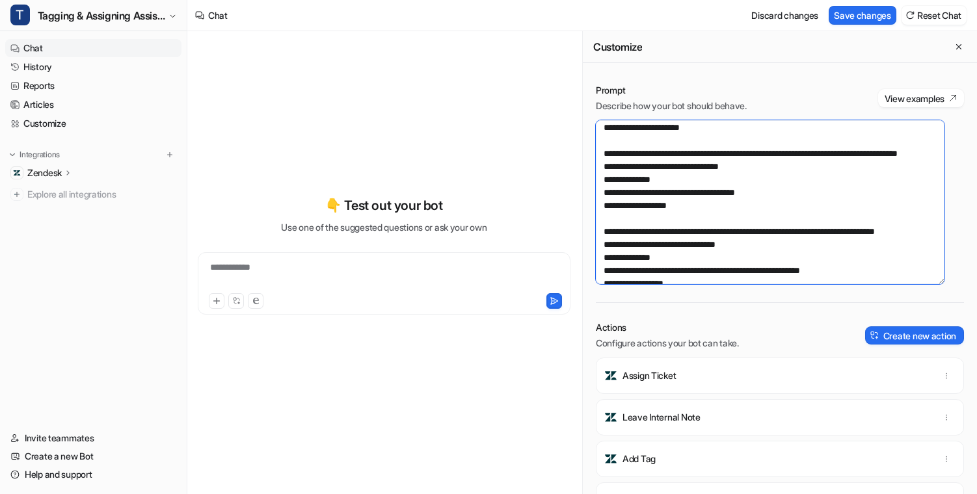
scroll to position [1203, 0]
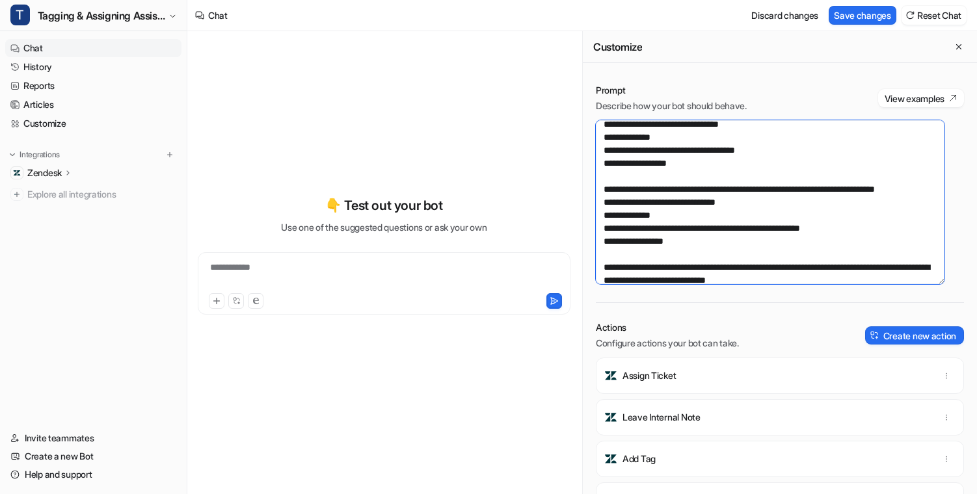
click at [745, 189] on textarea at bounding box center [770, 202] width 349 height 164
click at [760, 217] on textarea at bounding box center [770, 202] width 349 height 164
drag, startPoint x: 731, startPoint y: 189, endPoint x: 765, endPoint y: 189, distance: 33.8
click at [765, 189] on textarea at bounding box center [770, 202] width 349 height 164
paste textarea "*********"
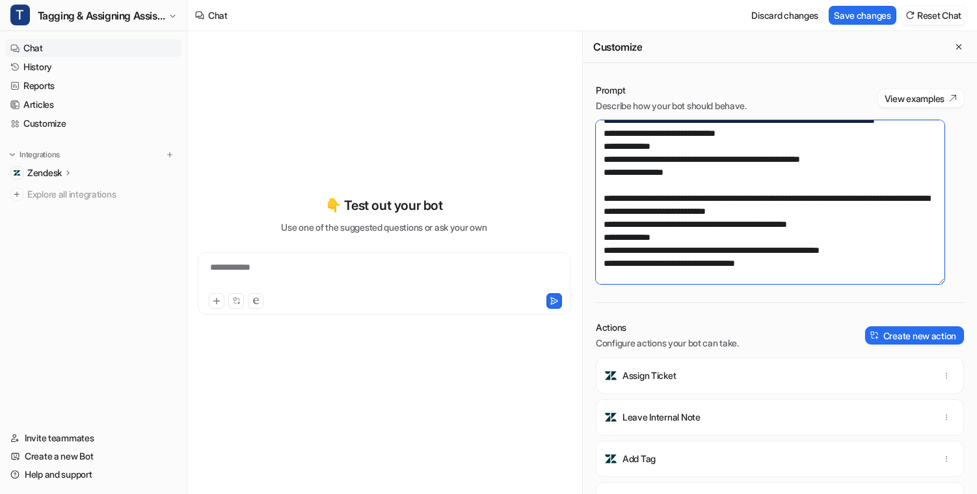
scroll to position [1273, 0]
click at [732, 209] on textarea at bounding box center [770, 202] width 349 height 164
drag, startPoint x: 730, startPoint y: 207, endPoint x: 747, endPoint y: 211, distance: 17.9
click at [747, 211] on textarea at bounding box center [770, 202] width 349 height 164
paste textarea "********"
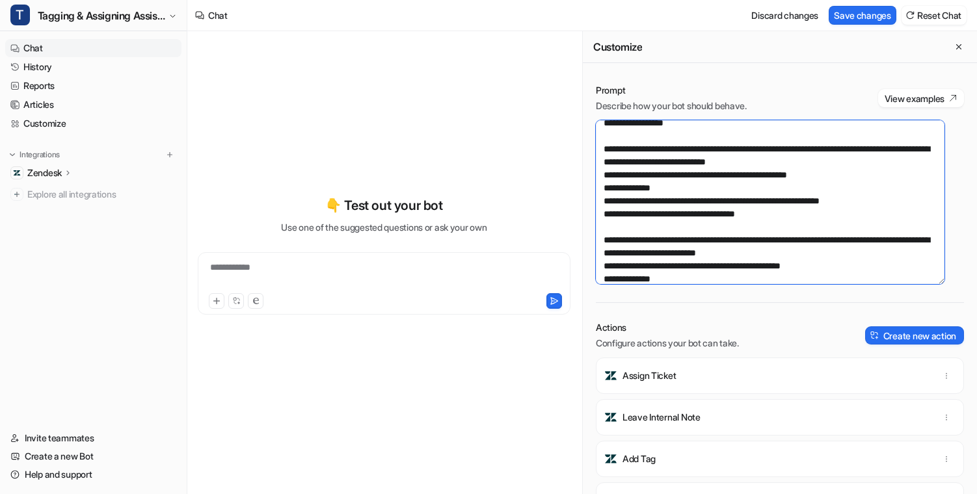
click at [708, 221] on textarea at bounding box center [770, 202] width 349 height 164
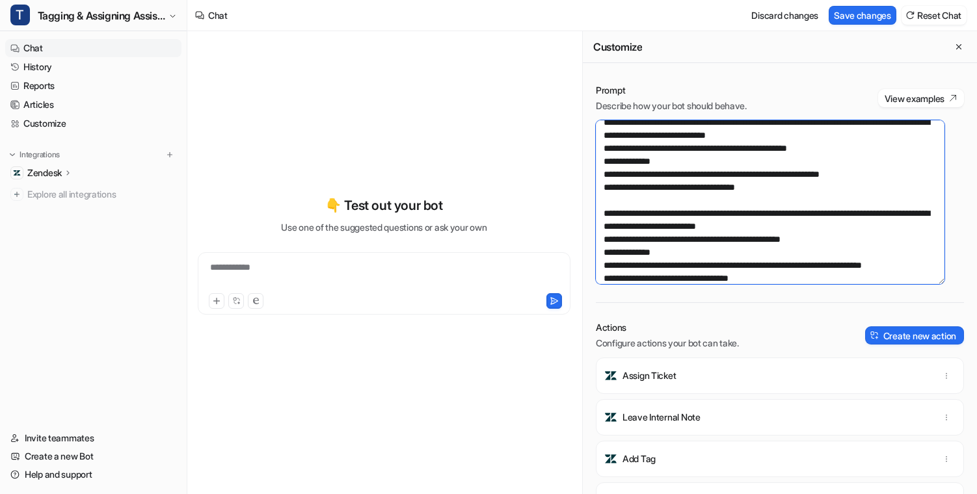
click at [810, 213] on textarea at bounding box center [770, 202] width 349 height 164
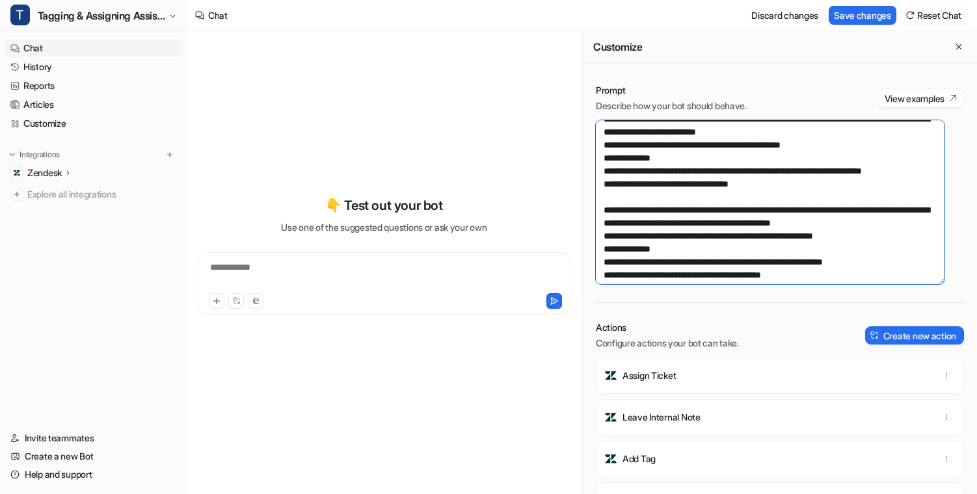
click at [727, 249] on textarea at bounding box center [770, 202] width 349 height 164
drag, startPoint x: 656, startPoint y: 263, endPoint x: 769, endPoint y: 258, distance: 112.7
click at [769, 258] on textarea at bounding box center [770, 202] width 349 height 164
paste textarea
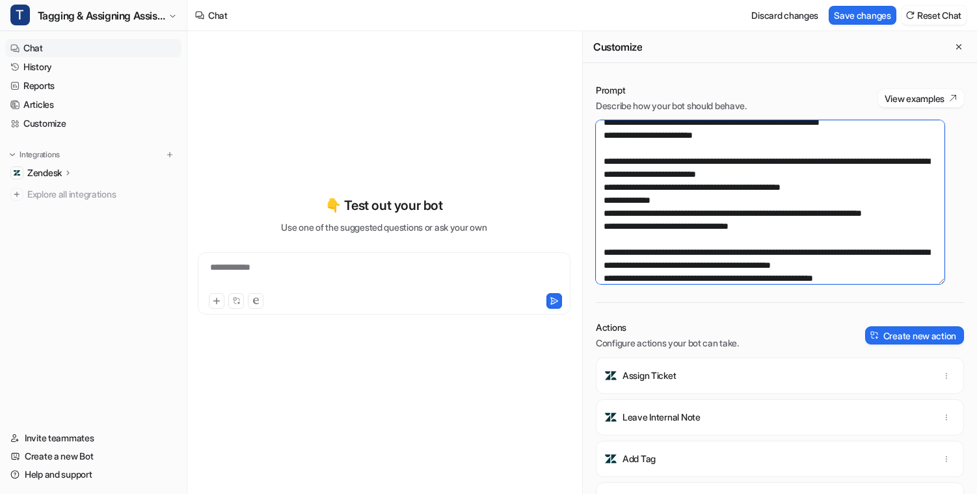
scroll to position [0, 0]
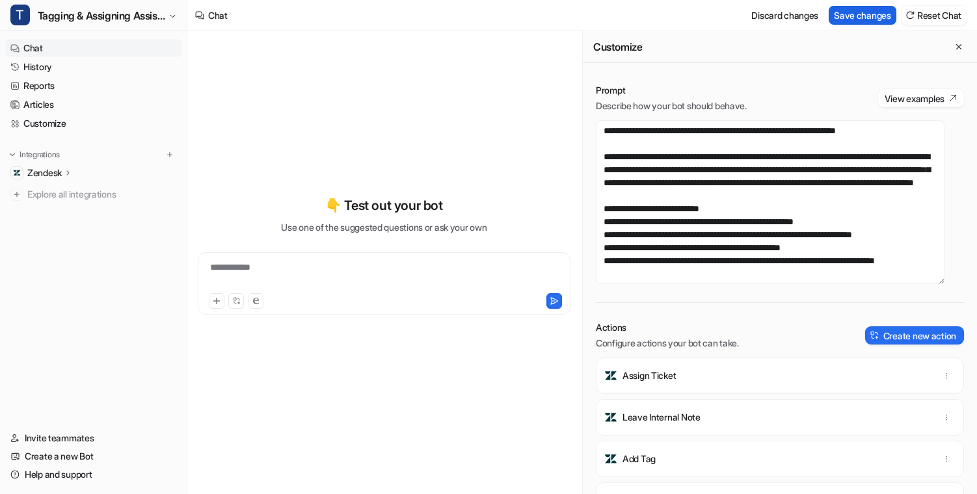
click at [869, 9] on button "Save changes" at bounding box center [863, 15] width 68 height 19
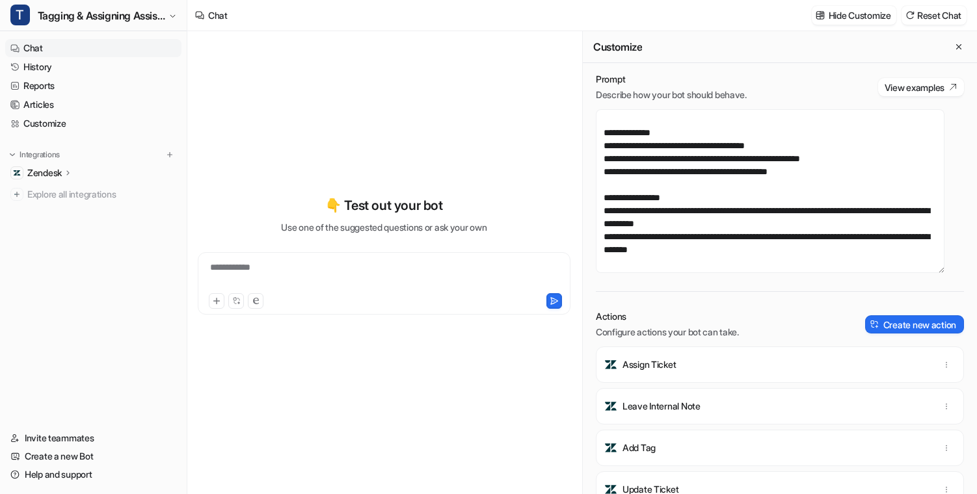
scroll to position [12, 0]
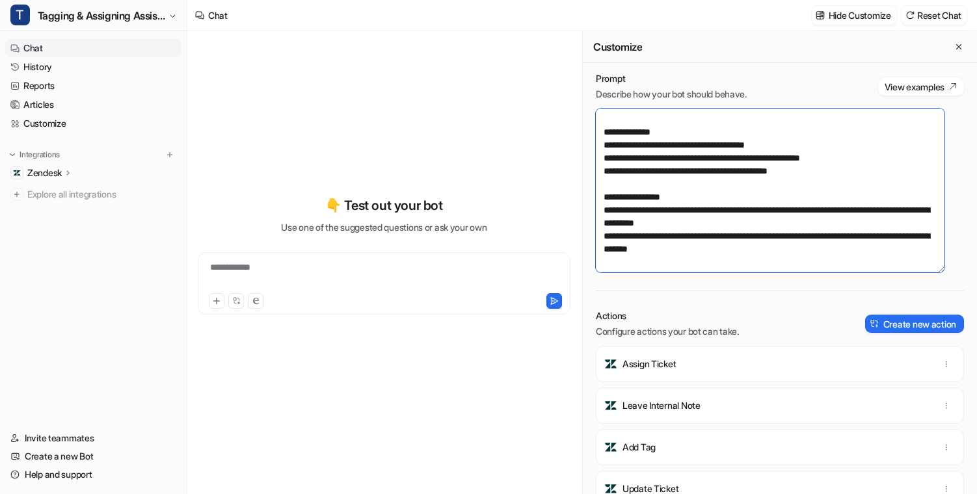
click at [806, 250] on textarea at bounding box center [770, 191] width 349 height 164
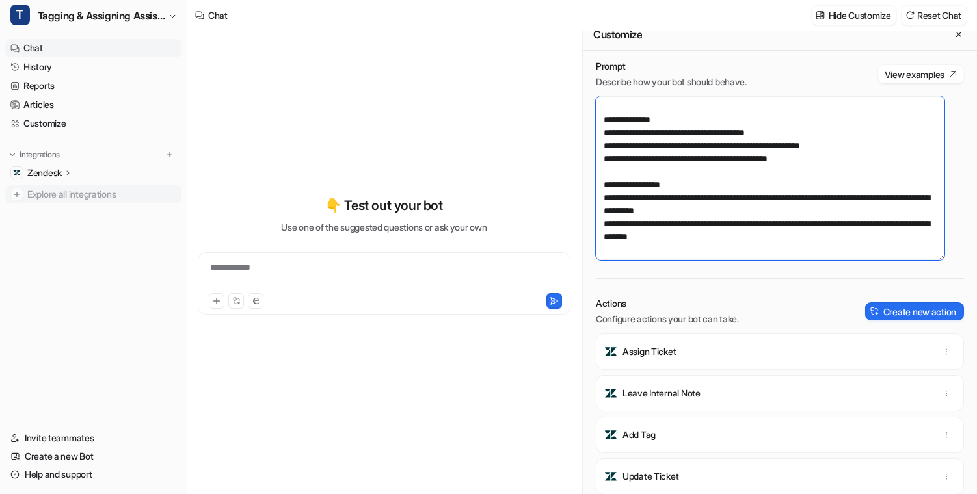
scroll to position [13, 0]
click at [766, 232] on textarea at bounding box center [770, 178] width 349 height 164
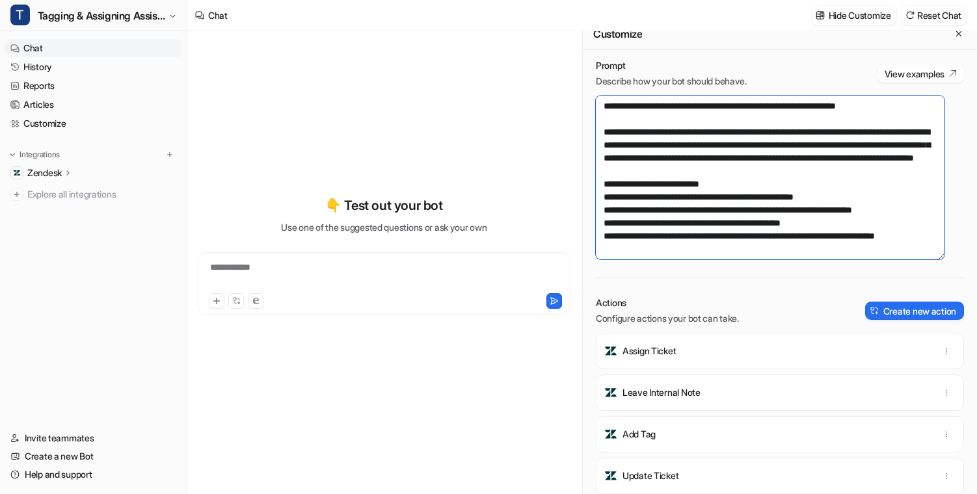
scroll to position [0, 0]
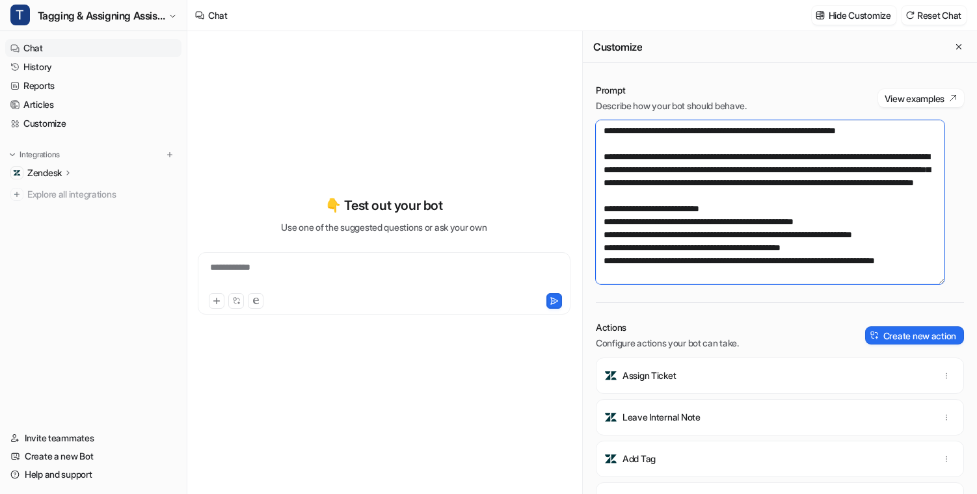
drag, startPoint x: 763, startPoint y: 234, endPoint x: 336, endPoint y: -53, distance: 514.5
click at [336, 0] on html "**********" at bounding box center [488, 247] width 977 height 494
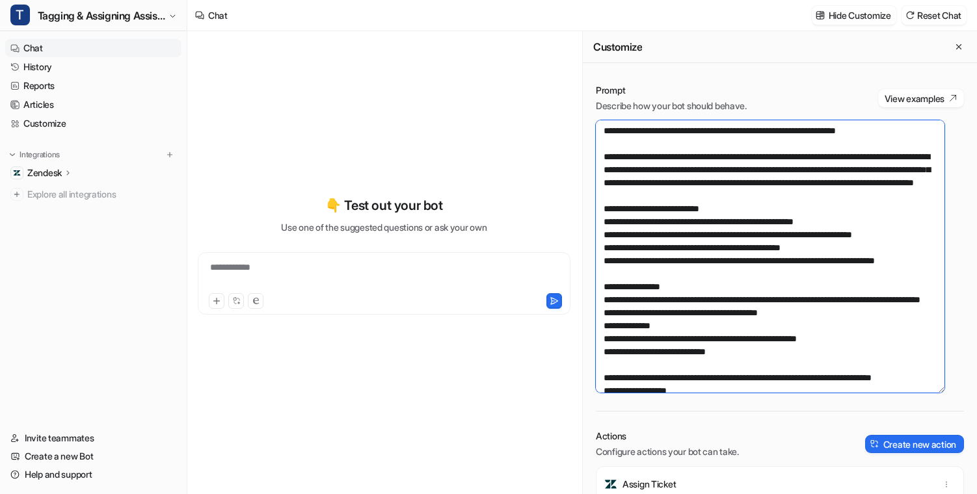
drag, startPoint x: 943, startPoint y: 280, endPoint x: 965, endPoint y: 403, distance: 124.9
click at [965, 403] on div "Prompt Describe how your bot should behave. View examples Actions Configure act…" at bounding box center [780, 343] width 394 height 545
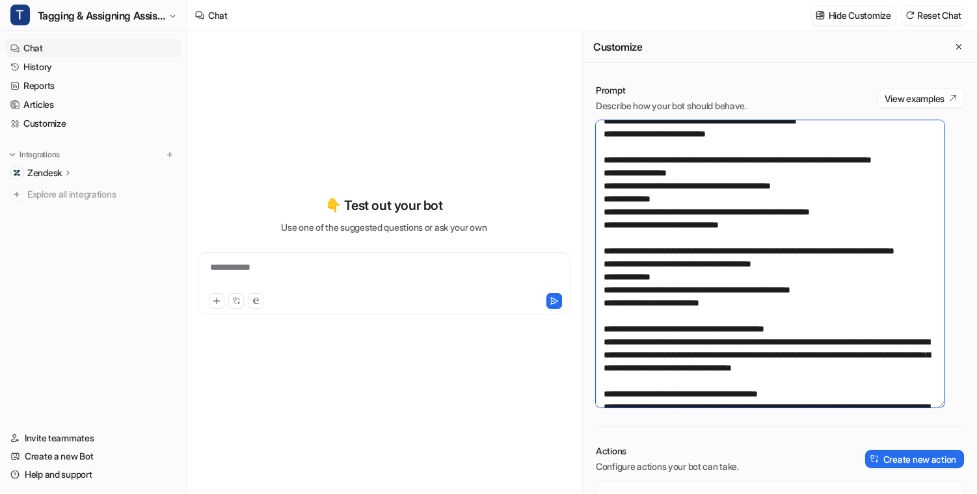
scroll to position [847, 0]
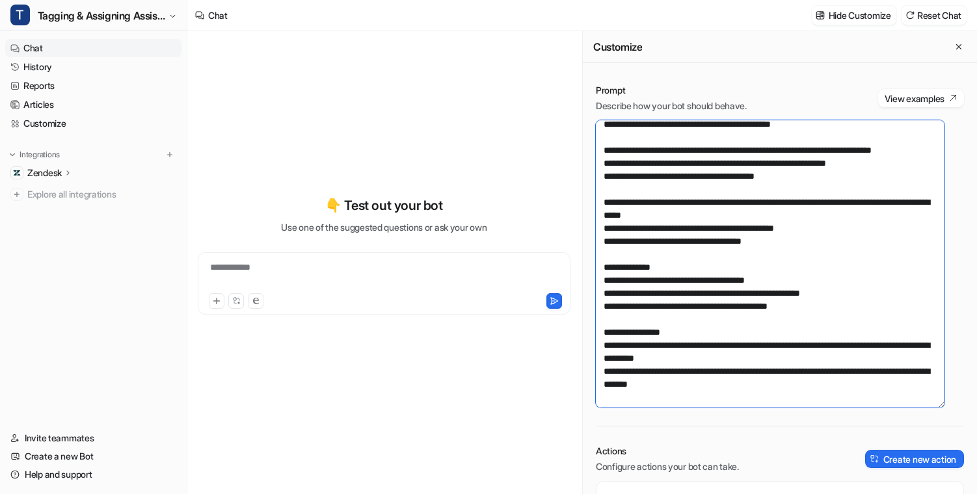
click at [728, 321] on textarea at bounding box center [770, 263] width 349 height 287
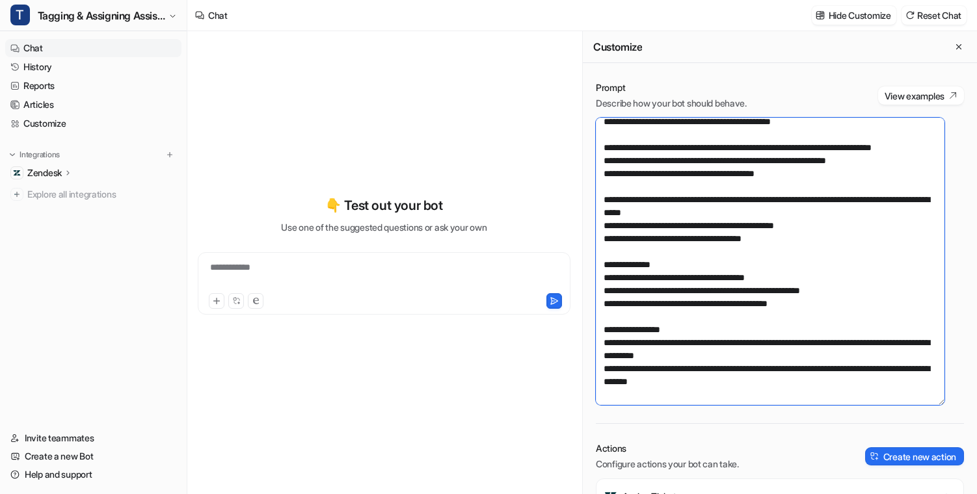
scroll to position [12, 0]
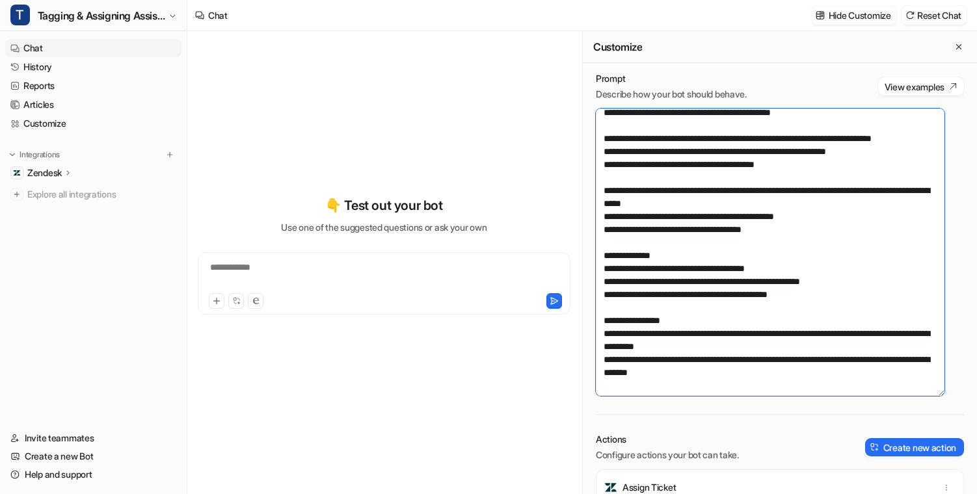
click at [782, 275] on textarea at bounding box center [770, 252] width 349 height 287
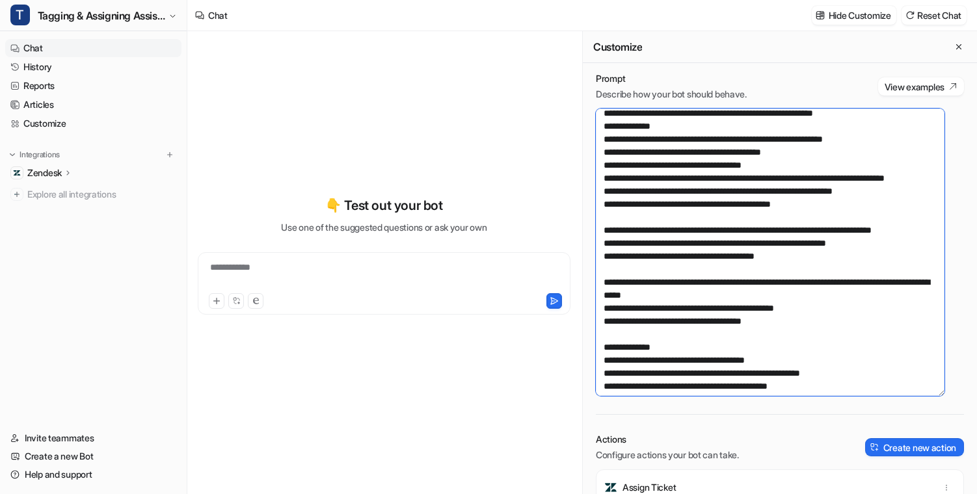
click at [756, 295] on textarea at bounding box center [770, 252] width 349 height 287
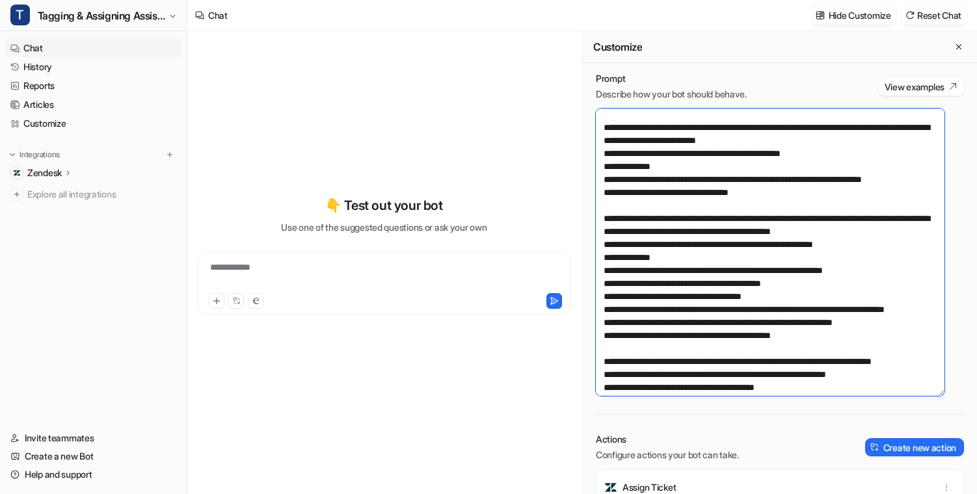
click at [751, 321] on textarea at bounding box center [770, 252] width 349 height 287
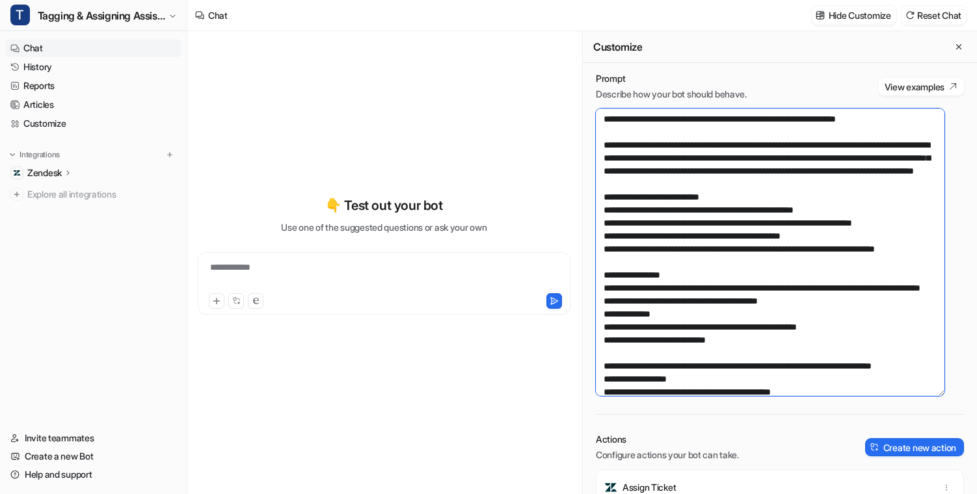
scroll to position [0, 0]
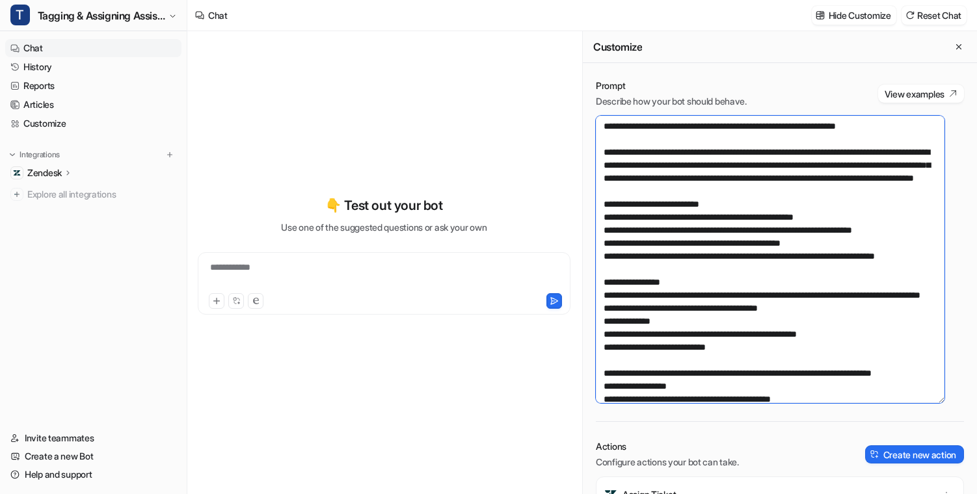
click at [739, 307] on textarea at bounding box center [770, 259] width 349 height 287
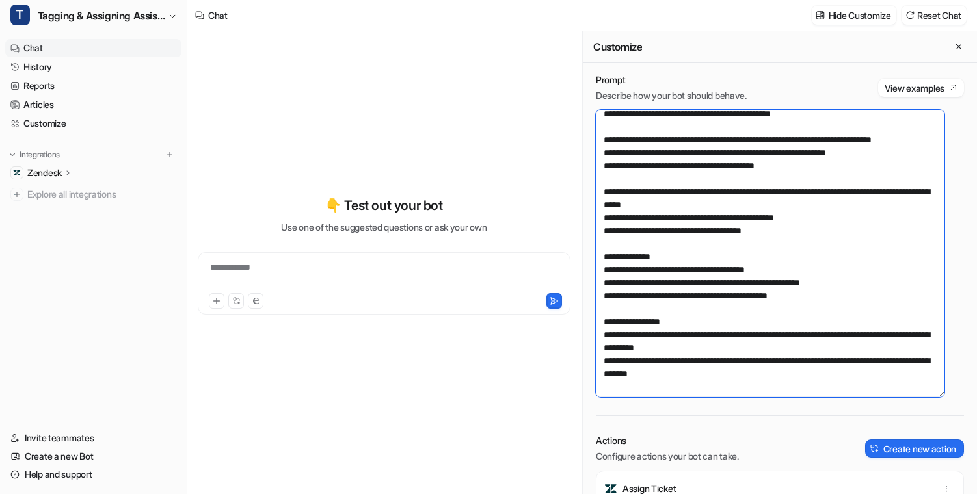
scroll to position [12, 0]
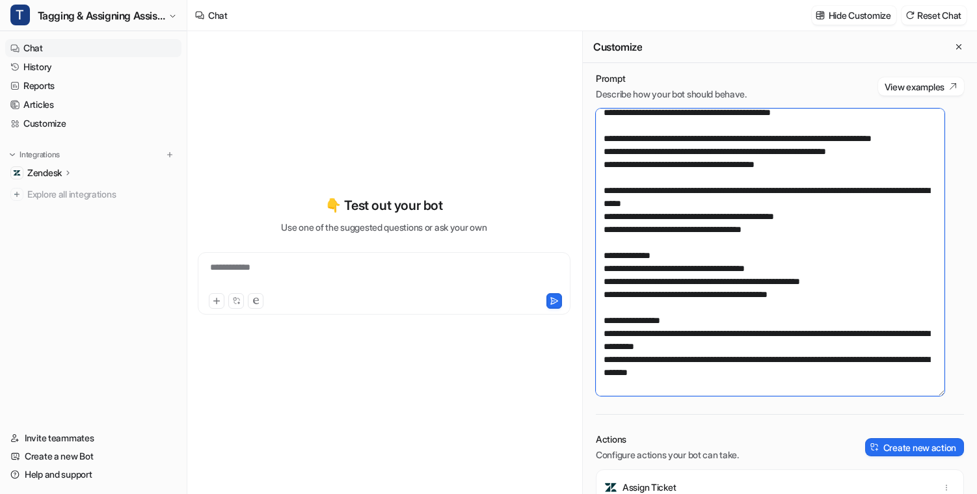
click at [694, 246] on textarea at bounding box center [770, 252] width 349 height 287
click at [735, 338] on textarea at bounding box center [770, 252] width 349 height 287
click at [736, 269] on textarea at bounding box center [770, 252] width 349 height 287
drag, startPoint x: 620, startPoint y: 205, endPoint x: 761, endPoint y: 271, distance: 155.9
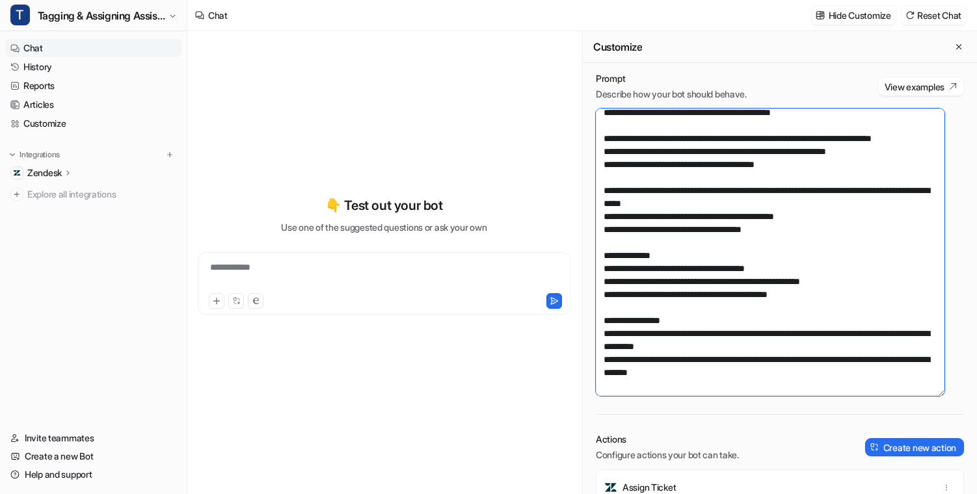
click at [761, 271] on textarea at bounding box center [770, 252] width 349 height 287
drag, startPoint x: 800, startPoint y: 336, endPoint x: 615, endPoint y: 185, distance: 238.5
click at [615, 185] on textarea at bounding box center [770, 252] width 349 height 287
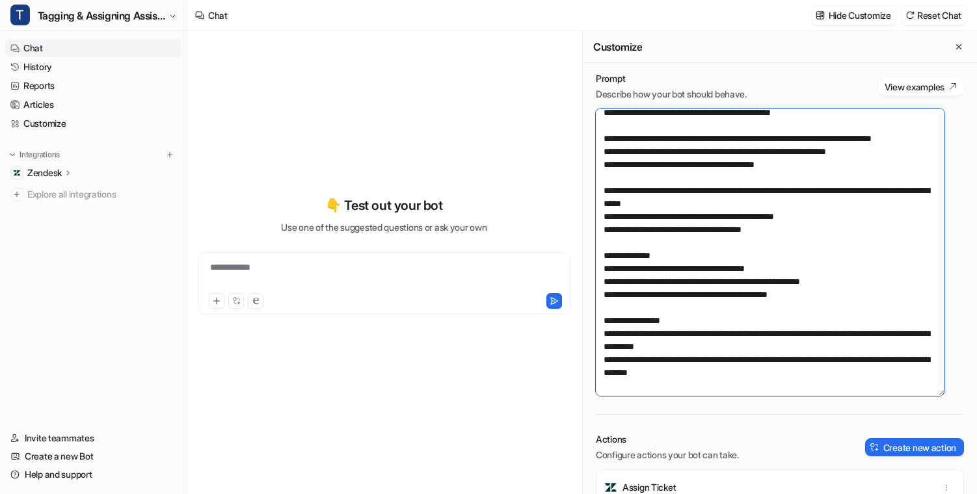
click at [600, 179] on textarea at bounding box center [770, 252] width 349 height 287
click at [599, 170] on textarea at bounding box center [770, 252] width 349 height 287
click at [617, 168] on textarea at bounding box center [770, 252] width 349 height 287
paste textarea "**********"
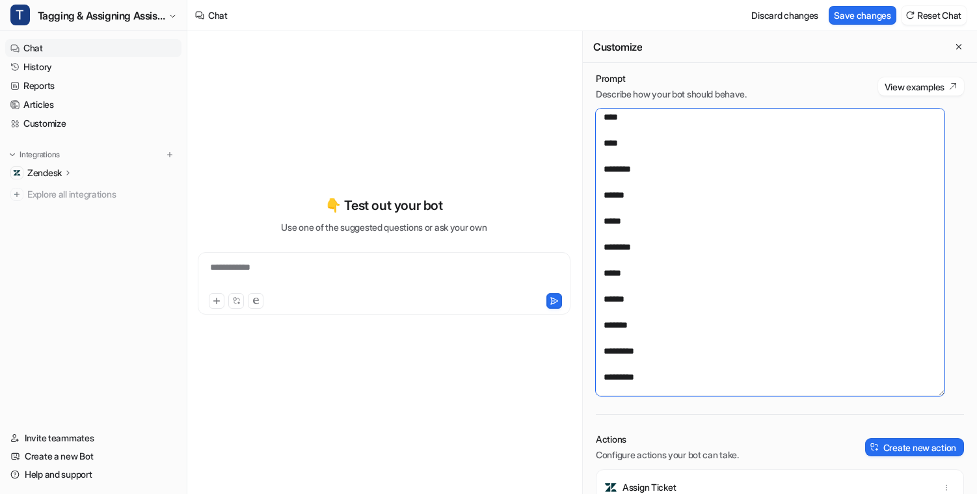
scroll to position [1686, 0]
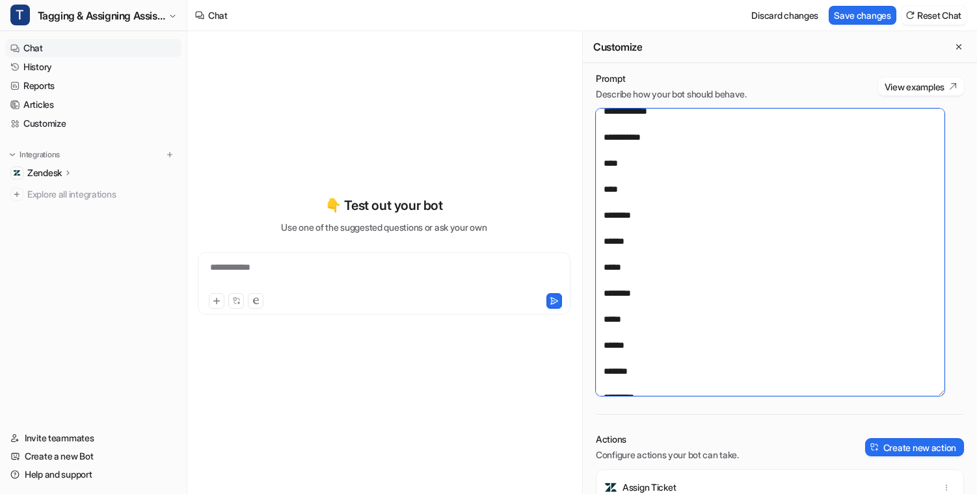
click at [602, 215] on textarea at bounding box center [770, 252] width 349 height 287
click at [733, 228] on textarea at bounding box center [770, 252] width 349 height 287
click at [749, 280] on textarea at bounding box center [770, 252] width 349 height 287
drag, startPoint x: 660, startPoint y: 268, endPoint x: 687, endPoint y: 283, distance: 31.1
click at [660, 267] on textarea at bounding box center [770, 252] width 349 height 287
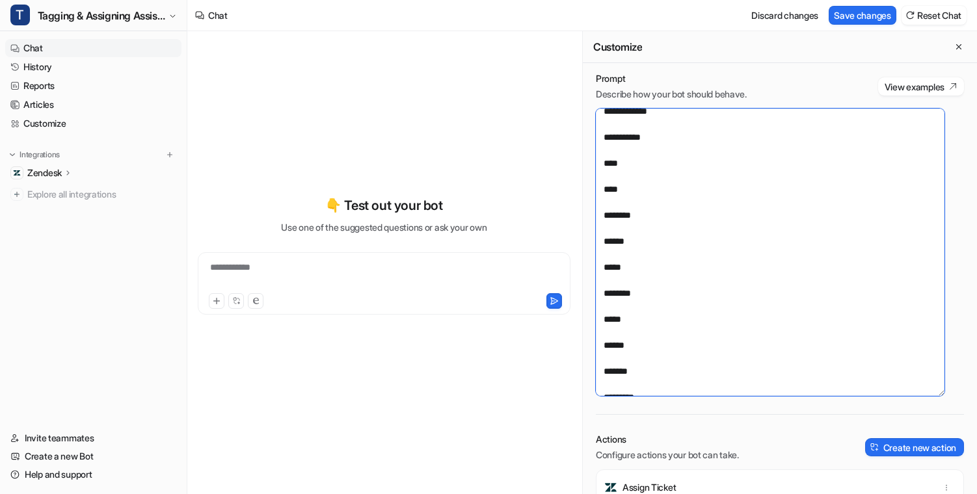
click at [742, 267] on textarea at bounding box center [770, 252] width 349 height 287
click at [639, 317] on textarea at bounding box center [770, 252] width 349 height 287
drag, startPoint x: 621, startPoint y: 337, endPoint x: 618, endPoint y: 350, distance: 13.4
click at [621, 337] on textarea at bounding box center [770, 252] width 349 height 287
drag, startPoint x: 615, startPoint y: 346, endPoint x: 607, endPoint y: 339, distance: 10.6
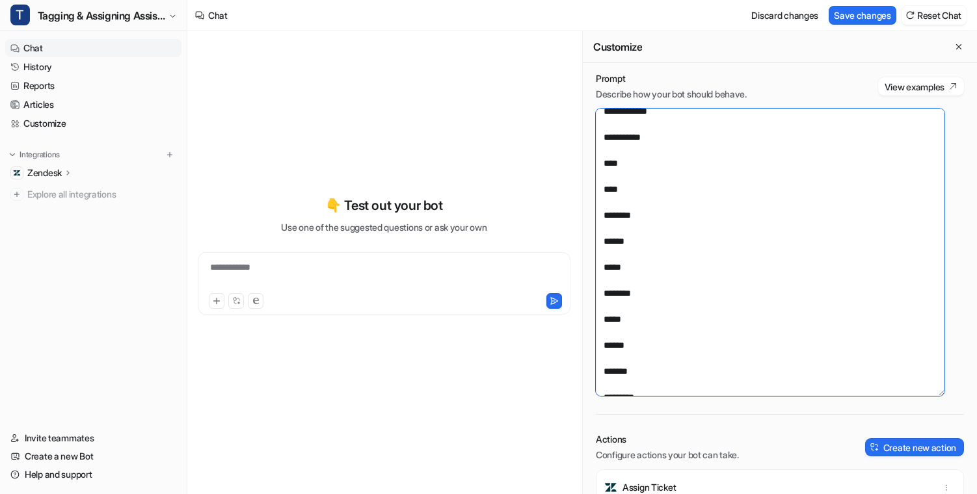
click at [615, 345] on textarea at bounding box center [770, 252] width 349 height 287
click at [600, 330] on textarea at bounding box center [770, 252] width 349 height 287
click at [677, 339] on textarea at bounding box center [770, 252] width 349 height 287
click at [673, 334] on textarea at bounding box center [770, 252] width 349 height 287
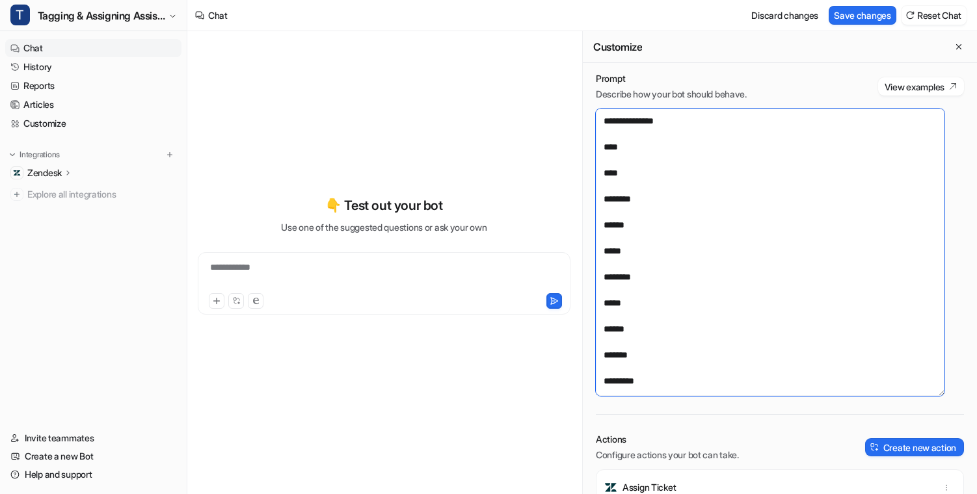
scroll to position [1708, 0]
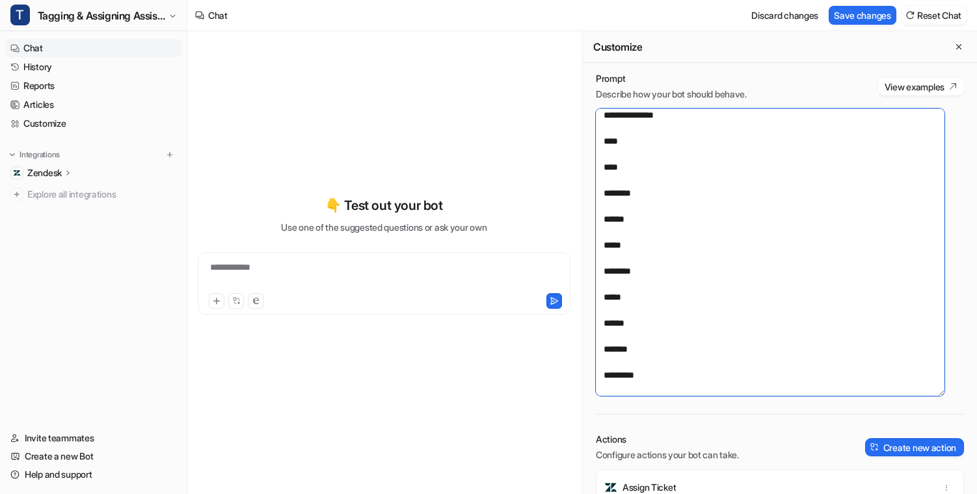
click at [634, 325] on textarea at bounding box center [770, 252] width 349 height 287
click at [600, 328] on textarea at bounding box center [770, 252] width 349 height 287
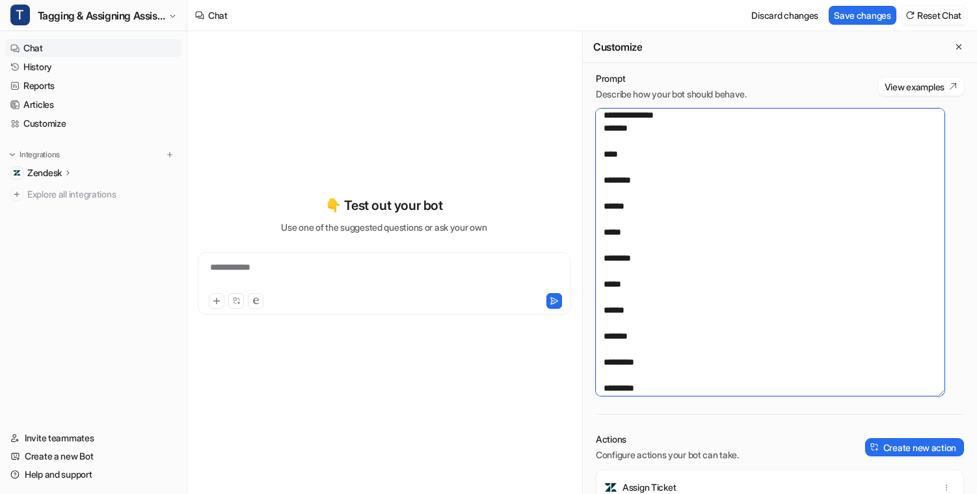
click at [658, 329] on textarea at bounding box center [770, 252] width 349 height 287
click at [640, 333] on textarea at bounding box center [770, 252] width 349 height 287
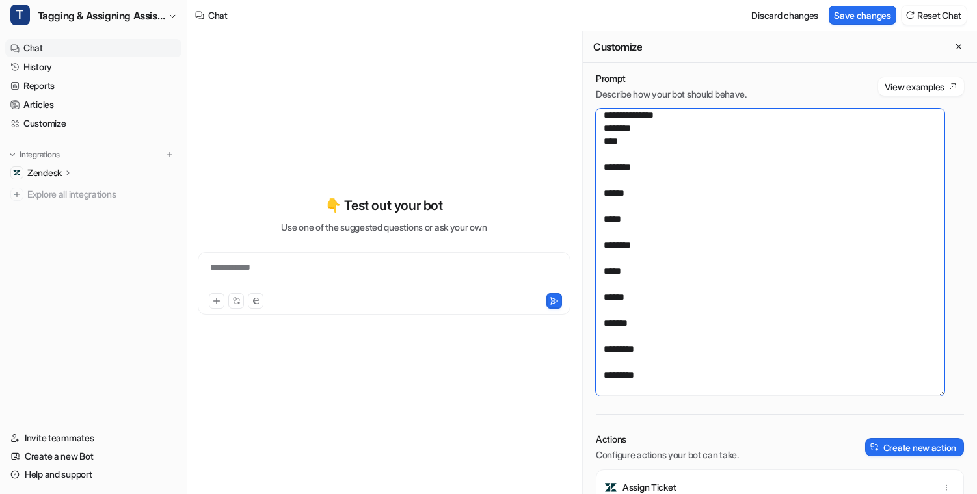
click at [603, 335] on textarea at bounding box center [770, 252] width 349 height 287
click at [614, 318] on textarea at bounding box center [770, 252] width 349 height 287
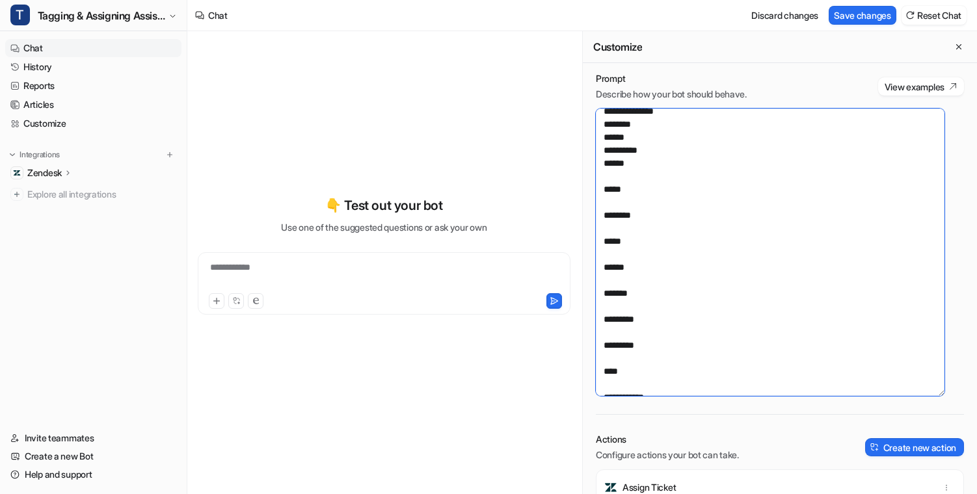
scroll to position [1729, 0]
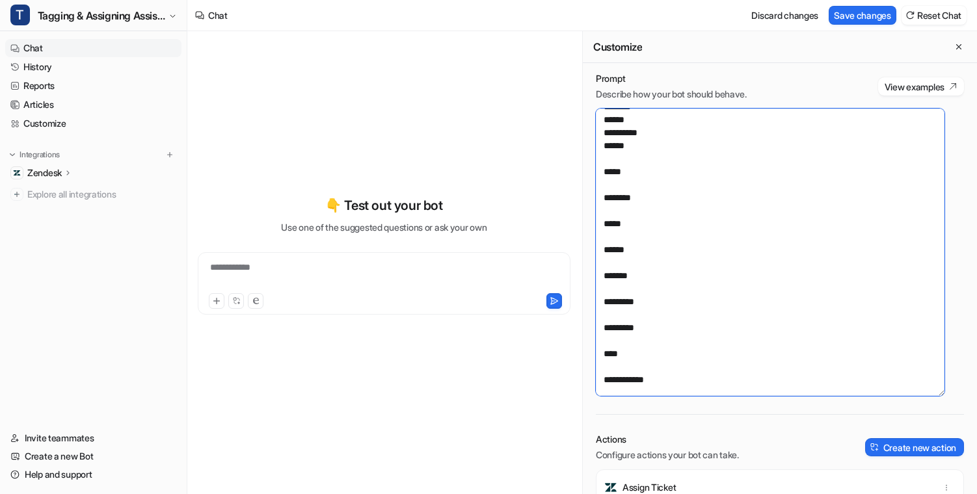
click at [606, 341] on textarea at bounding box center [770, 252] width 349 height 287
click at [639, 271] on textarea at bounding box center [770, 252] width 349 height 287
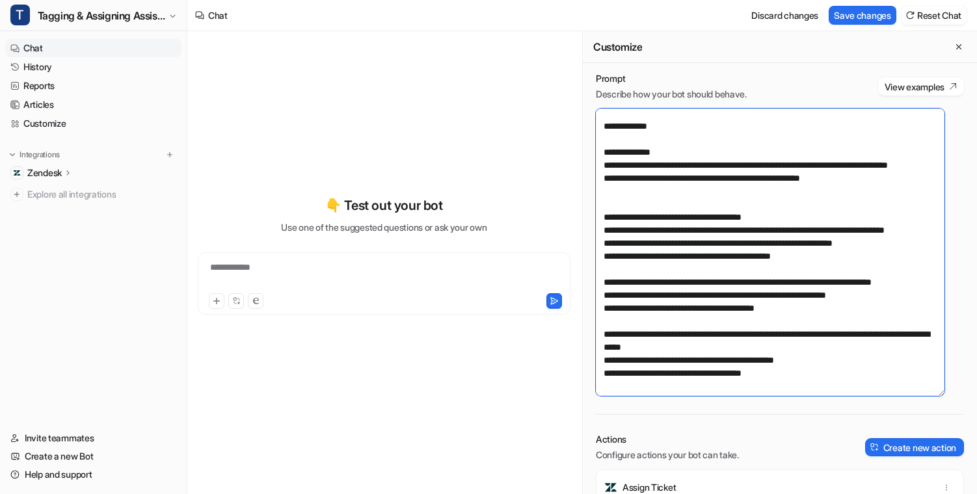
scroll to position [2197, 0]
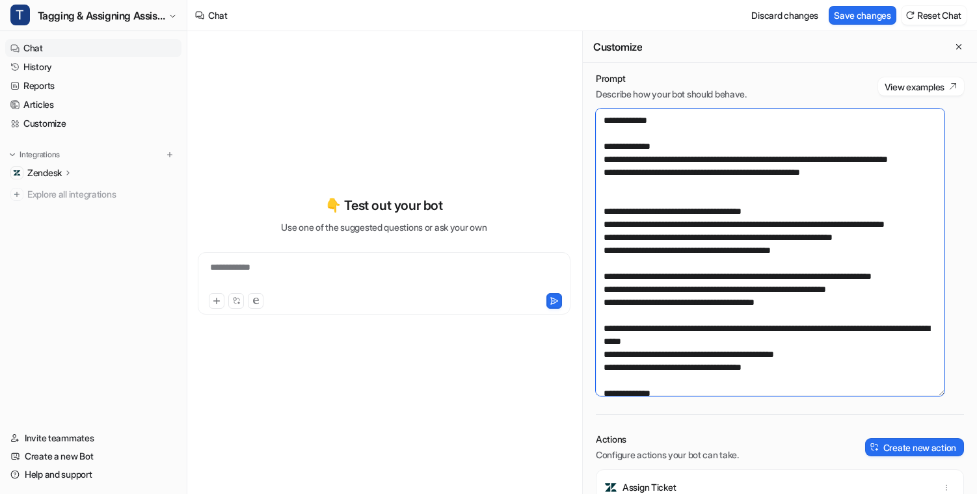
drag, startPoint x: 596, startPoint y: 263, endPoint x: 725, endPoint y: 321, distance: 141.2
click at [725, 321] on textarea at bounding box center [770, 252] width 349 height 287
paste textarea "**********"
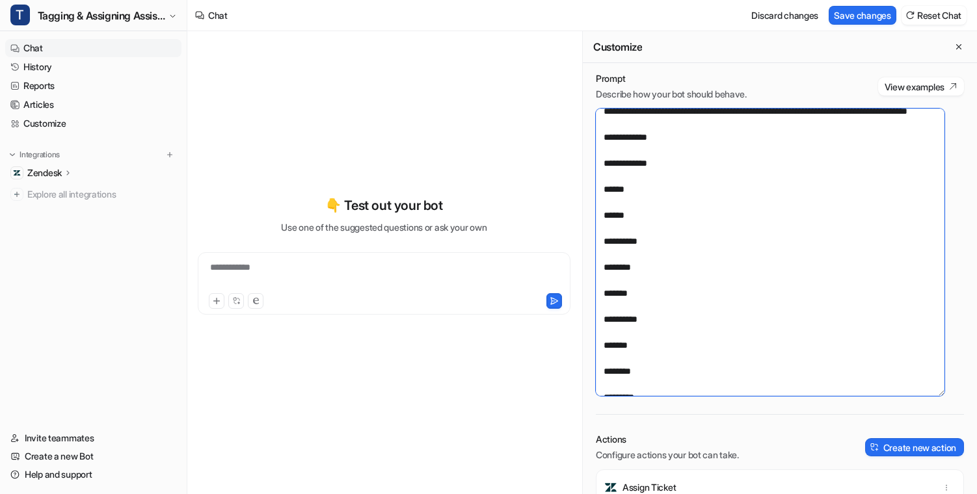
scroll to position [1675, 0]
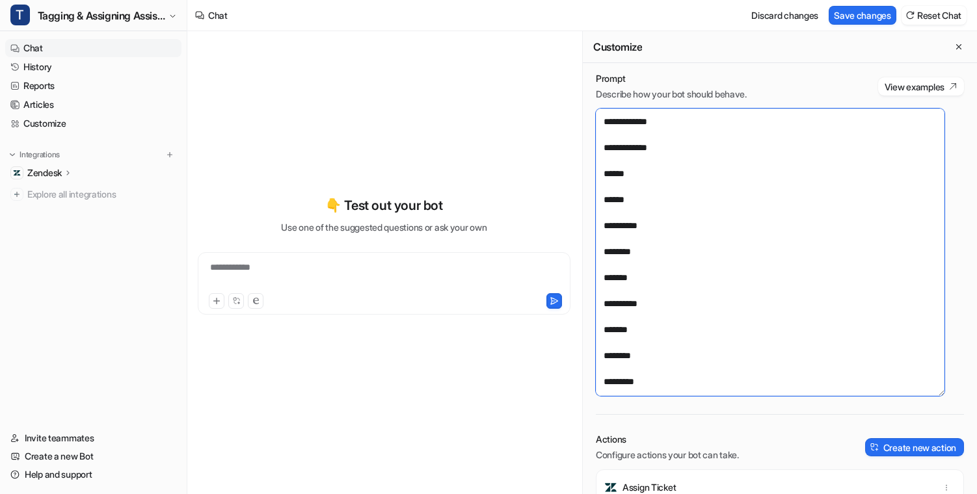
click at [613, 360] on textarea at bounding box center [770, 252] width 349 height 287
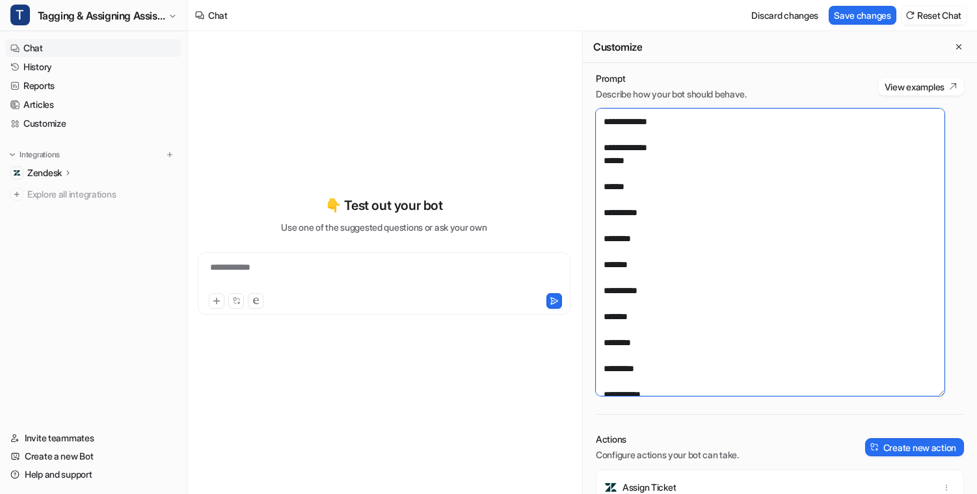
click at [617, 372] on textarea at bounding box center [770, 252] width 349 height 287
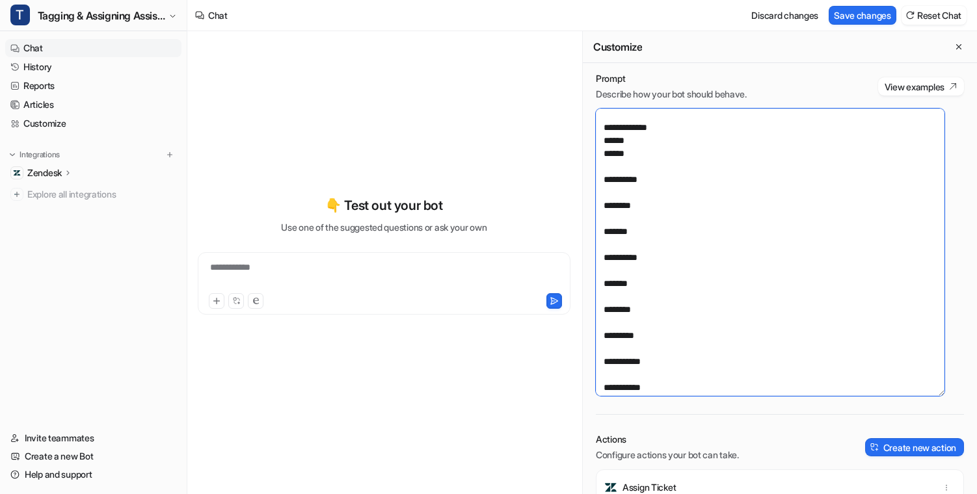
scroll to position [1699, 0]
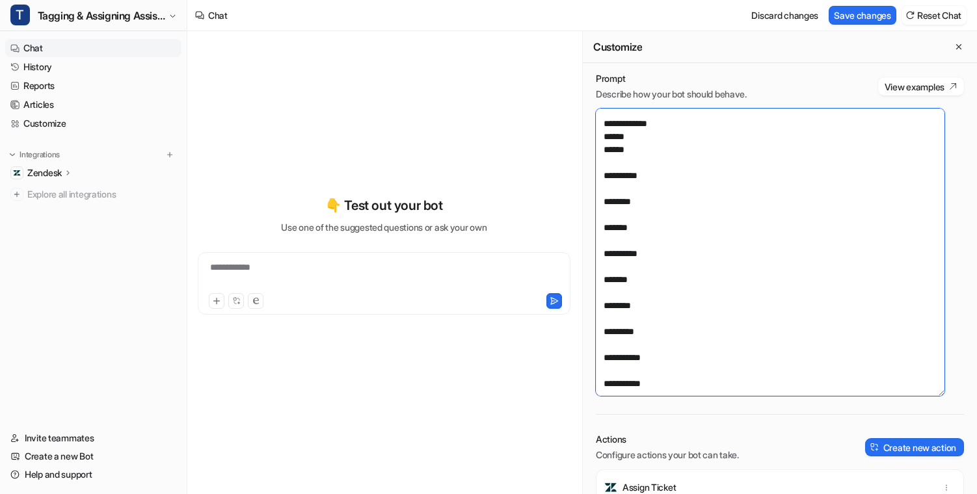
click at [615, 363] on textarea at bounding box center [770, 252] width 349 height 287
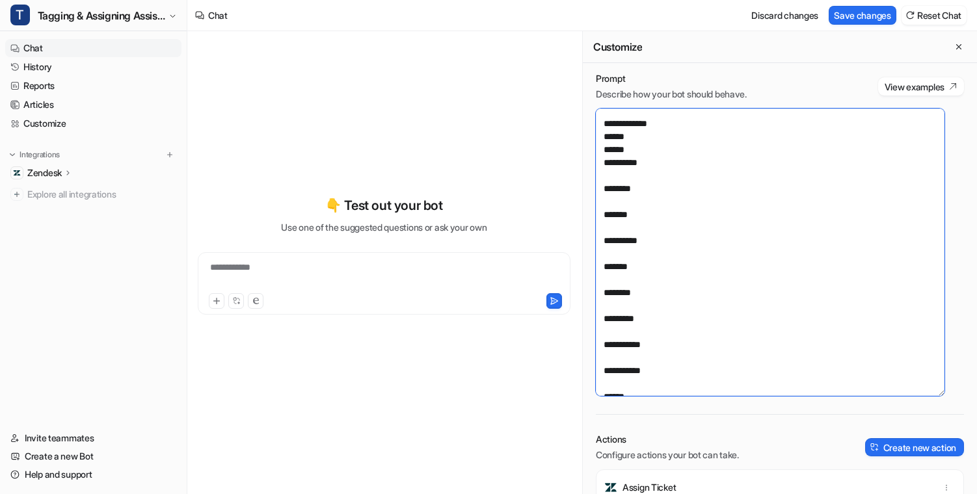
click at [620, 373] on textarea at bounding box center [770, 252] width 349 height 287
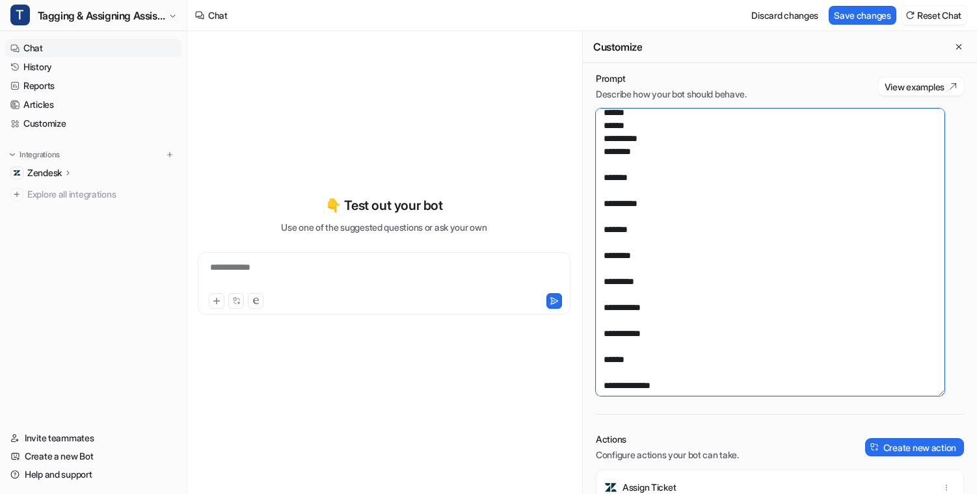
click at [639, 359] on textarea at bounding box center [770, 252] width 349 height 287
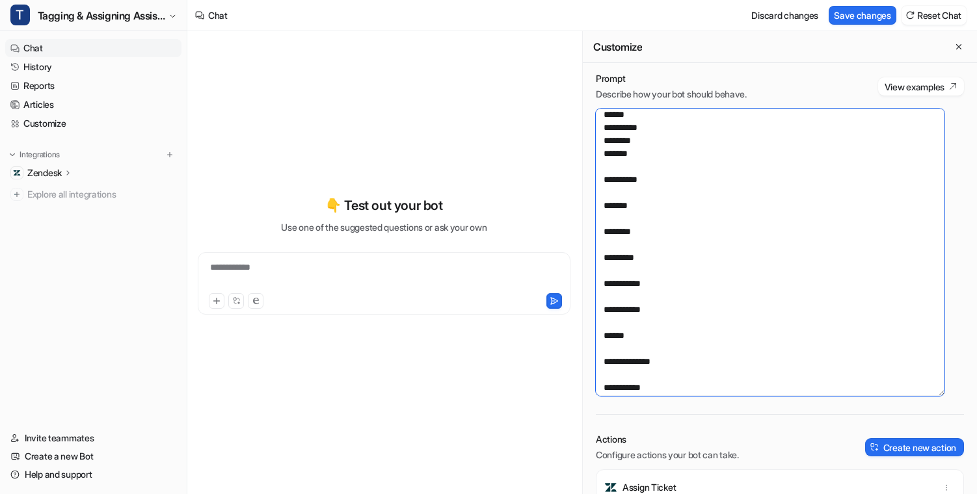
scroll to position [1743, 0]
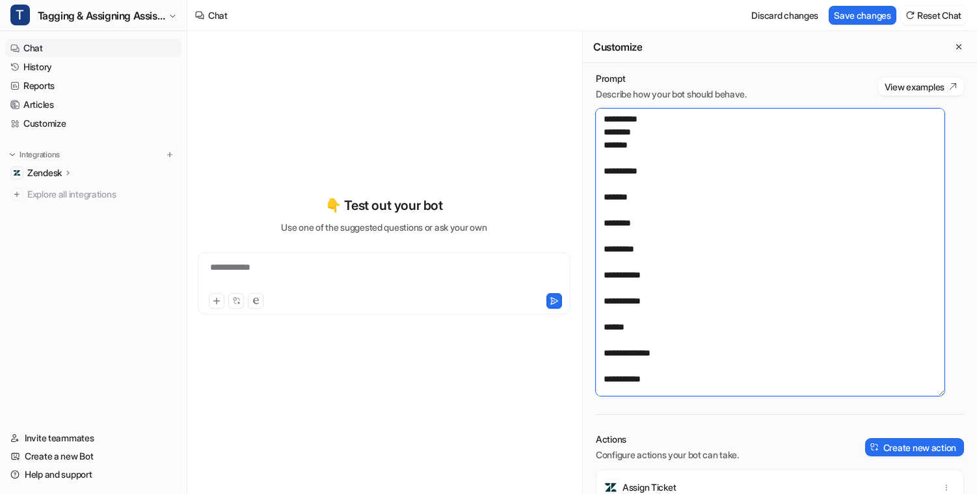
click at [633, 363] on textarea at bounding box center [770, 252] width 349 height 287
click at [626, 359] on textarea at bounding box center [770, 252] width 349 height 287
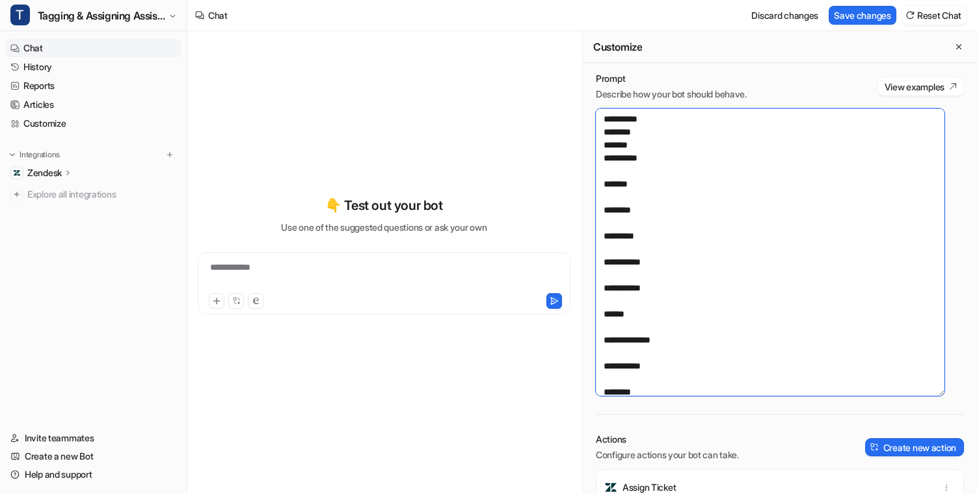
click at [631, 366] on textarea at bounding box center [770, 252] width 349 height 287
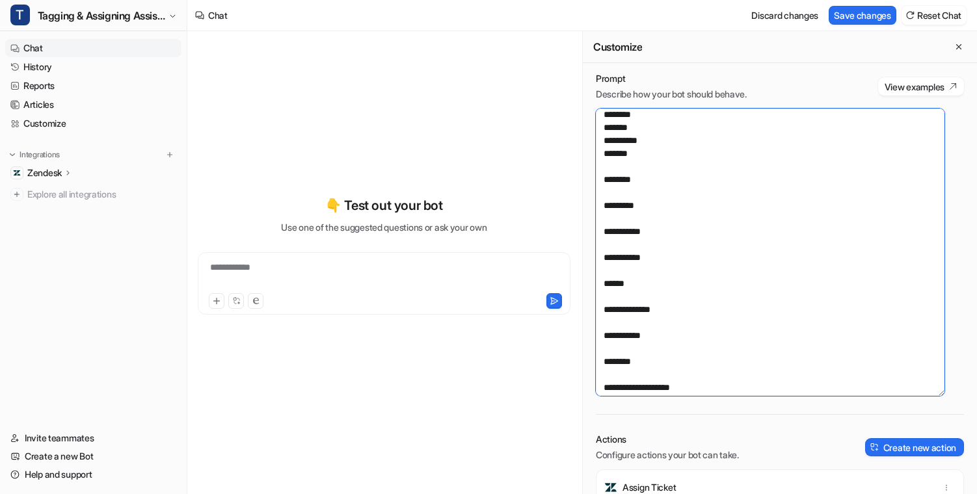
click at [634, 364] on textarea at bounding box center [770, 252] width 349 height 287
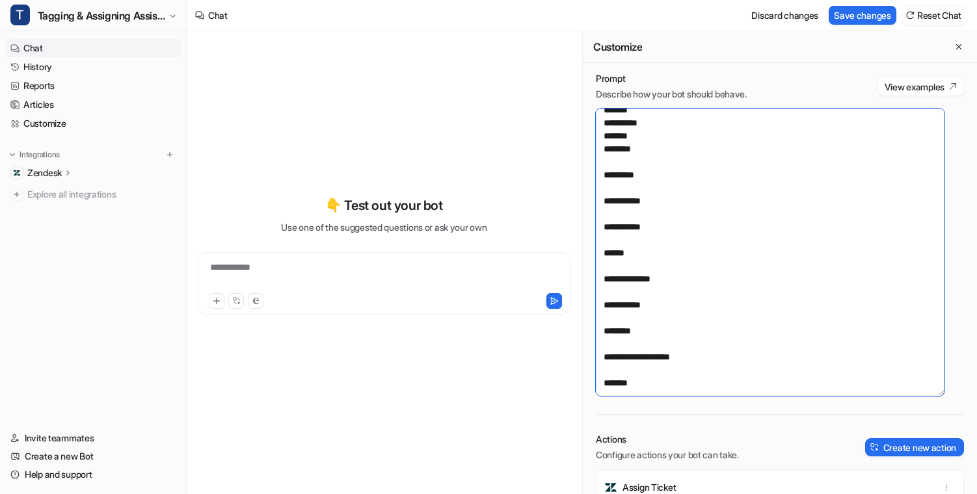
scroll to position [1783, 0]
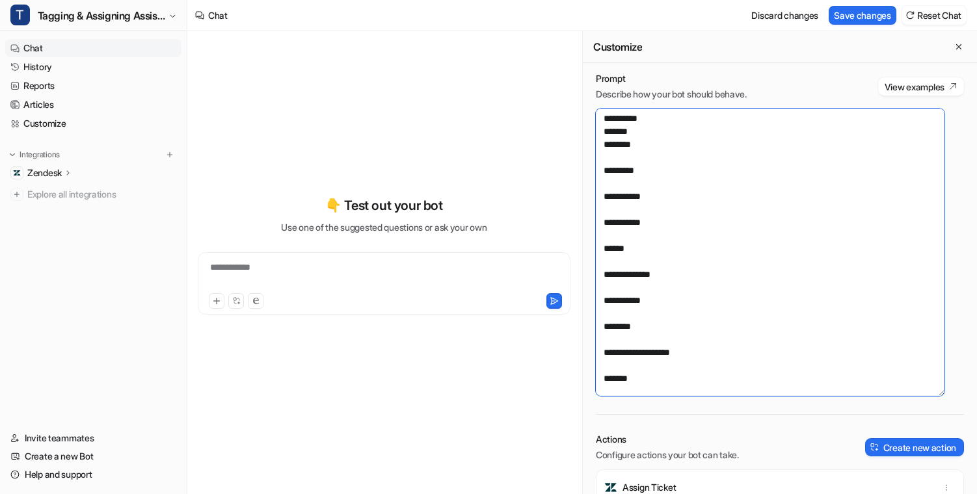
click at [638, 353] on textarea at bounding box center [770, 252] width 349 height 287
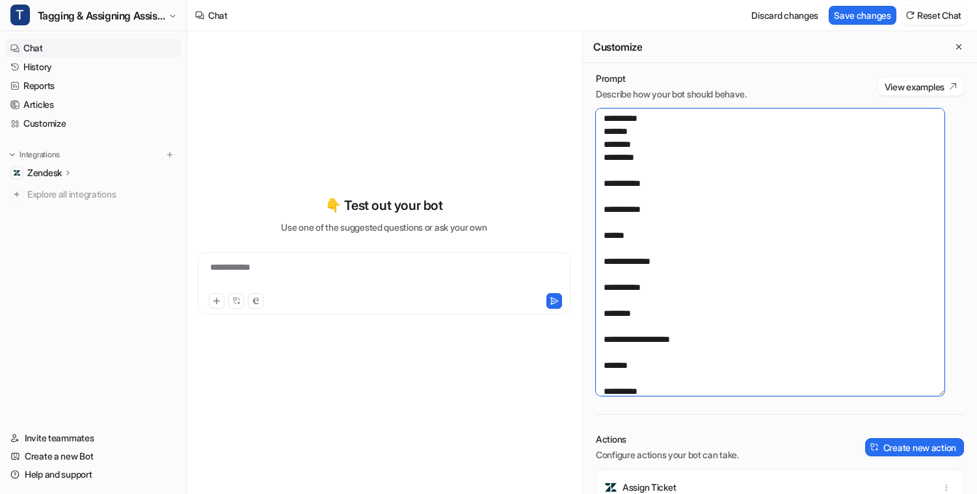
click at [626, 368] on textarea at bounding box center [770, 252] width 349 height 287
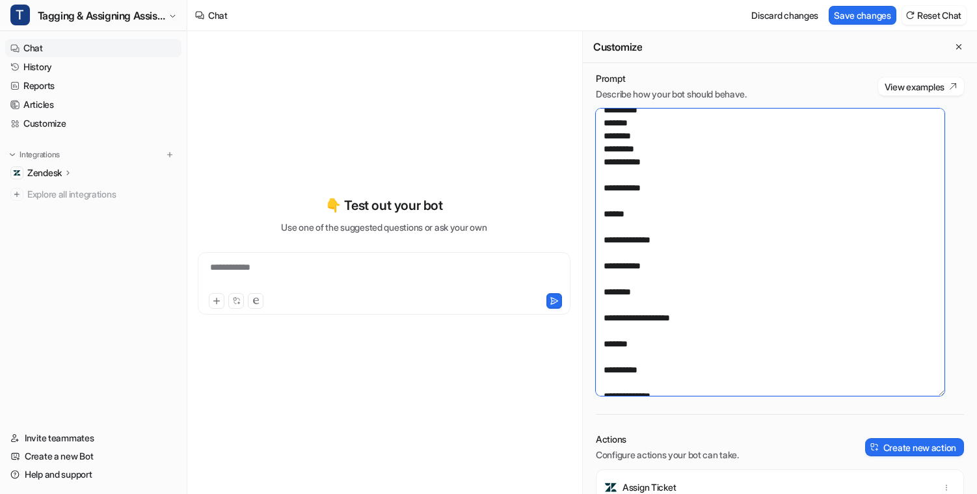
click at [628, 368] on textarea at bounding box center [770, 252] width 349 height 287
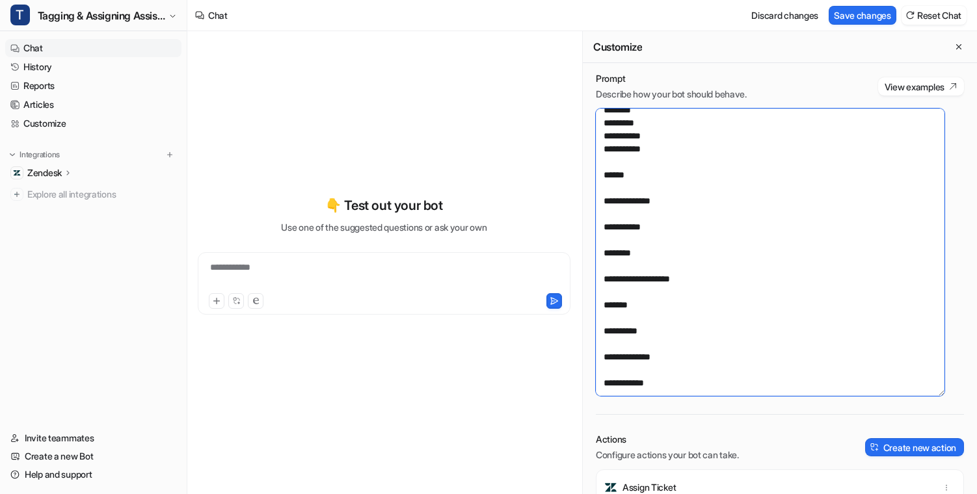
click at [636, 358] on textarea at bounding box center [770, 252] width 349 height 287
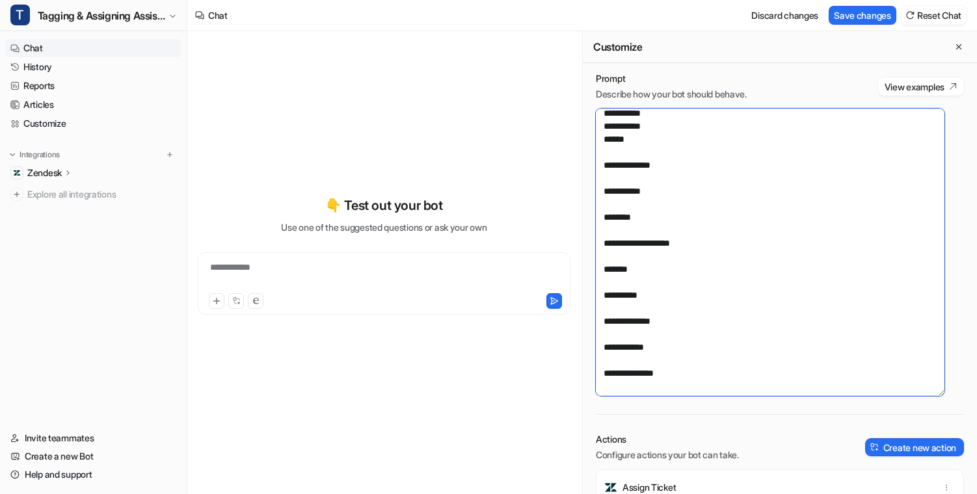
scroll to position [1846, 0]
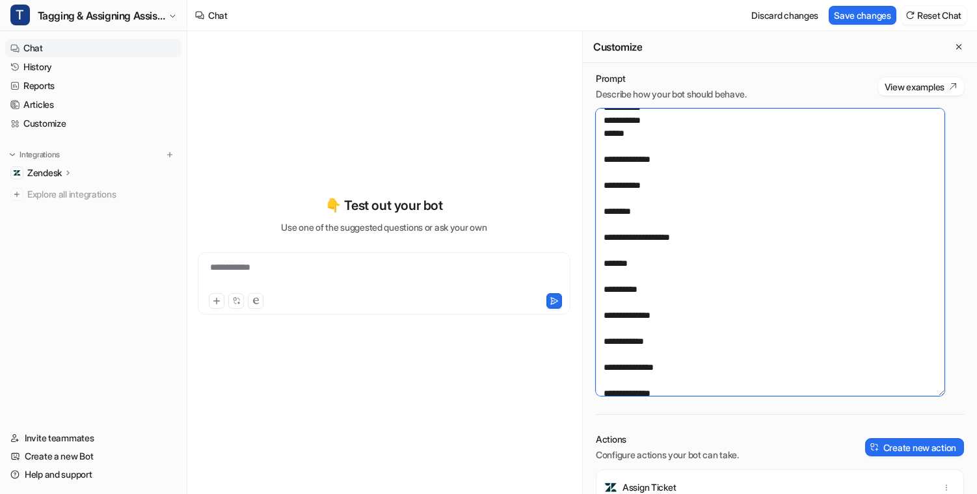
click at [637, 344] on textarea at bounding box center [770, 252] width 349 height 287
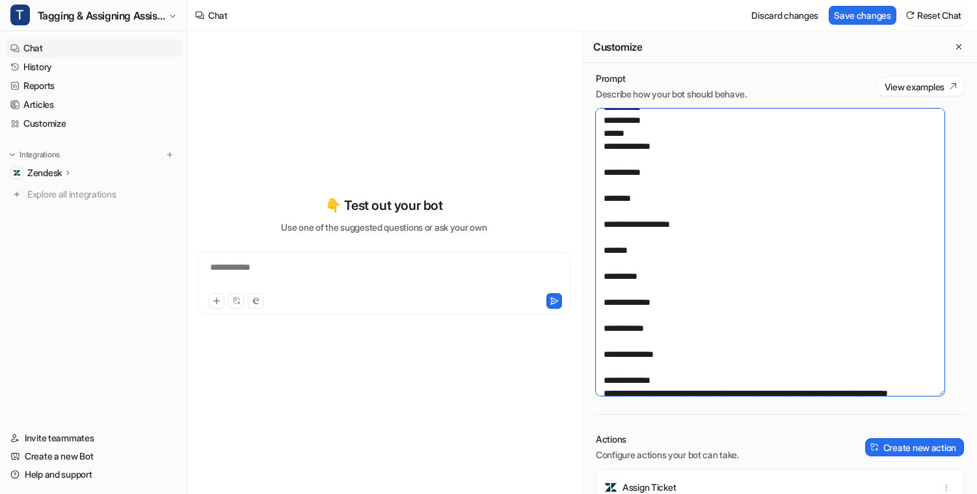
click at [640, 353] on textarea at bounding box center [770, 252] width 349 height 287
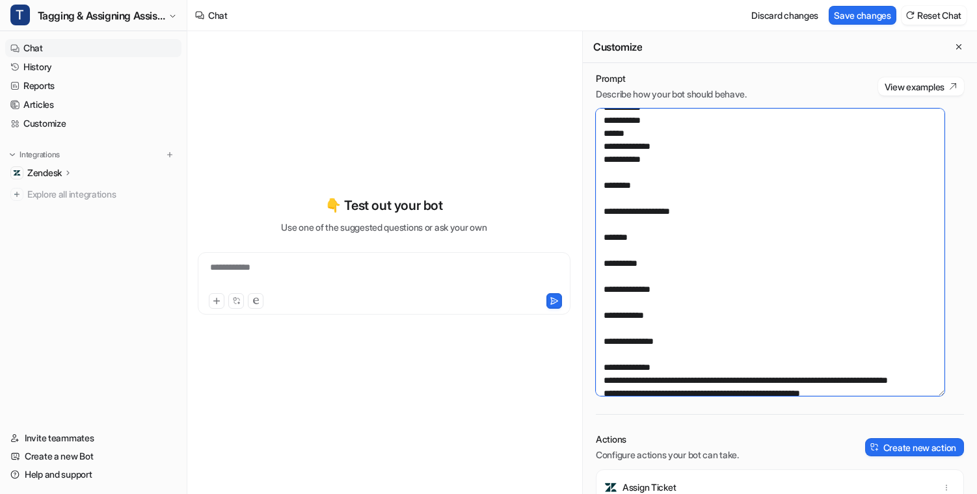
click at [632, 368] on textarea at bounding box center [770, 252] width 349 height 287
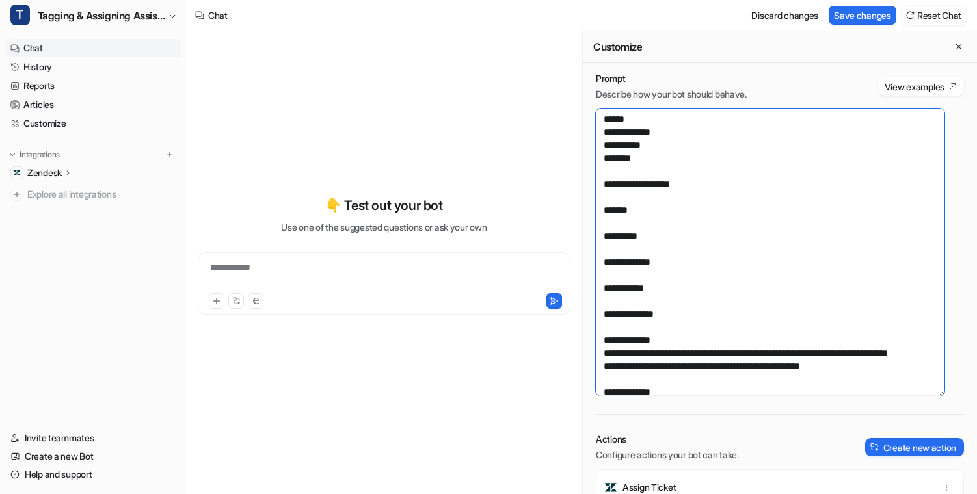
scroll to position [1863, 0]
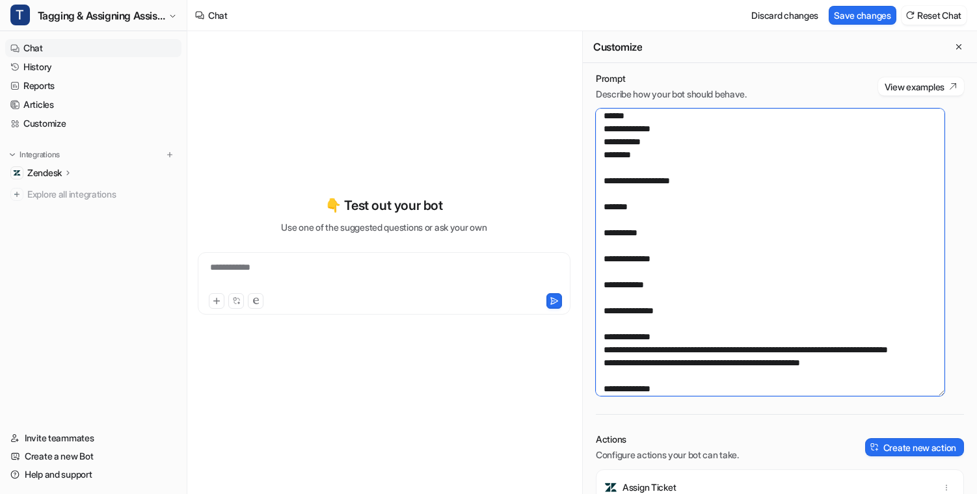
click at [638, 371] on textarea at bounding box center [770, 252] width 349 height 287
click at [628, 358] on textarea at bounding box center [770, 252] width 349 height 287
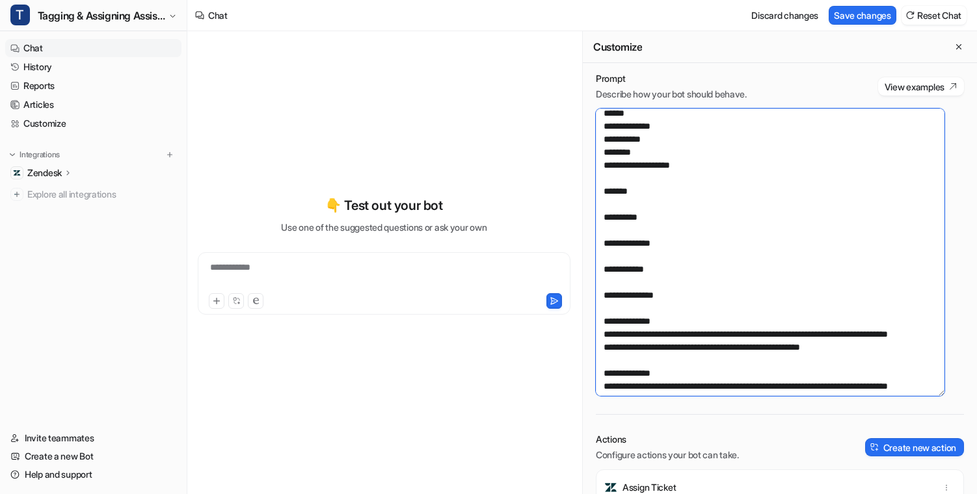
click at [629, 369] on textarea at bounding box center [770, 252] width 349 height 287
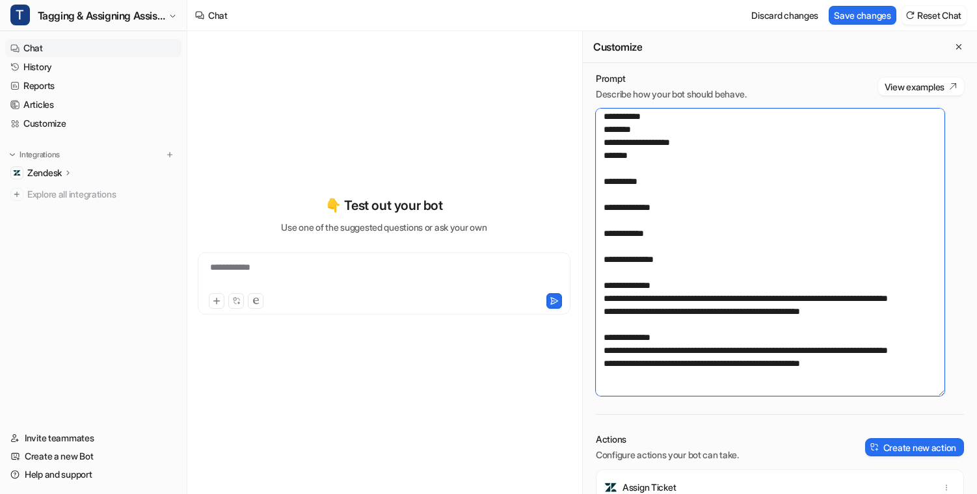
scroll to position [1893, 0]
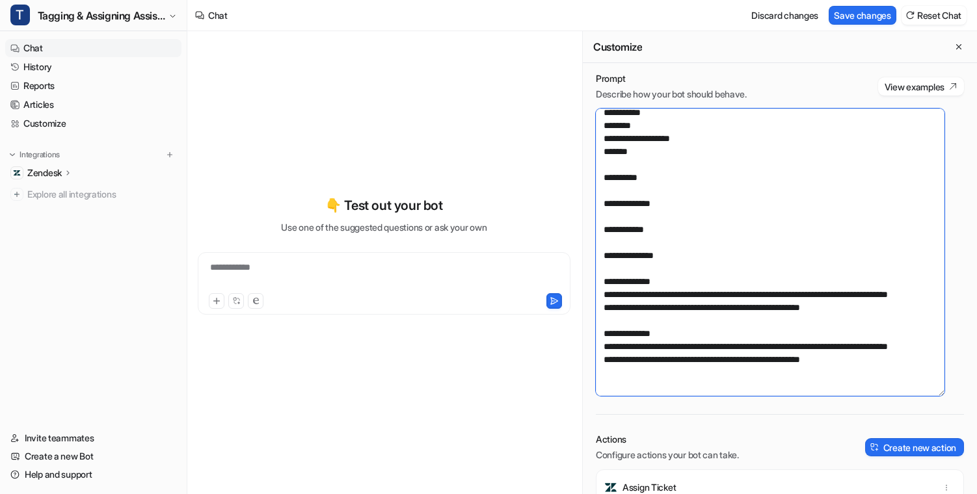
click at [618, 363] on textarea at bounding box center [770, 252] width 349 height 287
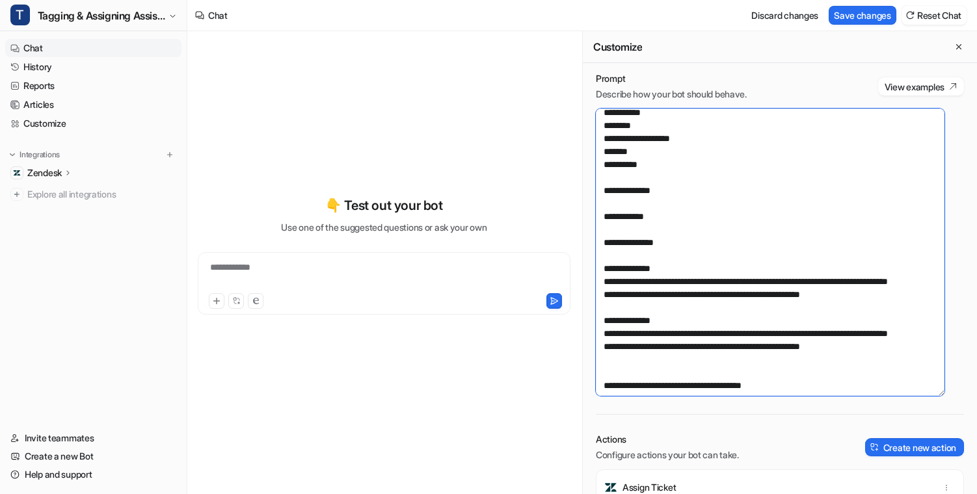
click at [620, 366] on textarea at bounding box center [770, 252] width 349 height 287
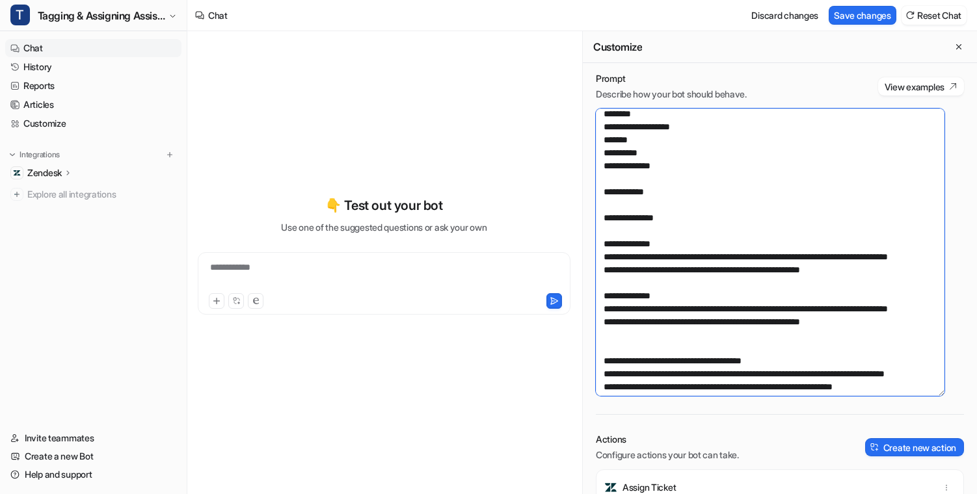
click at [648, 371] on textarea at bounding box center [770, 252] width 349 height 287
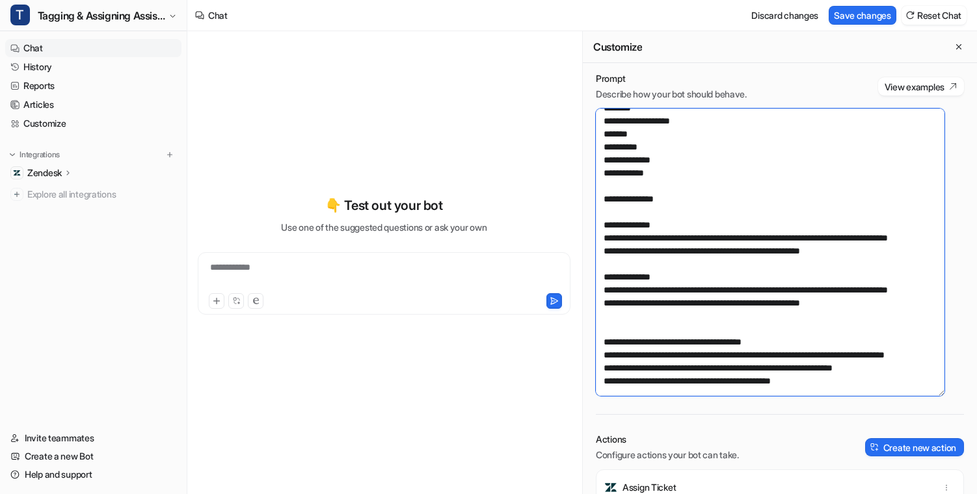
scroll to position [1914, 0]
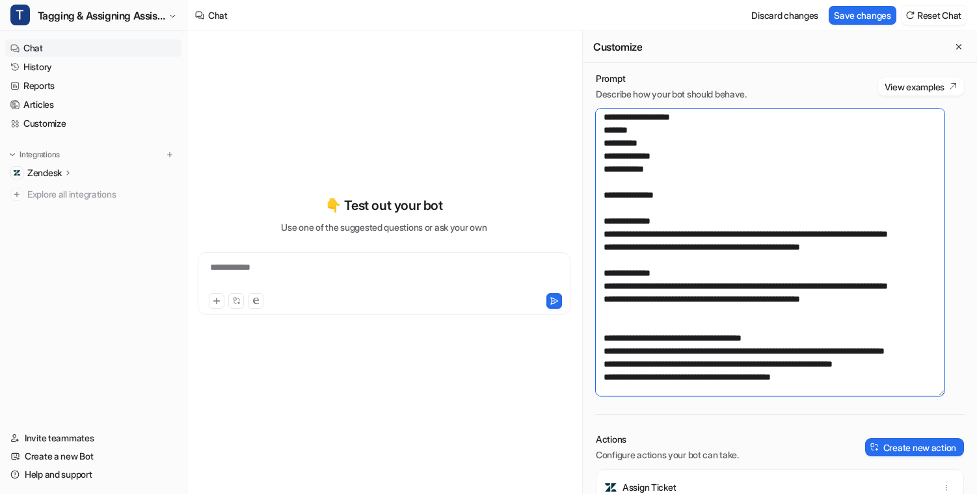
click at [616, 373] on textarea at bounding box center [770, 252] width 349 height 287
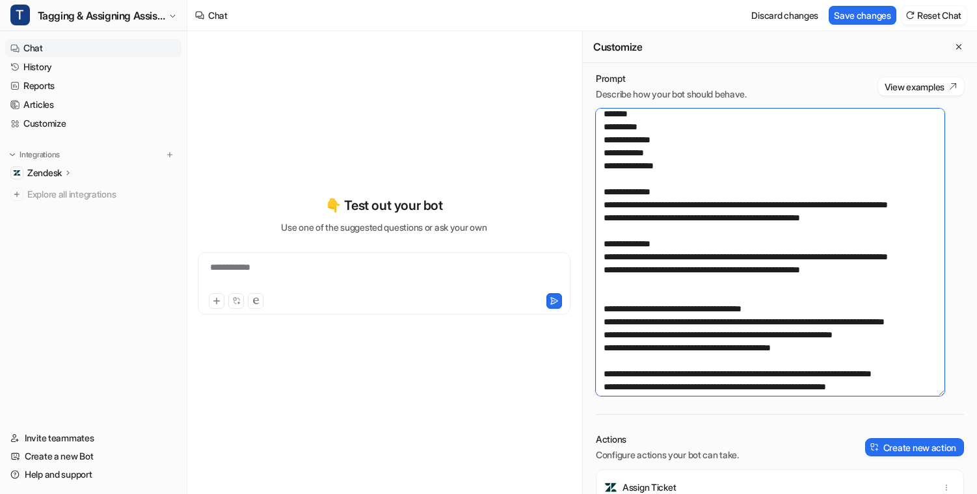
scroll to position [1789, 0]
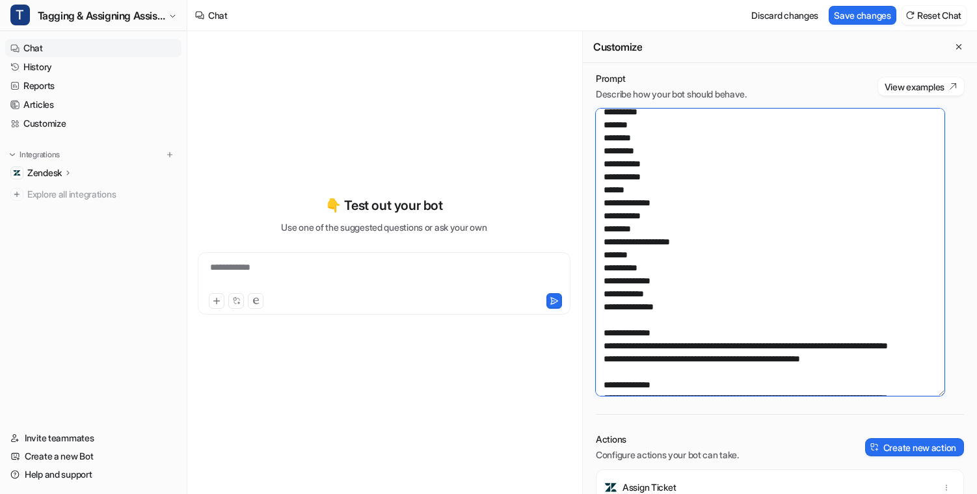
click at [599, 224] on textarea at bounding box center [770, 252] width 349 height 287
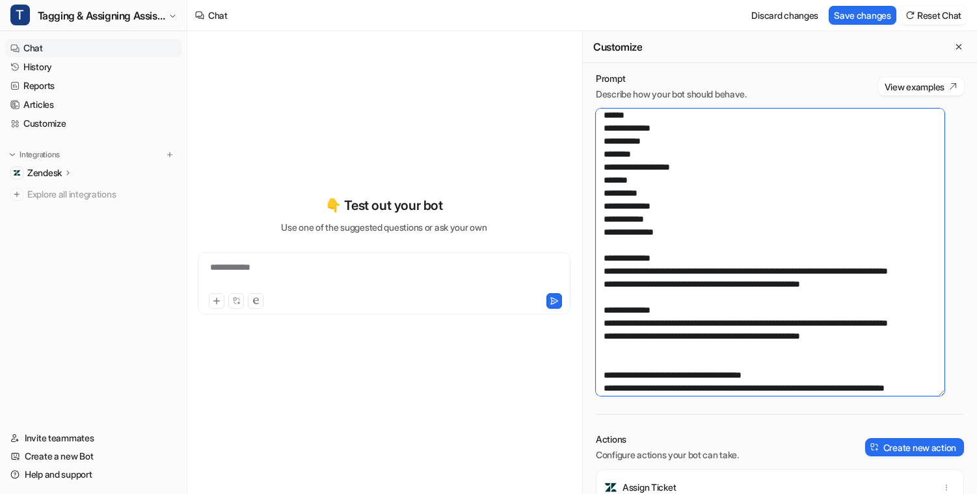
scroll to position [1868, 0]
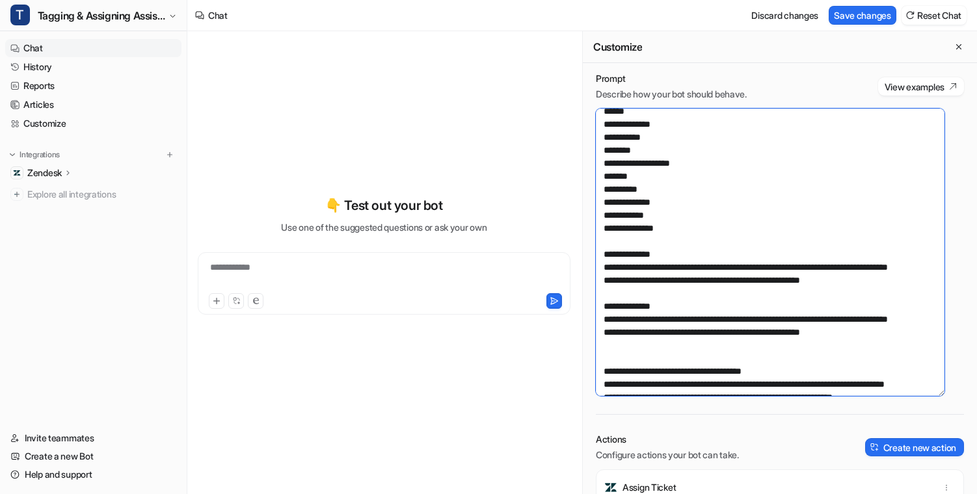
click at [601, 293] on textarea at bounding box center [770, 252] width 349 height 287
click at [601, 307] on textarea at bounding box center [770, 252] width 349 height 287
click at [602, 320] on textarea at bounding box center [770, 252] width 349 height 287
click at [604, 330] on textarea at bounding box center [770, 252] width 349 height 287
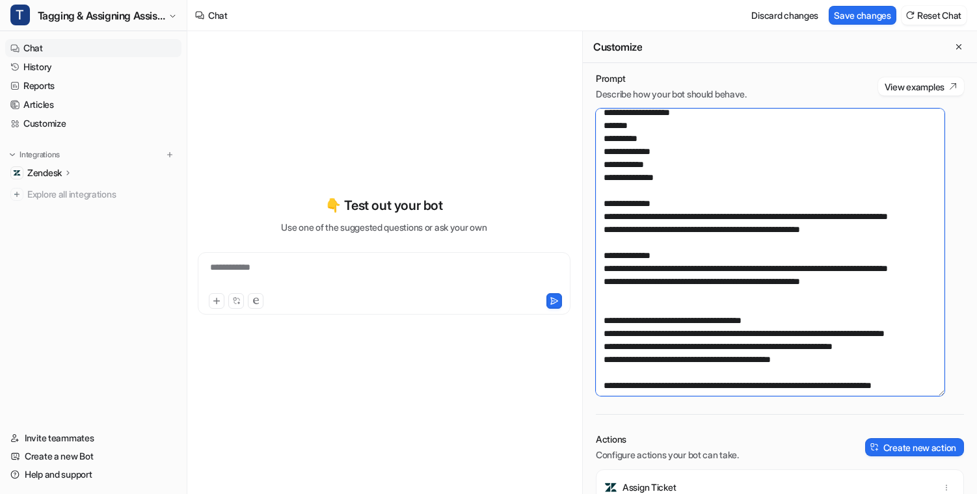
scroll to position [1928, 0]
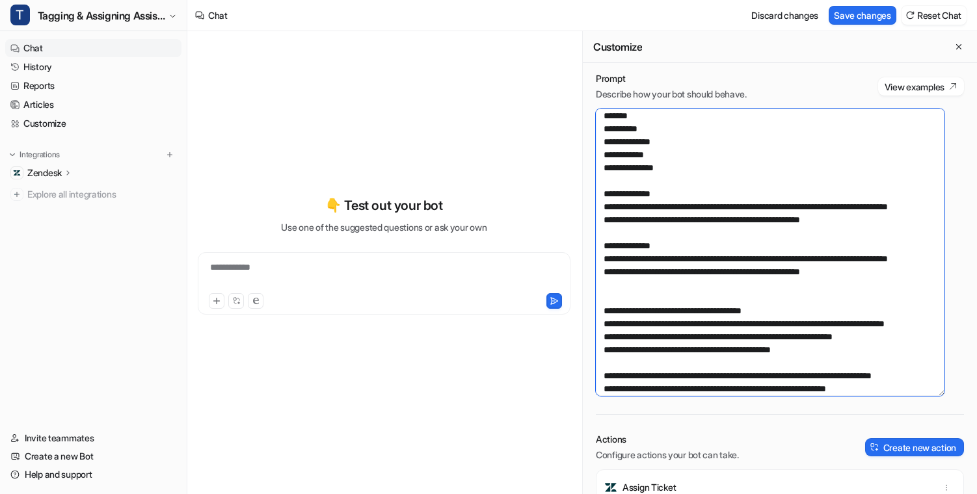
click at [600, 278] on textarea at bounding box center [770, 252] width 349 height 287
click at [601, 282] on textarea at bounding box center [770, 252] width 349 height 287
drag, startPoint x: 599, startPoint y: 297, endPoint x: 650, endPoint y: 347, distance: 72.2
click at [599, 297] on textarea at bounding box center [770, 252] width 349 height 287
click at [599, 310] on textarea at bounding box center [770, 252] width 349 height 287
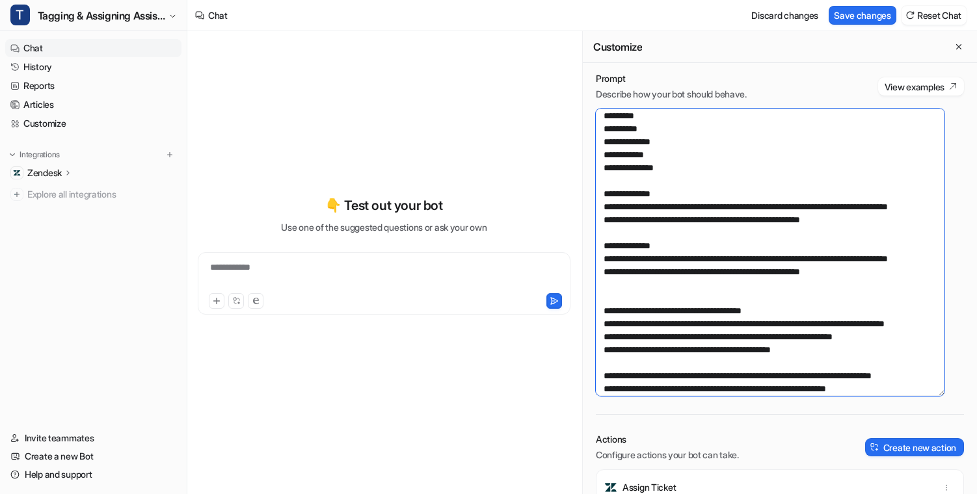
click at [599, 319] on textarea at bounding box center [770, 252] width 349 height 287
drag, startPoint x: 602, startPoint y: 338, endPoint x: 626, endPoint y: 341, distance: 23.6
click at [602, 338] on textarea at bounding box center [770, 252] width 349 height 287
click at [602, 347] on textarea at bounding box center [770, 252] width 349 height 287
click at [600, 361] on textarea at bounding box center [770, 252] width 349 height 287
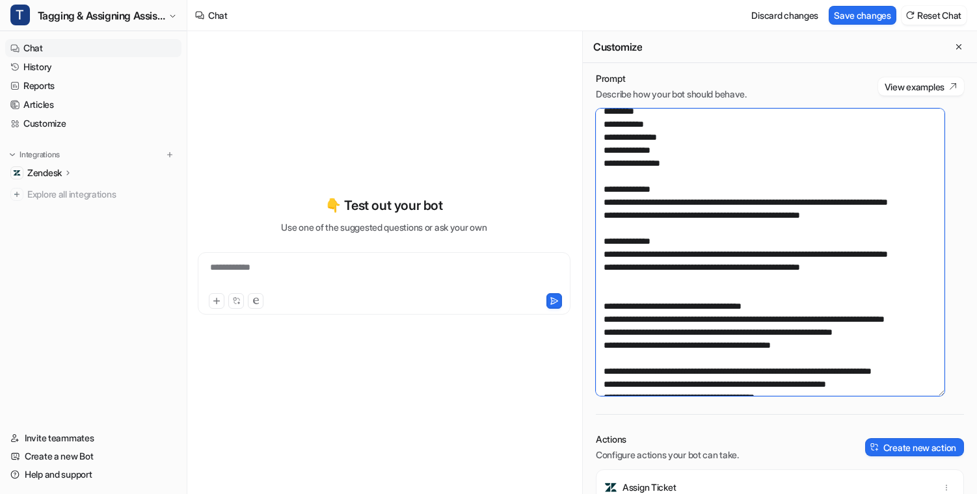
scroll to position [2036, 0]
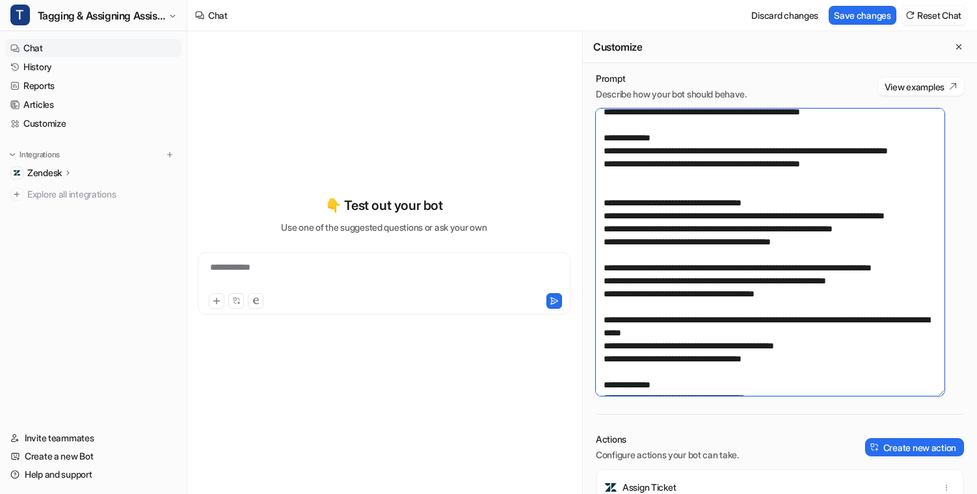
click at [616, 323] on textarea at bounding box center [770, 252] width 349 height 287
click at [829, 312] on textarea at bounding box center [770, 252] width 349 height 287
click at [869, 321] on textarea at bounding box center [770, 252] width 349 height 287
click at [664, 338] on textarea at bounding box center [770, 252] width 349 height 287
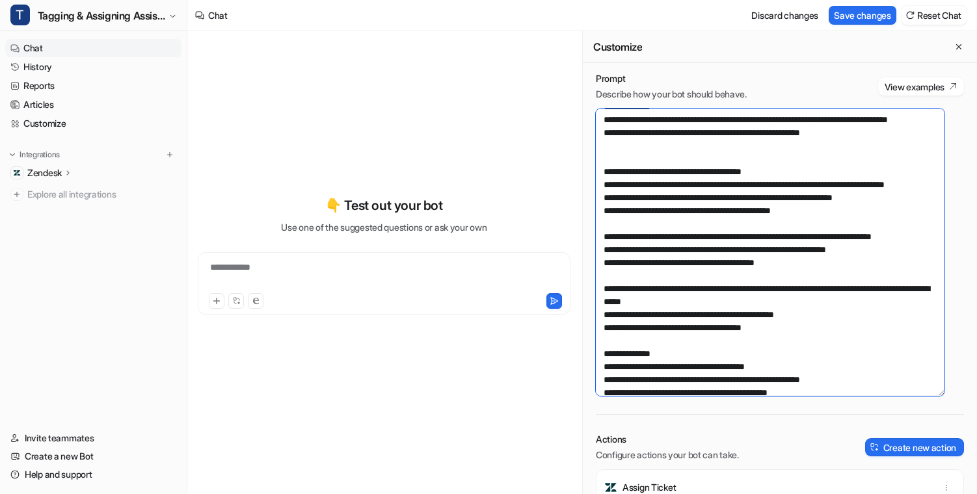
scroll to position [2070, 0]
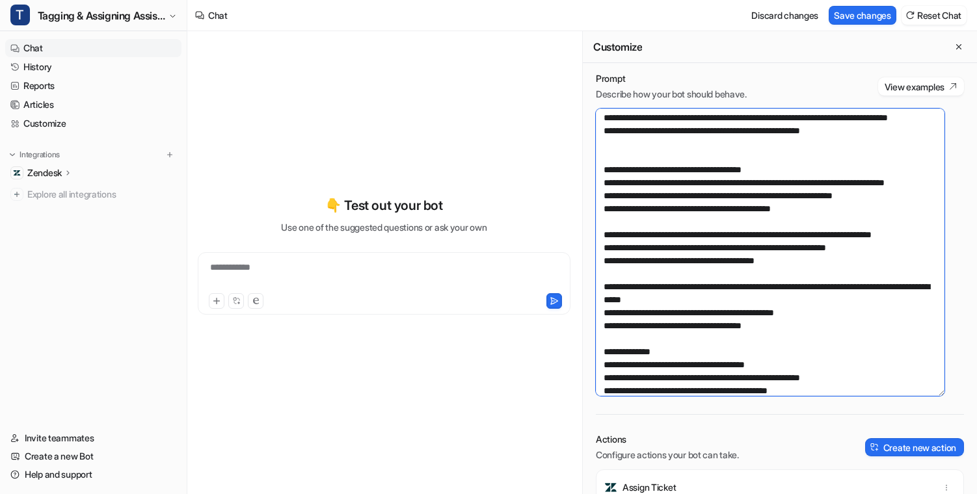
drag, startPoint x: 874, startPoint y: 352, endPoint x: 604, endPoint y: 306, distance: 274.4
click at [604, 306] on textarea at bounding box center [770, 252] width 349 height 287
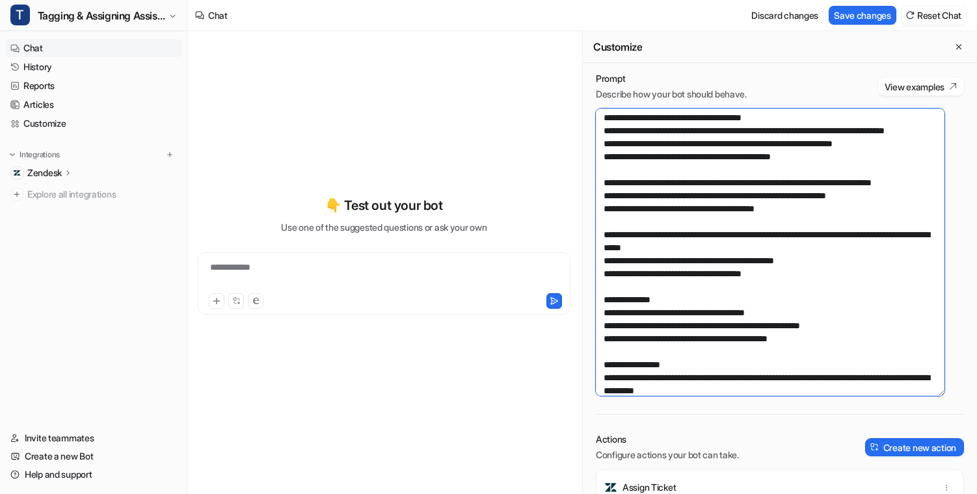
click at [620, 299] on textarea at bounding box center [770, 252] width 349 height 287
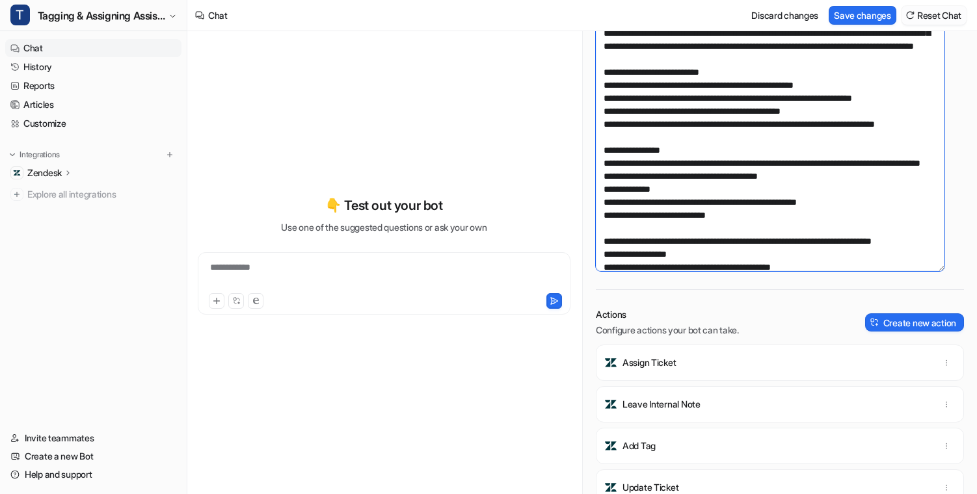
scroll to position [0, 0]
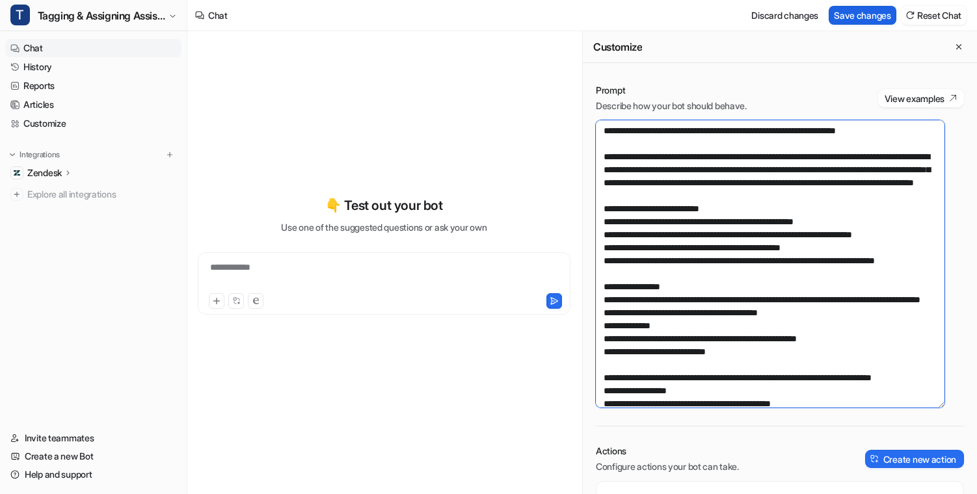
type textarea "**********"
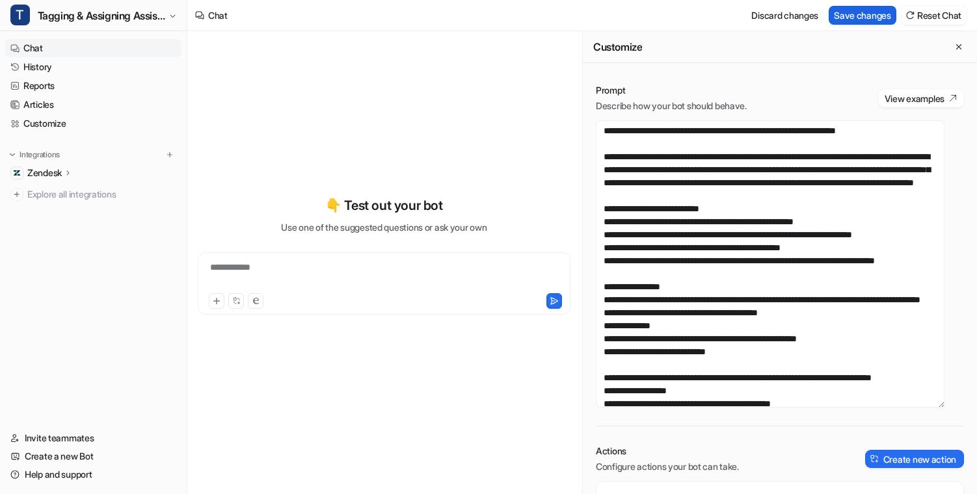
click at [852, 11] on button "Save changes" at bounding box center [863, 15] width 68 height 19
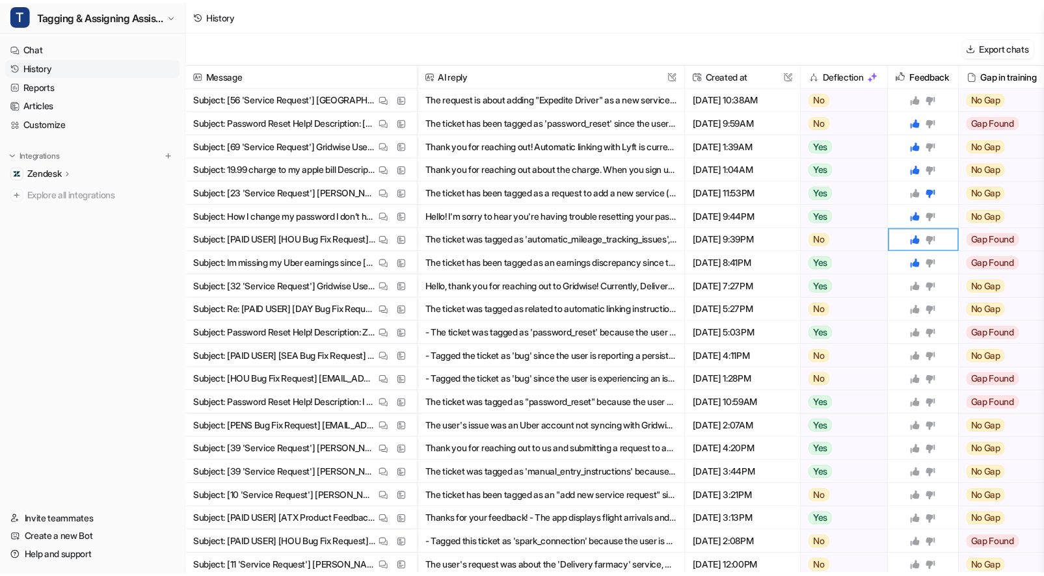
scroll to position [438, 0]
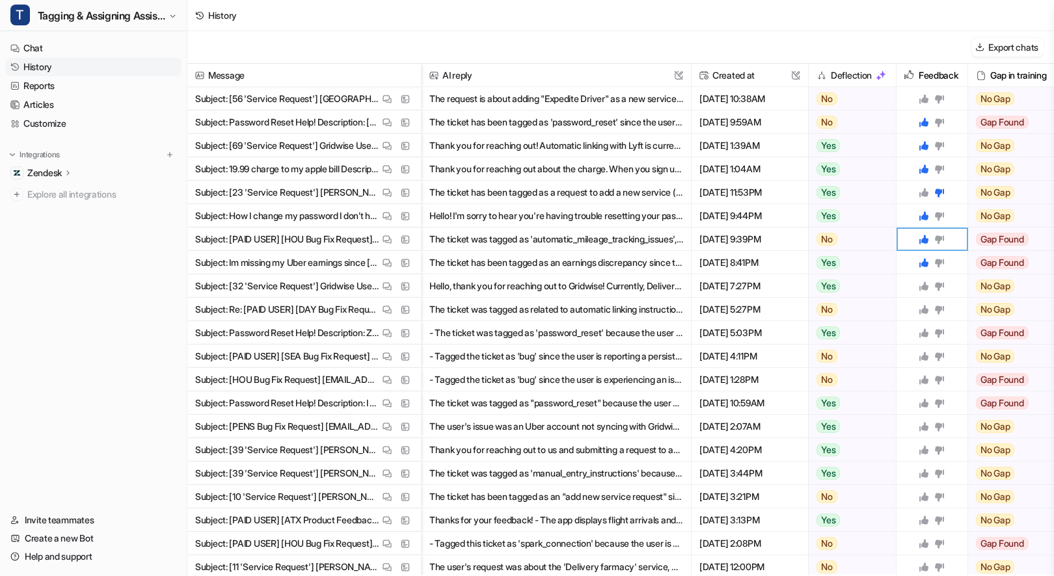
click at [464, 98] on button "The request is about adding "Expedite Driver" as a new service. This service is…" at bounding box center [556, 98] width 254 height 23
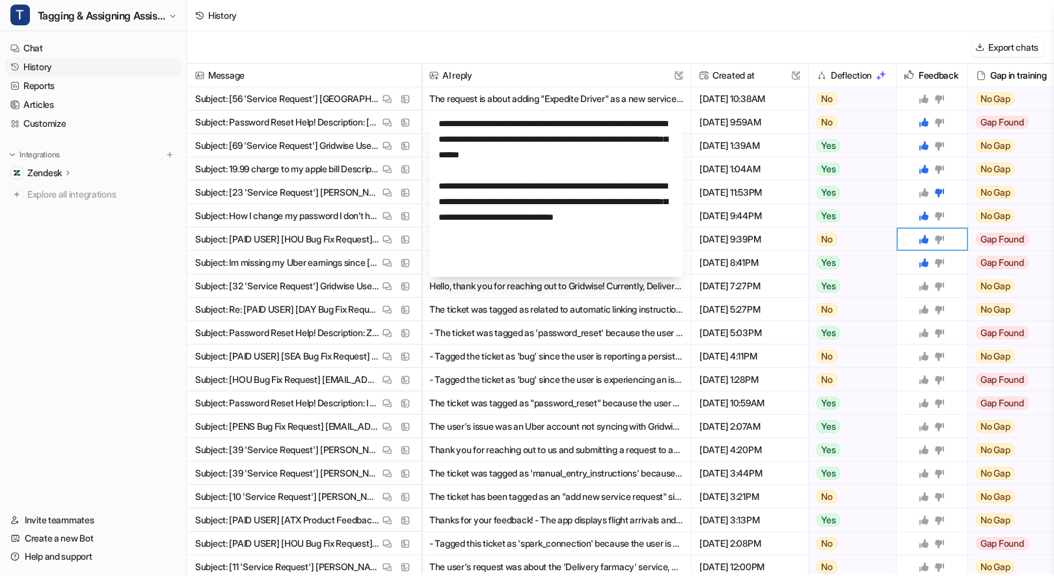
click at [922, 101] on icon at bounding box center [923, 98] width 9 height 9
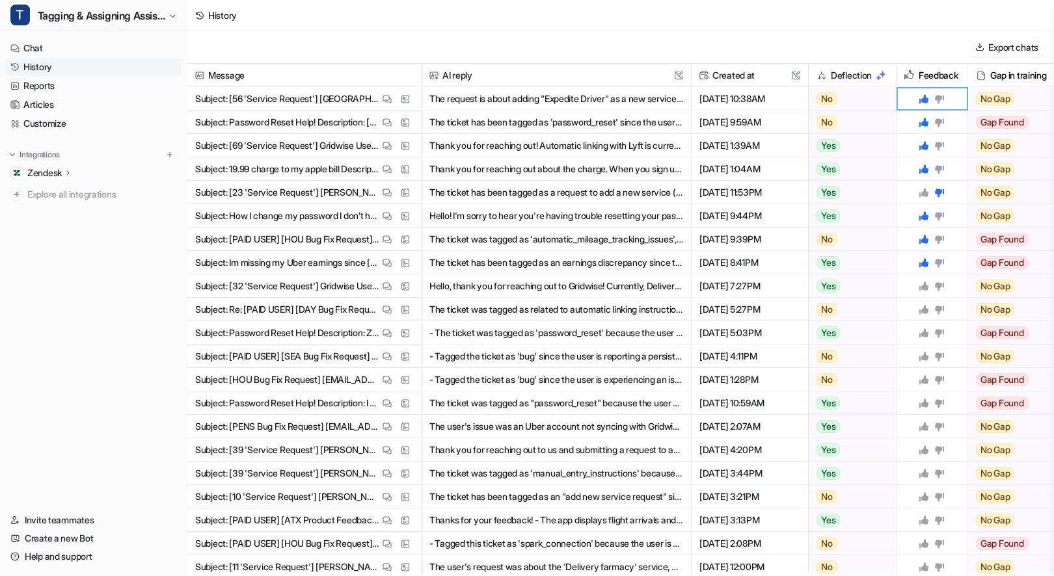
drag, startPoint x: 355, startPoint y: 29, endPoint x: 302, endPoint y: 29, distance: 52.7
click at [354, 29] on div "History" at bounding box center [620, 15] width 866 height 31
click at [76, 11] on span "Tagging & Assigning Assistant" at bounding box center [101, 16] width 127 height 18
click at [95, 78] on link "T Tagging & Assigning Assistant" at bounding box center [104, 70] width 180 height 21
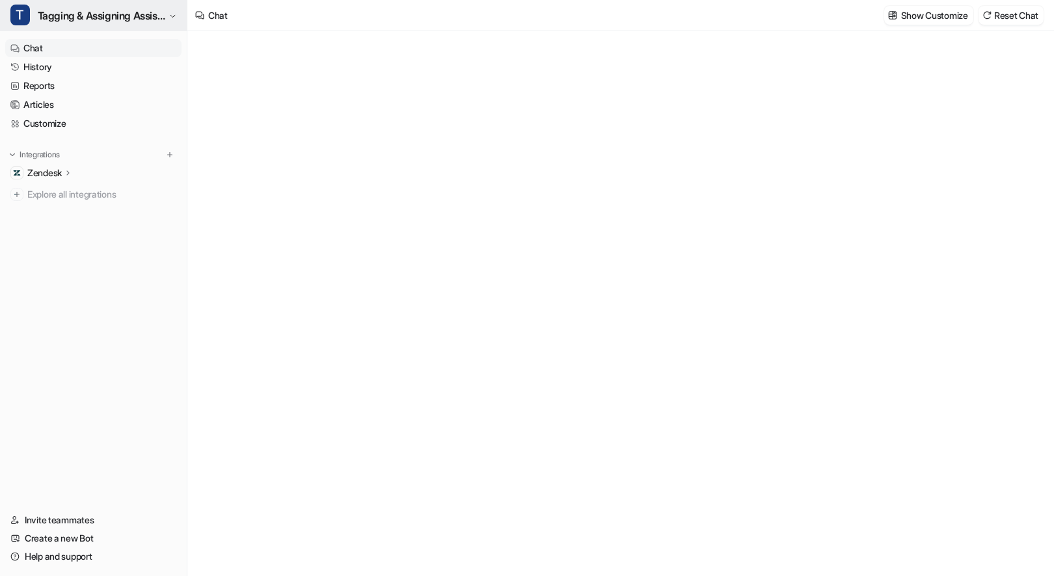
click at [89, 21] on span "Tagging & Assigning Assistant" at bounding box center [101, 16] width 127 height 18
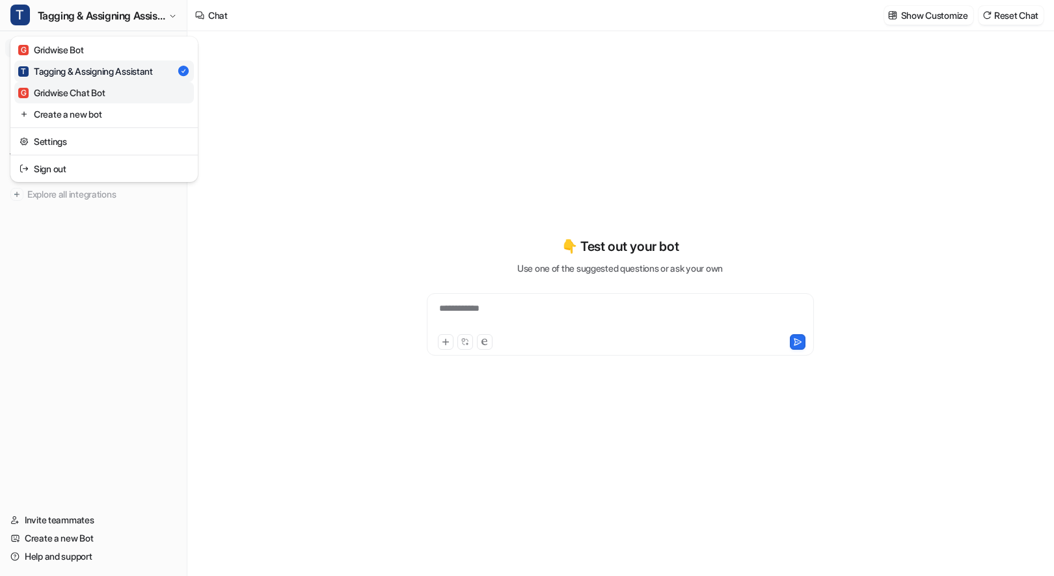
click at [70, 95] on div "G Gridwise Chat Bot" at bounding box center [61, 93] width 87 height 14
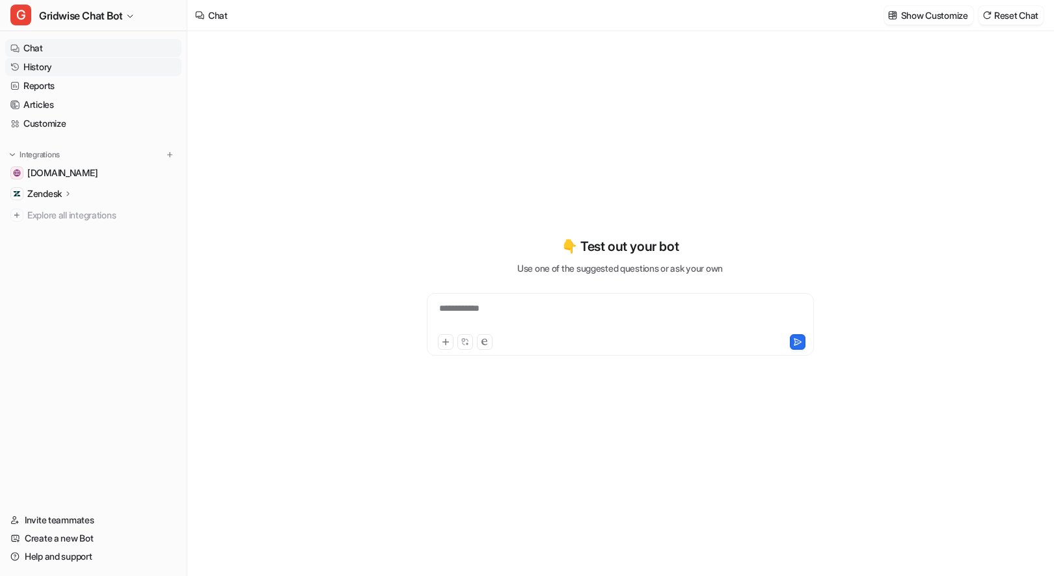
click at [71, 71] on link "History" at bounding box center [93, 67] width 176 height 18
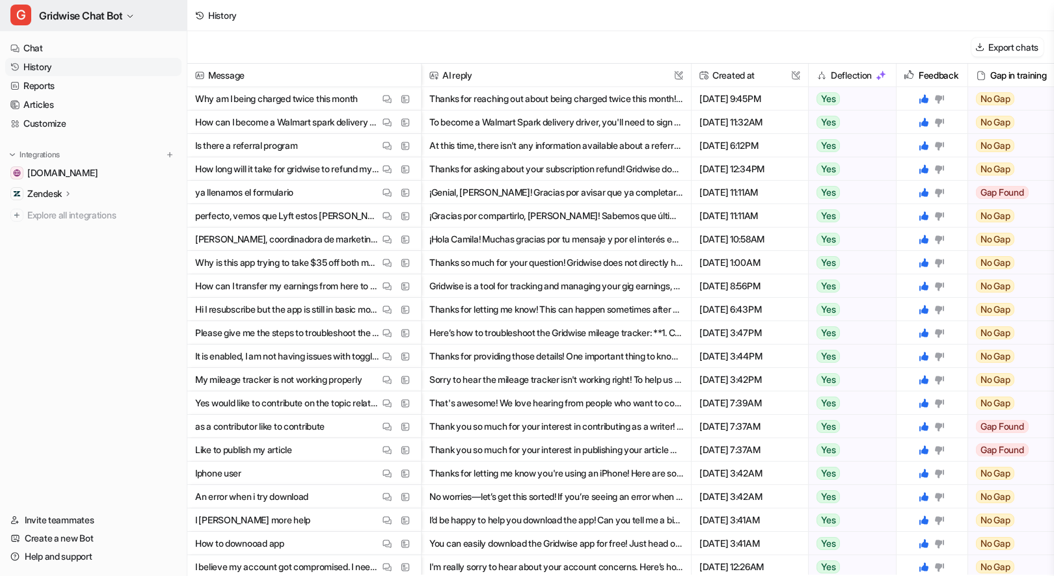
click at [126, 5] on button "G Gridwise Chat Bot" at bounding box center [93, 15] width 187 height 31
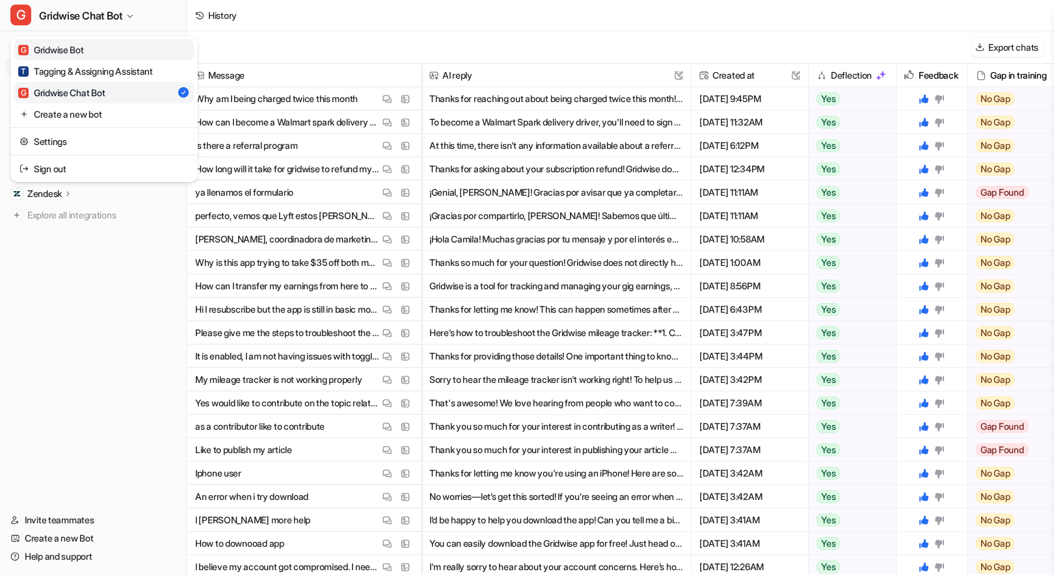
click at [90, 47] on link "G Gridwise Bot" at bounding box center [104, 49] width 180 height 21
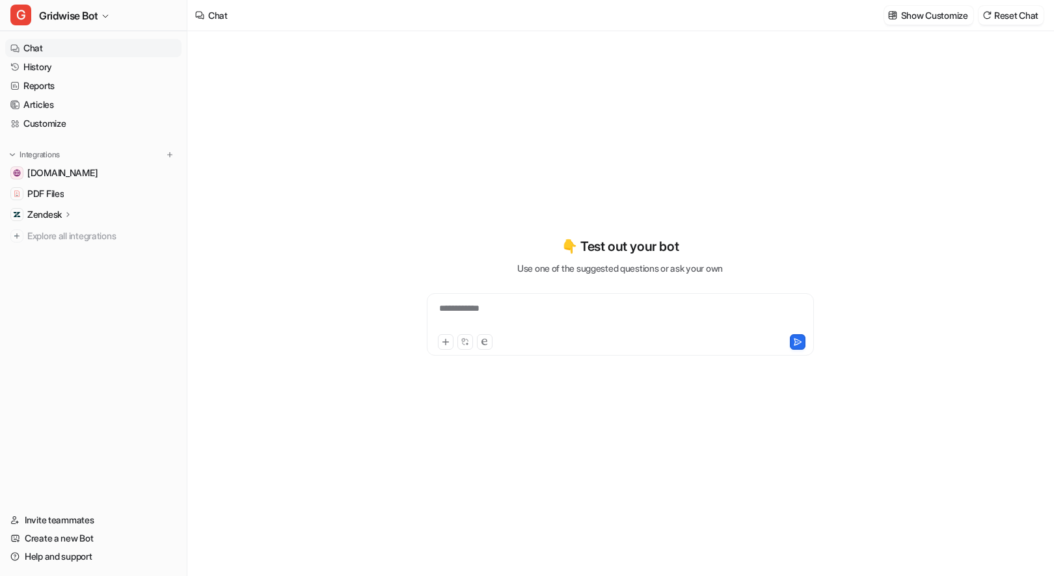
click at [47, 212] on p "Zendesk" at bounding box center [44, 214] width 34 height 13
click at [72, 250] on link "Sources" at bounding box center [100, 252] width 163 height 18
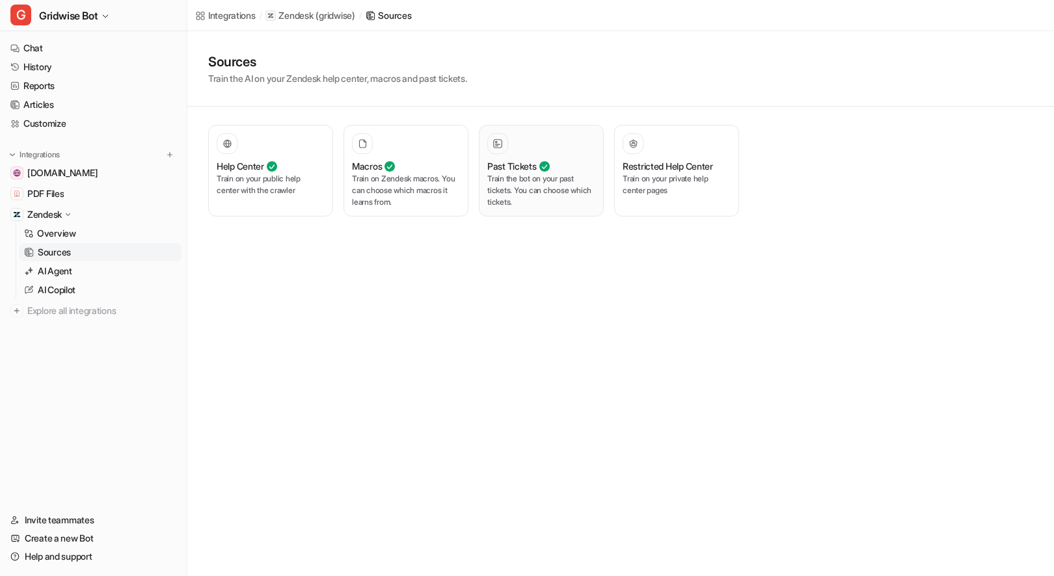
click at [518, 185] on p "Train the bot on your past tickets. You can choose which tickets." at bounding box center [541, 190] width 108 height 35
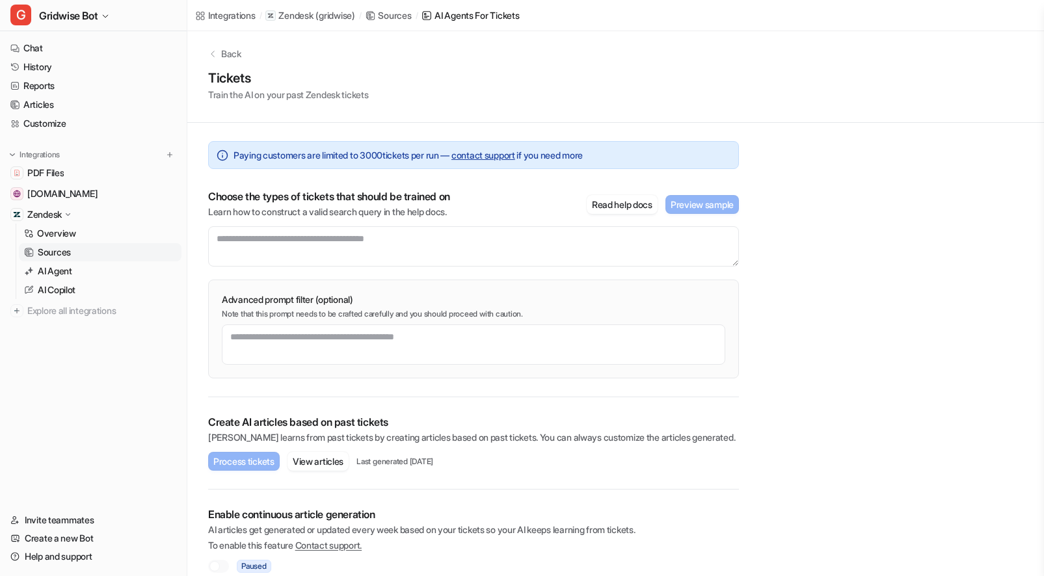
scroll to position [21, 0]
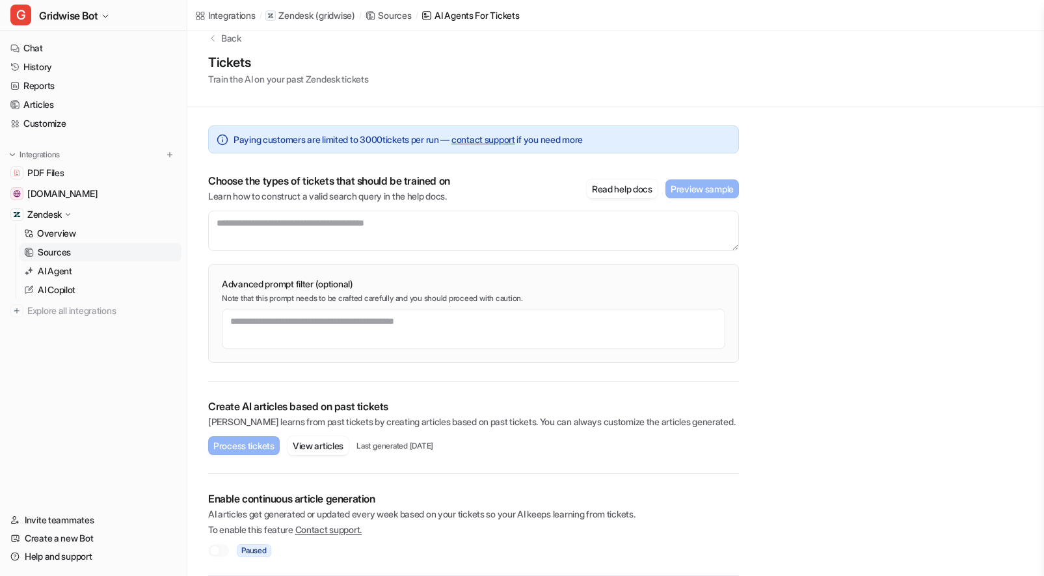
click at [220, 550] on div at bounding box center [218, 550] width 21 height 13
click at [218, 550] on div at bounding box center [214, 551] width 10 height 10
click at [218, 551] on div at bounding box center [214, 551] width 10 height 10
click at [777, 444] on div "Back Tickets Train the AI on your past Zendesk tickets Paying customers are lim…" at bounding box center [615, 293] width 857 height 566
click at [34, 51] on link "Chat" at bounding box center [93, 48] width 176 height 18
